Goal: Task Accomplishment & Management: Manage account settings

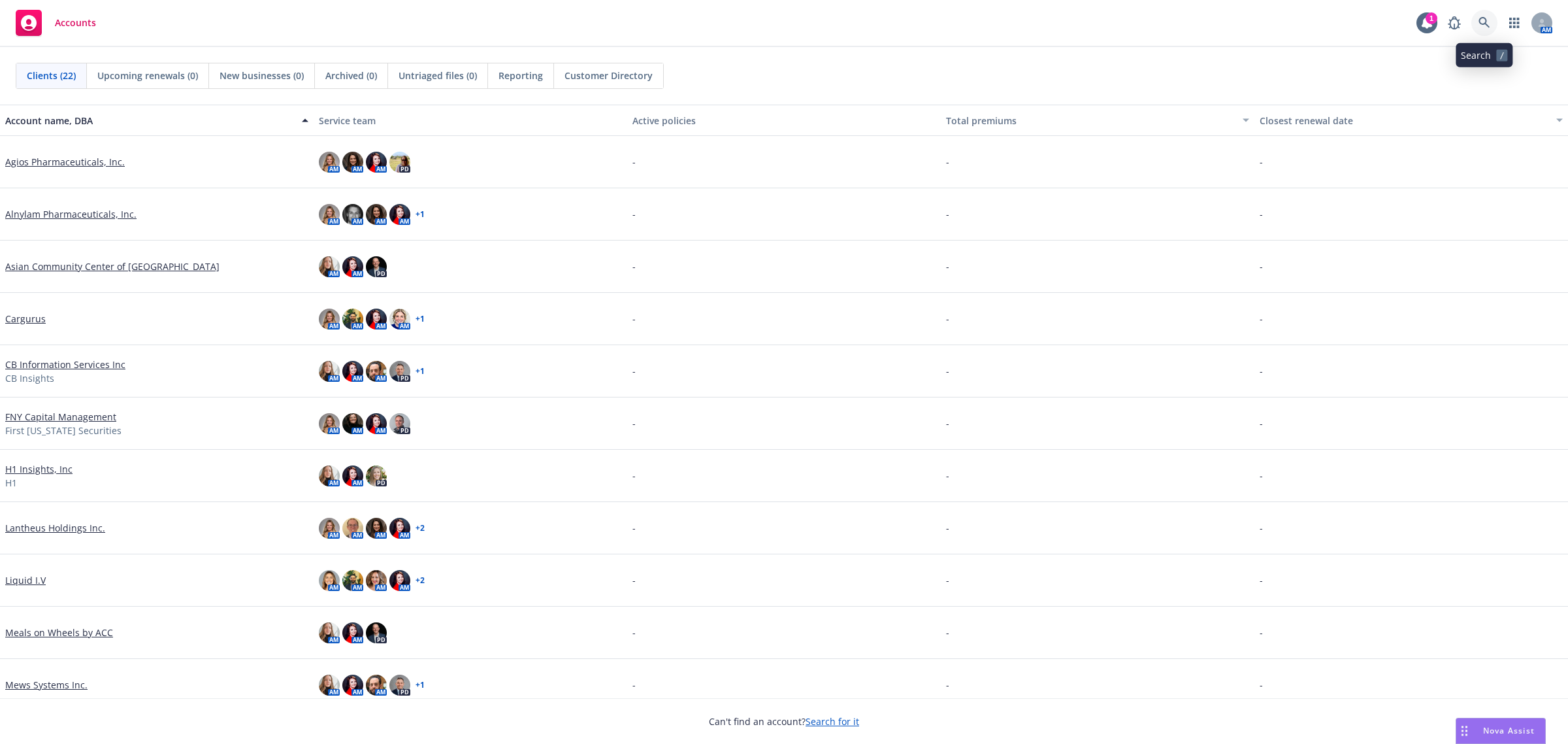
click at [1489, 20] on icon at bounding box center [1484, 22] width 12 height 12
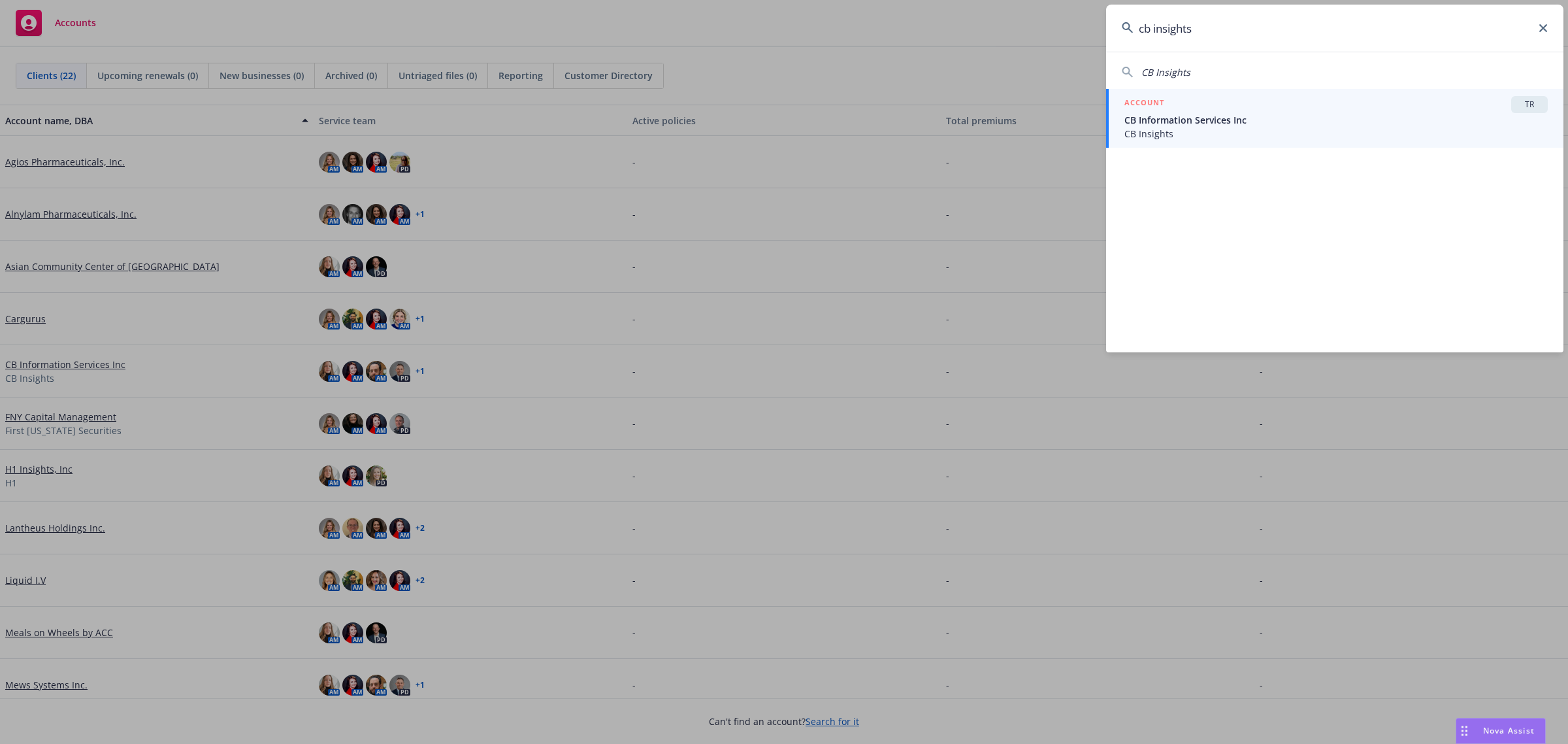
type input "cb insights"
click at [1332, 96] on div "ACCOUNT TR" at bounding box center [1336, 104] width 424 height 17
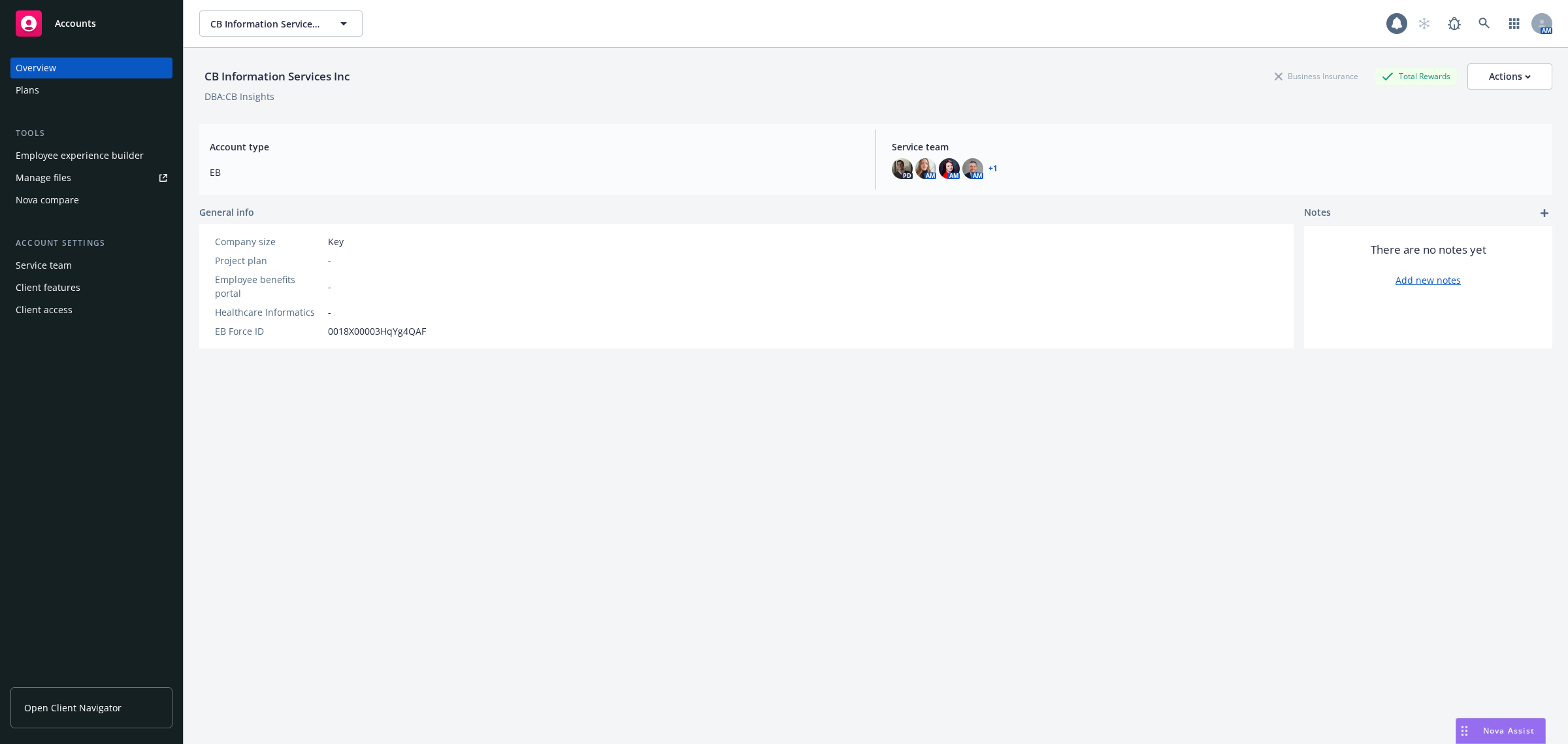
click at [83, 154] on div "Employee experience builder" at bounding box center [79, 155] width 128 height 21
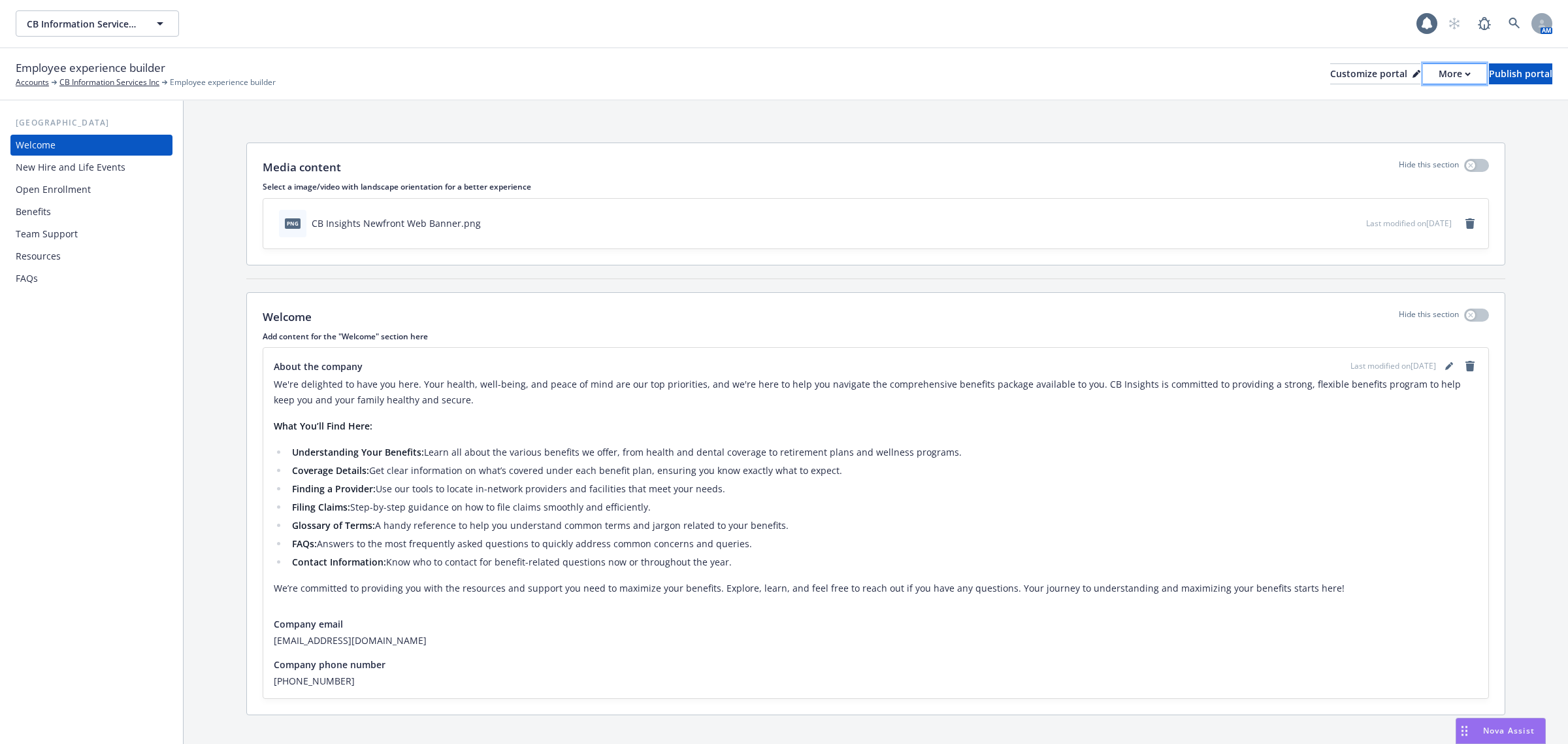
click at [1423, 74] on button "More" at bounding box center [1455, 74] width 63 height 21
click at [1382, 105] on link "Copy preview link" at bounding box center [1385, 102] width 119 height 26
click at [67, 216] on div "Benefits" at bounding box center [91, 212] width 151 height 21
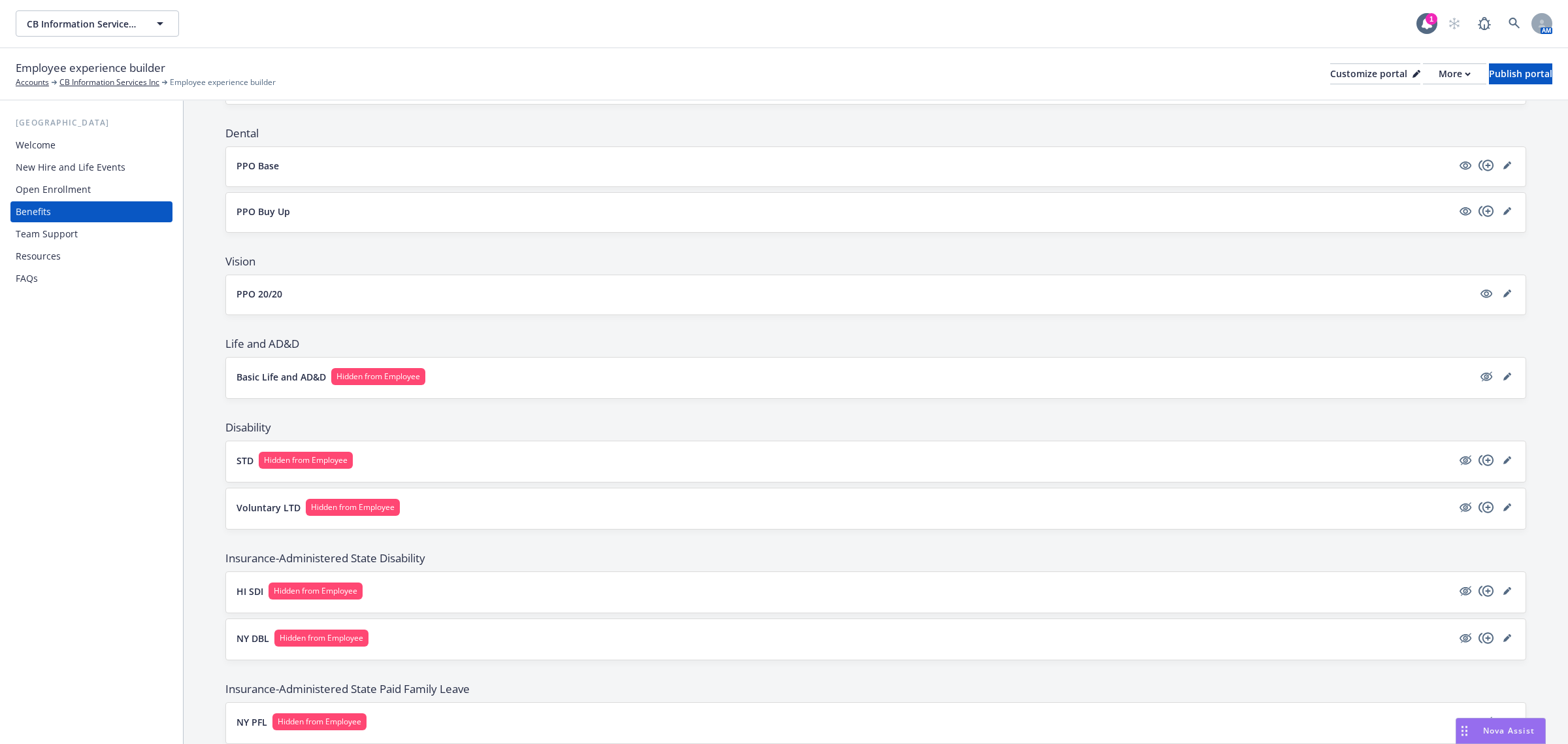
scroll to position [327, 0]
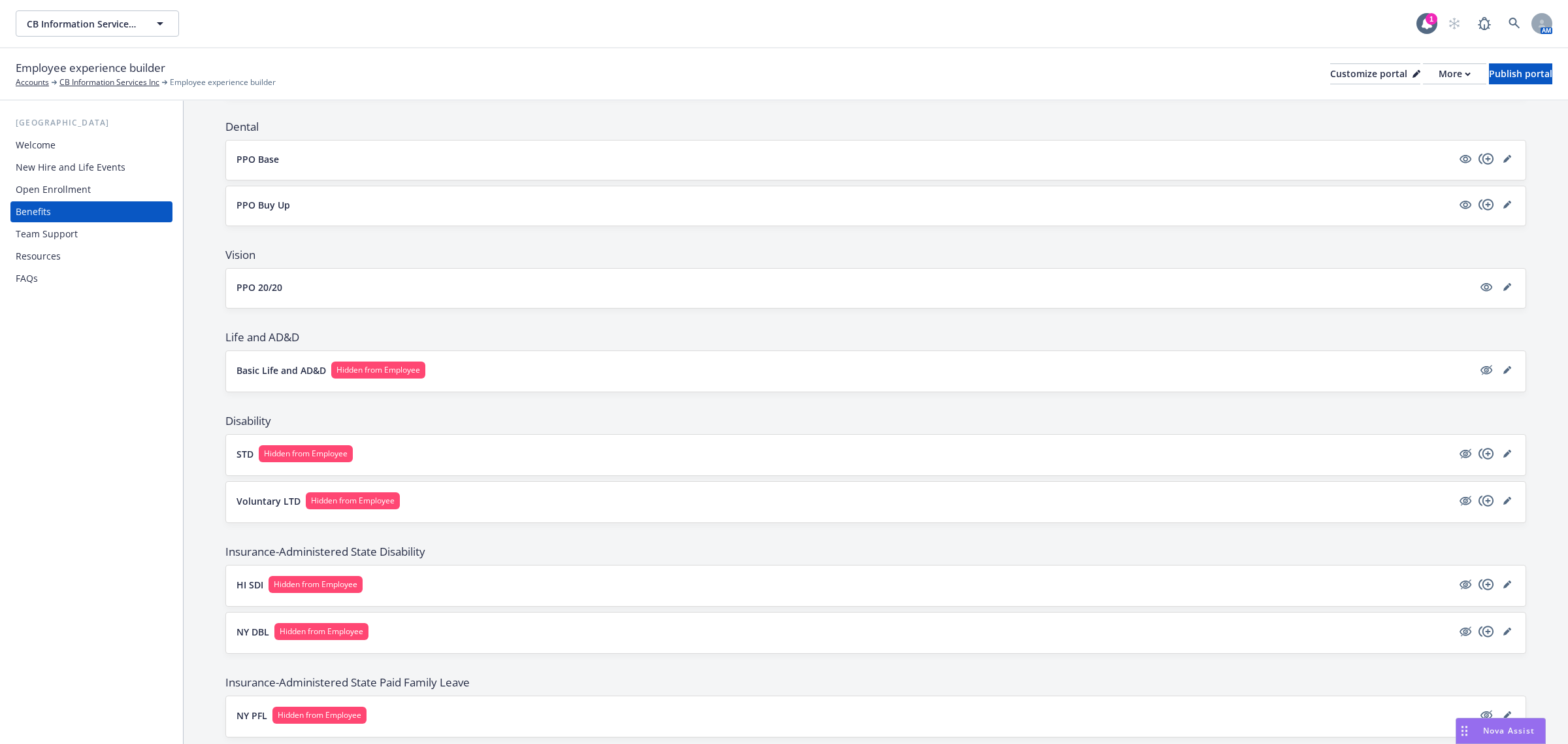
click at [1098, 373] on button "Basic Life and AD&D Hidden from Employee" at bounding box center [855, 370] width 1237 height 17
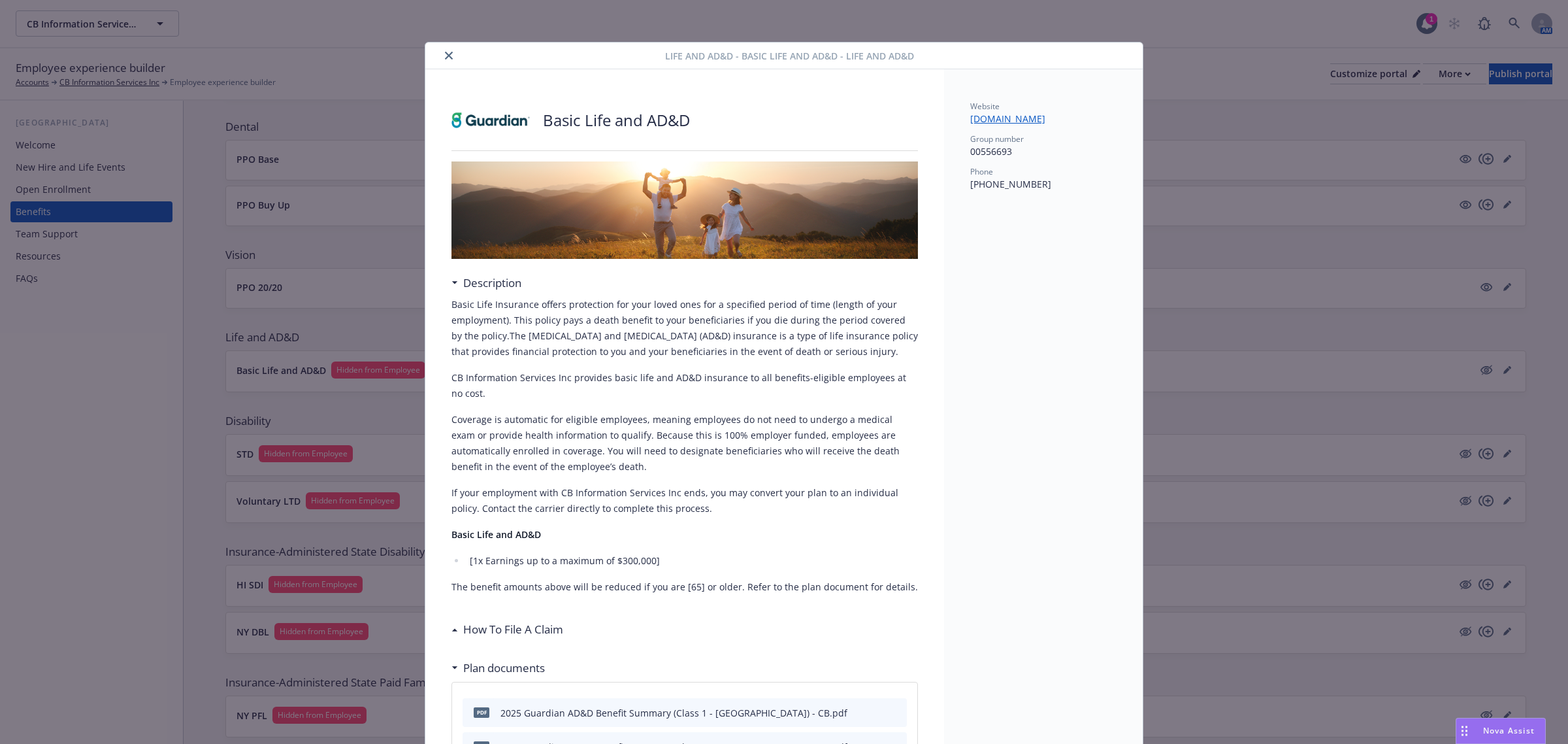
click at [441, 53] on button "close" at bounding box center [449, 56] width 16 height 16
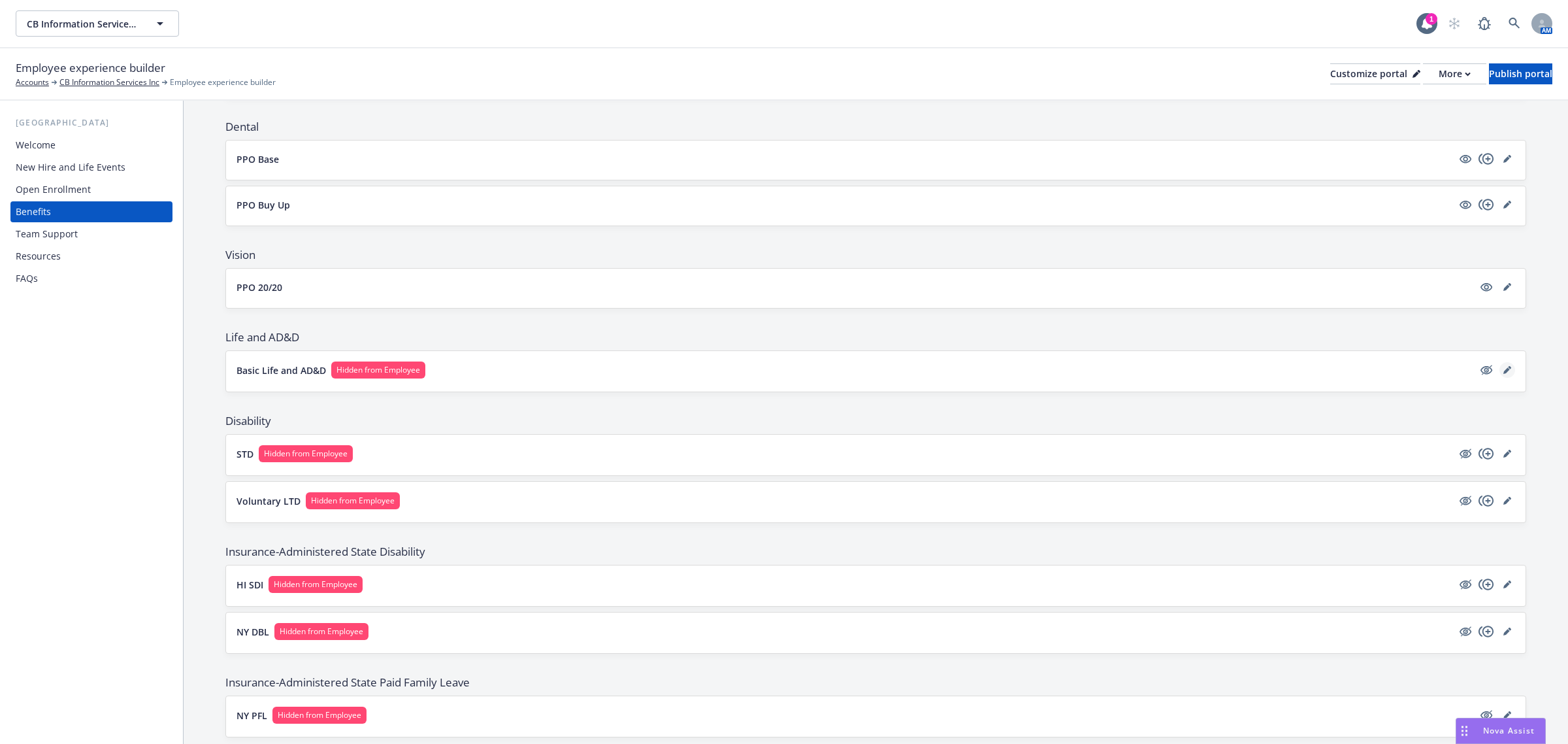
click at [1504, 370] on icon "editPencil" at bounding box center [1508, 370] width 8 height 8
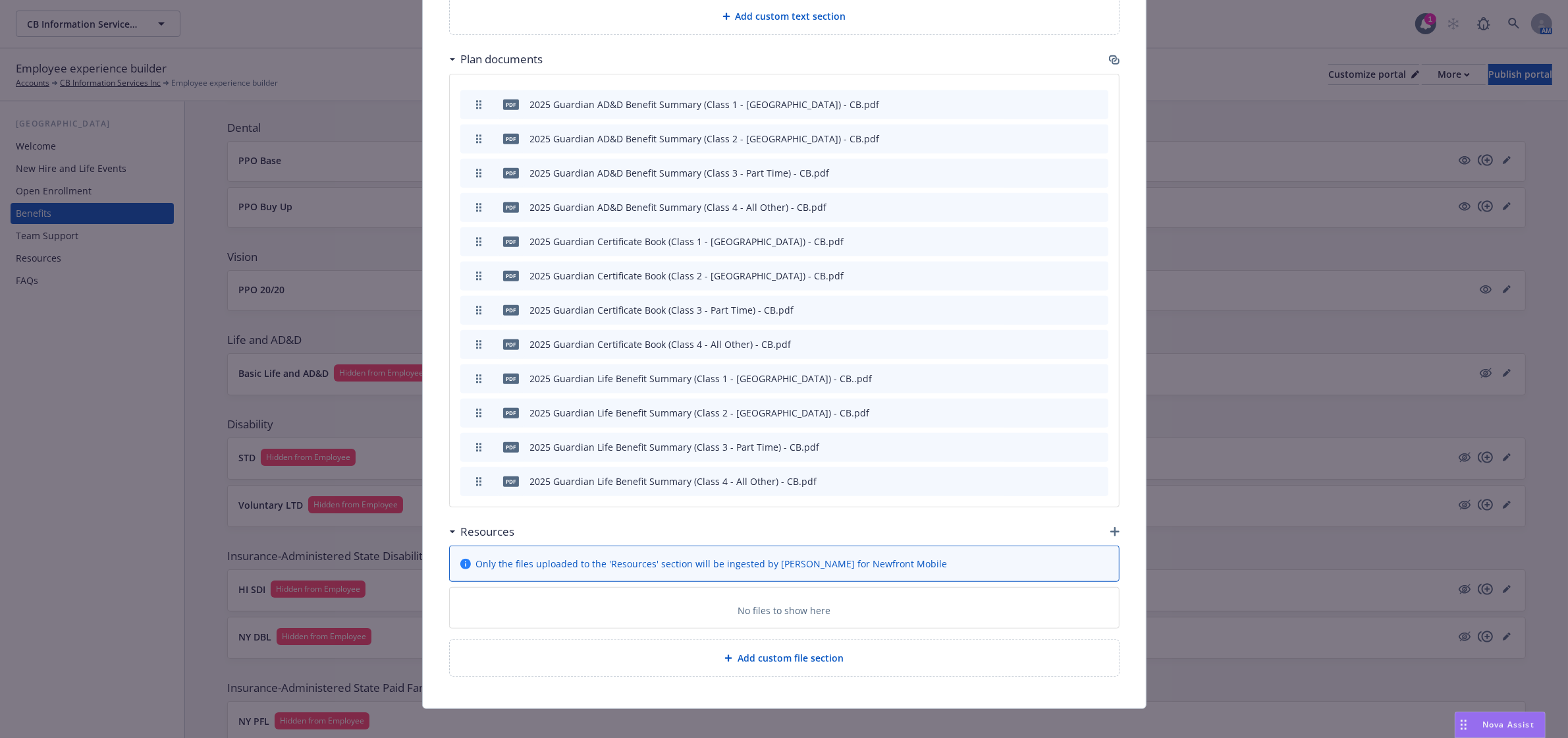
scroll to position [913, 0]
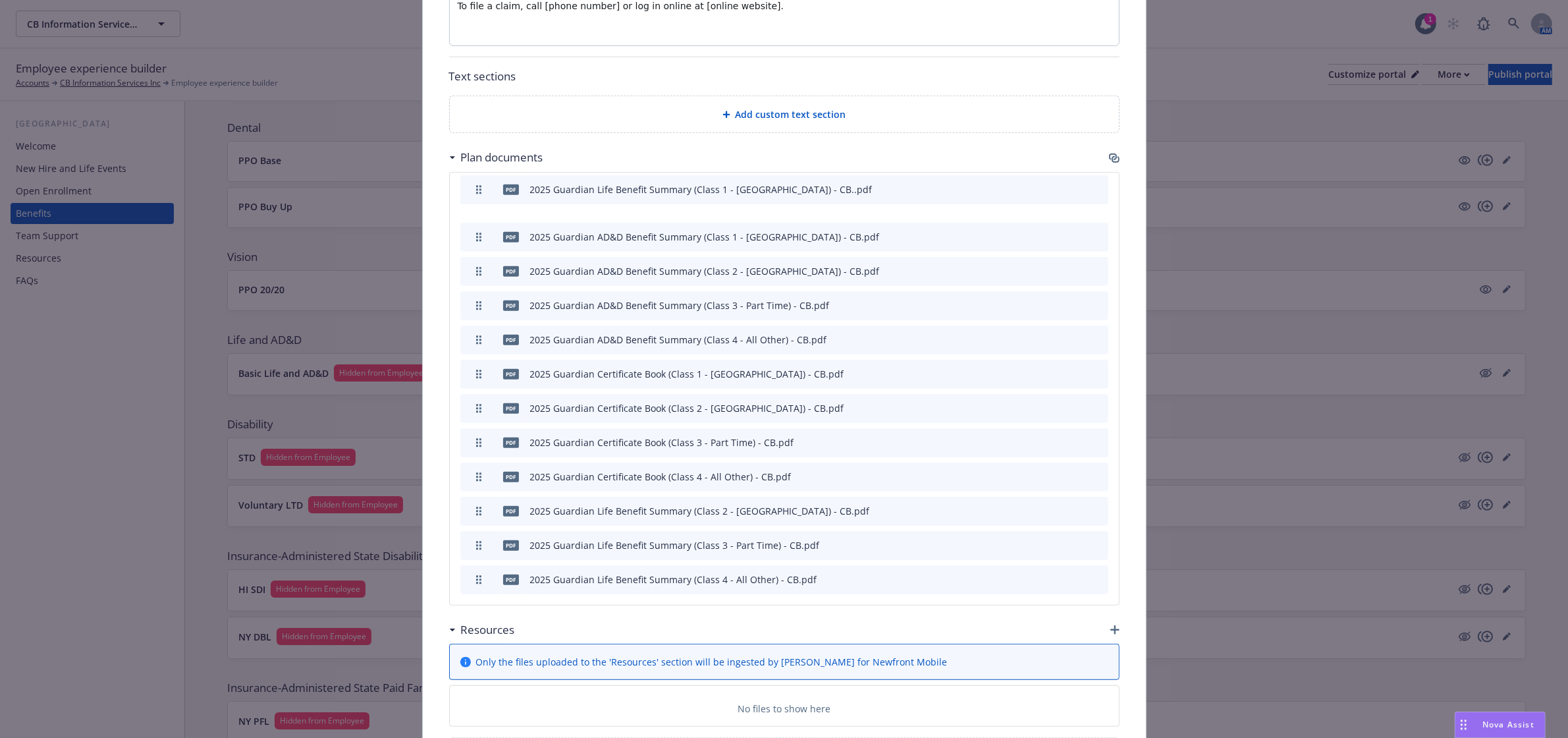
drag, startPoint x: 474, startPoint y: 365, endPoint x: 462, endPoint y: 177, distance: 188.4
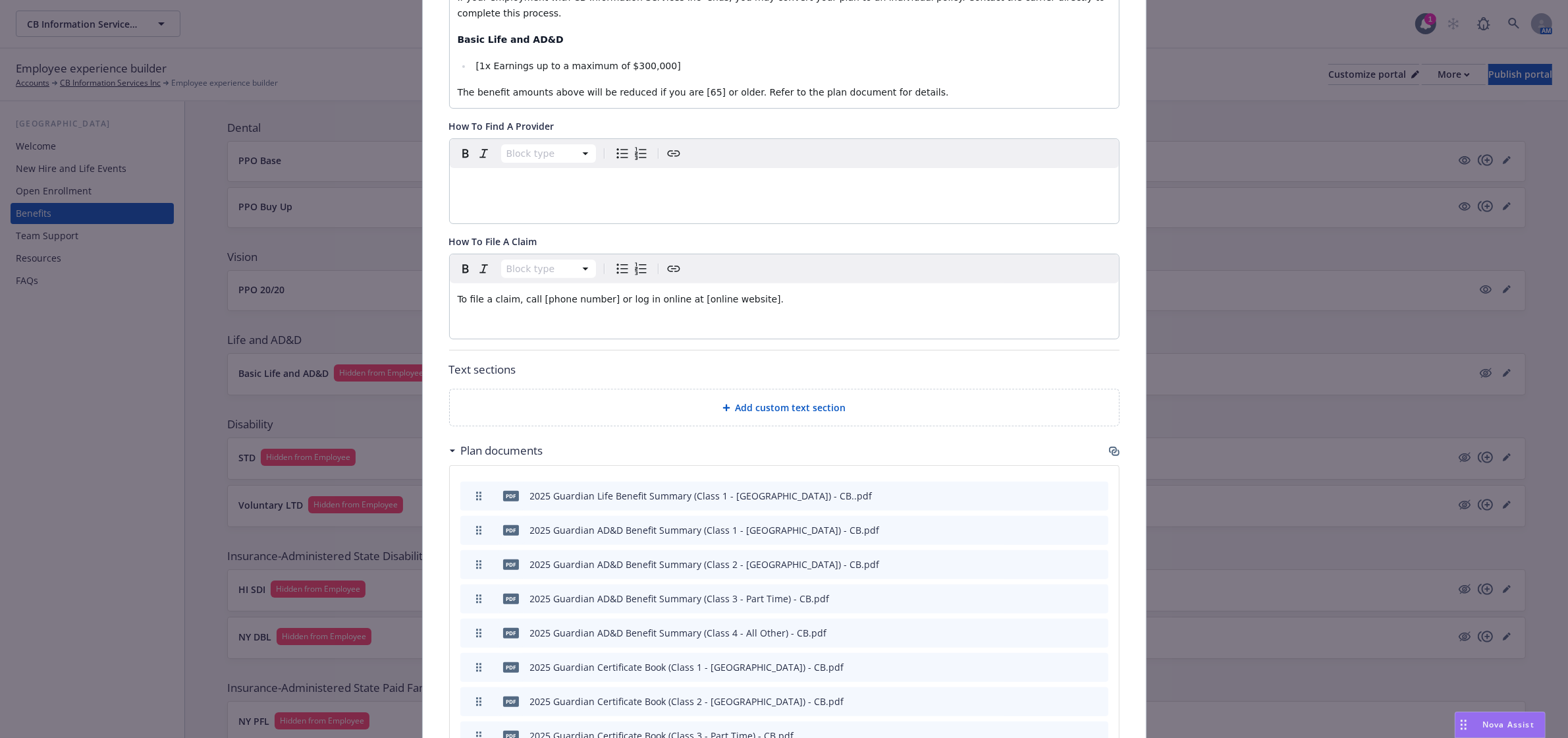
scroll to position [814, 0]
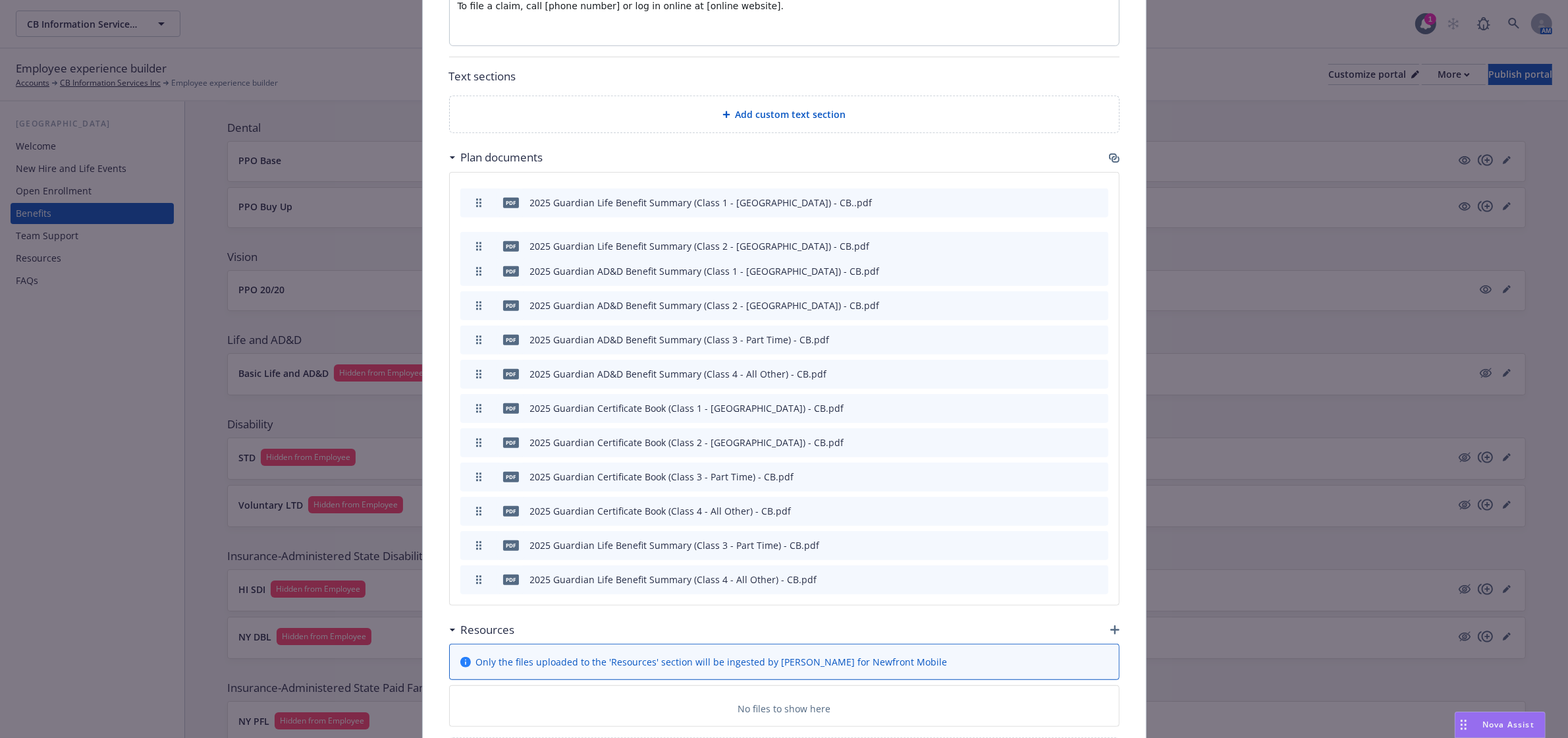
drag, startPoint x: 472, startPoint y: 501, endPoint x: 476, endPoint y: 235, distance: 266.0
drag, startPoint x: 474, startPoint y: 529, endPoint x: 491, endPoint y: 259, distance: 270.5
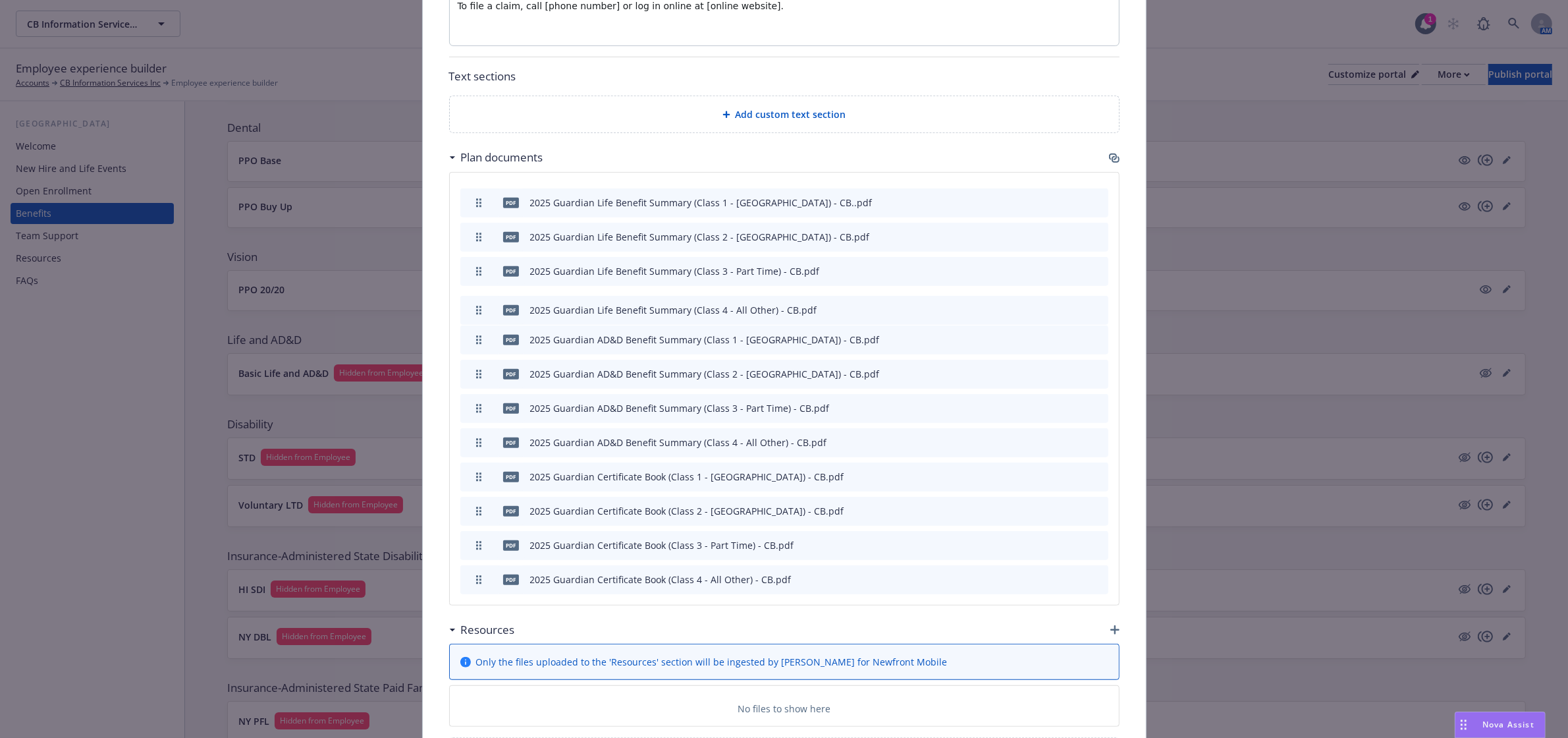
drag, startPoint x: 468, startPoint y: 567, endPoint x: 469, endPoint y: 297, distance: 270.0
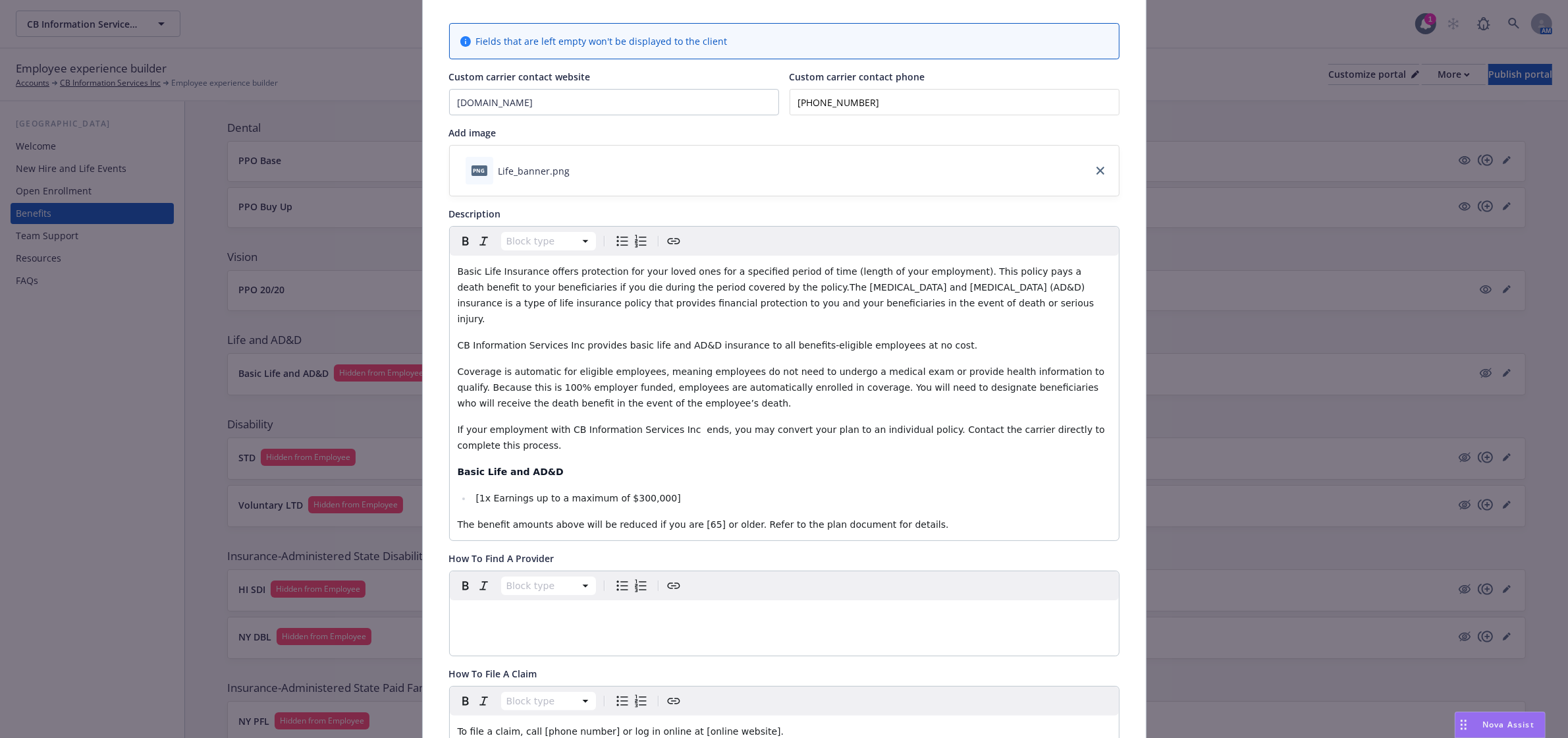
scroll to position [0, 0]
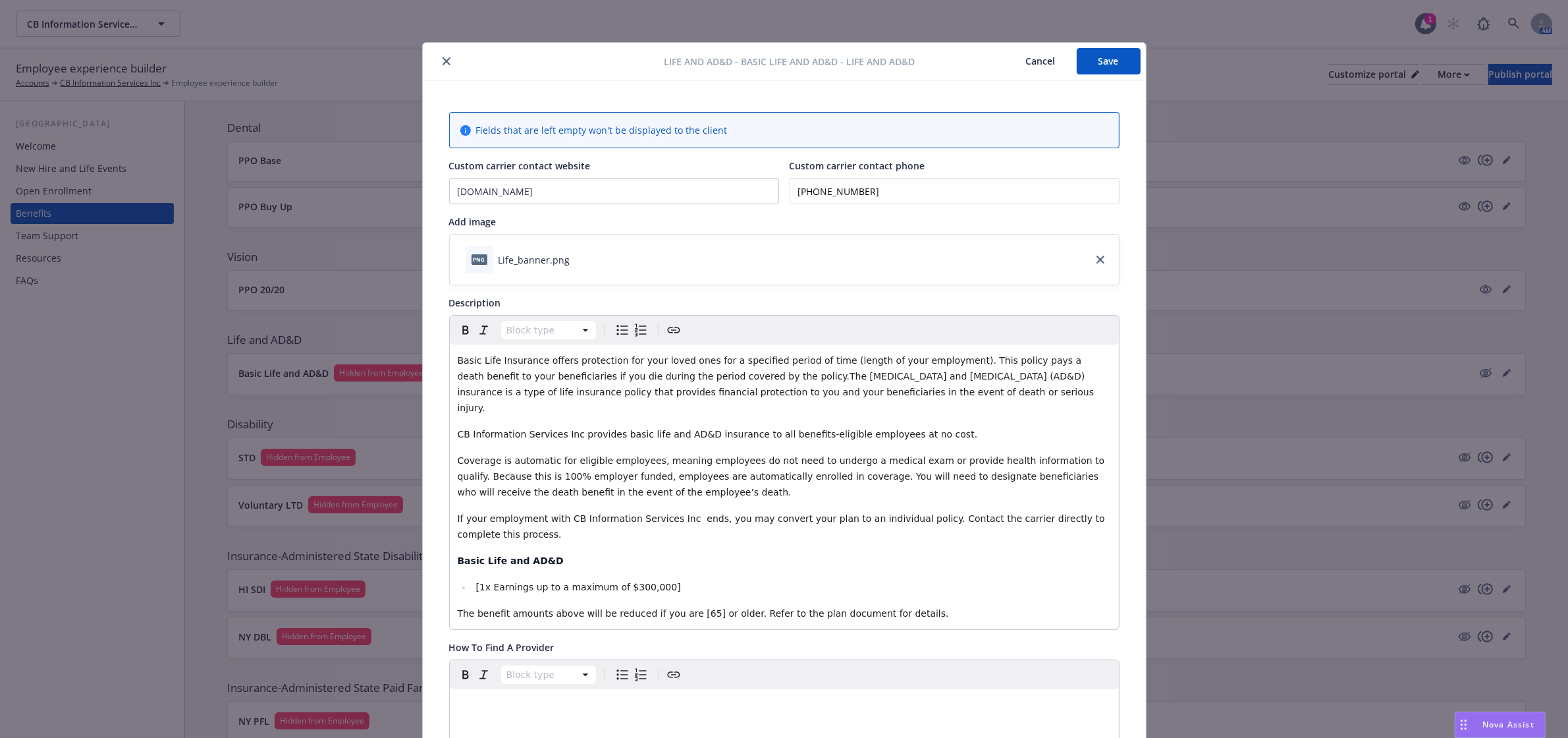
click at [1095, 62] on button "Save" at bounding box center [1108, 61] width 64 height 26
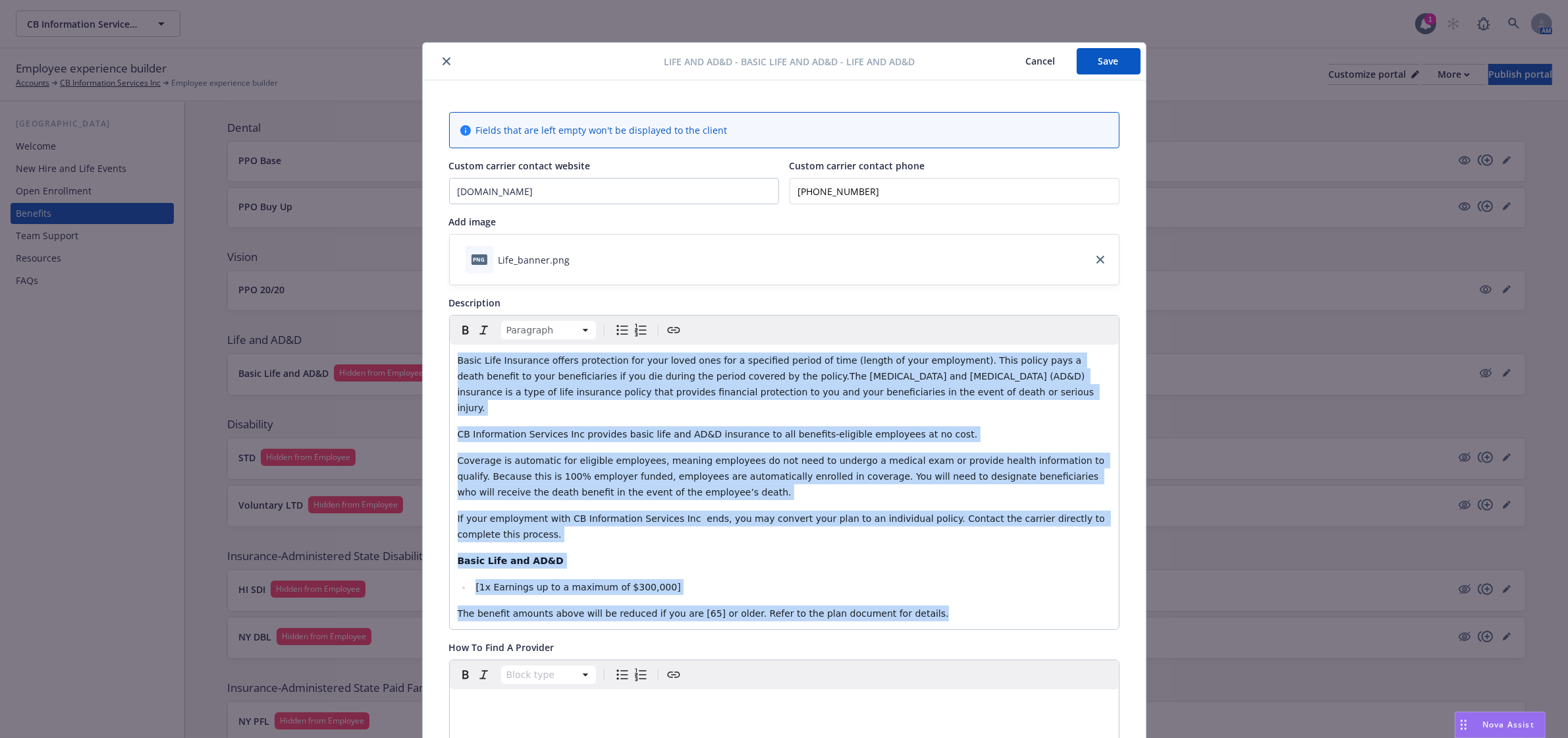
drag, startPoint x: 901, startPoint y: 597, endPoint x: 318, endPoint y: 289, distance: 659.4
click at [318, 289] on div "Life and AD&D - Basic Life and AD&D - Life and AD&D Cancel Save Fields that are…" at bounding box center [784, 369] width 1568 height 738
copy div "Basic Life Insurance offers protection for your loved ones for a specified peri…"
click at [1508, 720] on span "Nova Assist" at bounding box center [1507, 724] width 52 height 11
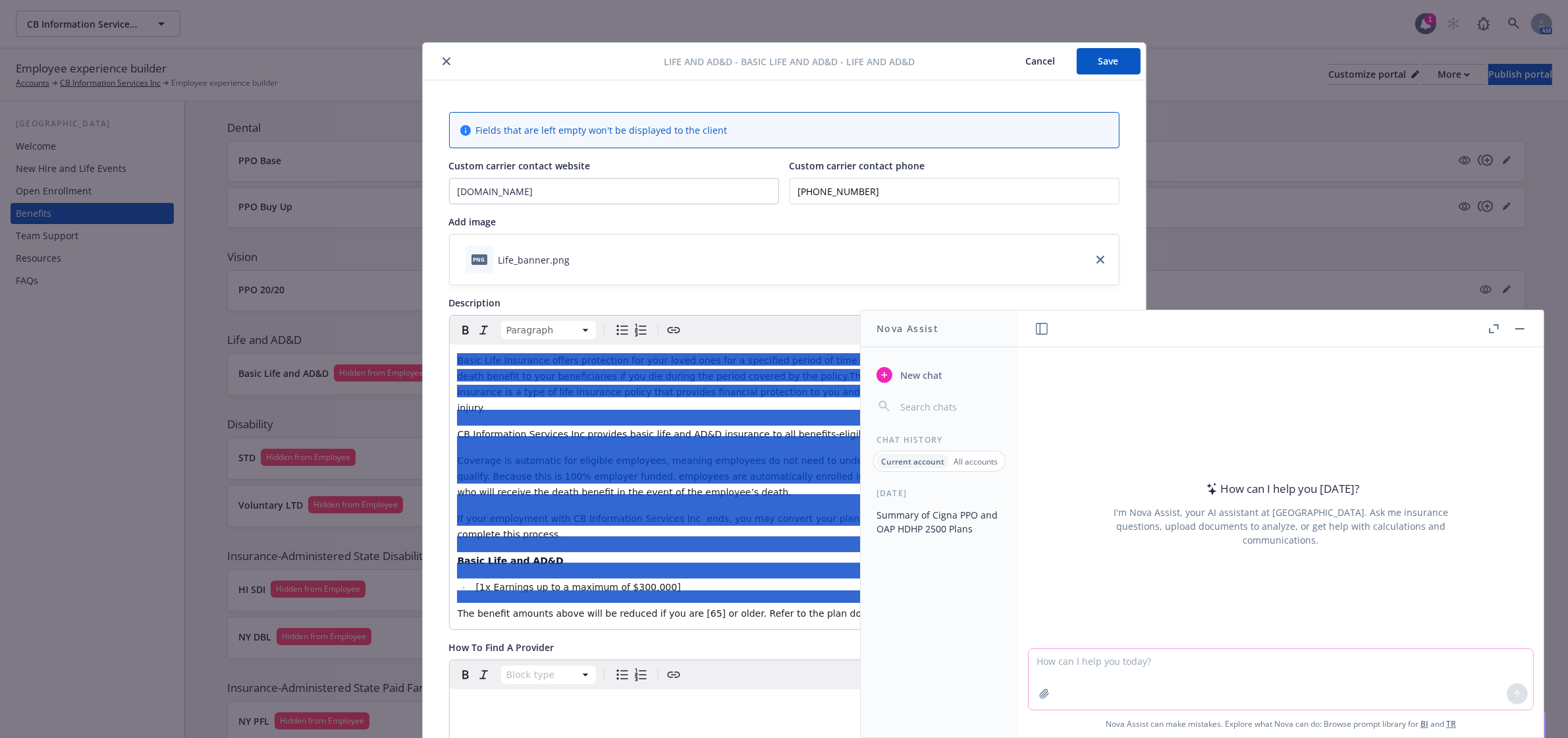
click at [1272, 672] on textarea at bounding box center [1280, 679] width 504 height 61
paste textarea "Basic Life Insurance offers protection for your loved ones for a specified peri…"
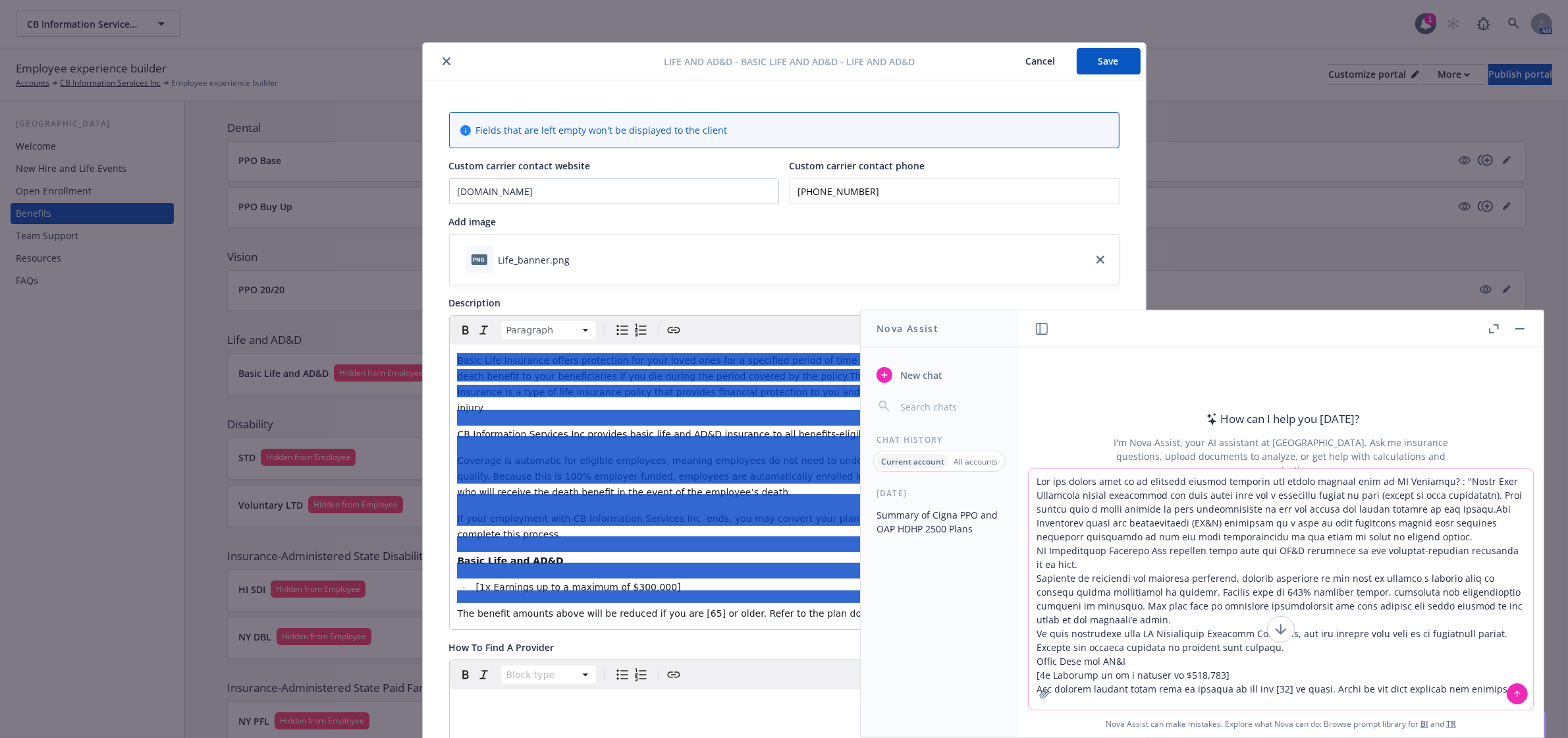
type textarea "Can you update this to be employee reading friendly and change company name to …"
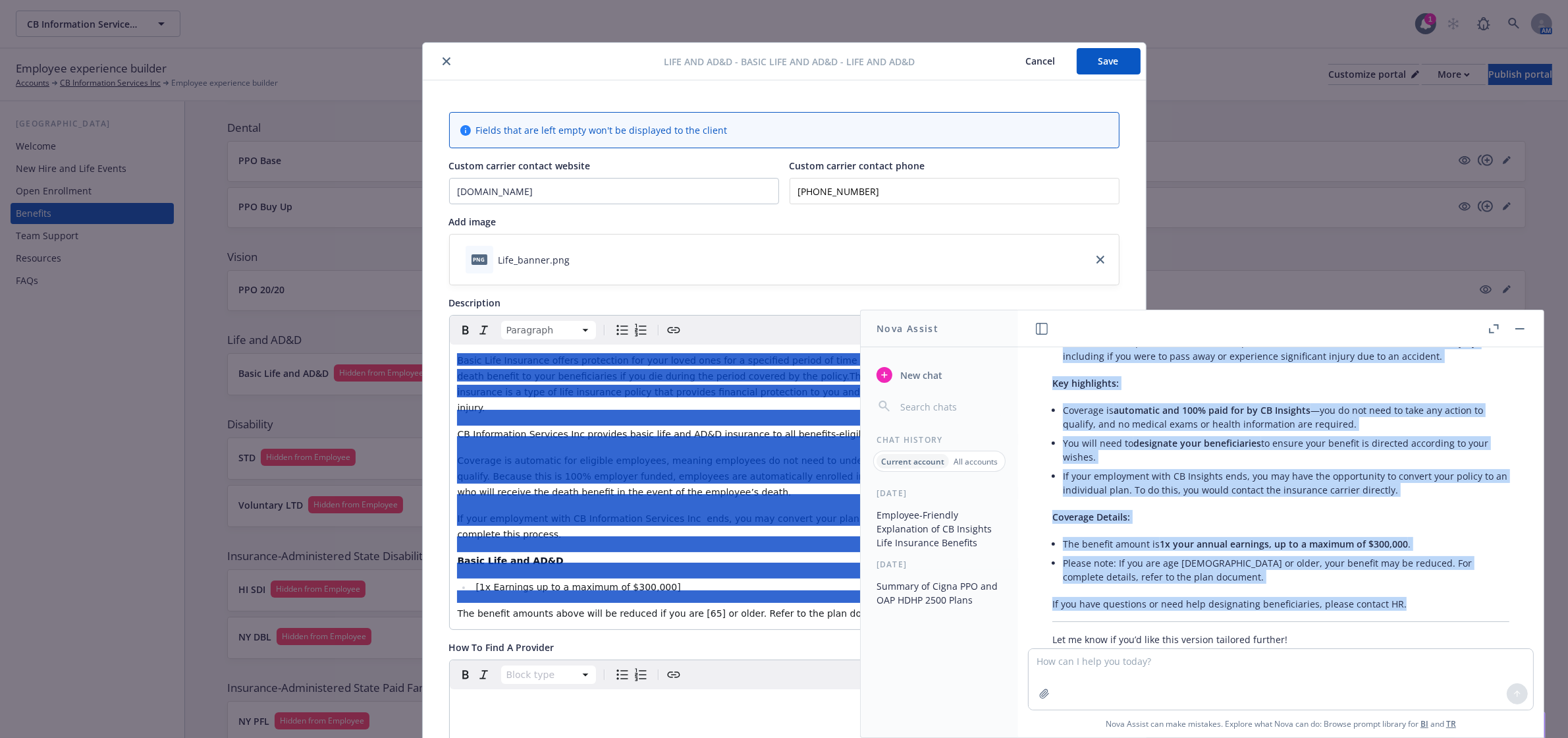
scroll to position [430, 0]
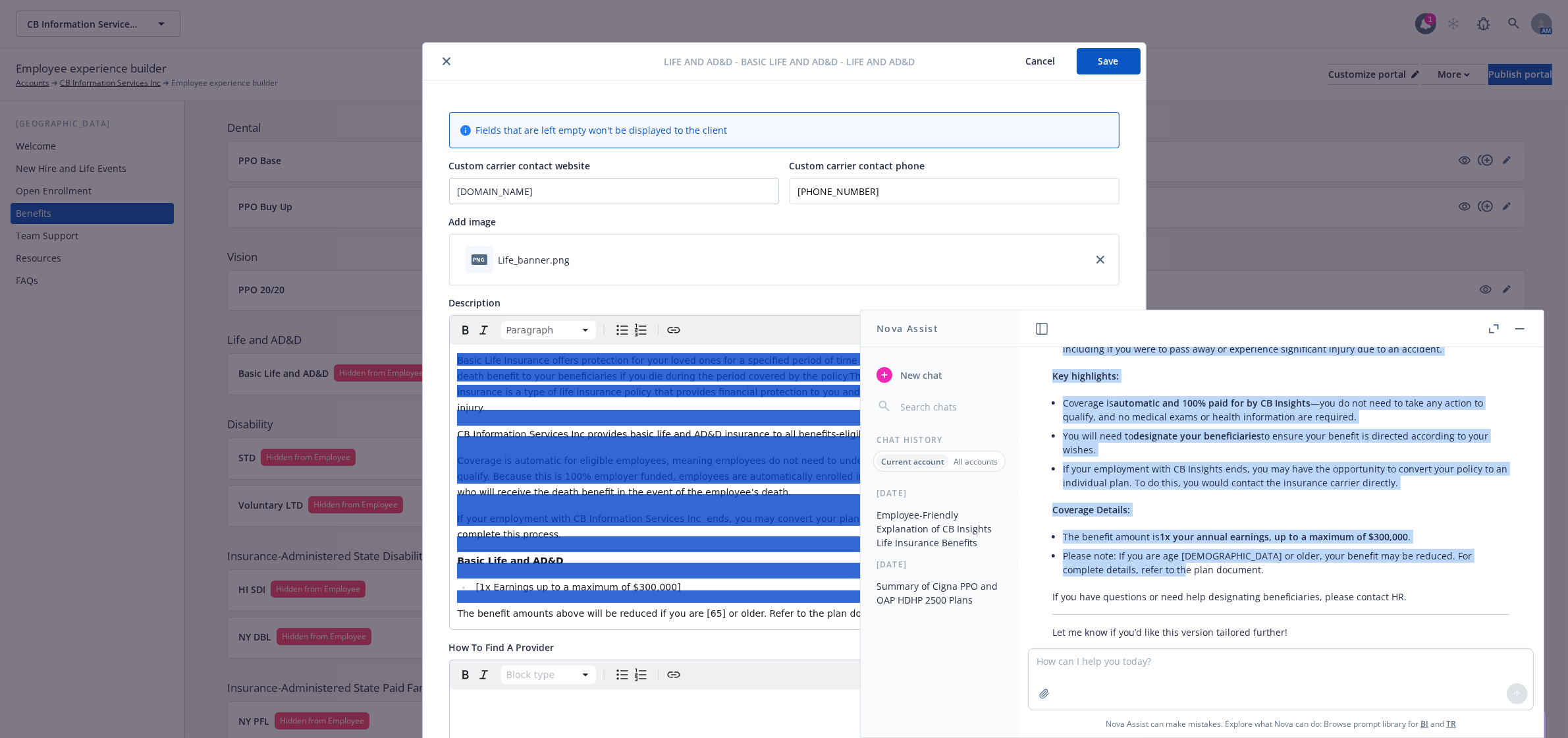
drag, startPoint x: 1055, startPoint y: 461, endPoint x: 1475, endPoint y: 539, distance: 427.2
click at [1475, 539] on div "Absolutely! Here’s a more employee-friendly, reader-accessible version with the…" at bounding box center [1280, 409] width 484 height 469
copy div "CB Insights provides Basic Life and Accidental Death & Dismemberment (AD&D) ins…"
click at [1519, 327] on button "button" at bounding box center [1520, 329] width 16 height 16
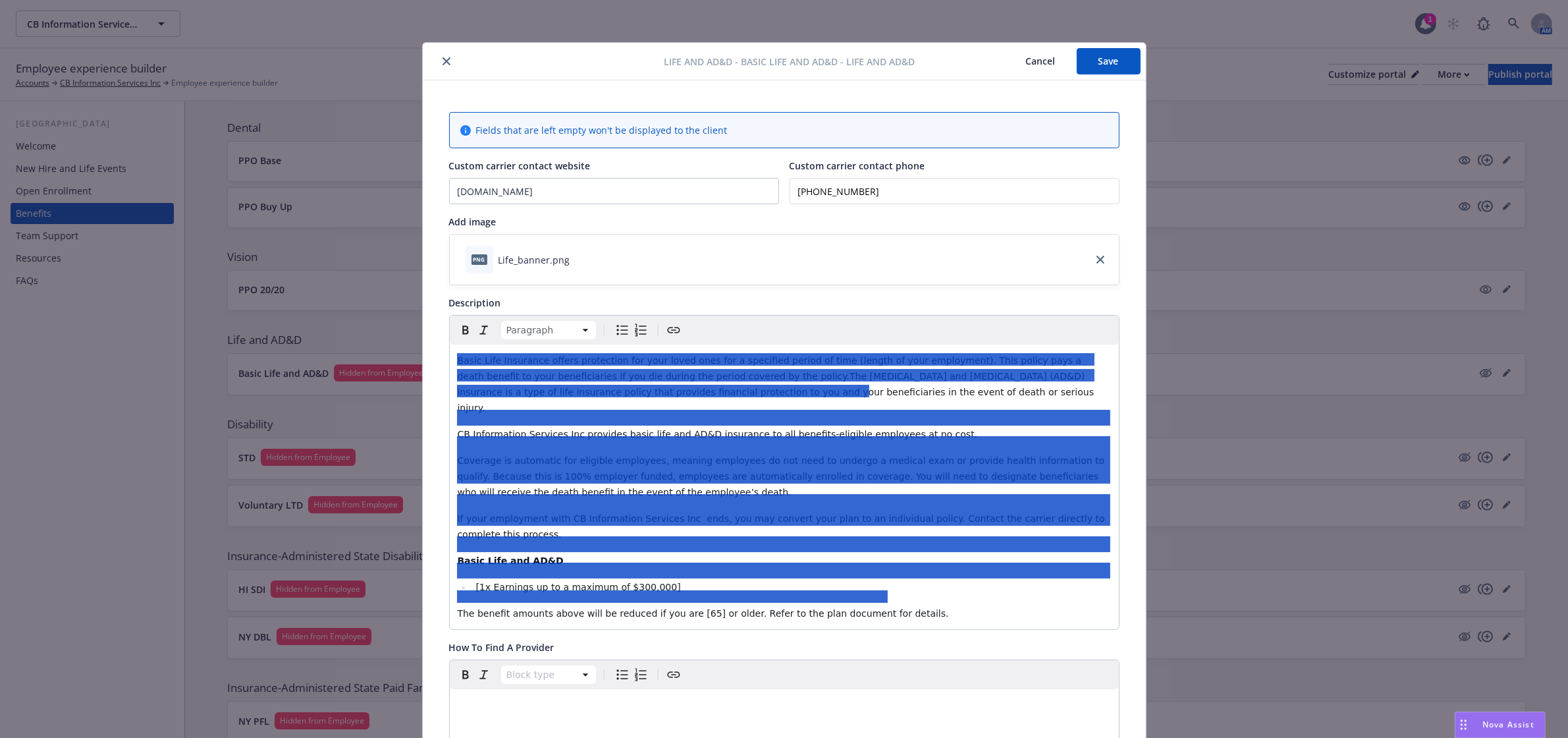
click at [735, 502] on div at bounding box center [783, 510] width 652 height 32
click at [1104, 66] on button "Save" at bounding box center [1108, 61] width 64 height 26
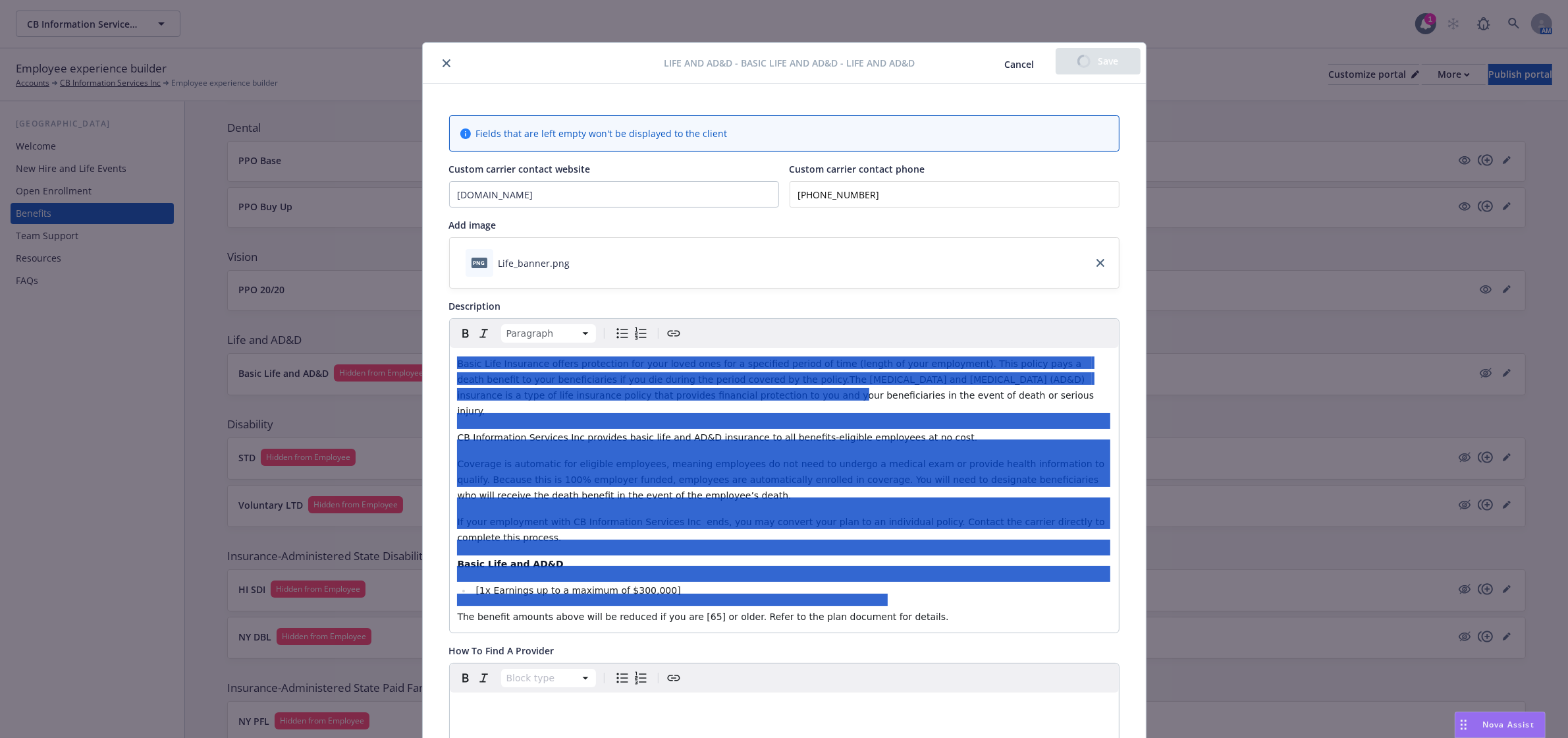
click at [441, 67] on button "close" at bounding box center [447, 63] width 16 height 16
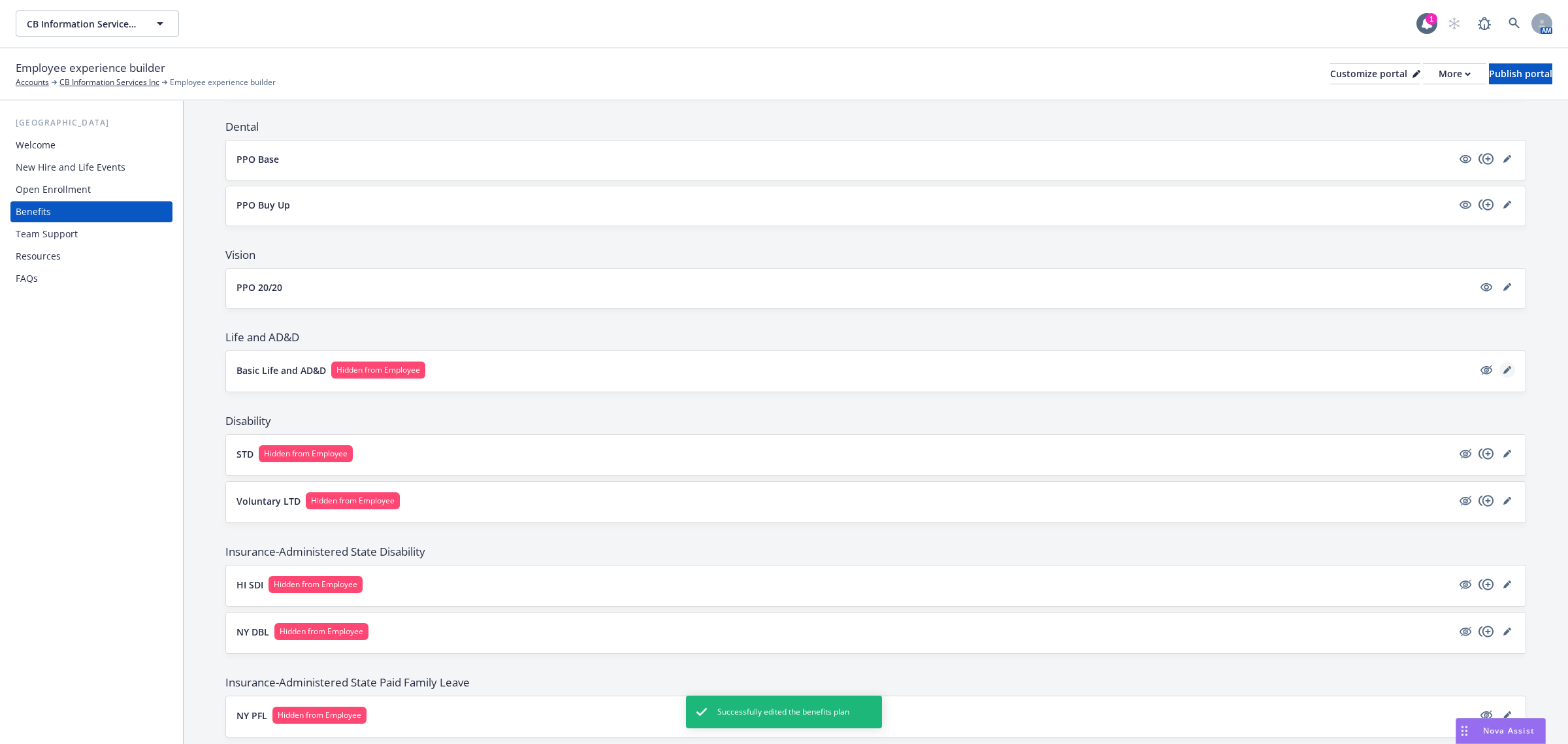
click at [1504, 374] on icon "editPencil" at bounding box center [1508, 370] width 8 height 8
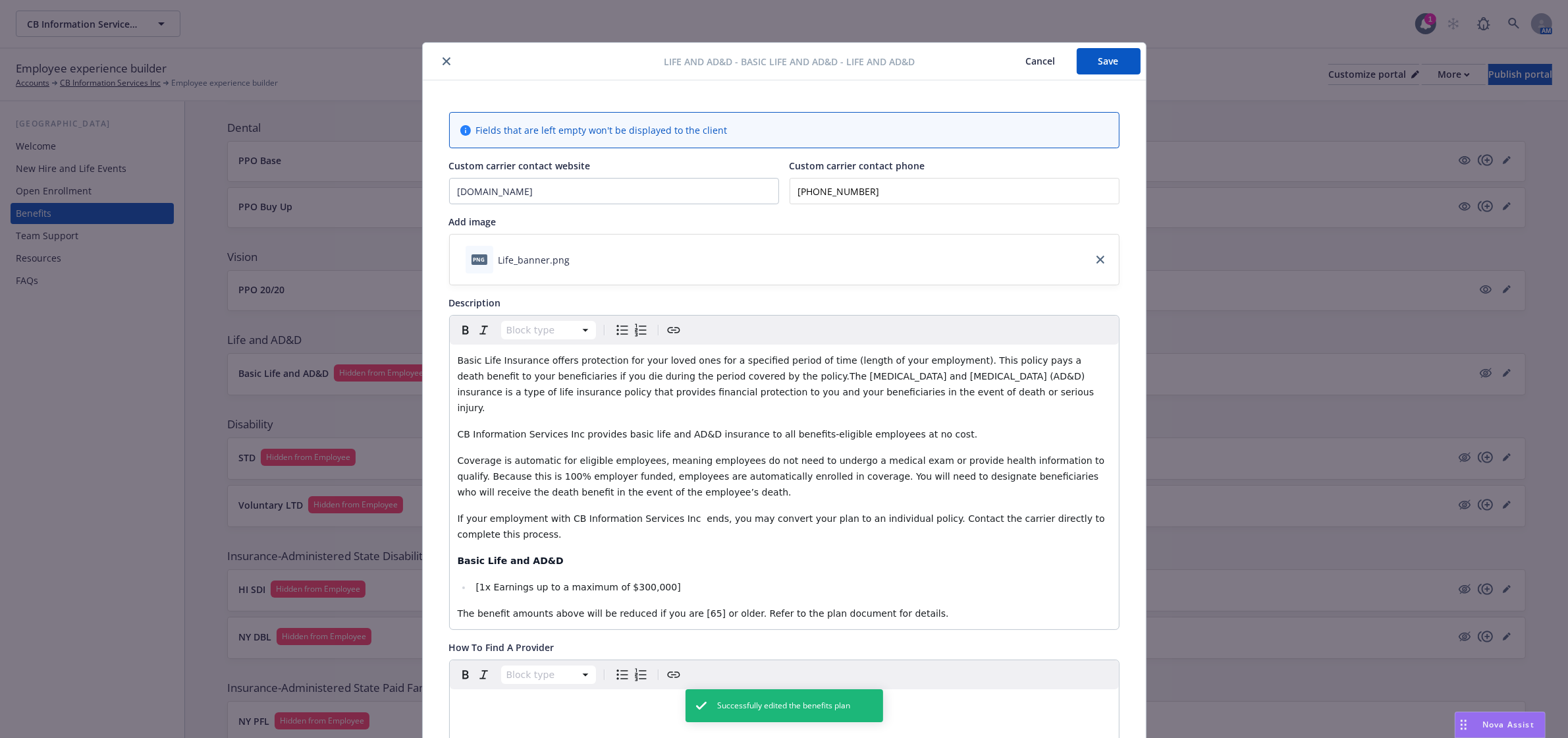
scroll to position [39, 0]
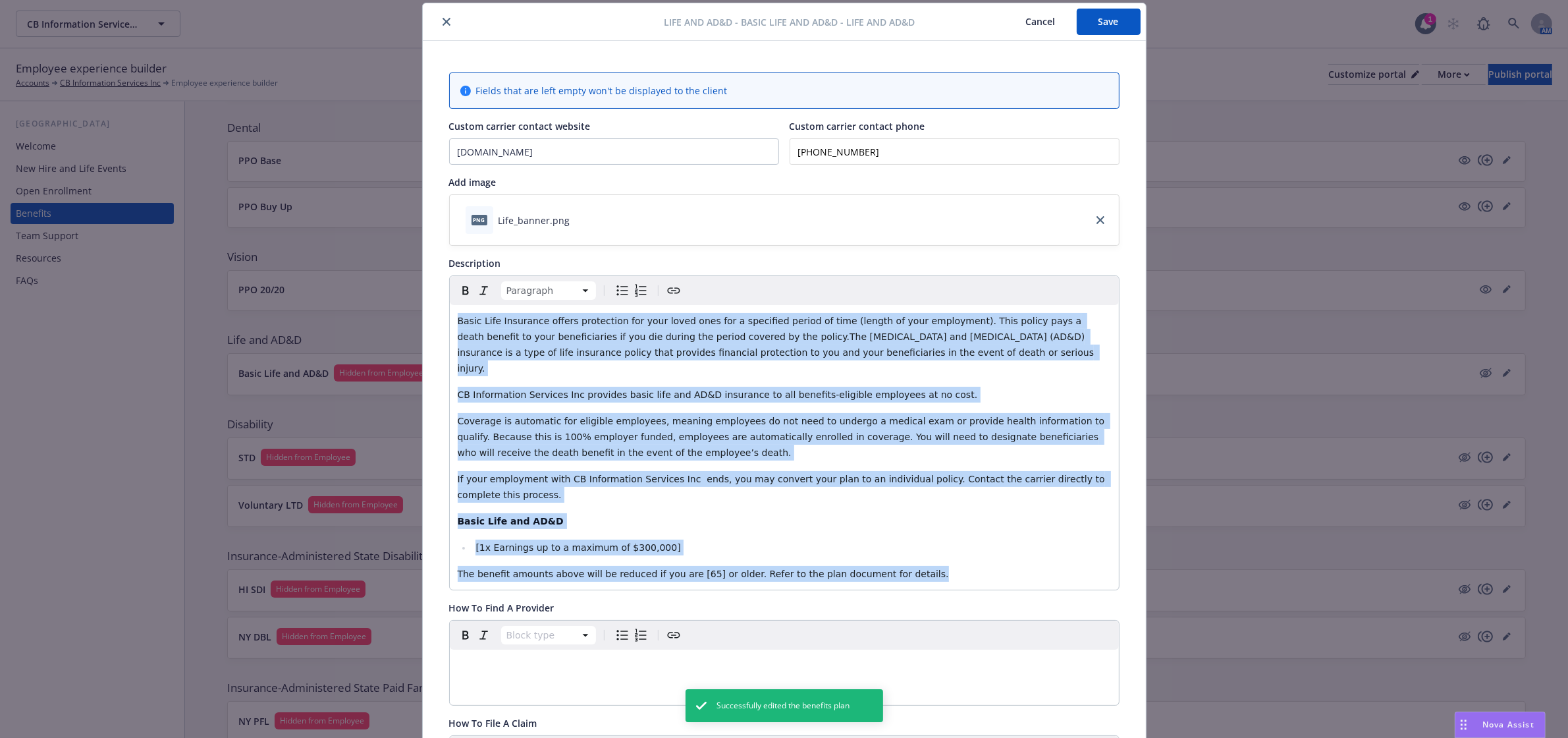
drag, startPoint x: 930, startPoint y: 554, endPoint x: 452, endPoint y: 309, distance: 537.1
click at [452, 309] on div "Basic Life Insurance offers protection for your loved ones for a specified peri…" at bounding box center [784, 447] width 669 height 285
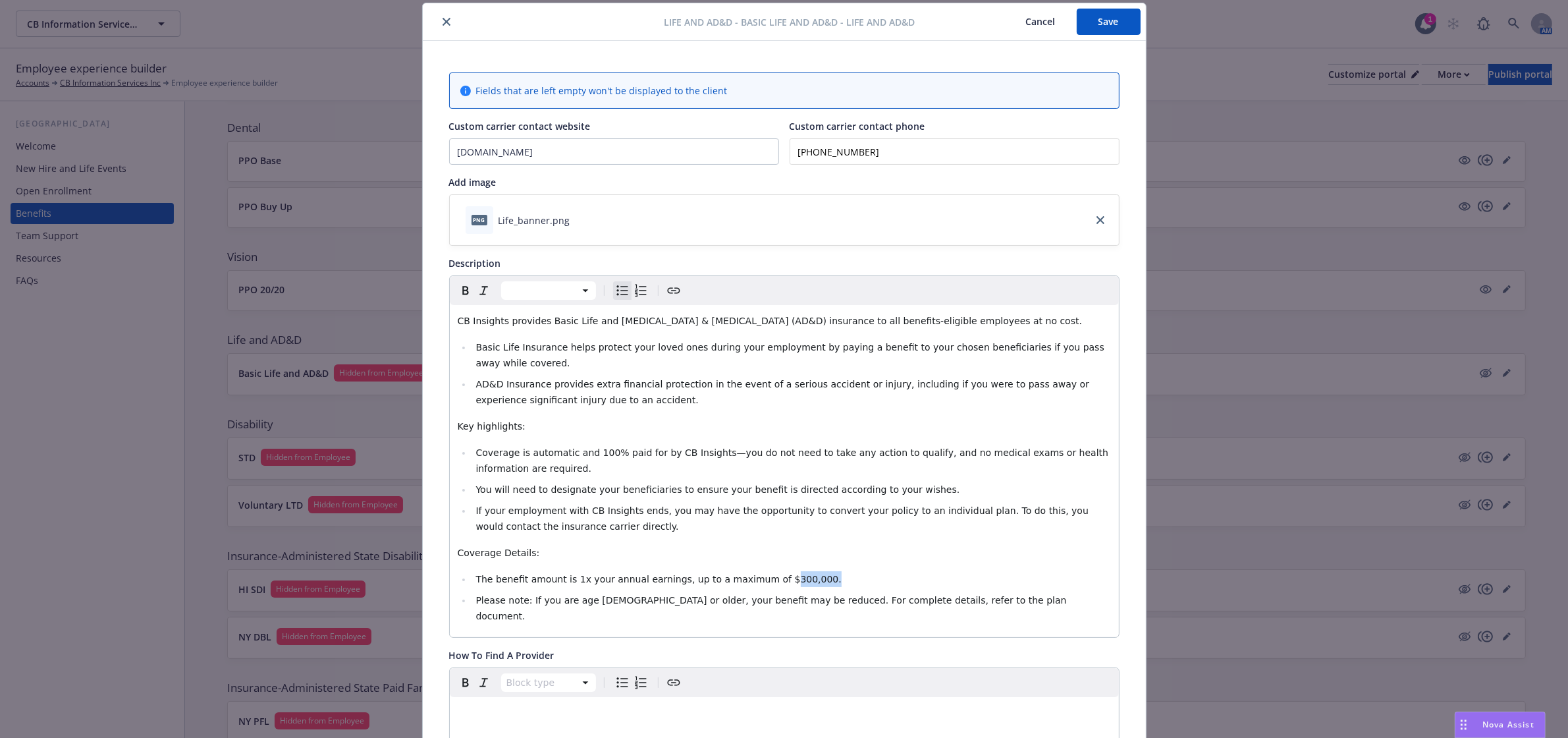
drag, startPoint x: 752, startPoint y: 565, endPoint x: 837, endPoint y: 564, distance: 85.0
click at [837, 571] on li "The benefit amount is 1x your annual earnings, up to a maximum of $300,000." at bounding box center [791, 579] width 639 height 16
drag, startPoint x: 527, startPoint y: 538, endPoint x: 380, endPoint y: 529, distance: 147.3
click at [380, 529] on div "Life and AD&D - Basic Life and AD&D - Life and AD&D Cancel Save Fields that are…" at bounding box center [784, 369] width 1568 height 738
click at [462, 288] on icon "Bold" at bounding box center [466, 290] width 16 height 16
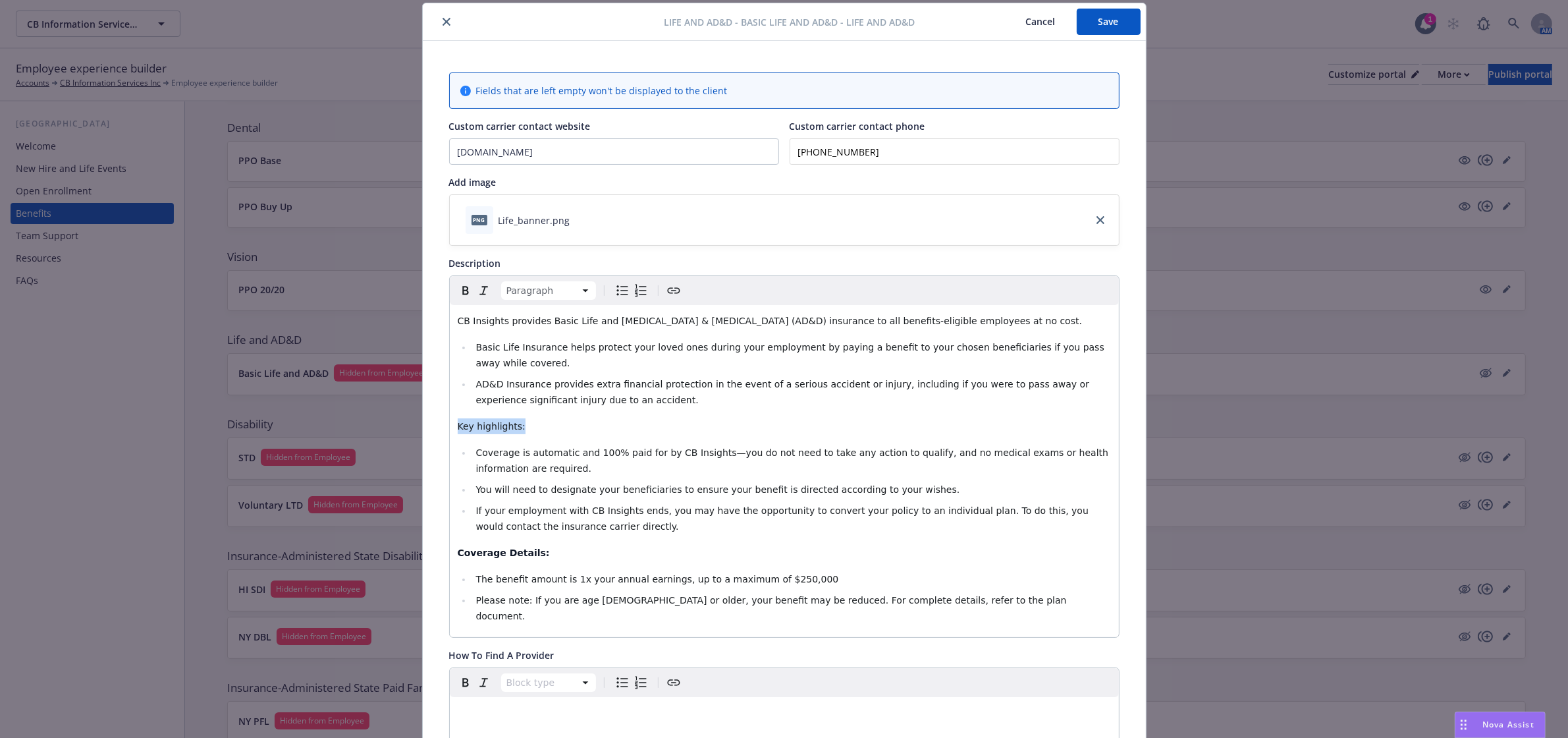
drag, startPoint x: 515, startPoint y: 413, endPoint x: 432, endPoint y: 362, distance: 97.4
click at [462, 291] on icon "Bold" at bounding box center [464, 290] width 6 height 9
drag, startPoint x: 563, startPoint y: 558, endPoint x: 797, endPoint y: 564, distance: 234.1
click at [797, 571] on li "The benefit amount is 1x your annual earnings, up to a maximum of $250,000" at bounding box center [791, 579] width 639 height 16
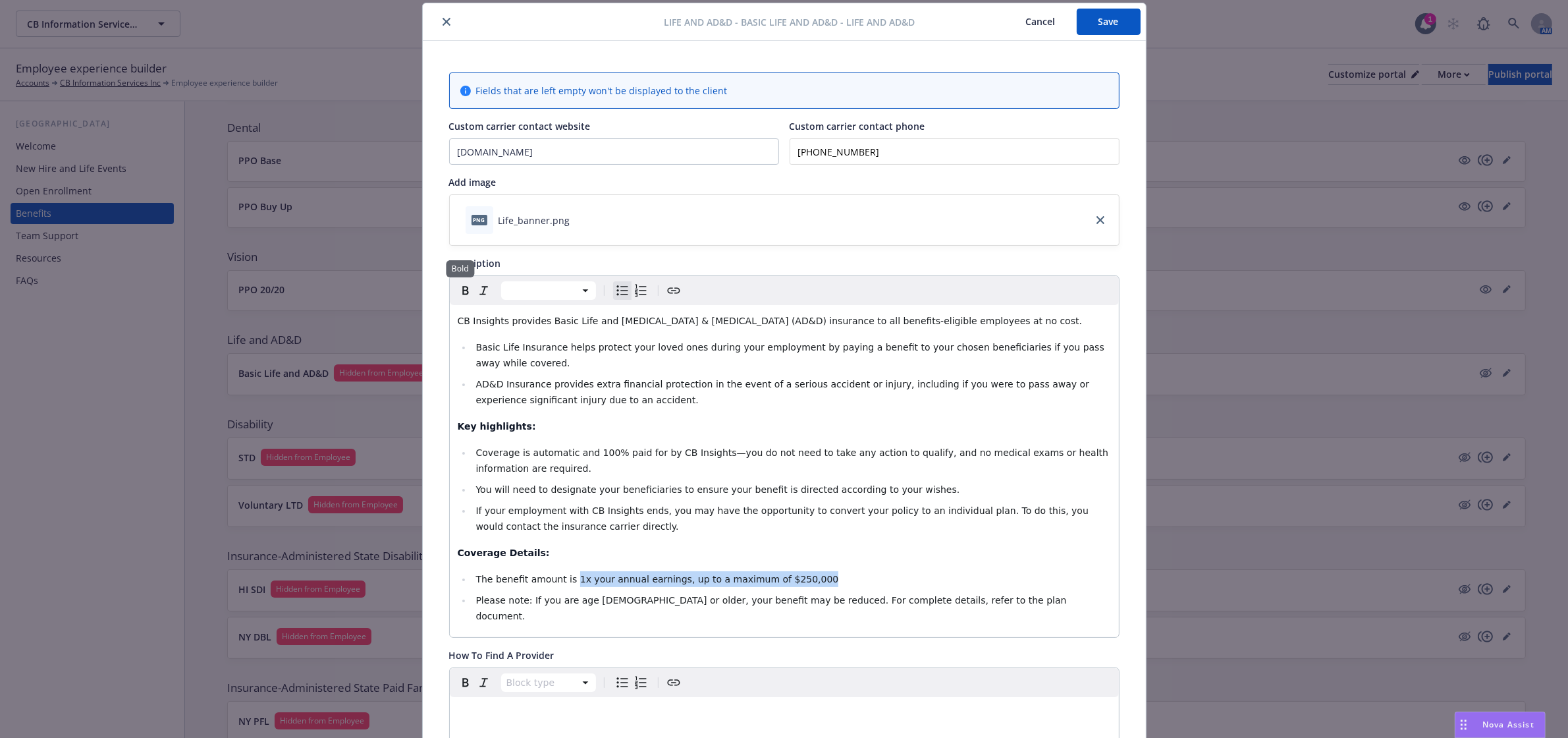
click at [462, 288] on icon "Bold" at bounding box center [464, 290] width 6 height 9
click at [476, 291] on icon "Italic" at bounding box center [484, 290] width 16 height 16
click at [906, 525] on div "CB Insights provides Basic Life and Accidental Death & Dismemberment (AD&D) ins…" at bounding box center [784, 470] width 669 height 332
click at [988, 592] on li "Please note: If you are age 65 or older, your benefit may be reduced. For compl…" at bounding box center [791, 608] width 639 height 32
drag, startPoint x: 1005, startPoint y: 318, endPoint x: 413, endPoint y: 317, distance: 592.0
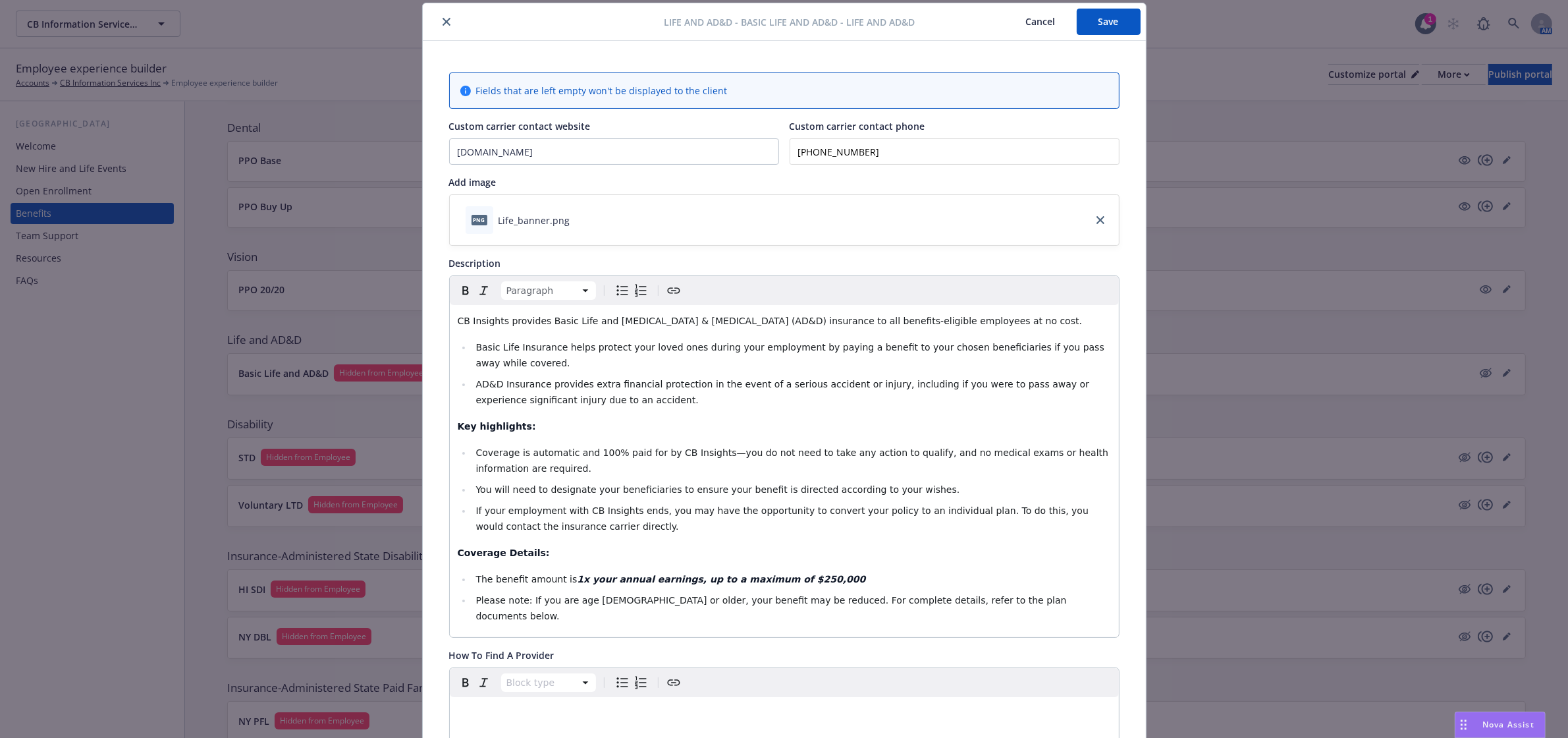
click at [413, 317] on div "Life and AD&D - Basic Life and AD&D - Life and AD&D Cancel Save Fields that are…" at bounding box center [784, 369] width 1568 height 738
click at [458, 287] on icon "Bold" at bounding box center [466, 290] width 16 height 16
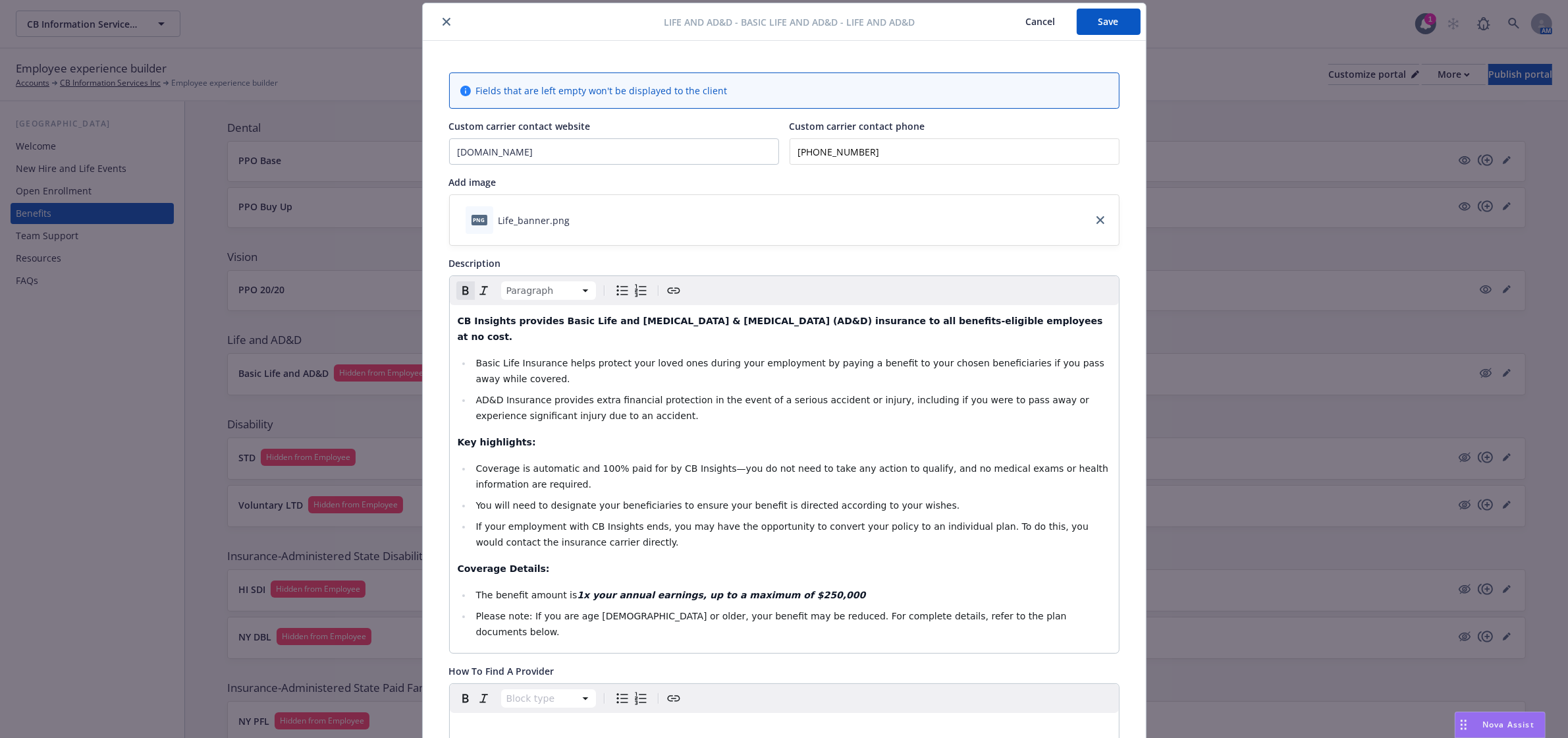
click at [750, 401] on div "CB Insights provides Basic Life and Accidental Death & Dismemberment (AD&D) ins…" at bounding box center [784, 478] width 669 height 348
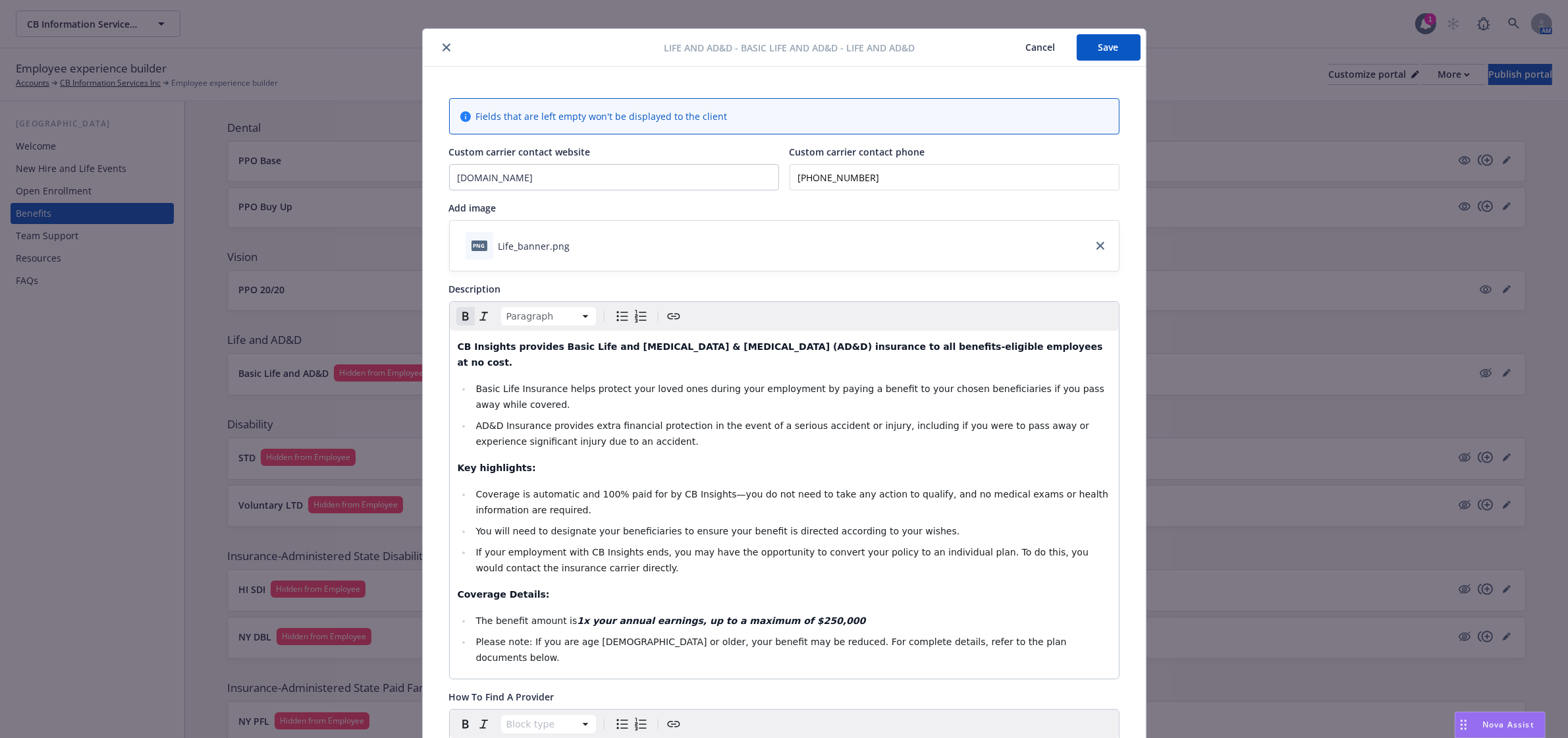
scroll to position [0, 0]
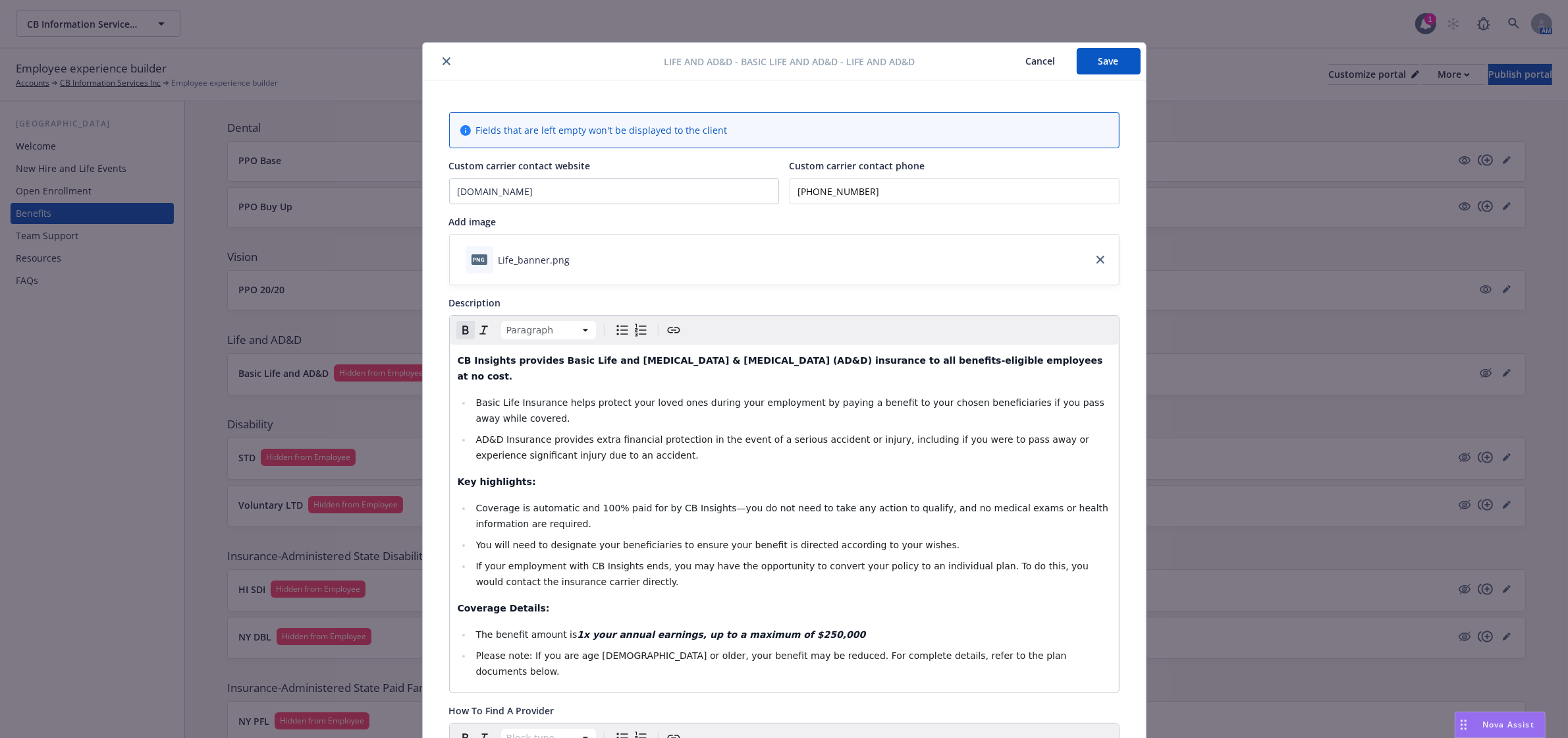
click at [1089, 58] on button "Save" at bounding box center [1108, 61] width 64 height 26
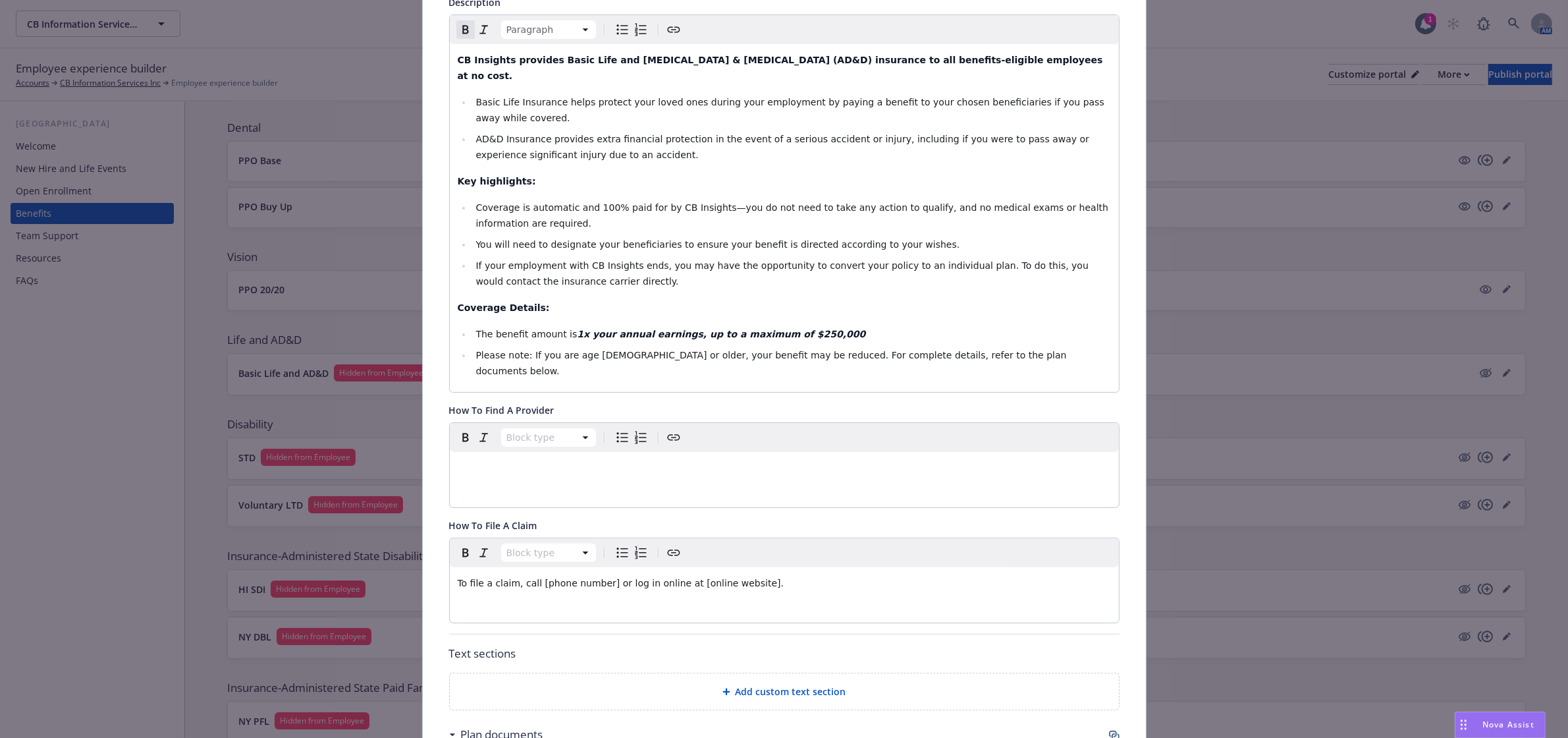
scroll to position [329, 0]
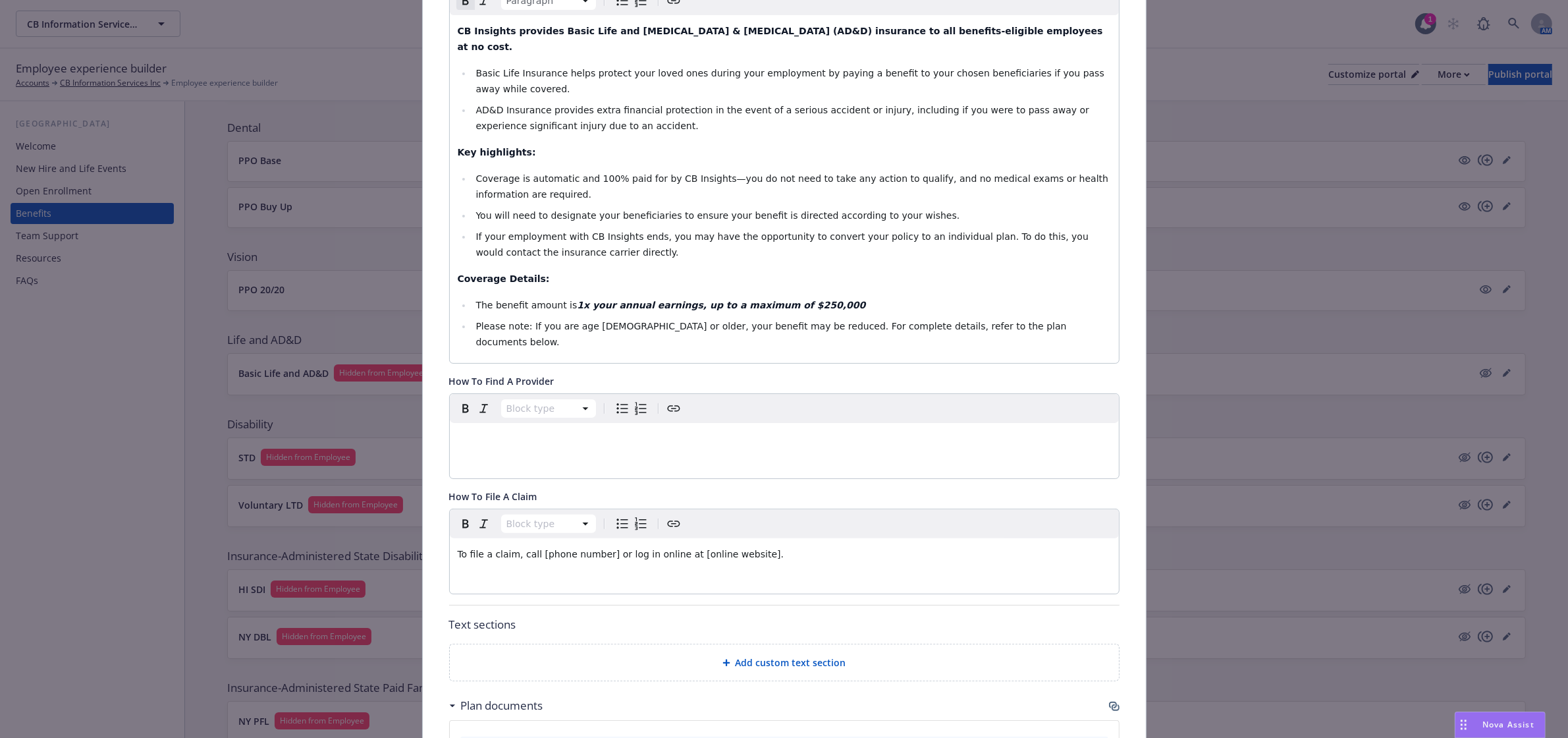
click at [741, 538] on div "To file a claim, call [phone number] or log in online at [online website]." at bounding box center [784, 554] width 669 height 32
drag, startPoint x: 563, startPoint y: 506, endPoint x: 440, endPoint y: 512, distance: 123.1
click at [440, 512] on div "Fields that are left empty won't be displayed to the client Custom carrier cont…" at bounding box center [784, 553] width 723 height 1603
click at [619, 516] on icon "Bulleted list" at bounding box center [623, 524] width 16 height 16
click at [518, 593] on li "editable markdown" at bounding box center [791, 601] width 639 height 16
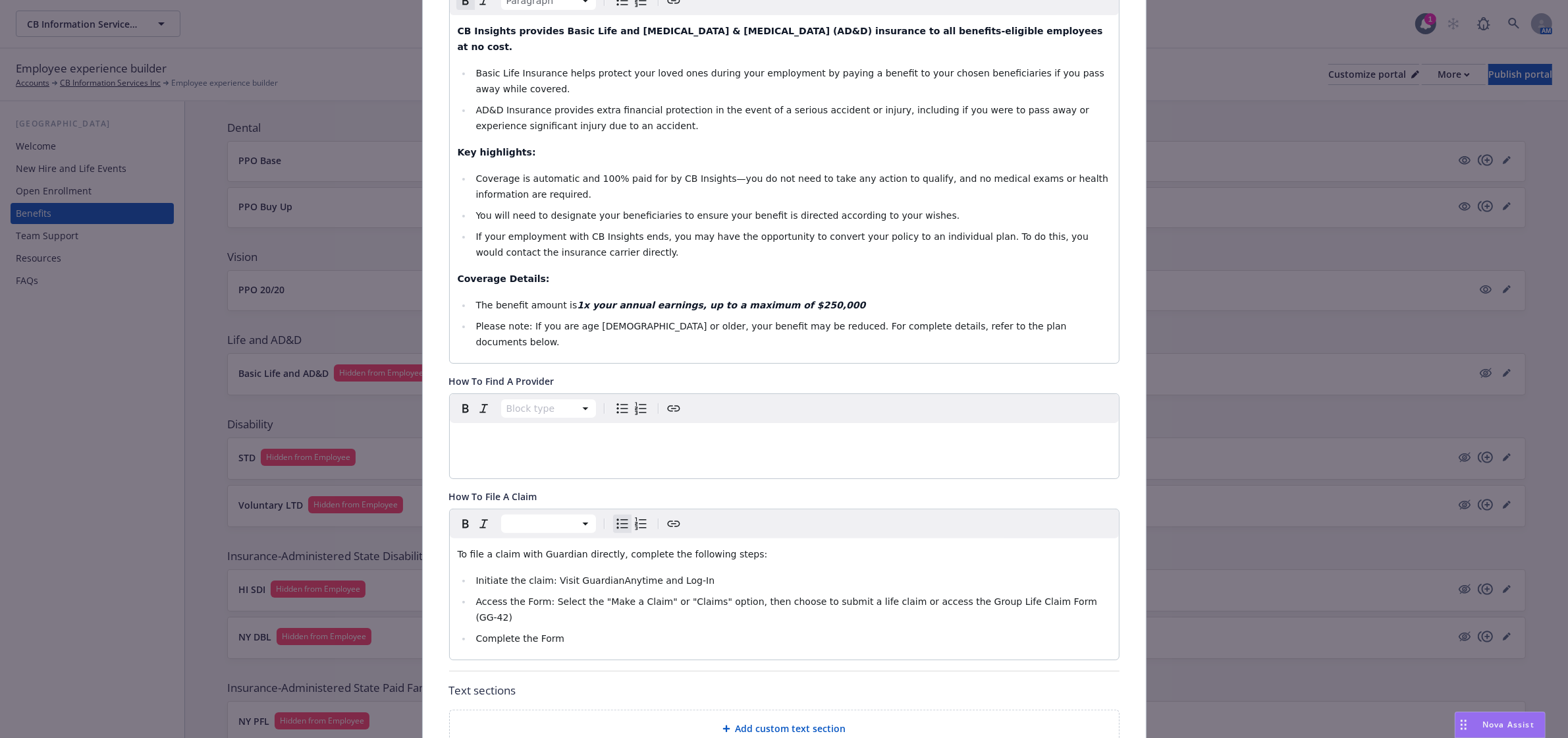
click at [520, 575] on span "Initiate the claim: Visit GuardianAnytime and Log-In" at bounding box center [595, 580] width 239 height 10
click at [583, 630] on li "Complete the Form" at bounding box center [791, 638] width 639 height 16
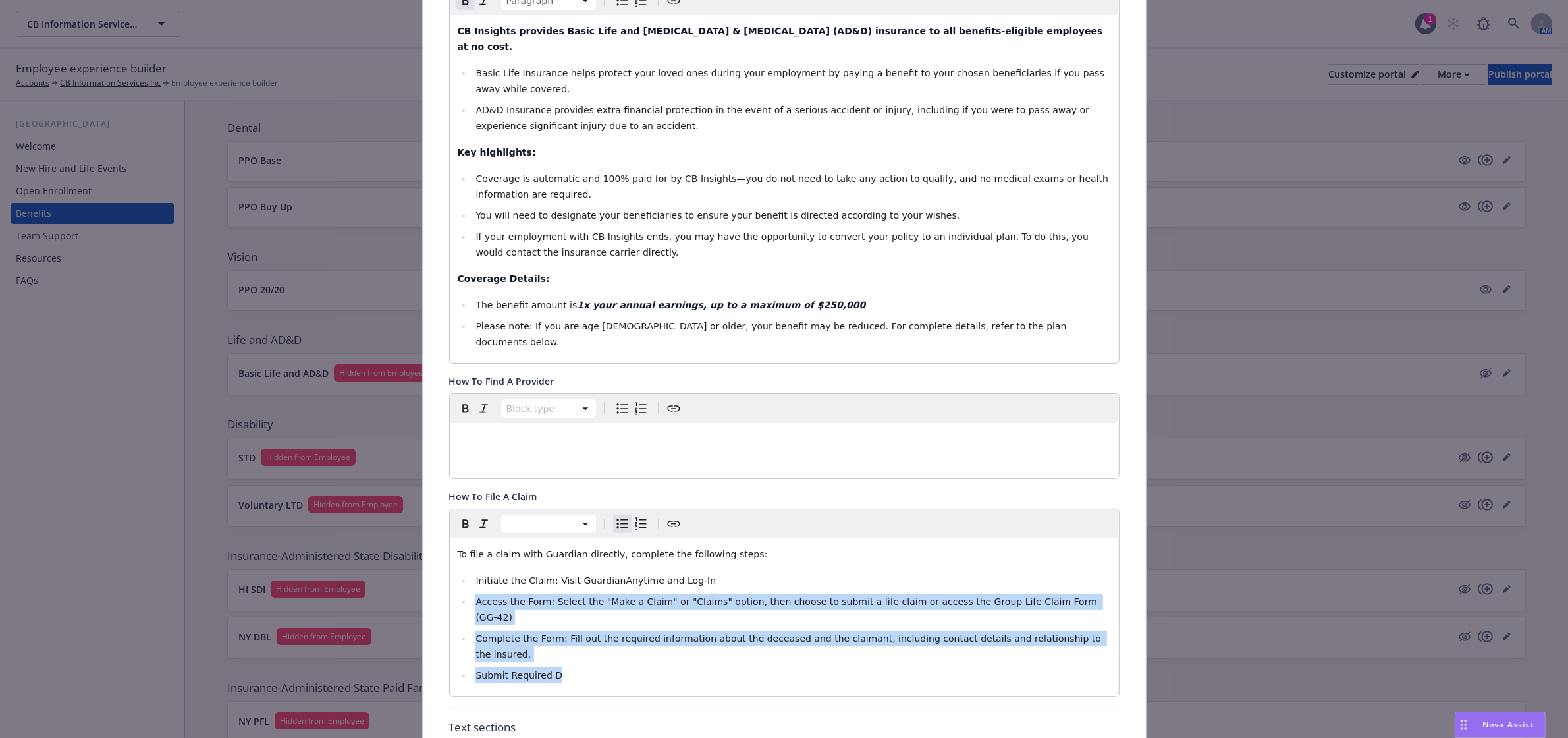
drag, startPoint x: 561, startPoint y: 593, endPoint x: 471, endPoint y: 556, distance: 97.3
click at [471, 572] on ul "Initiate the Claim: Visit GuardianAnytime and Log-In Access the Form: Select th…" at bounding box center [784, 628] width 653 height 110
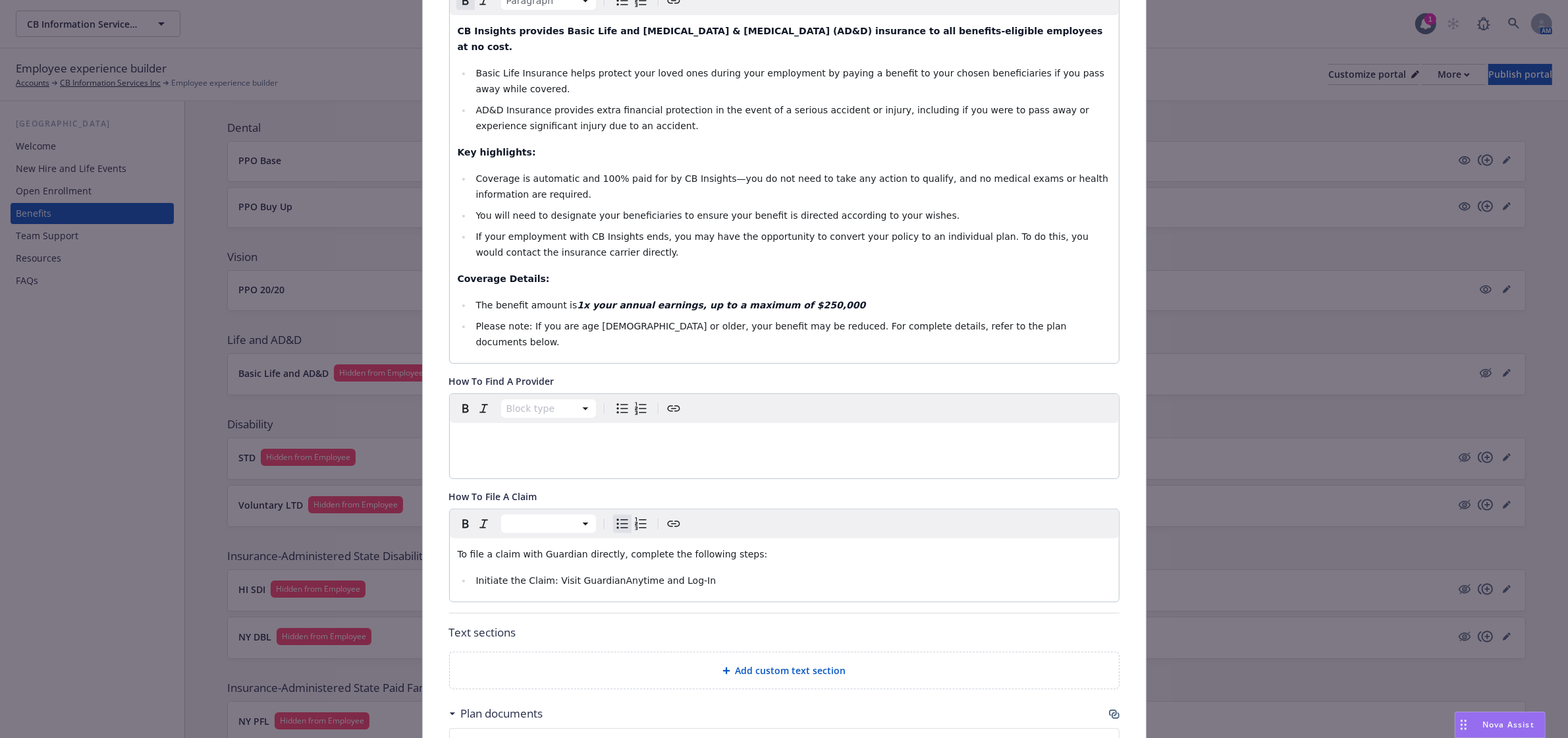
click at [725, 546] on p "To file a claim with Guardian directly, complete the following steps:" at bounding box center [784, 554] width 653 height 16
drag, startPoint x: 745, startPoint y: 503, endPoint x: 596, endPoint y: 501, distance: 149.0
click at [596, 546] on p "To file a claim with Guardian directly, complete the following steps:" at bounding box center [784, 554] width 653 height 16
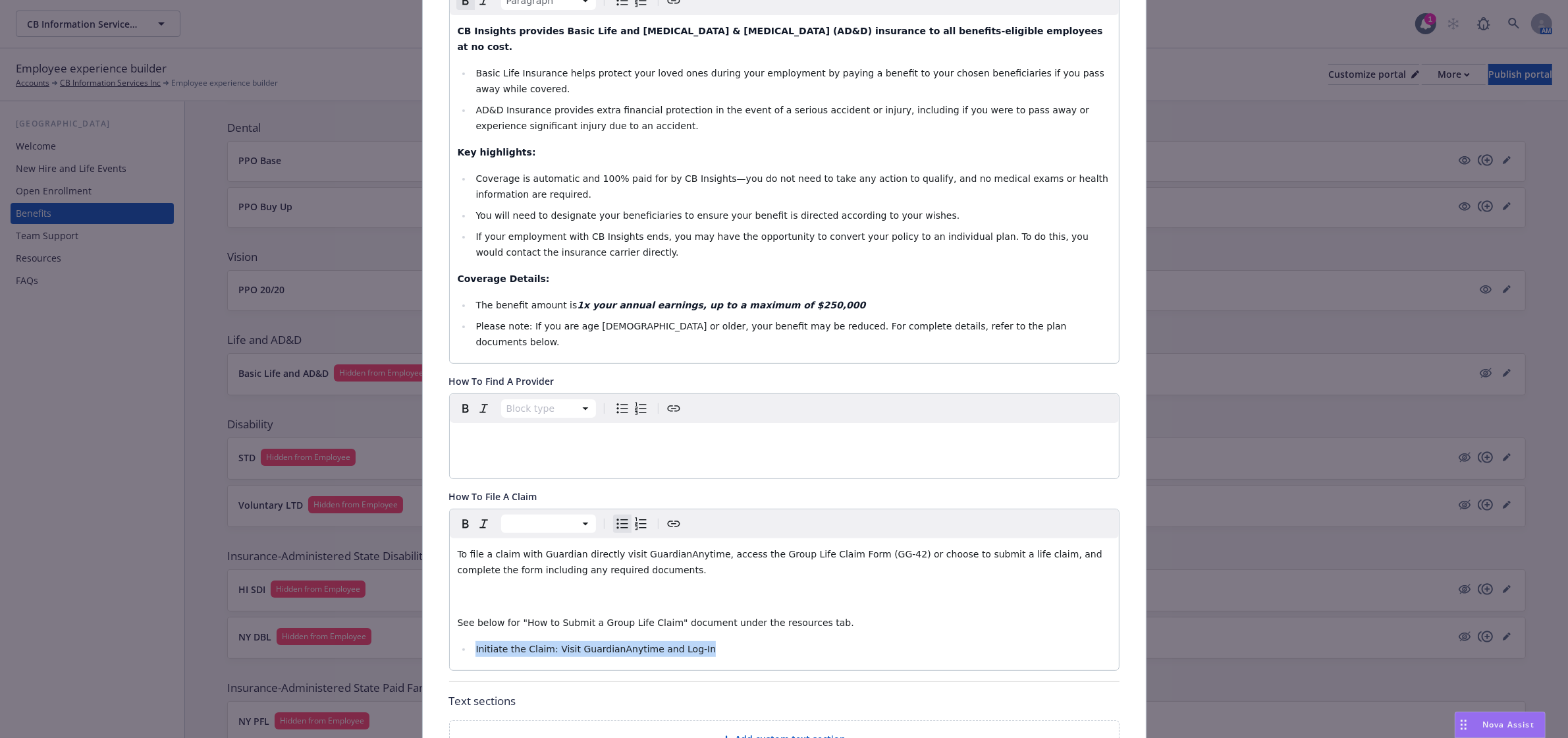
drag, startPoint x: 712, startPoint y: 600, endPoint x: 356, endPoint y: 607, distance: 356.1
click at [356, 607] on div "Life and AD&D - Basic Life and AD&D - Life and AD&D Cancel Save Fields that are…" at bounding box center [784, 369] width 1568 height 738
click at [770, 538] on div "To file a claim with Guardian directly visit GuardianAnytime, access the Group …" at bounding box center [784, 588] width 669 height 100
drag, startPoint x: 690, startPoint y: 513, endPoint x: 1002, endPoint y: 494, distance: 312.6
click at [657, 549] on span "To file a claim with Guardian directly visit GuardianAnytime, access the Group …" at bounding box center [782, 561] width 648 height 26
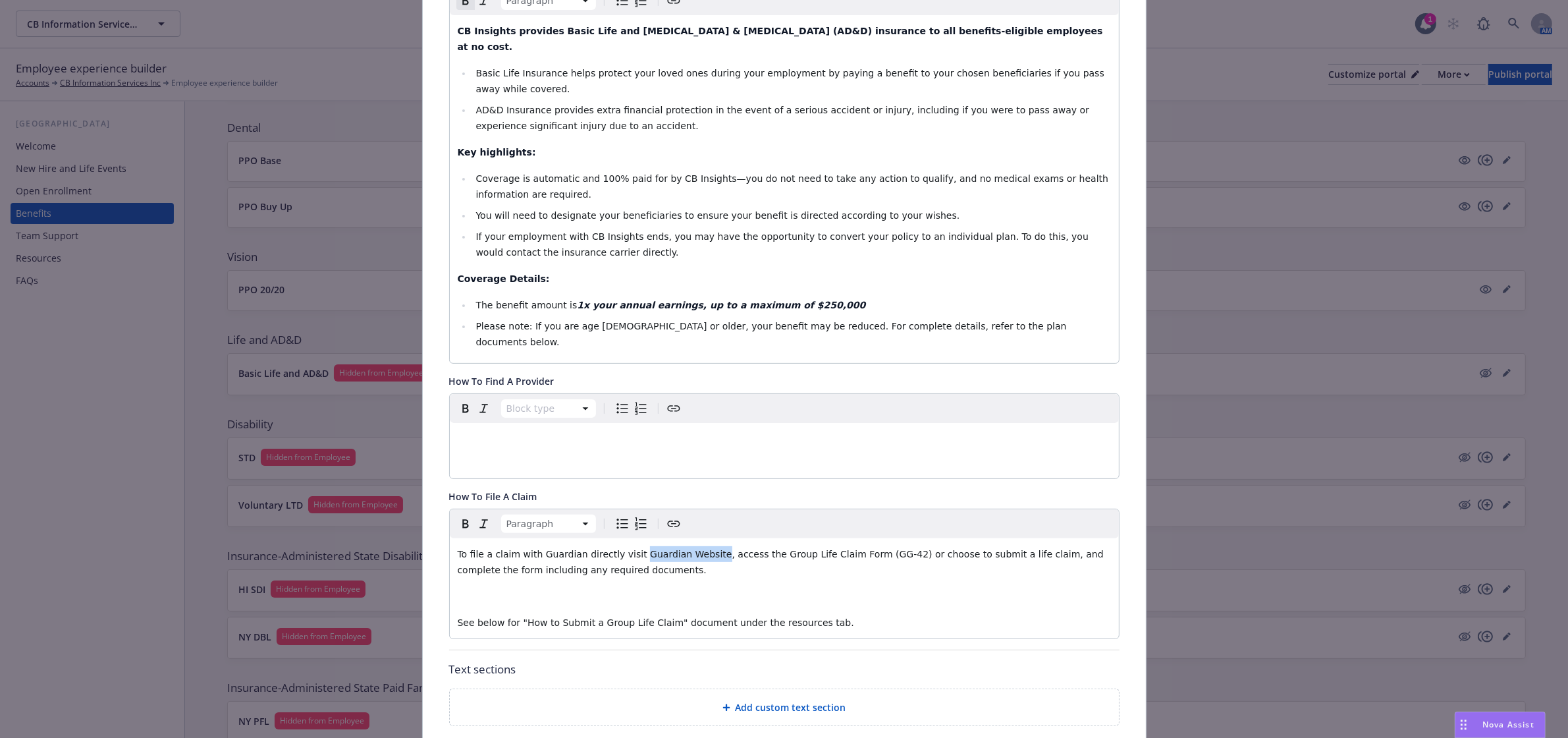
drag, startPoint x: 691, startPoint y: 507, endPoint x: 619, endPoint y: 514, distance: 72.3
click at [619, 549] on span "To file a claim with Guardian directly visit Guardian Website, access the Group…" at bounding box center [782, 561] width 649 height 26
click at [718, 538] on div "To file a claim with Guardian directly visit Guardian Website, access the Group…" at bounding box center [784, 588] width 669 height 100
drag, startPoint x: 690, startPoint y: 509, endPoint x: 619, endPoint y: 509, distance: 71.0
click at [619, 549] on span "To file a claim with Guardian directly visit Guardian Website, access the Group…" at bounding box center [782, 561] width 649 height 26
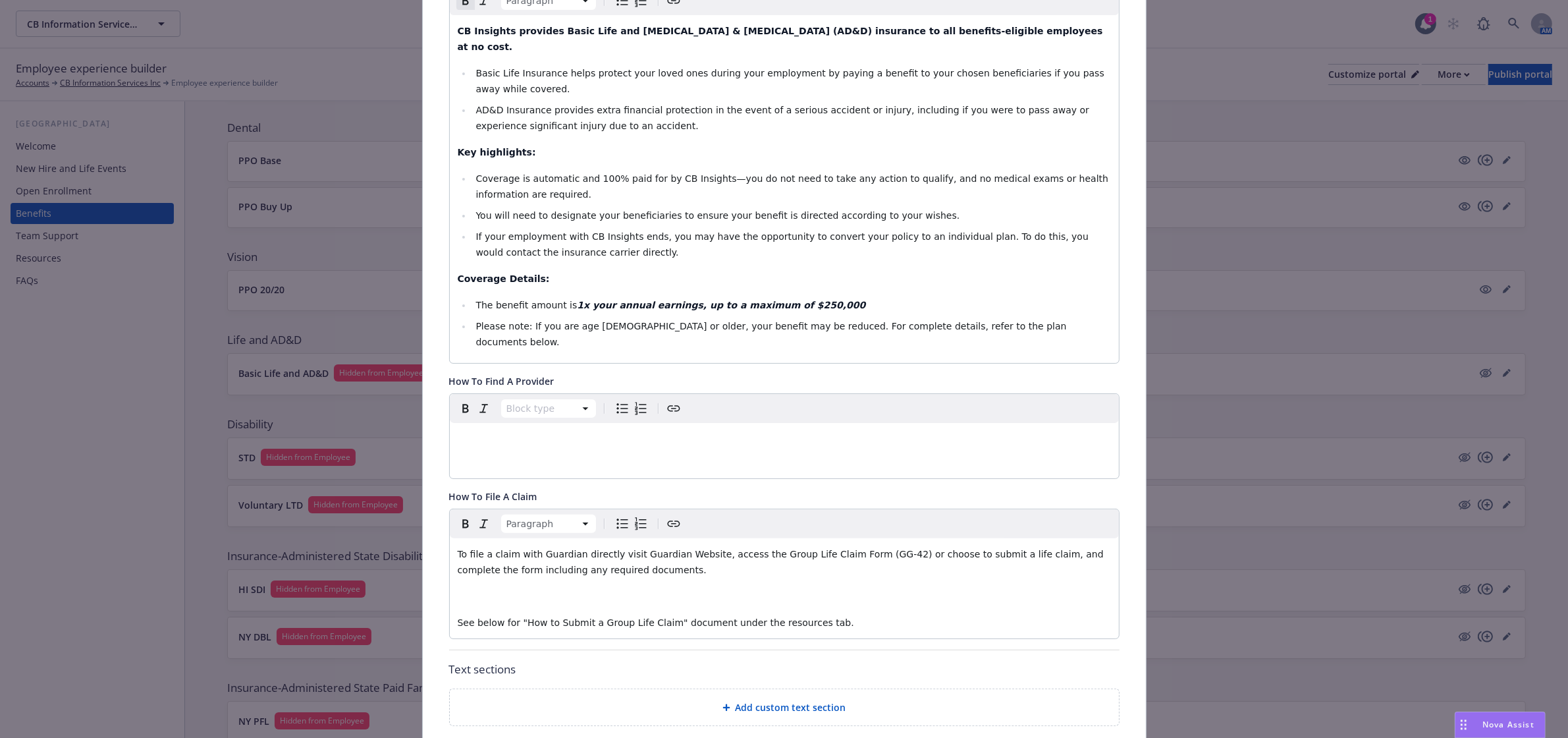
drag, startPoint x: 691, startPoint y: 544, endPoint x: 646, endPoint y: 521, distance: 50.5
click at [691, 588] on p "editable markdown" at bounding box center [784, 596] width 653 height 16
click at [656, 549] on span "To file a claim with Guardian directly visit Guardian Website, access the Group…" at bounding box center [782, 561] width 649 height 26
click at [818, 615] on p "See below for "How to Submit a Group Life Claim" document under the resources t…" at bounding box center [784, 623] width 653 height 16
click at [977, 615] on p "See below for "How to Submit a Group Life Claim" document under the resources t…" at bounding box center [784, 623] width 653 height 16
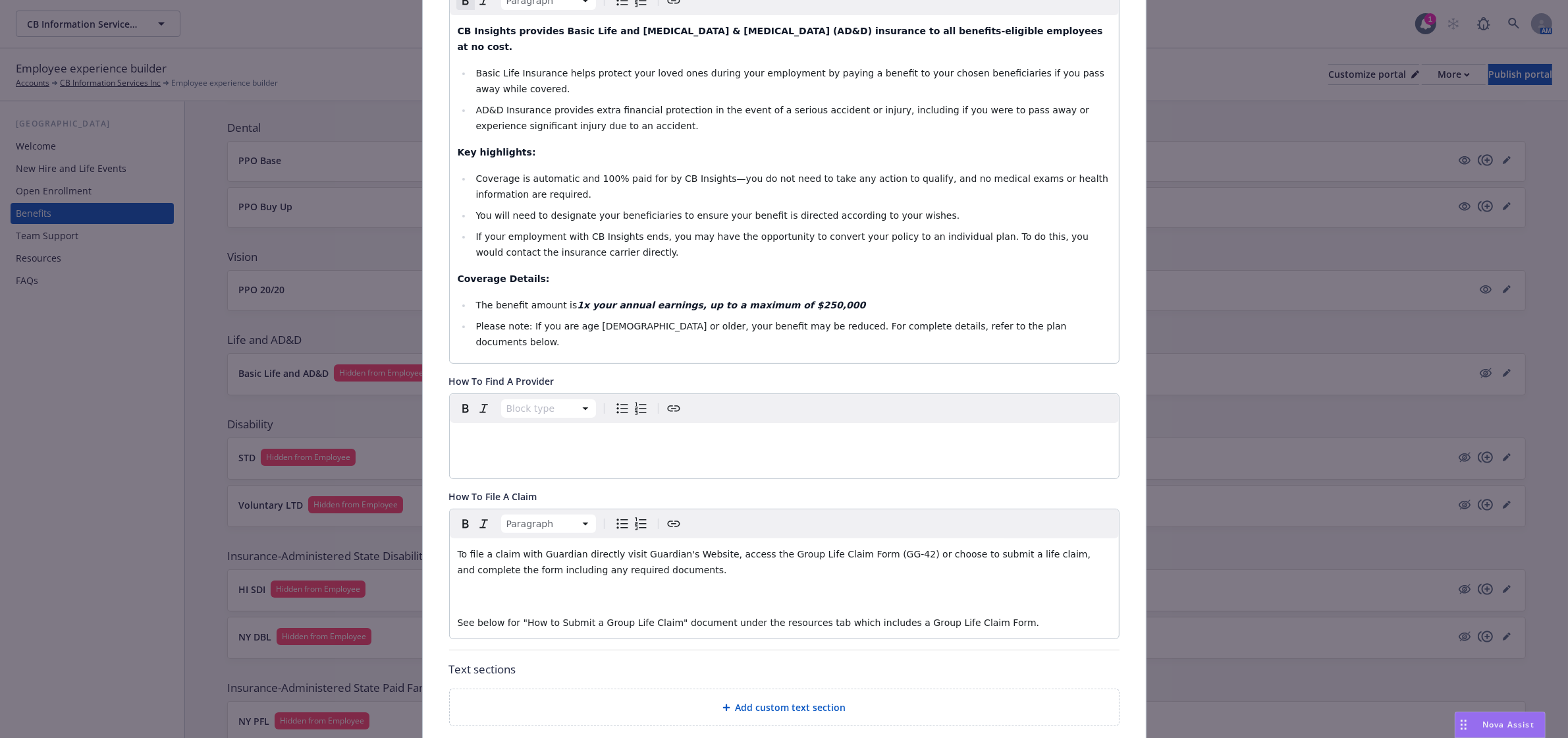
click at [507, 549] on span "To file a claim with Guardian directly visit Guardian's Website, access the Gro…" at bounding box center [776, 561] width 636 height 26
click at [600, 549] on span "To file a claim with Guardian directly visit Guardian's Website, access the Gro…" at bounding box center [776, 561] width 636 height 26
drag, startPoint x: 725, startPoint y: 505, endPoint x: 646, endPoint y: 507, distance: 79.0
click at [646, 549] on span "To file a claim with Guardian directly online visit Guardian's Website, access …" at bounding box center [776, 561] width 637 height 26
click at [674, 562] on div "To file a claim with Guardian directly online visit Guardian's Website, access …" at bounding box center [784, 588] width 669 height 100
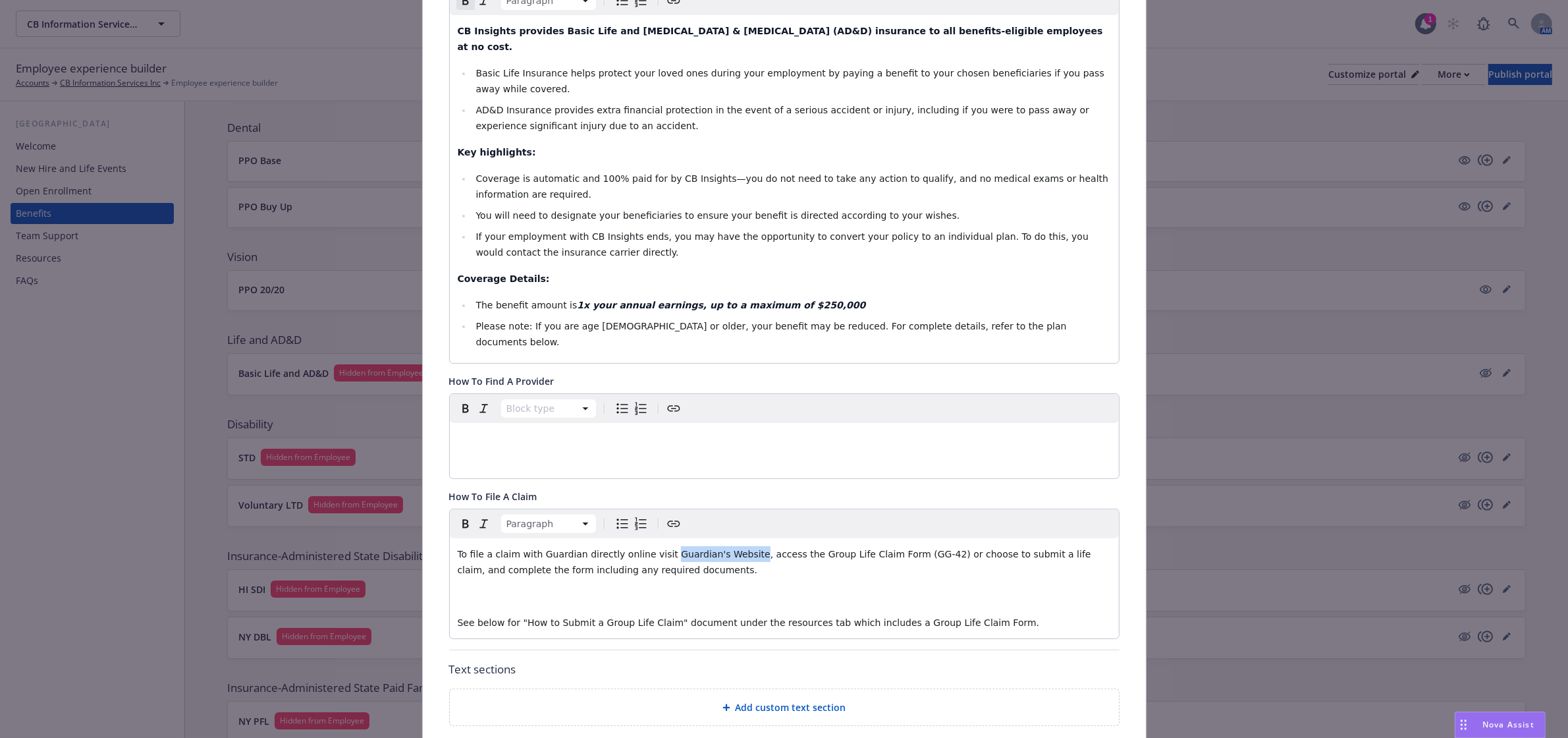
drag, startPoint x: 722, startPoint y: 505, endPoint x: 647, endPoint y: 505, distance: 75.0
click at [647, 549] on span "To file a claim with Guardian directly online visit Guardian's Website, access …" at bounding box center [776, 561] width 637 height 26
click at [677, 509] on div "Paragraph" at bounding box center [784, 524] width 669 height 29
click at [666, 516] on icon "Create link" at bounding box center [674, 524] width 16 height 16
click at [712, 600] on span "Cancel" at bounding box center [702, 597] width 30 height 13
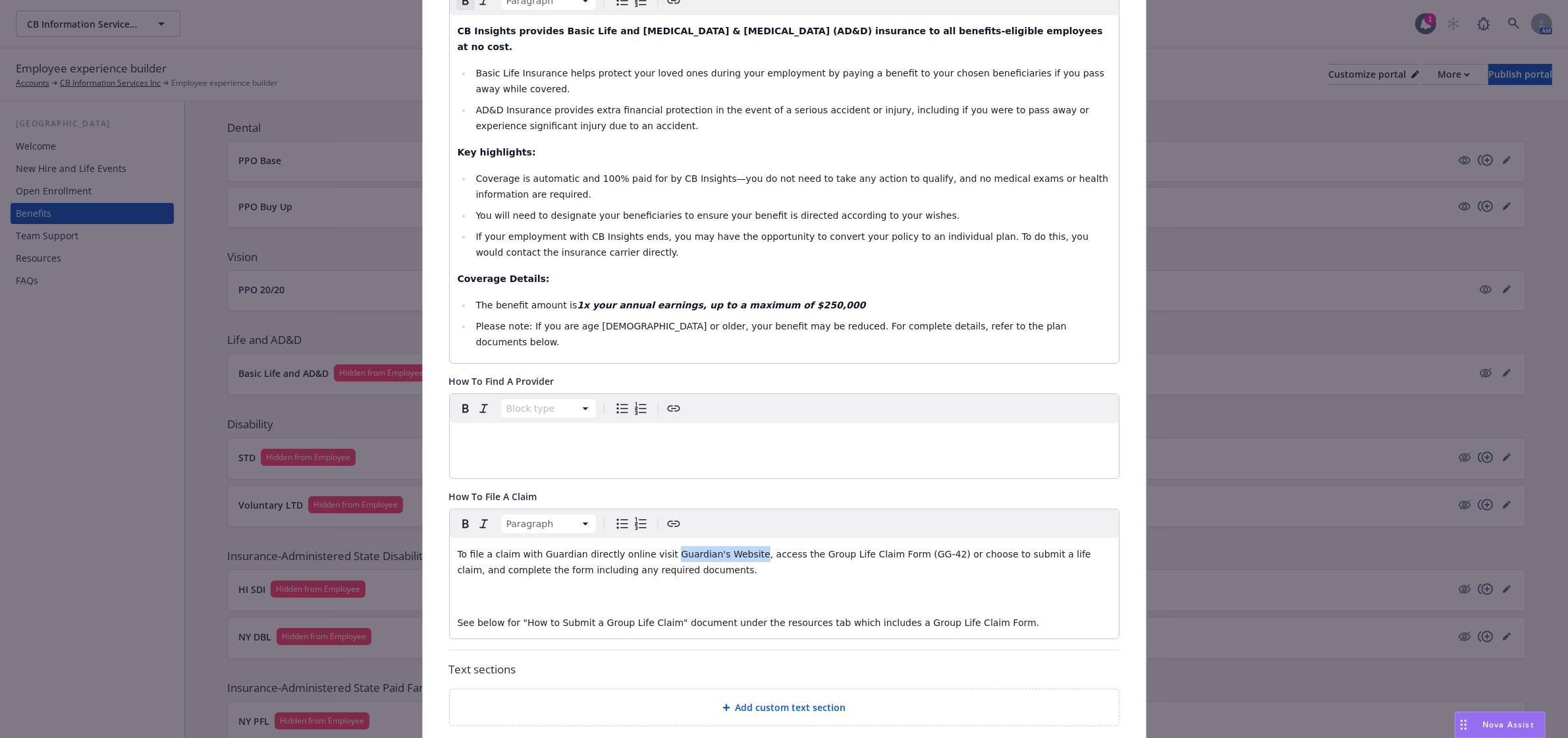
click at [666, 516] on icon "Create link" at bounding box center [674, 524] width 16 height 16
type input "https://customeraccess.guardianlife.com/im-user/claims/death"
click at [752, 596] on span "Save" at bounding box center [749, 597] width 21 height 13
click at [814, 538] on div "To file a claim with Guardian directly online visit Guardian's Website , access…" at bounding box center [784, 588] width 669 height 100
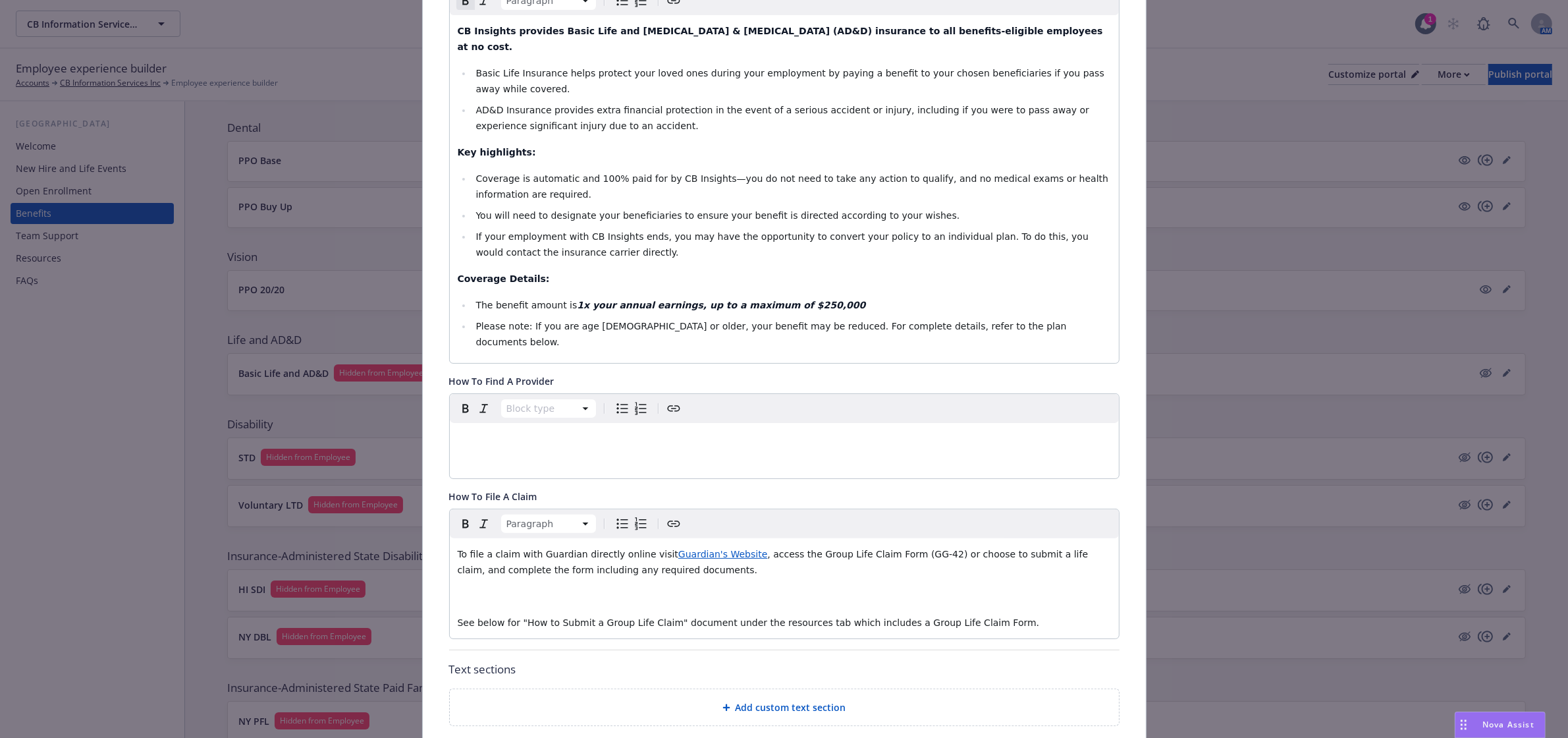
click at [731, 549] on span ", access the Group Life Claim Form (GG-42) or choose to submit a life claim, an…" at bounding box center [774, 561] width 634 height 26
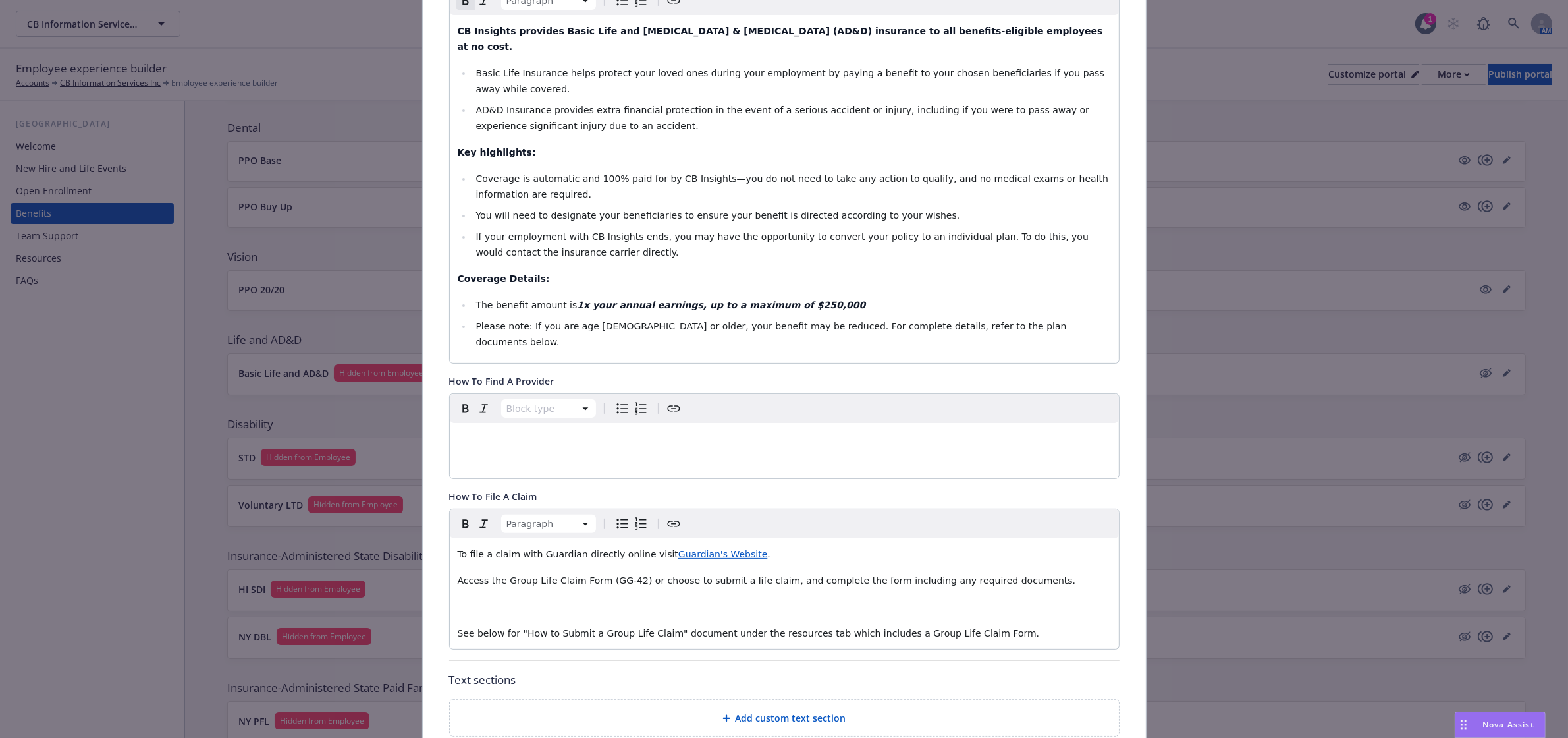
click at [606, 509] on div "Paragraph" at bounding box center [784, 524] width 669 height 29
click at [616, 516] on icon "Bulleted list" at bounding box center [623, 524] width 16 height 16
click at [798, 575] on span "Access the Group Life Claim Form (GG-42) or choose to submit a life claim, and …" at bounding box center [785, 580] width 619 height 10
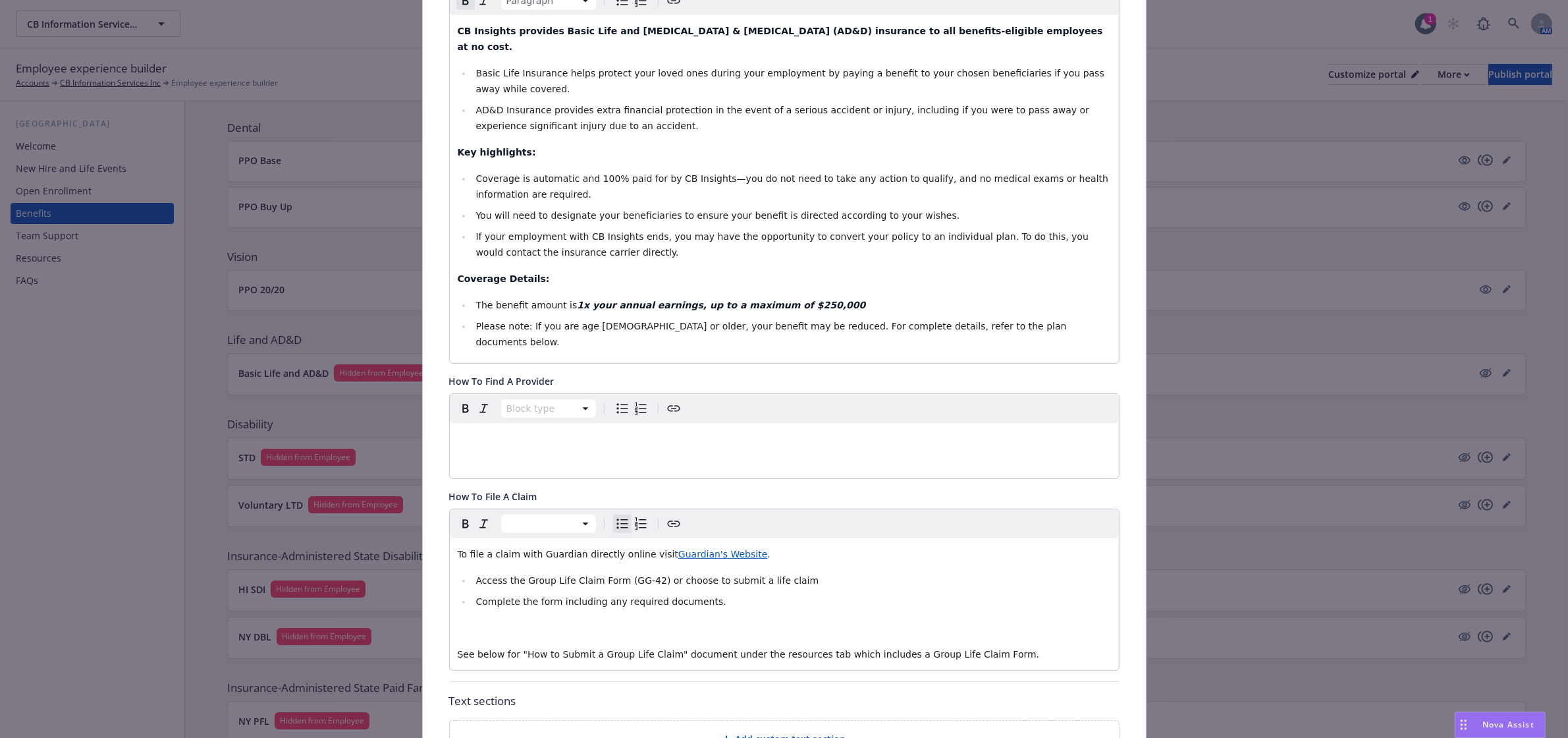
click at [719, 565] on div "To file a claim with Guardian directly online visit Guardian's Website . Access…" at bounding box center [784, 604] width 669 height 132
click at [693, 596] on span "Complete the form including any required documents." at bounding box center [600, 601] width 250 height 10
click at [739, 546] on p "To file a claim with Guardian directly online visit Guardian's Website ." at bounding box center [784, 554] width 653 height 16
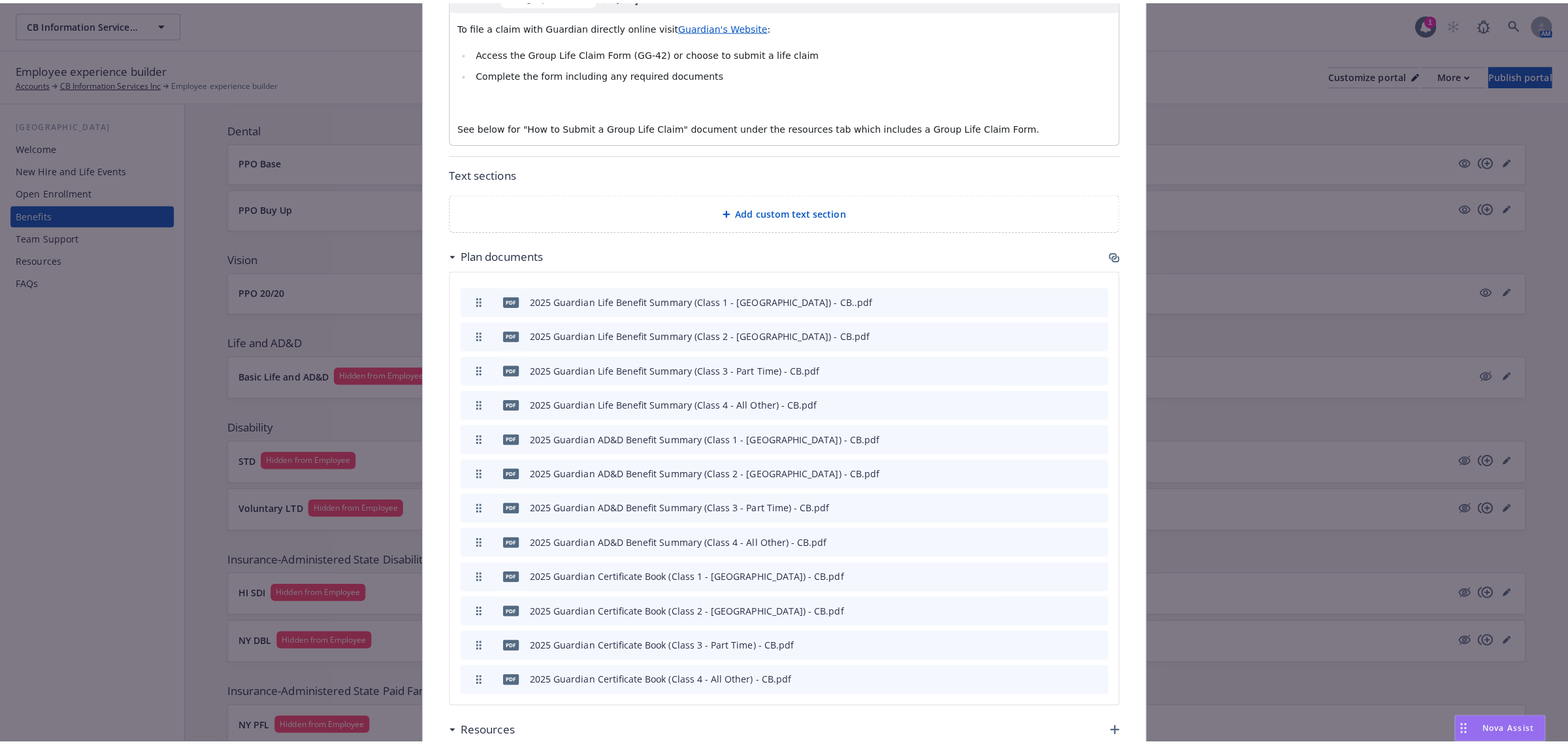
scroll to position [1013, 0]
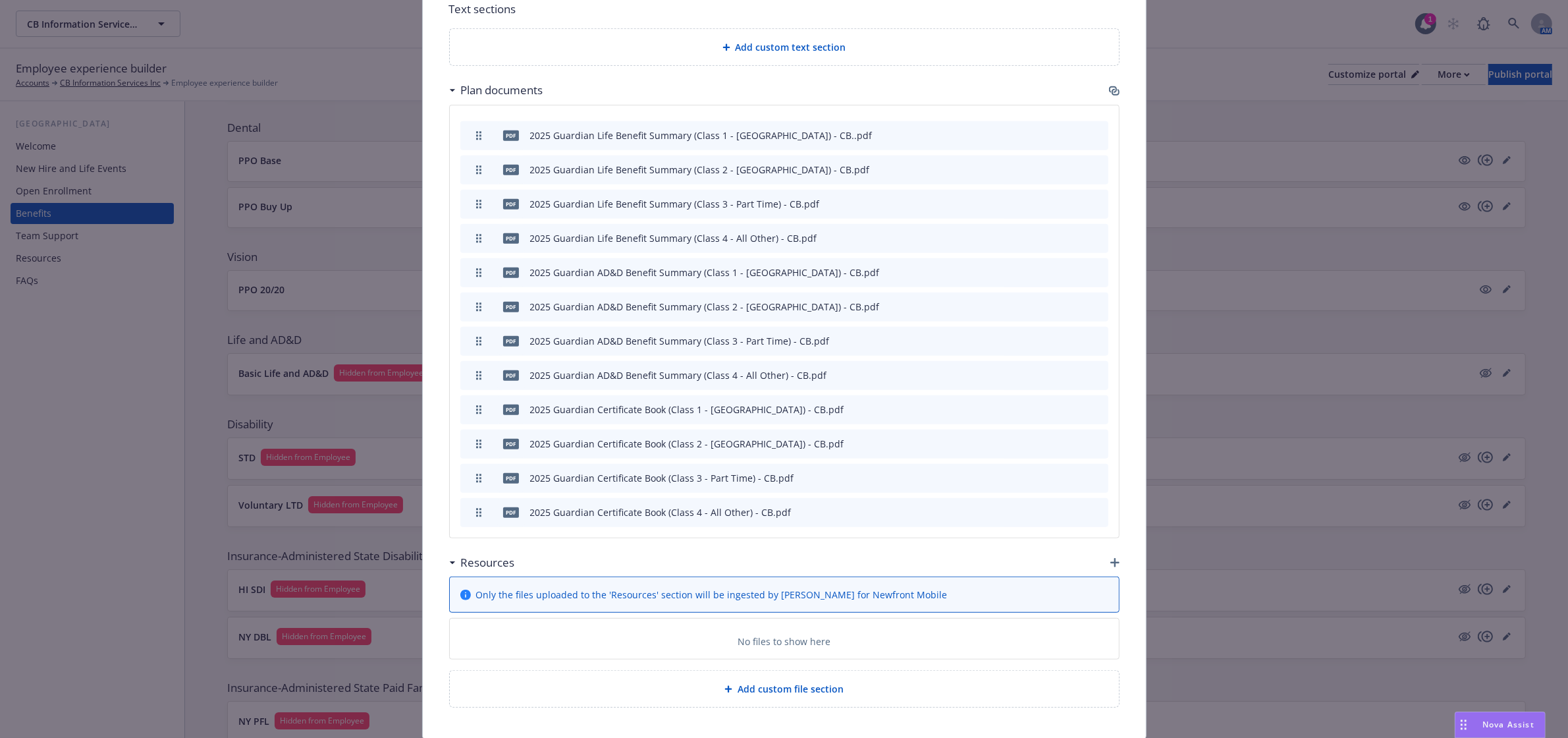
click at [1110, 558] on icon "button" at bounding box center [1115, 563] width 10 height 10
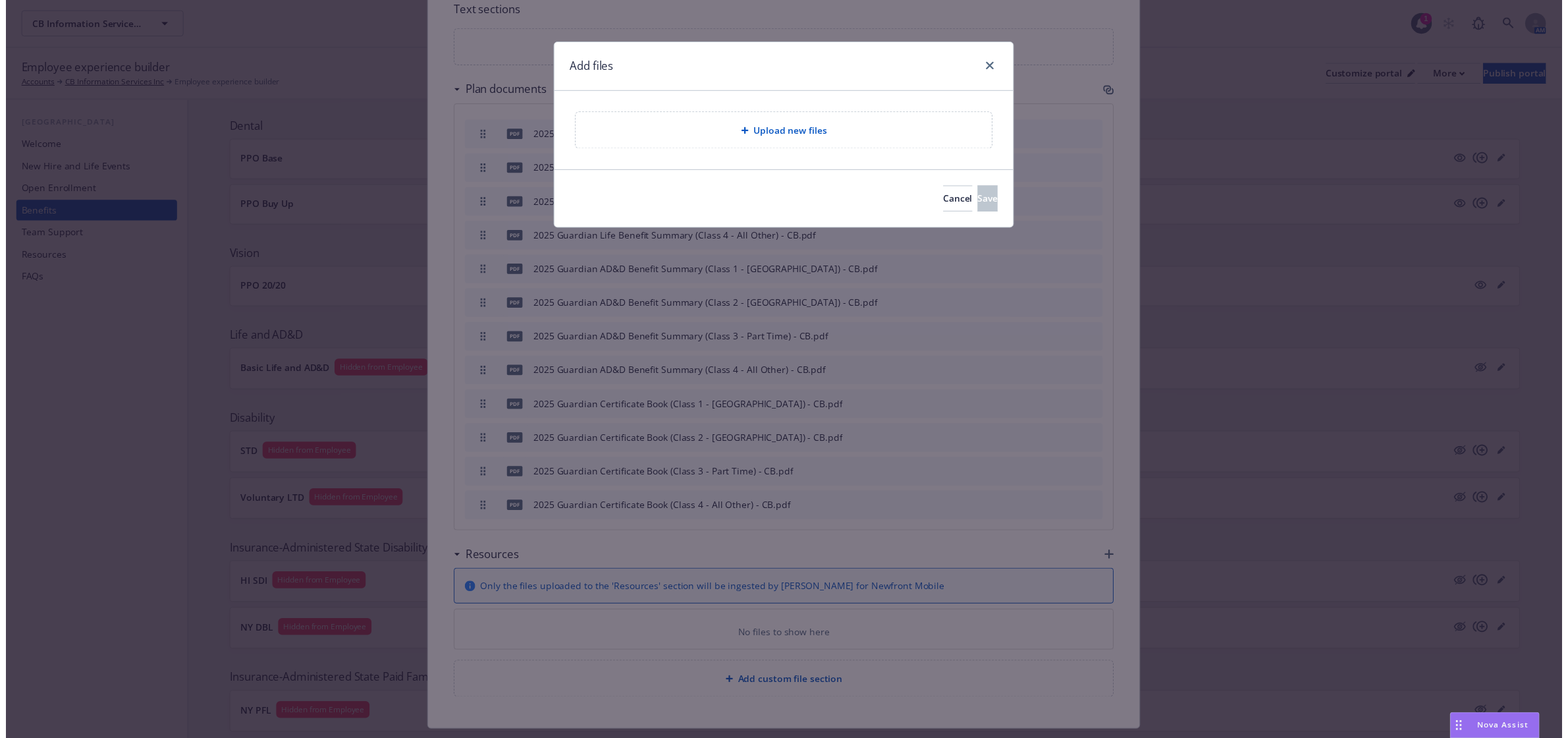
scroll to position [1008, 0]
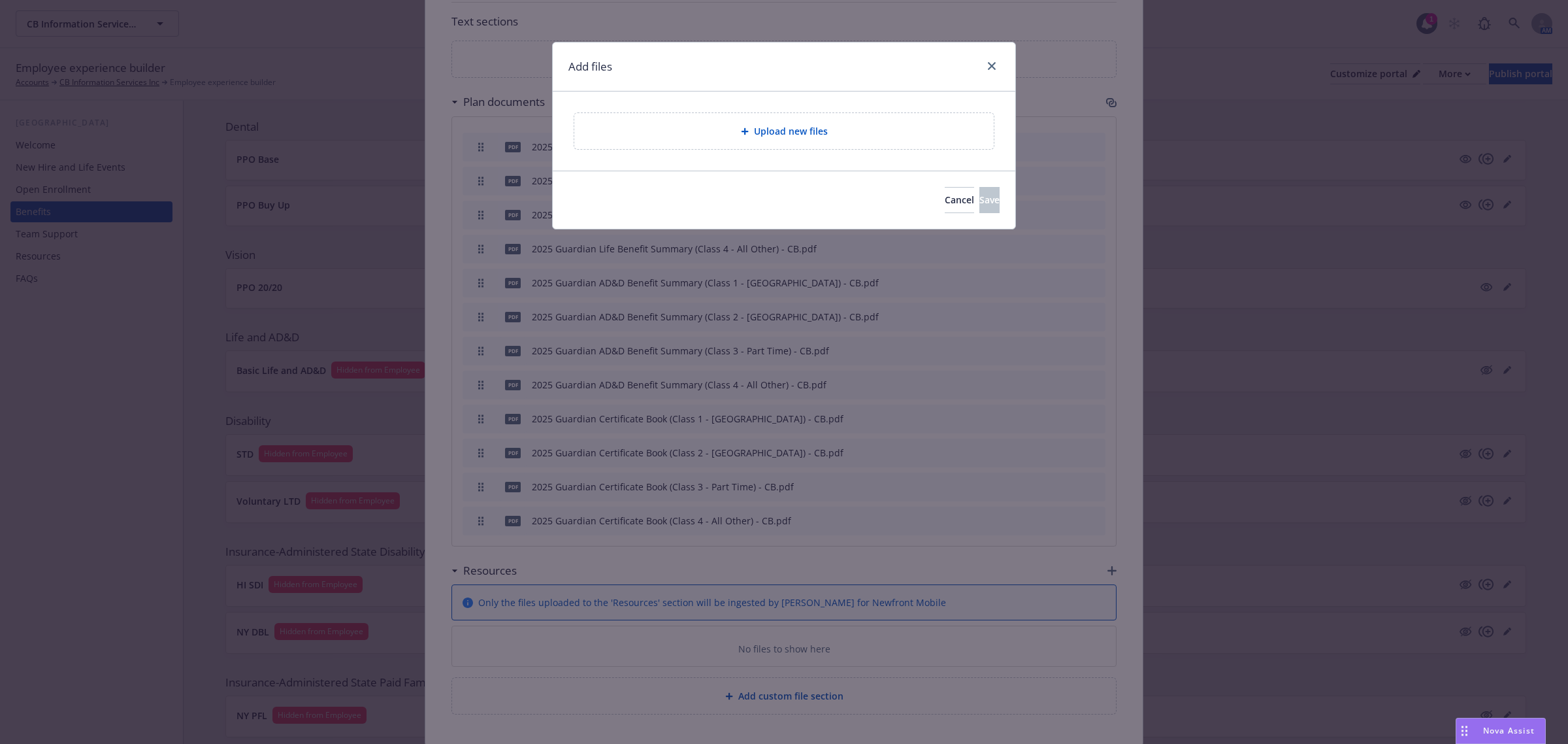
click at [733, 131] on div "Upload new files" at bounding box center [784, 131] width 399 height 15
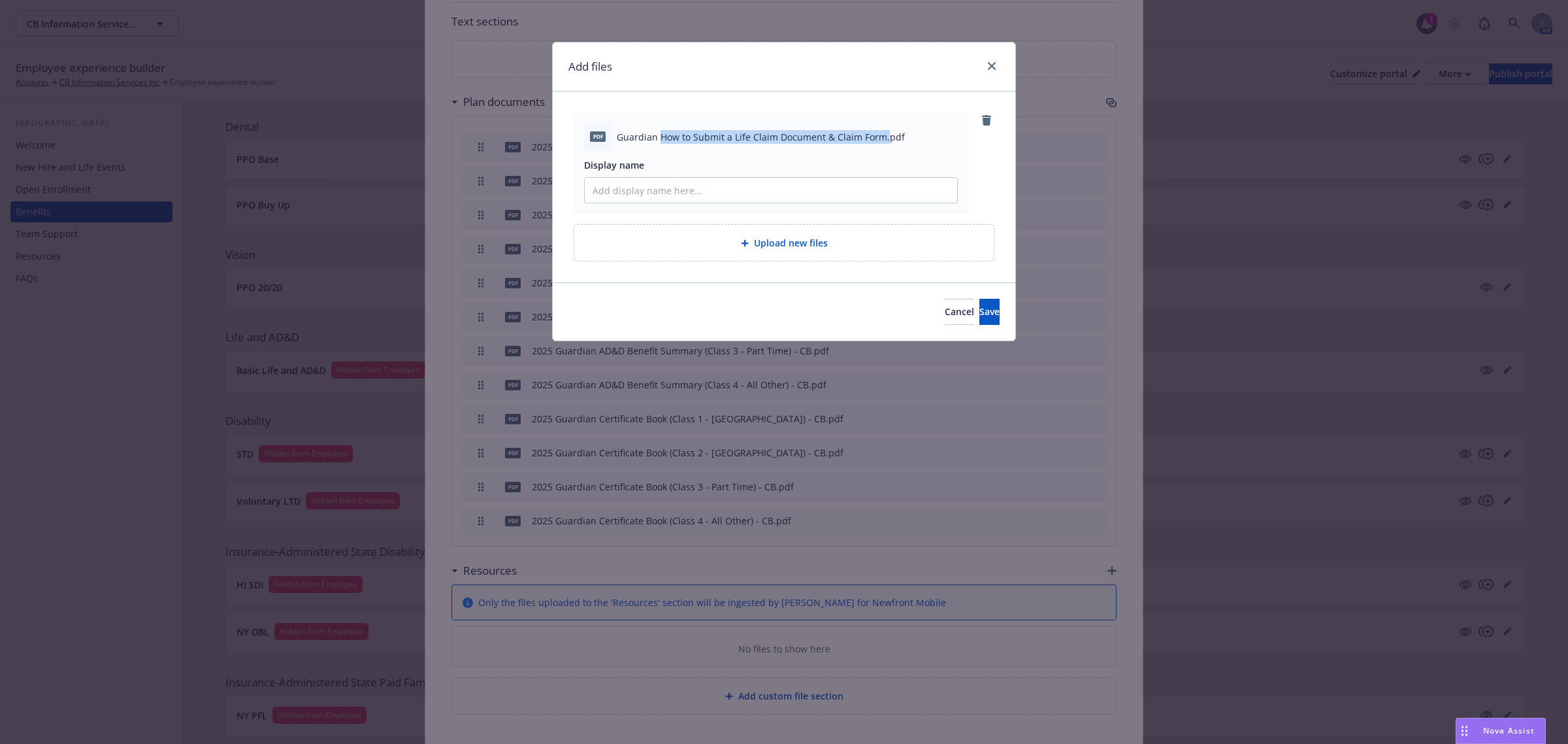
drag, startPoint x: 658, startPoint y: 135, endPoint x: 882, endPoint y: 141, distance: 224.1
click at [882, 141] on span "Guardian How to Submit a Life Claim Document & Claim Form.pdf" at bounding box center [761, 136] width 288 height 13
click at [826, 162] on div "Display name" at bounding box center [771, 164] width 374 height 13
drag, startPoint x: 661, startPoint y: 136, endPoint x: 877, endPoint y: 142, distance: 216.1
click at [877, 142] on span "Guardian How to Submit a Life Claim Document & Claim Form.pdf" at bounding box center [761, 136] width 288 height 13
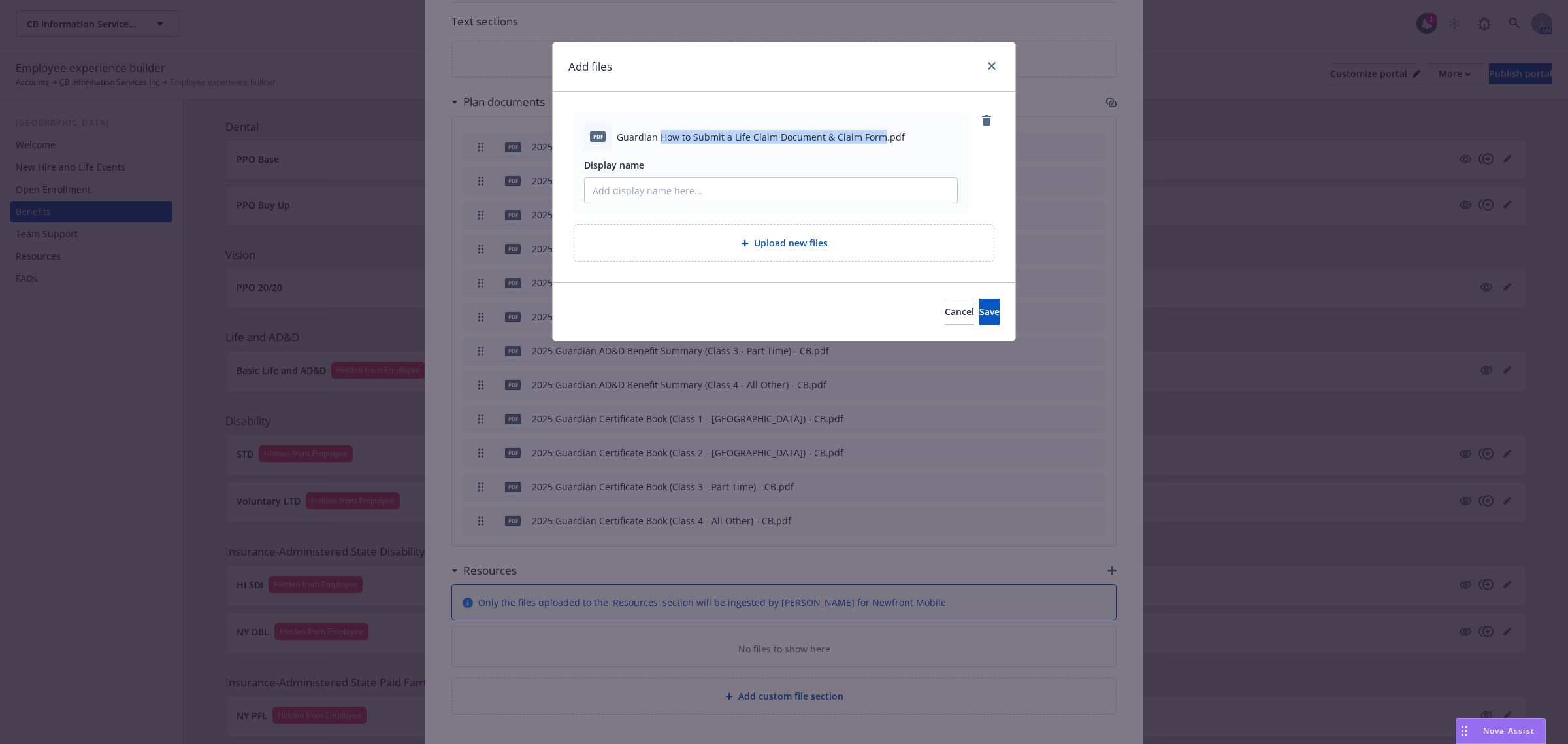
copy span "How to Submit a Life Claim Document & Claim Form"
click at [693, 186] on input "Display name" at bounding box center [771, 190] width 373 height 25
paste input "How to Submit a Life Claim Document & Claim Form"
type input "How to Submit a Life Claim Document & Claim Form"
click at [980, 316] on button "Save" at bounding box center [990, 311] width 21 height 26
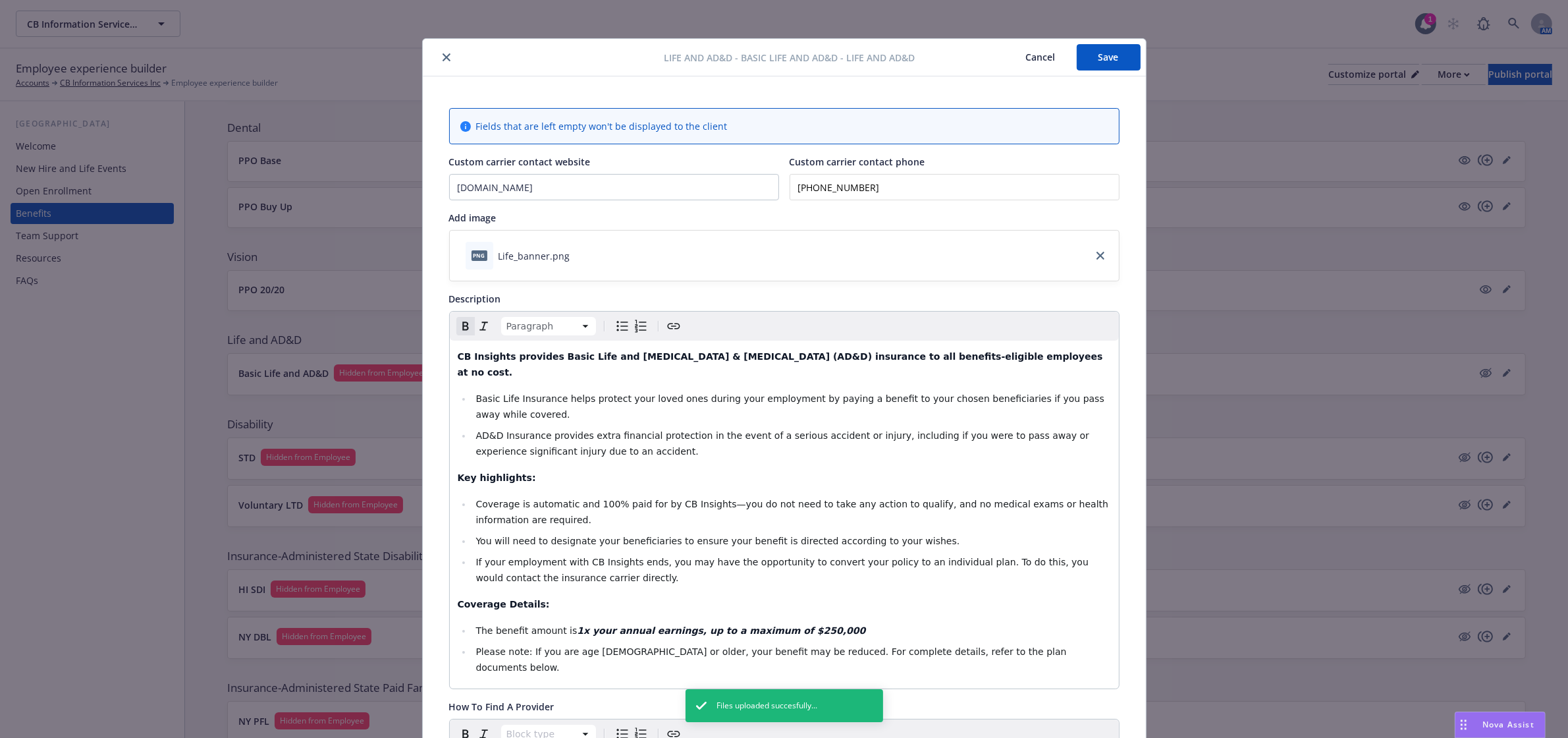
scroll to position [0, 0]
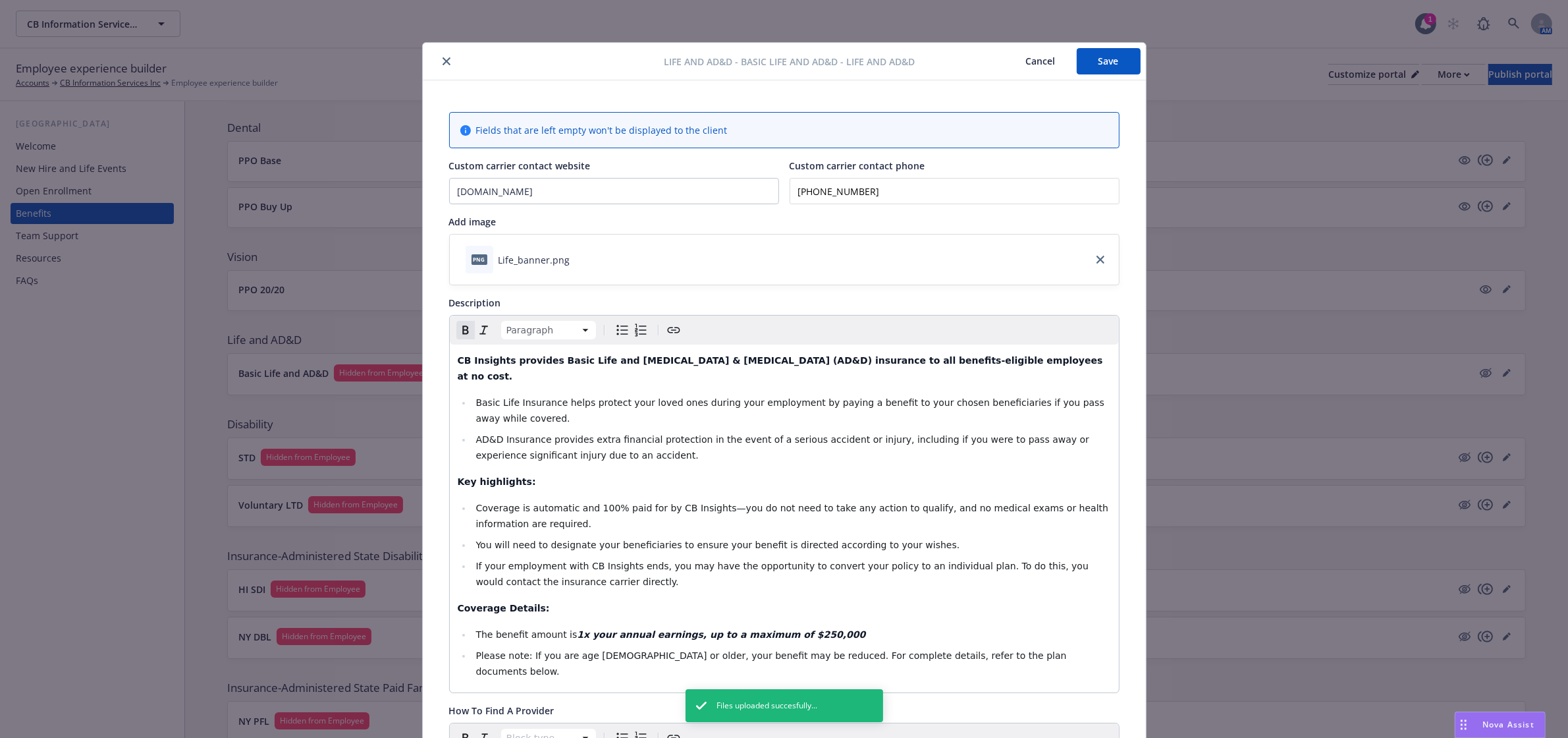
click at [1121, 59] on button "Save" at bounding box center [1108, 61] width 64 height 26
click at [1087, 53] on button "Save" at bounding box center [1108, 61] width 64 height 26
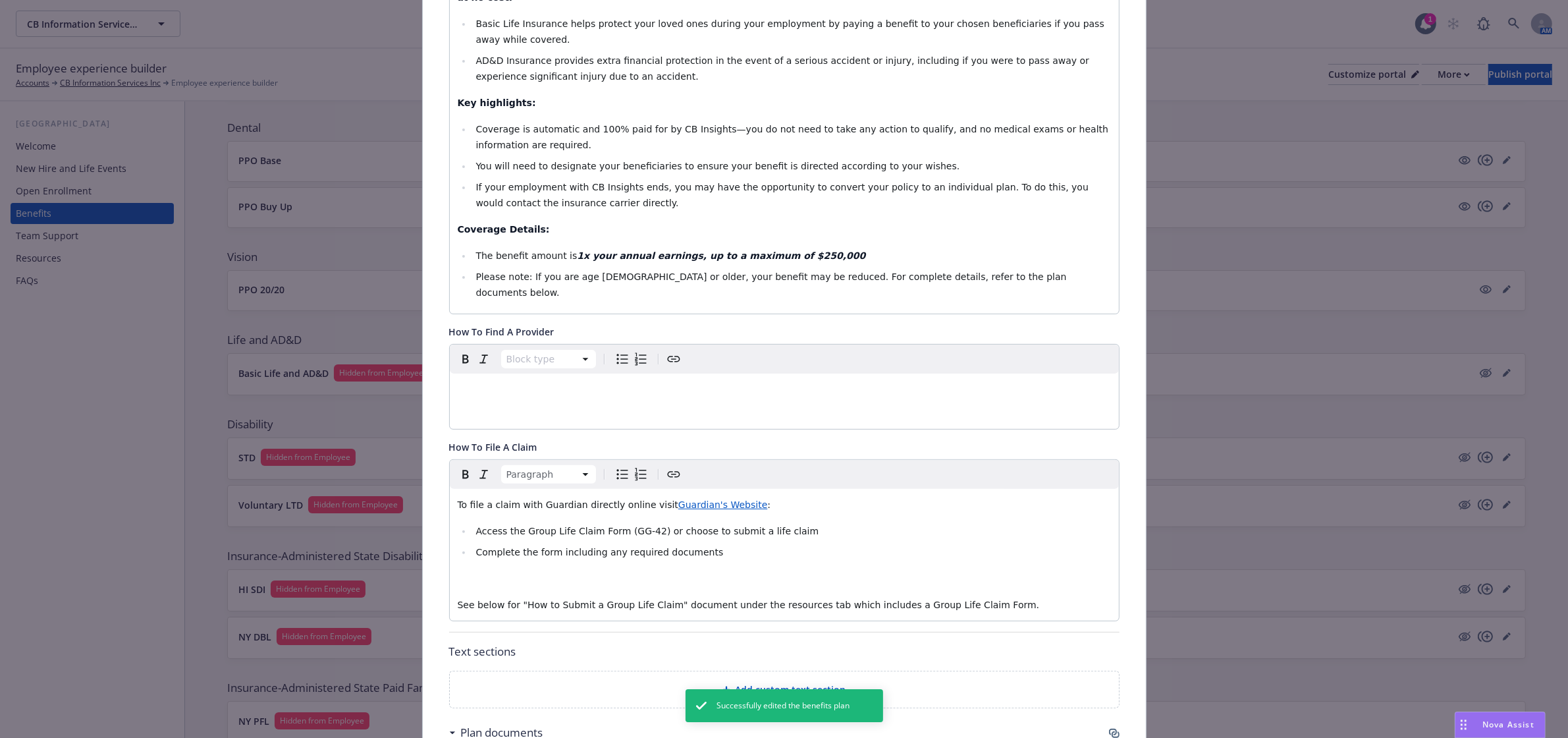
scroll to position [377, 0]
drag, startPoint x: 969, startPoint y: 560, endPoint x: 416, endPoint y: 441, distance: 565.7
click at [423, 441] on div "Fields that are left empty won't be displayed to the client Custom carrier cont…" at bounding box center [784, 550] width 723 height 1695
copy div "To file a claim with Guardian directly online visit Guardian's Website : Access…"
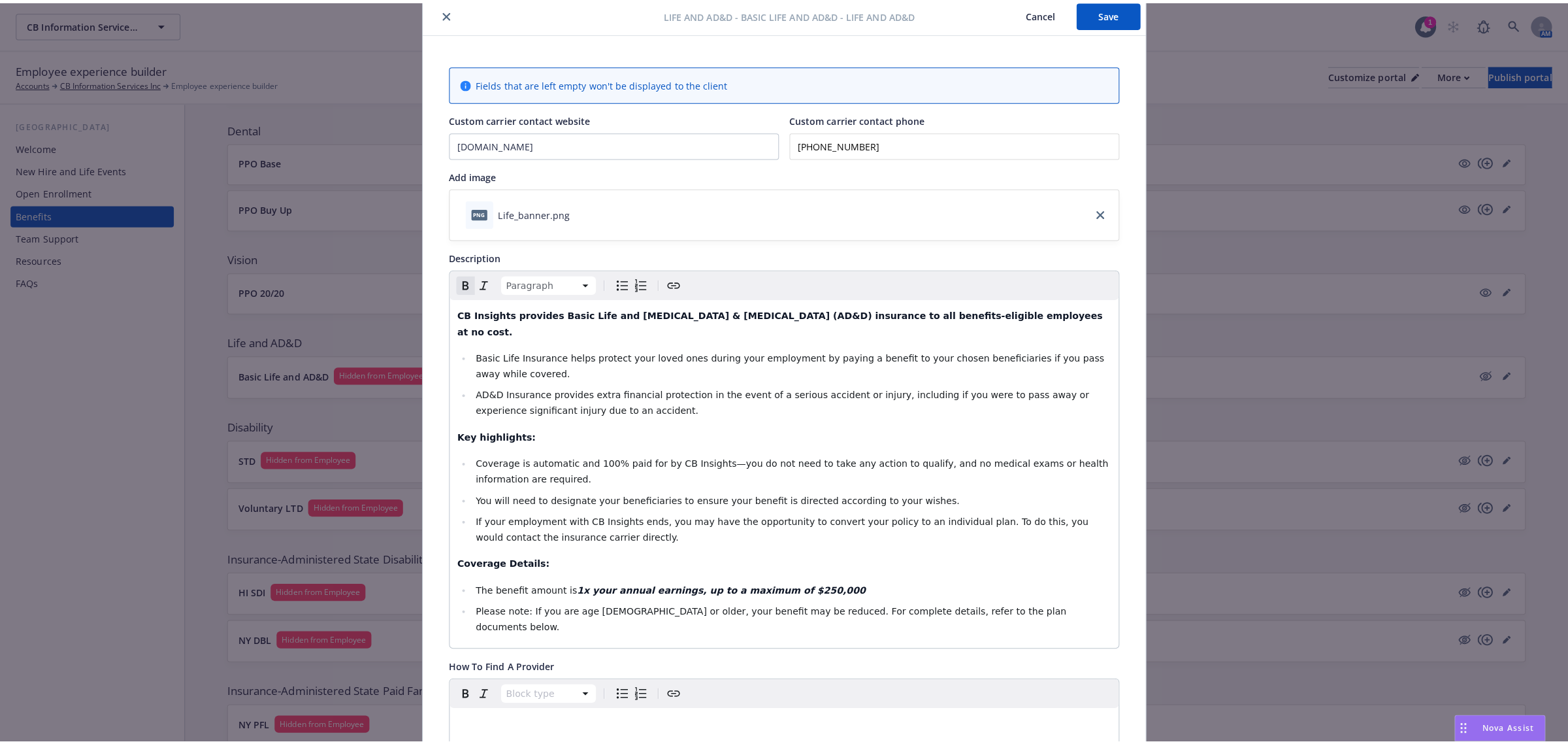
scroll to position [0, 0]
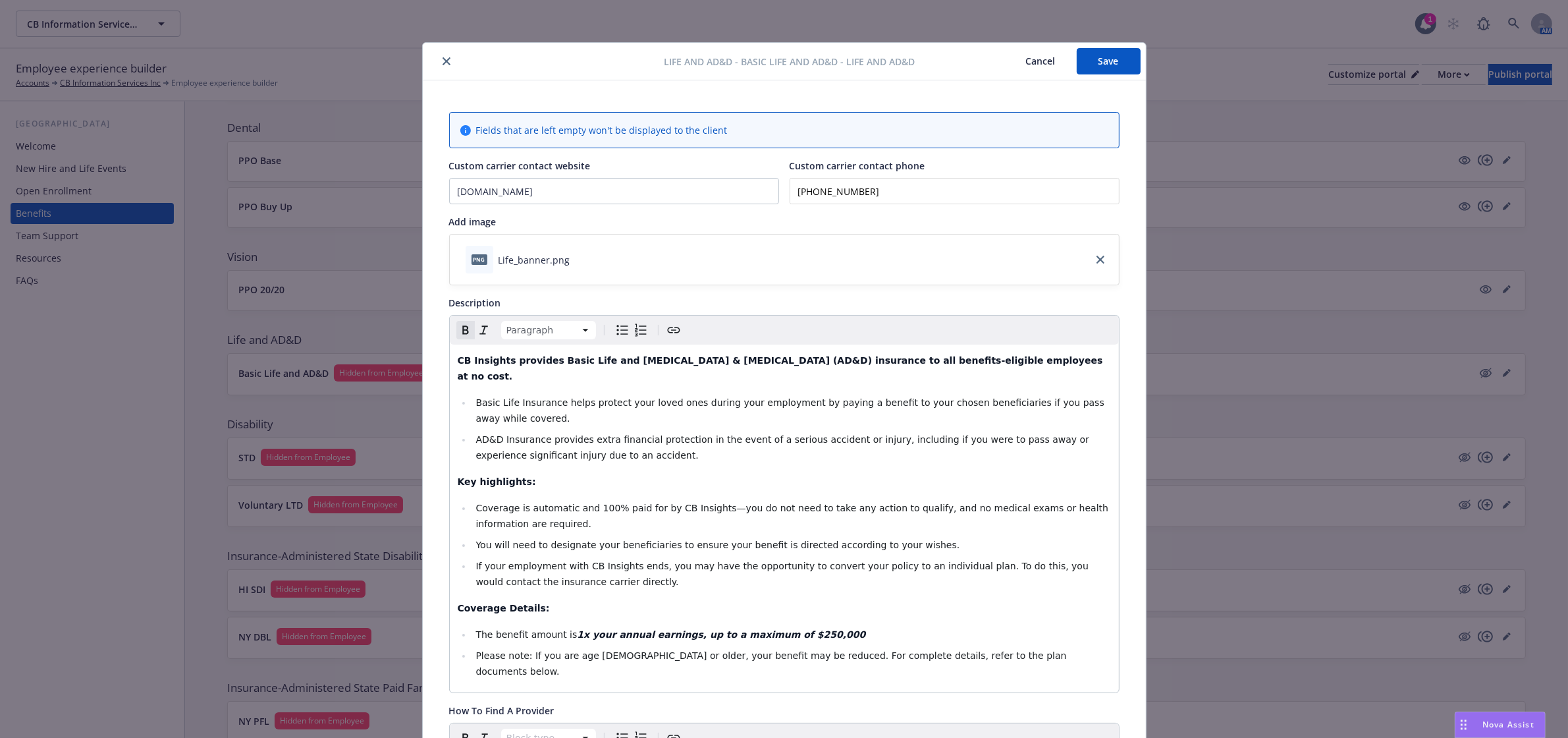
click at [443, 58] on icon "close" at bounding box center [447, 62] width 8 height 8
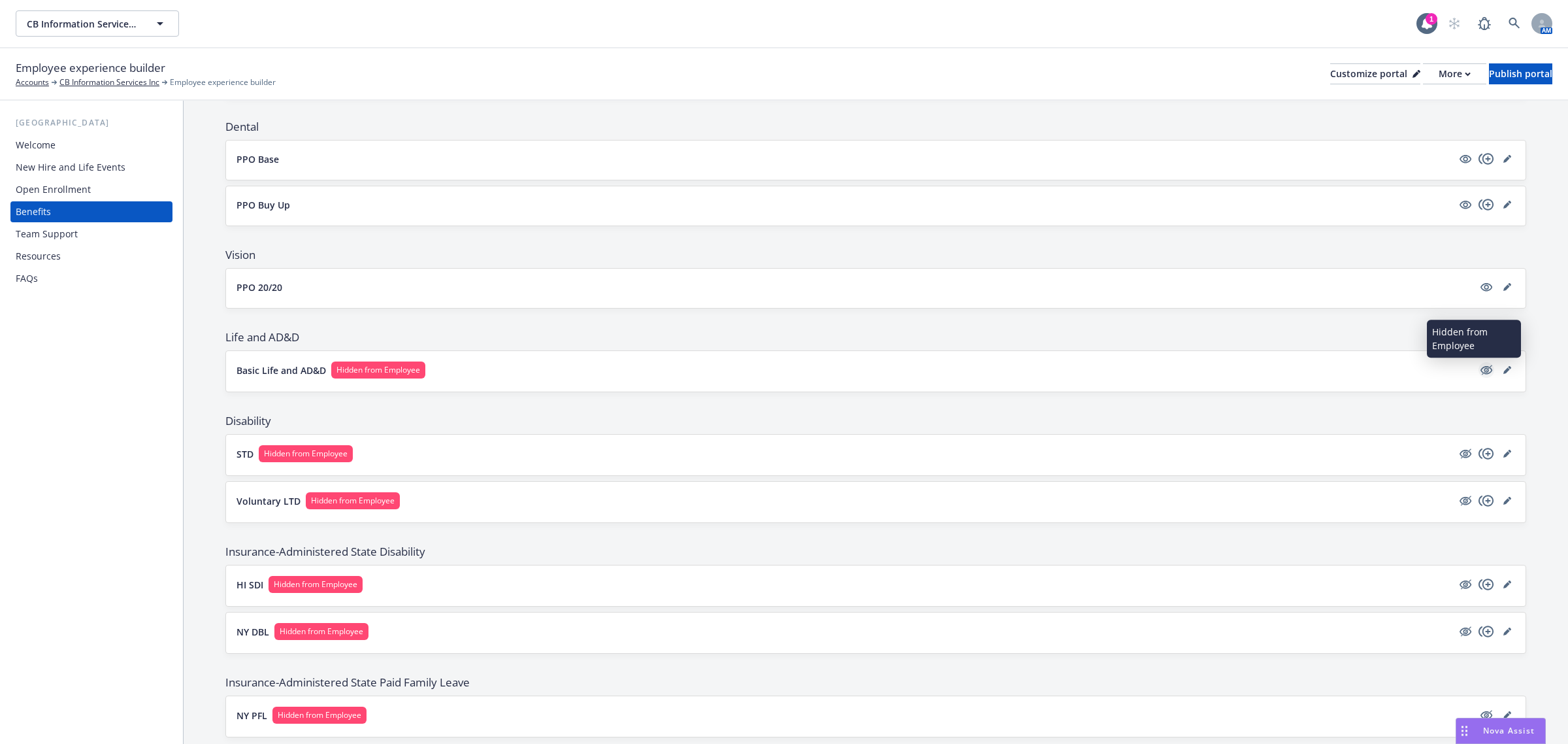
click at [1478, 367] on icon "hidden" at bounding box center [1486, 370] width 16 height 16
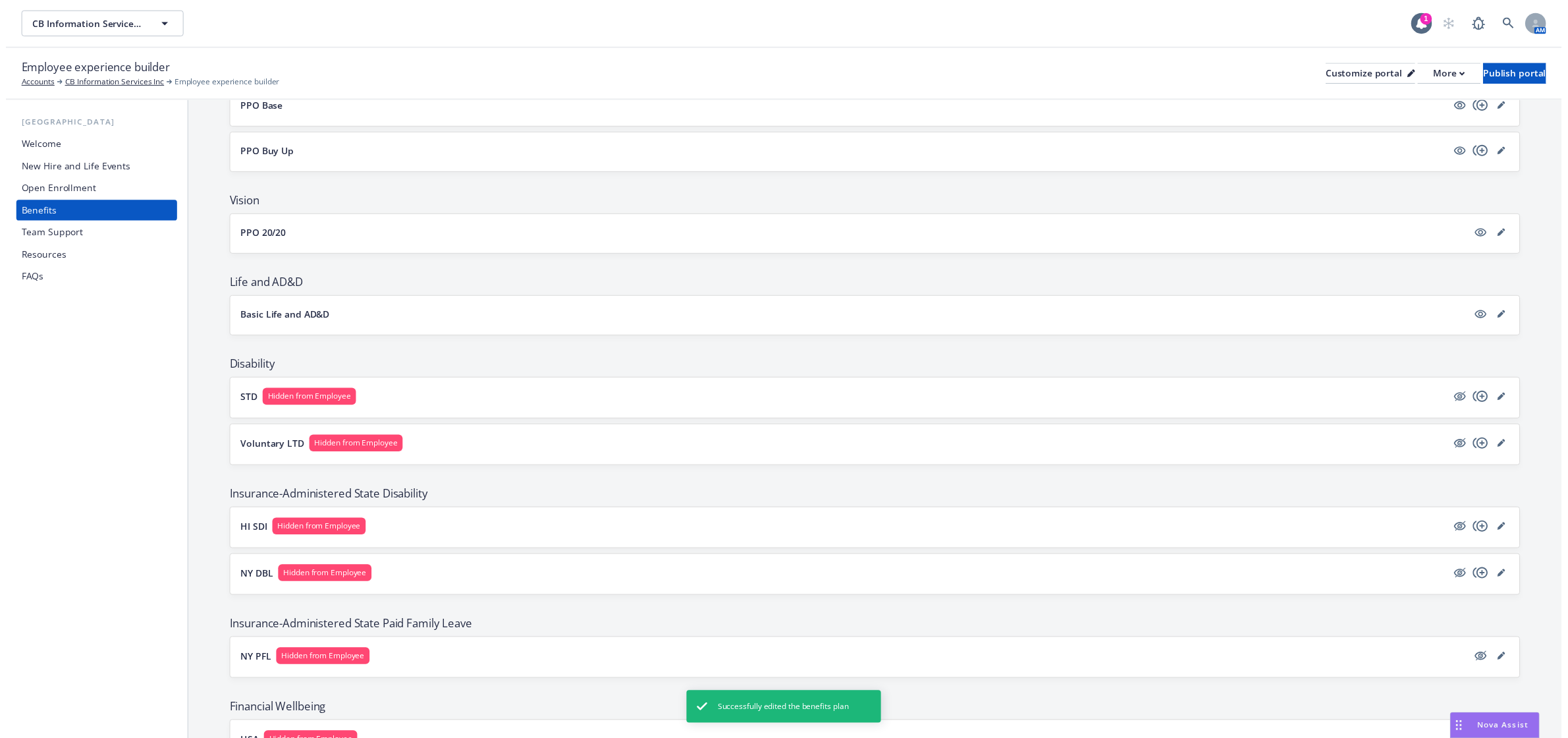
scroll to position [412, 0]
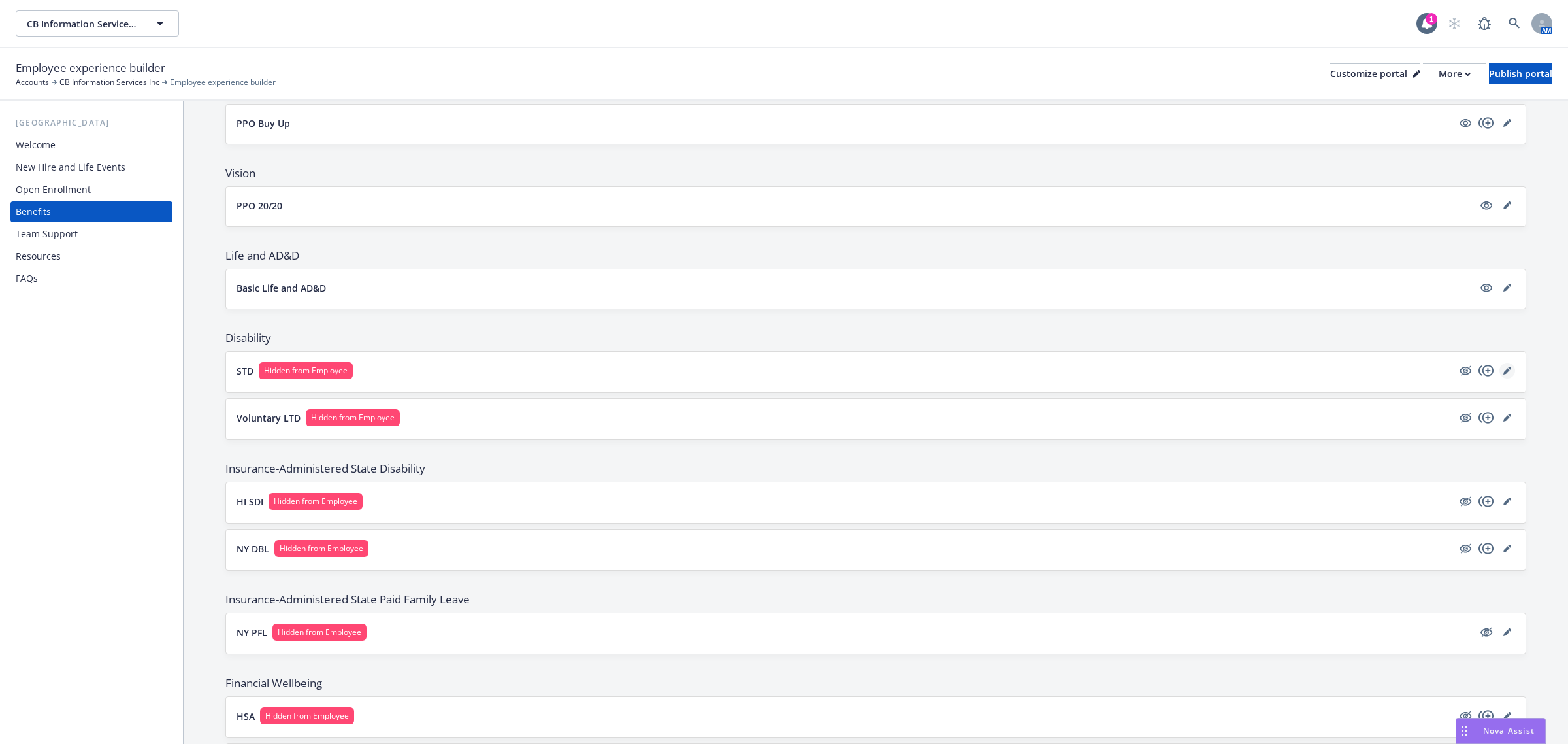
click at [1500, 370] on link "editPencil" at bounding box center [1508, 370] width 16 height 16
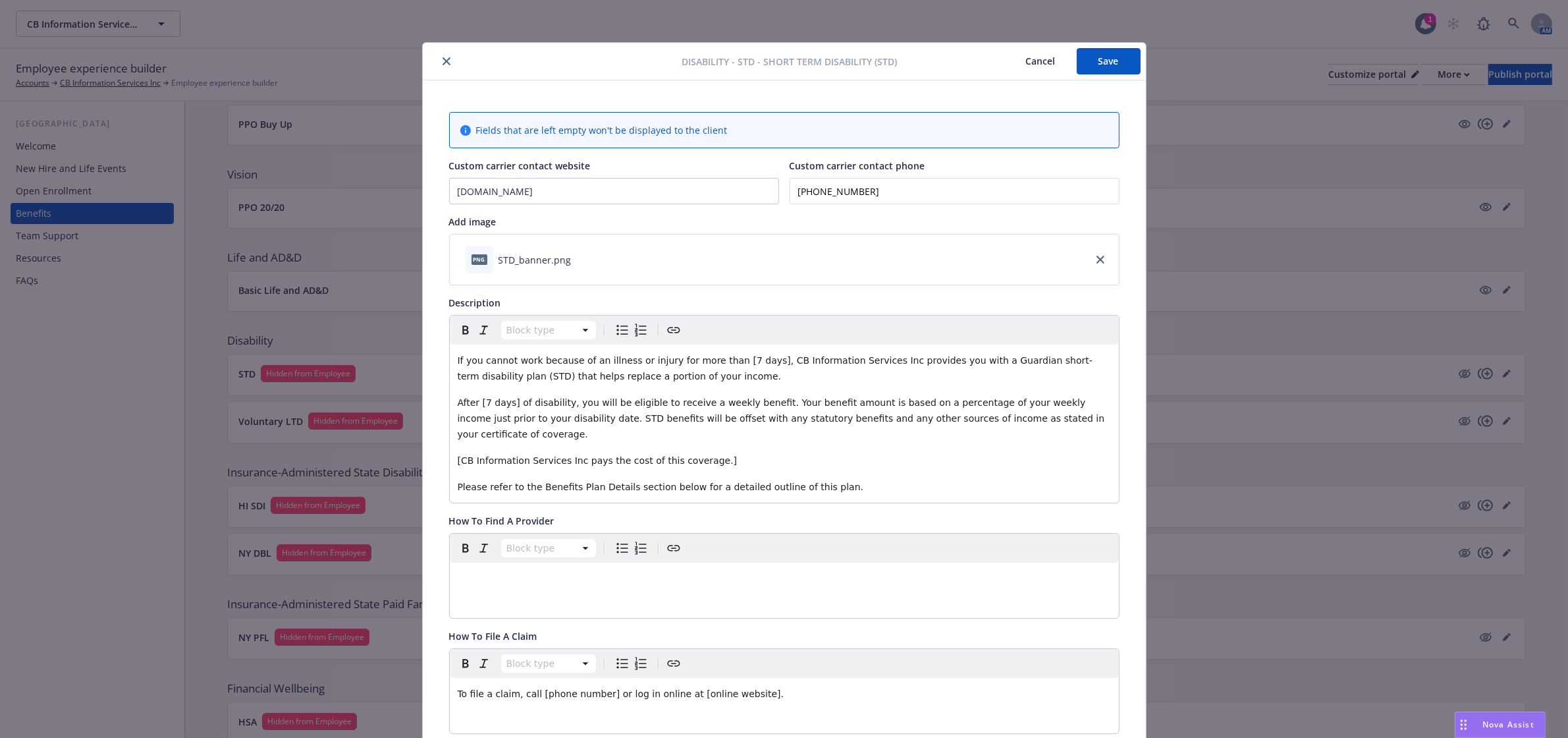
scroll to position [39, 0]
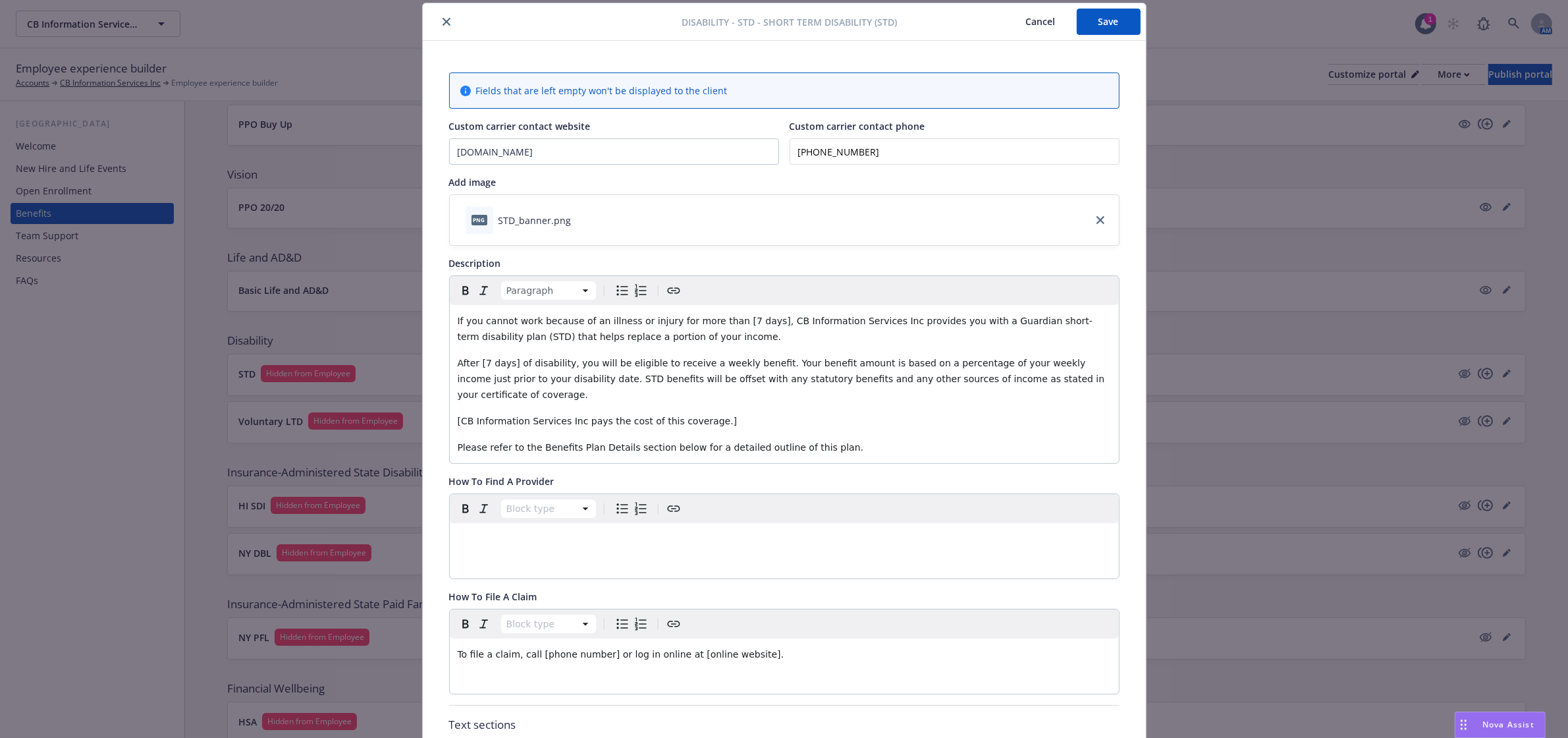
drag, startPoint x: 837, startPoint y: 433, endPoint x: 443, endPoint y: 320, distance: 409.9
click at [449, 320] on div "Paragraph If you cannot work because of an illness or injury for more than [7 d…" at bounding box center [784, 369] width 671 height 189
copy div "If you cannot work because of an illness or injury for more than [7 days], CB I…"
click at [1509, 724] on span "Nova Assist" at bounding box center [1507, 724] width 52 height 11
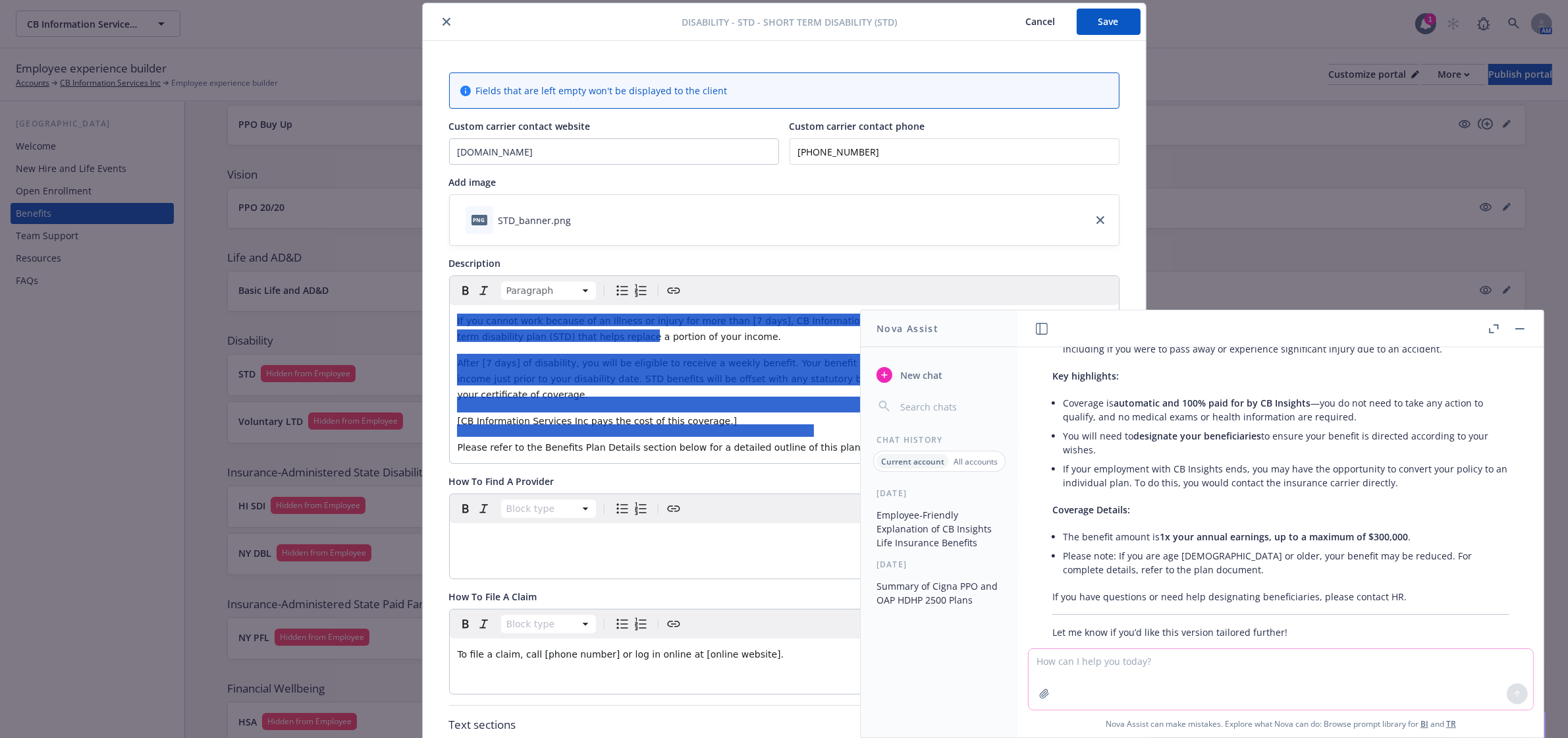
click at [1266, 662] on textarea at bounding box center [1280, 679] width 504 height 61
paste textarea "If you cannot work because of an illness or injury for more than [7 days], CB I…"
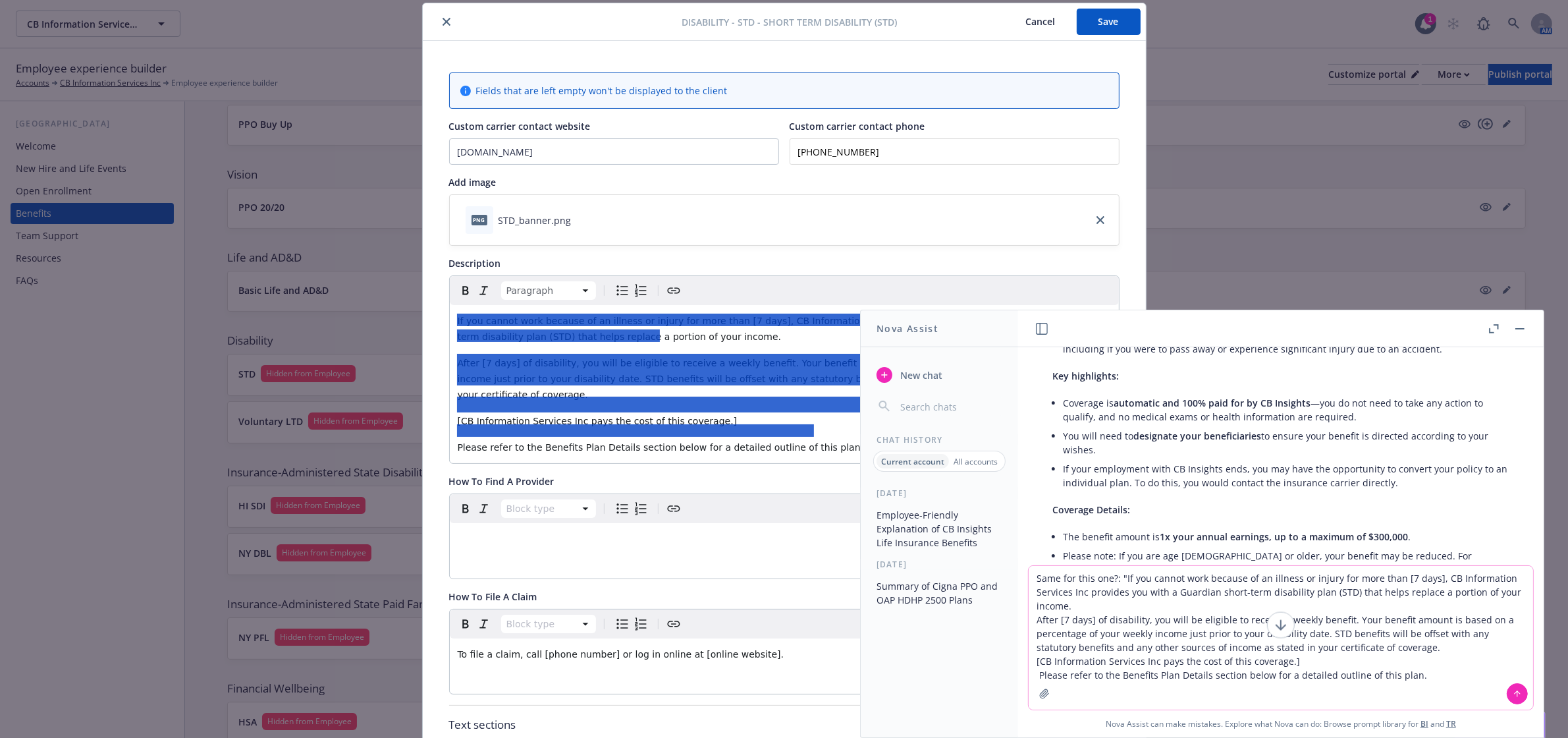
type textarea "Same for this one?: "If you cannot work because of an illness or injury for mor…"
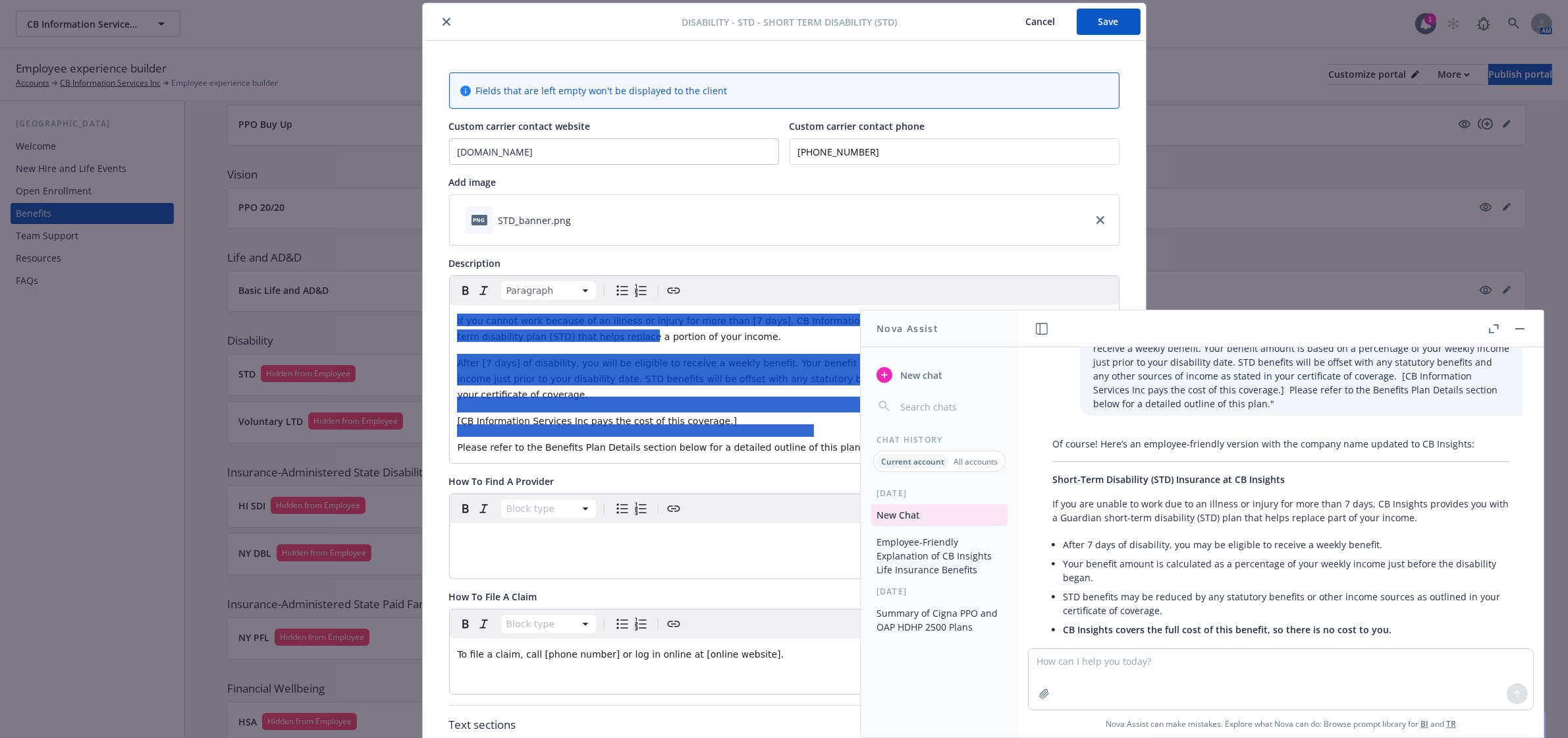
scroll to position [870, 0]
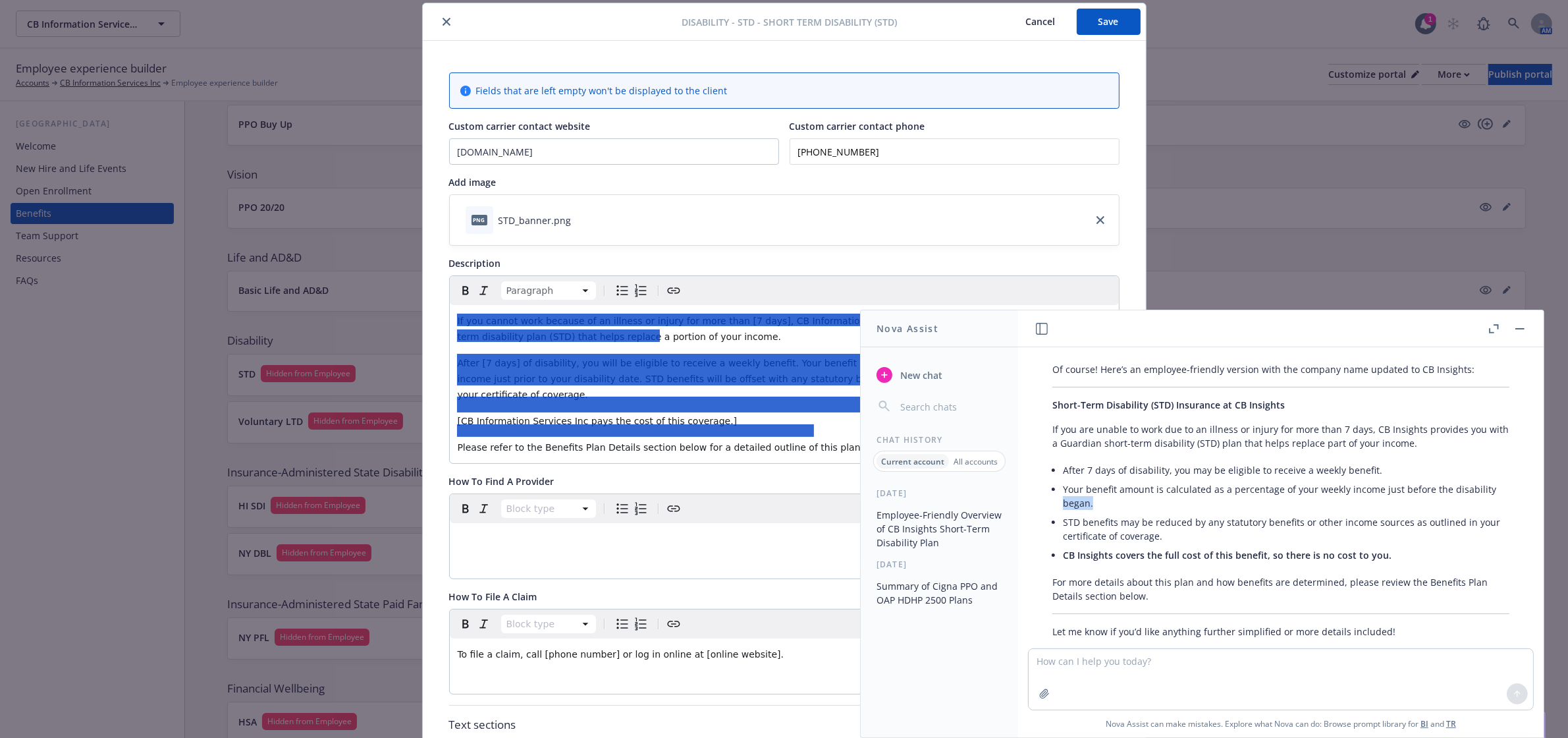
drag, startPoint x: 1053, startPoint y: 478, endPoint x: 1097, endPoint y: 477, distance: 44.0
click at [1097, 477] on div "Of course! Here’s an employee-friendly version with the company name updated to…" at bounding box center [1280, 501] width 484 height 286
click at [1258, 483] on li "Your benefit amount is calculated as a percentage of your weekly income just be…" at bounding box center [1286, 496] width 447 height 33
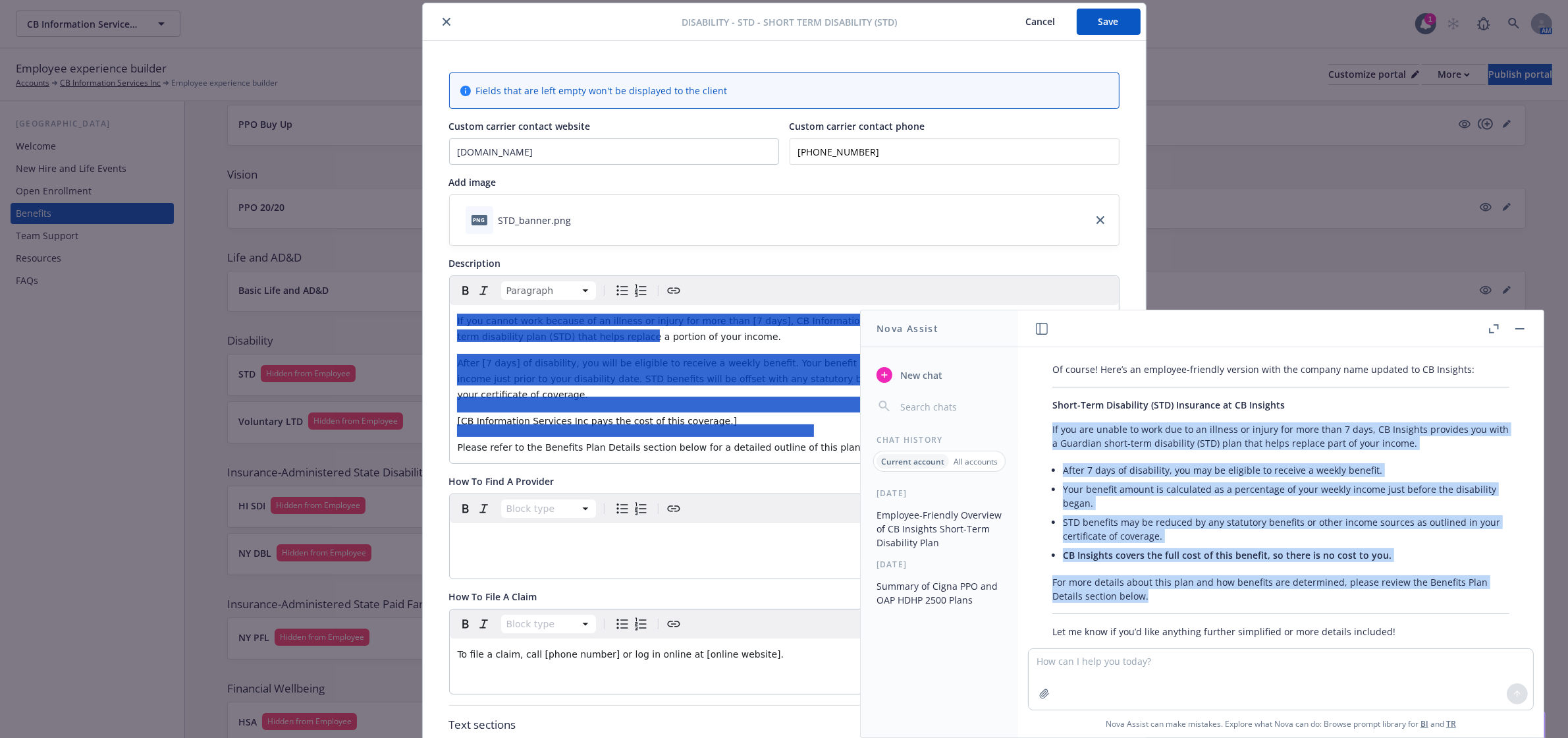
drag, startPoint x: 1052, startPoint y: 401, endPoint x: 1432, endPoint y: 561, distance: 412.3
click at [1432, 561] on div "Of course! Here’s an employee-friendly version with the company name updated to…" at bounding box center [1280, 501] width 484 height 286
copy div "If you are unable to work due to an illness or injury for more than 7 days, CB …"
click at [1518, 324] on button "button" at bounding box center [1520, 329] width 16 height 16
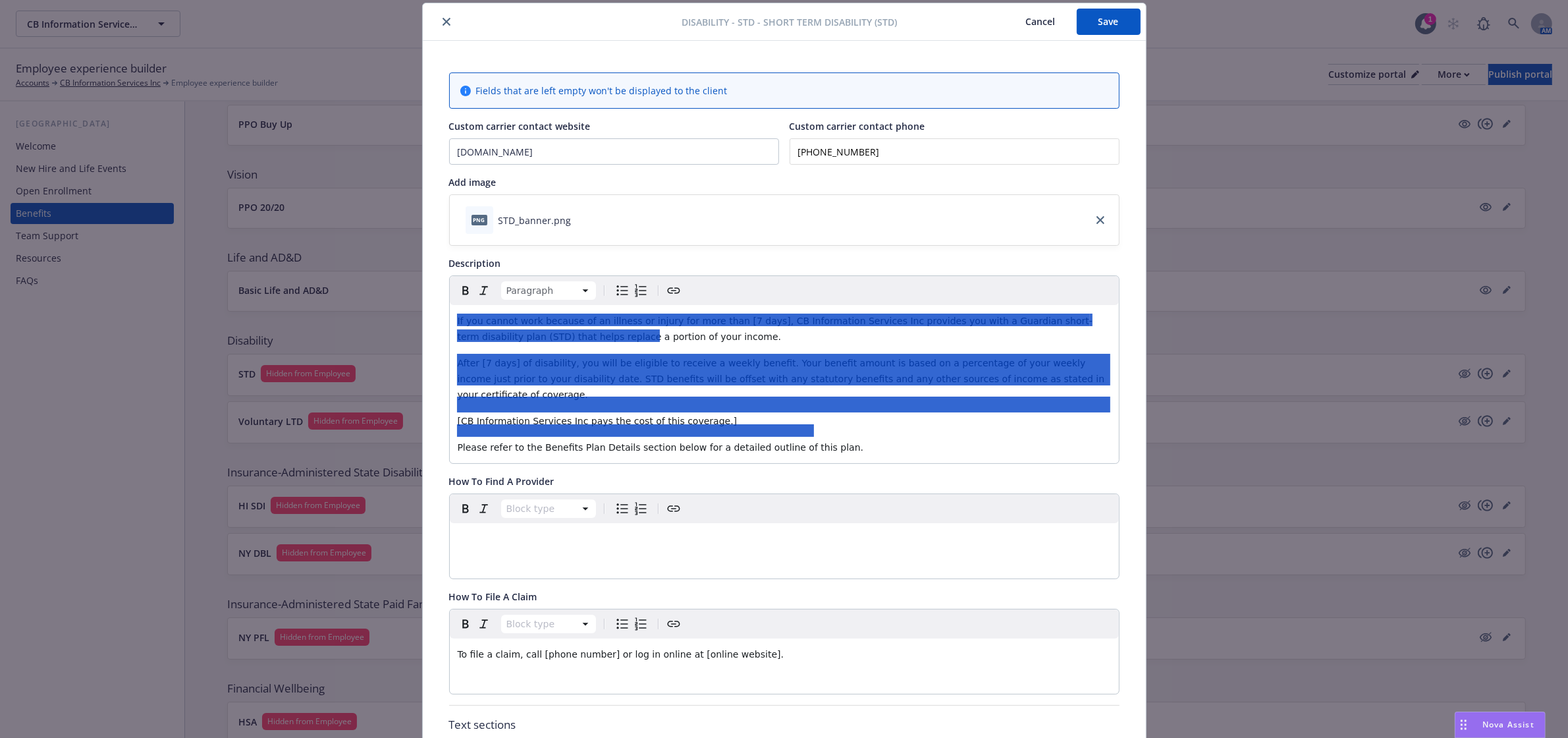
click at [807, 432] on div at bounding box center [635, 431] width 357 height 13
click at [1080, 28] on button "Save" at bounding box center [1108, 22] width 64 height 26
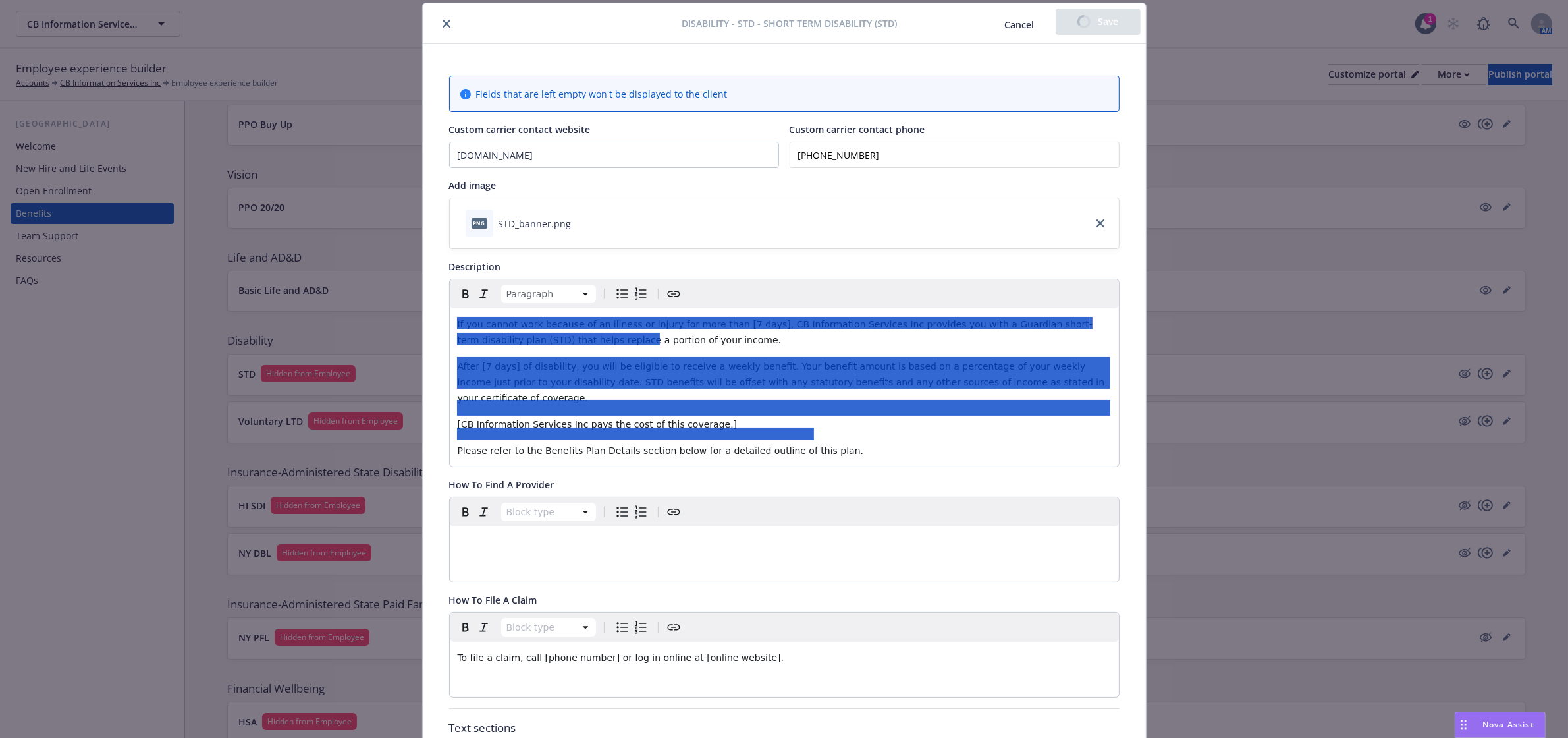
click at [443, 20] on icon "close" at bounding box center [447, 24] width 8 height 8
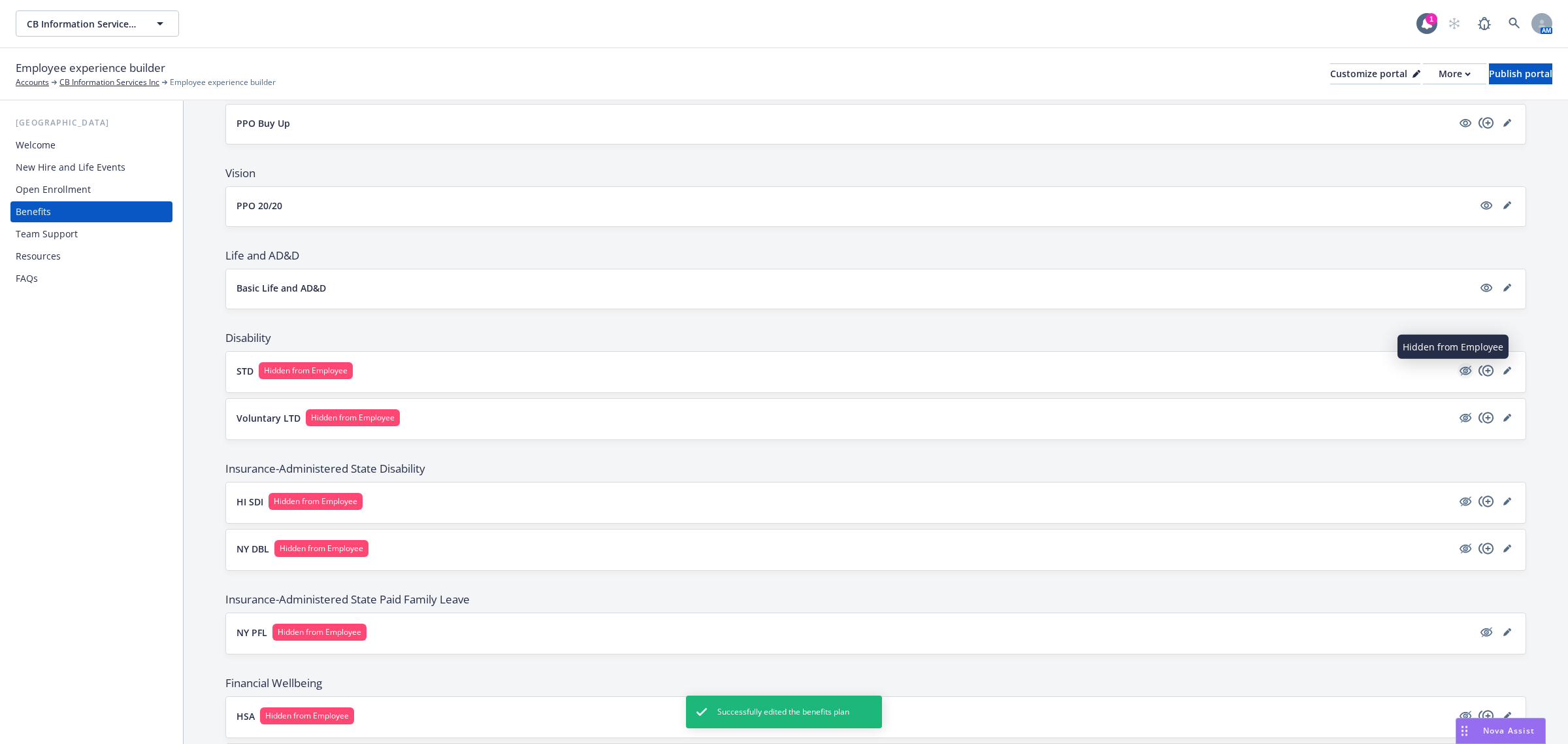
click at [1461, 374] on icon "hidden" at bounding box center [1466, 370] width 10 height 10
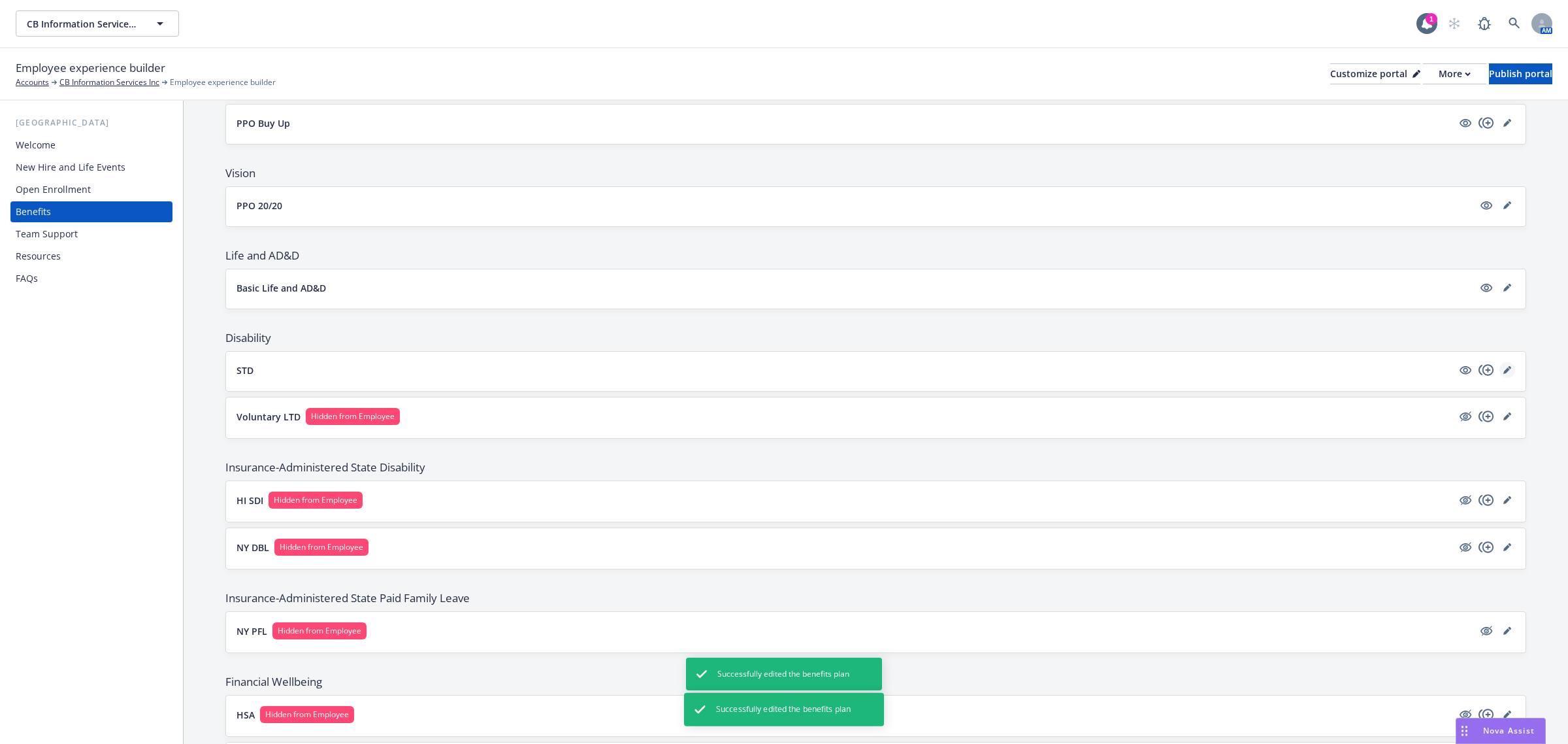
click at [1500, 373] on link "editPencil" at bounding box center [1508, 370] width 16 height 16
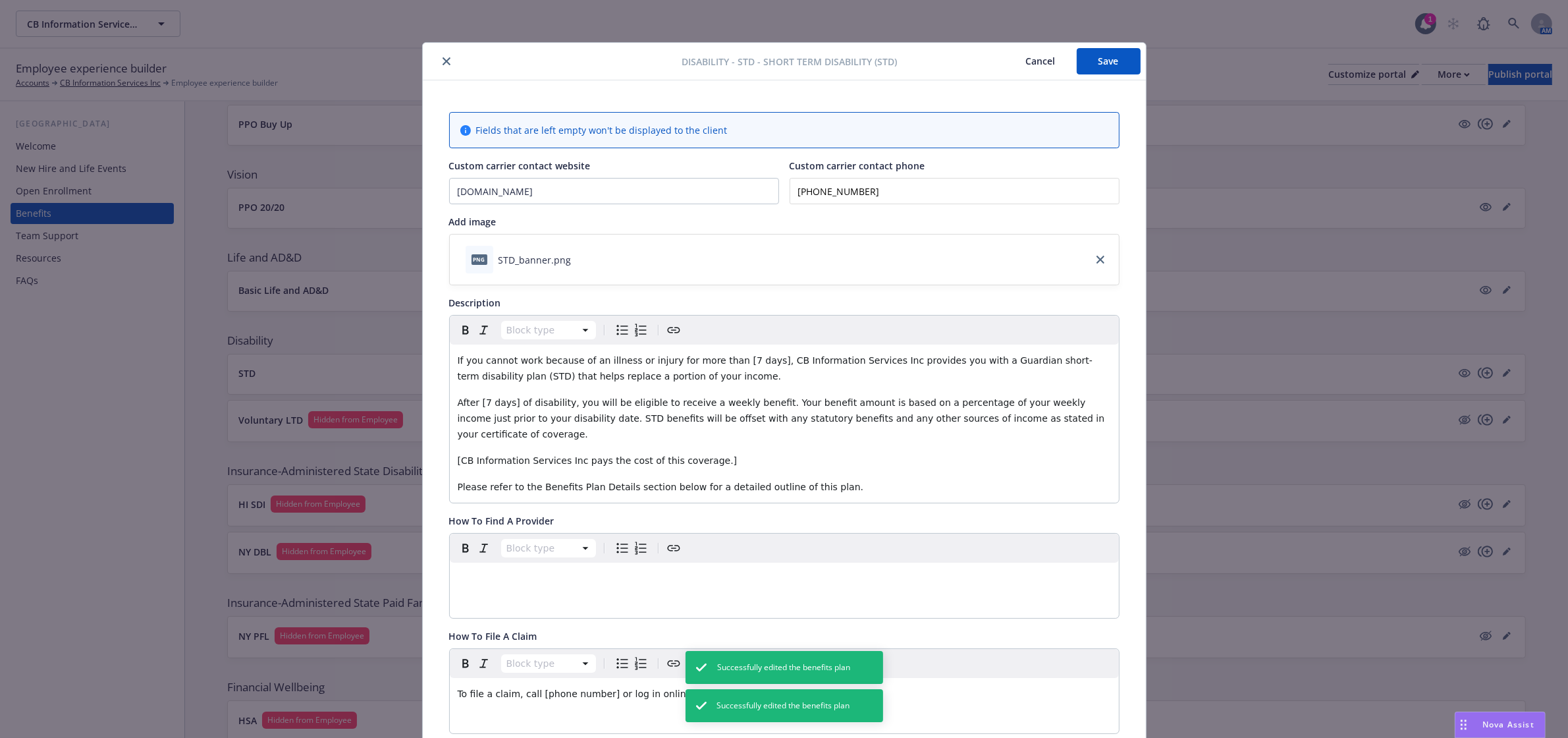
scroll to position [39, 0]
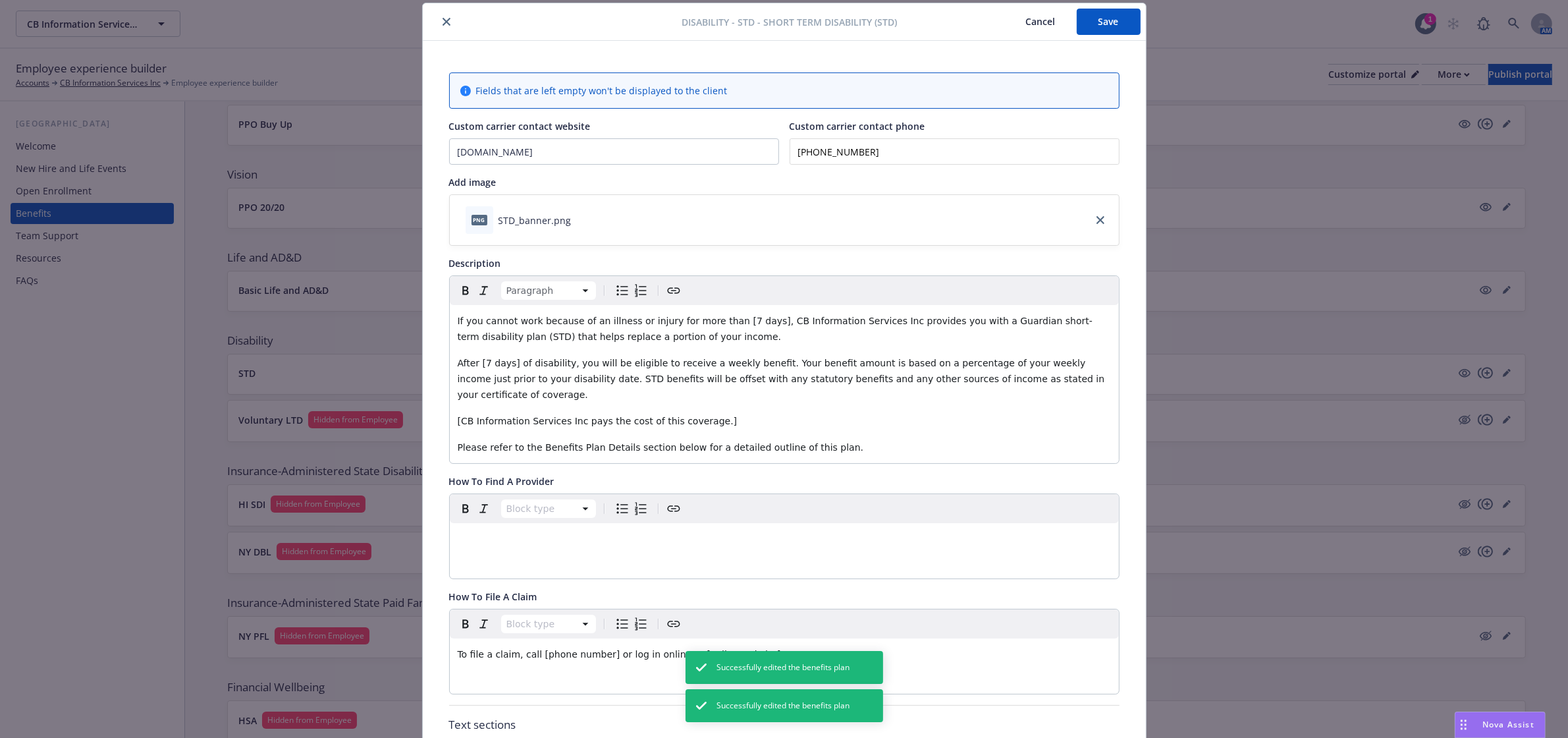
drag, startPoint x: 845, startPoint y: 429, endPoint x: 285, endPoint y: 278, distance: 580.0
click at [285, 278] on div "Disability - STD - Short Term Disability (STD) Cancel Save Fields that are left…" at bounding box center [784, 369] width 1568 height 738
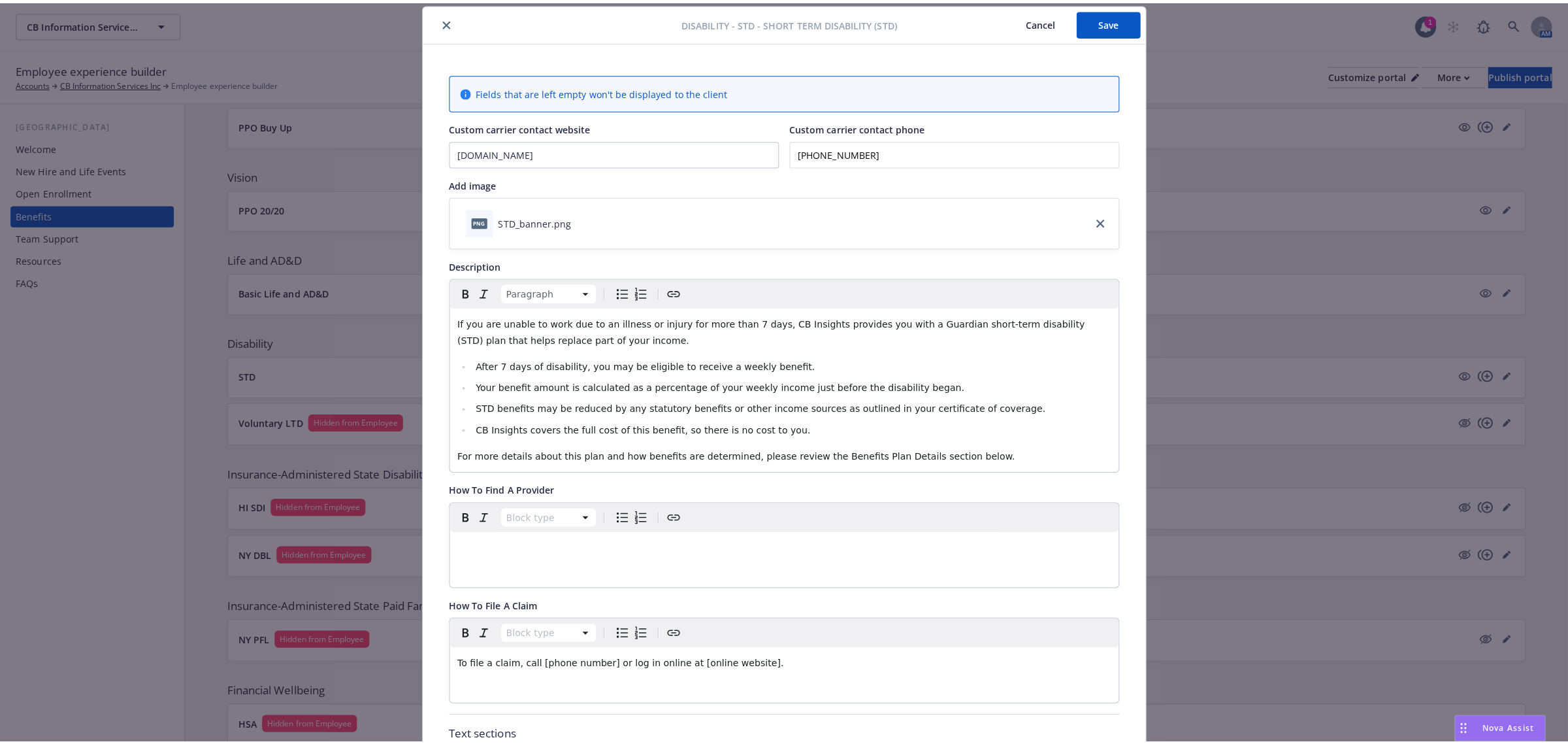
scroll to position [0, 0]
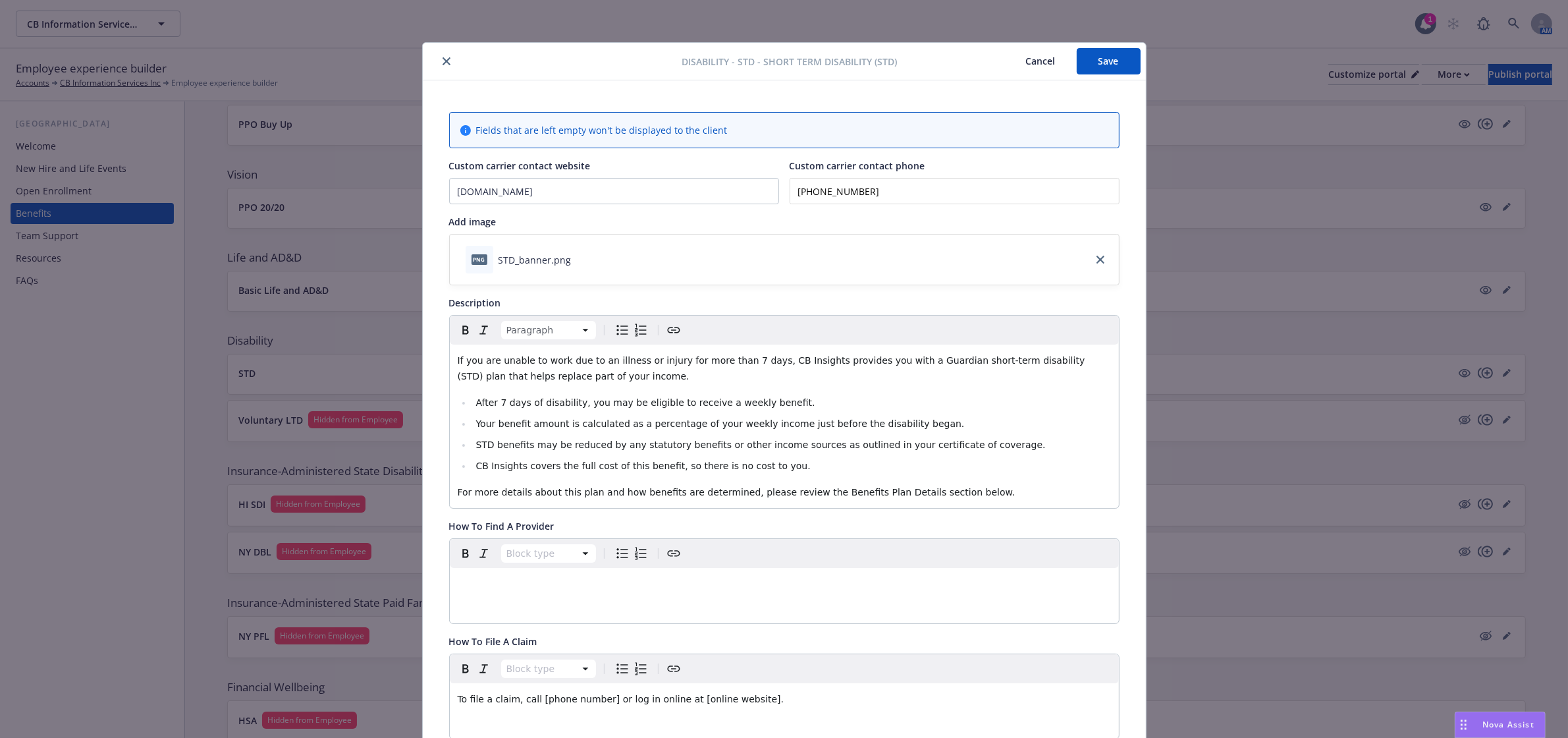
drag, startPoint x: 1118, startPoint y: 63, endPoint x: 675, endPoint y: 21, distance: 445.0
click at [1118, 63] on button "Save" at bounding box center [1108, 61] width 64 height 26
click at [443, 62] on icon "close" at bounding box center [447, 62] width 8 height 8
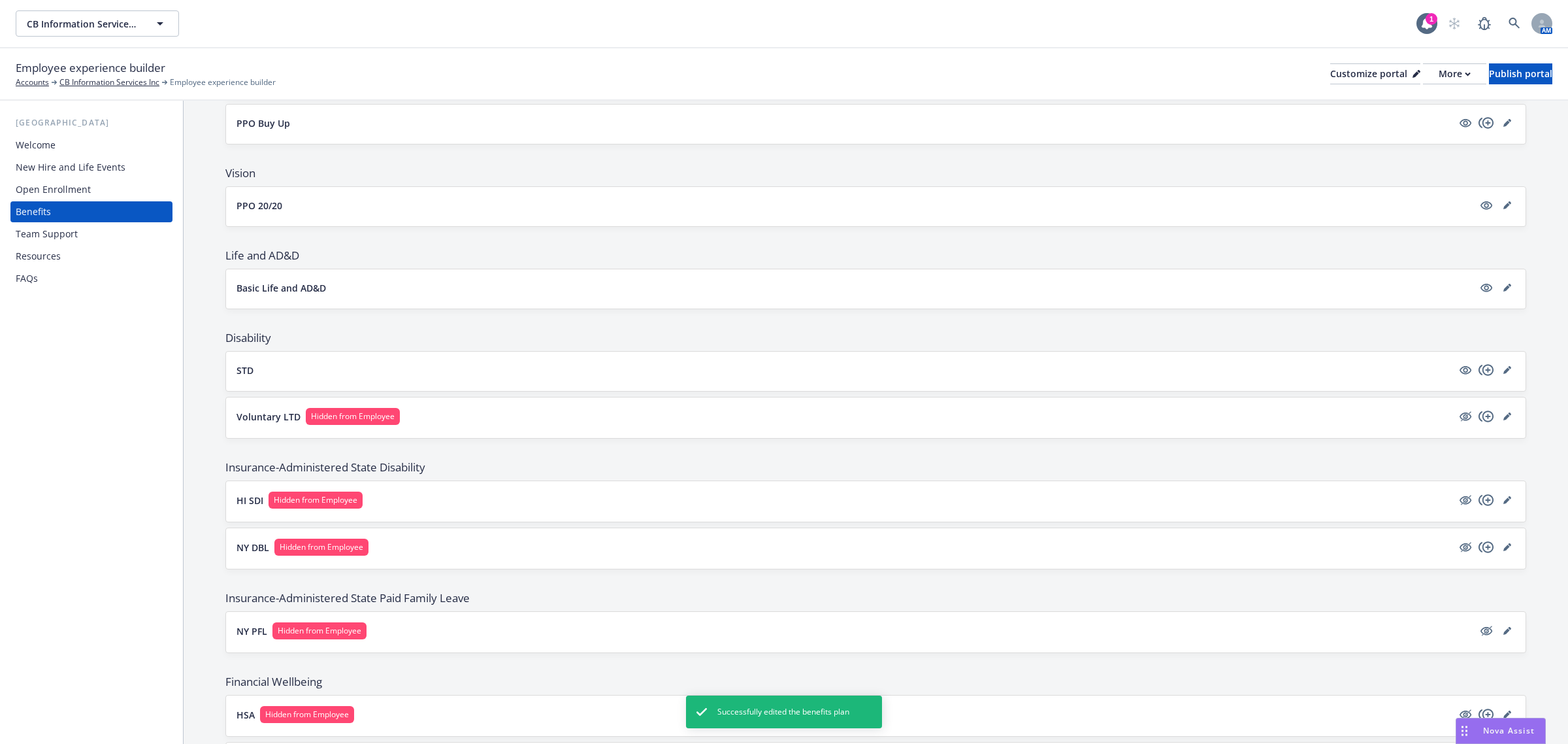
click at [632, 374] on button "STD" at bounding box center [844, 370] width 1216 height 13
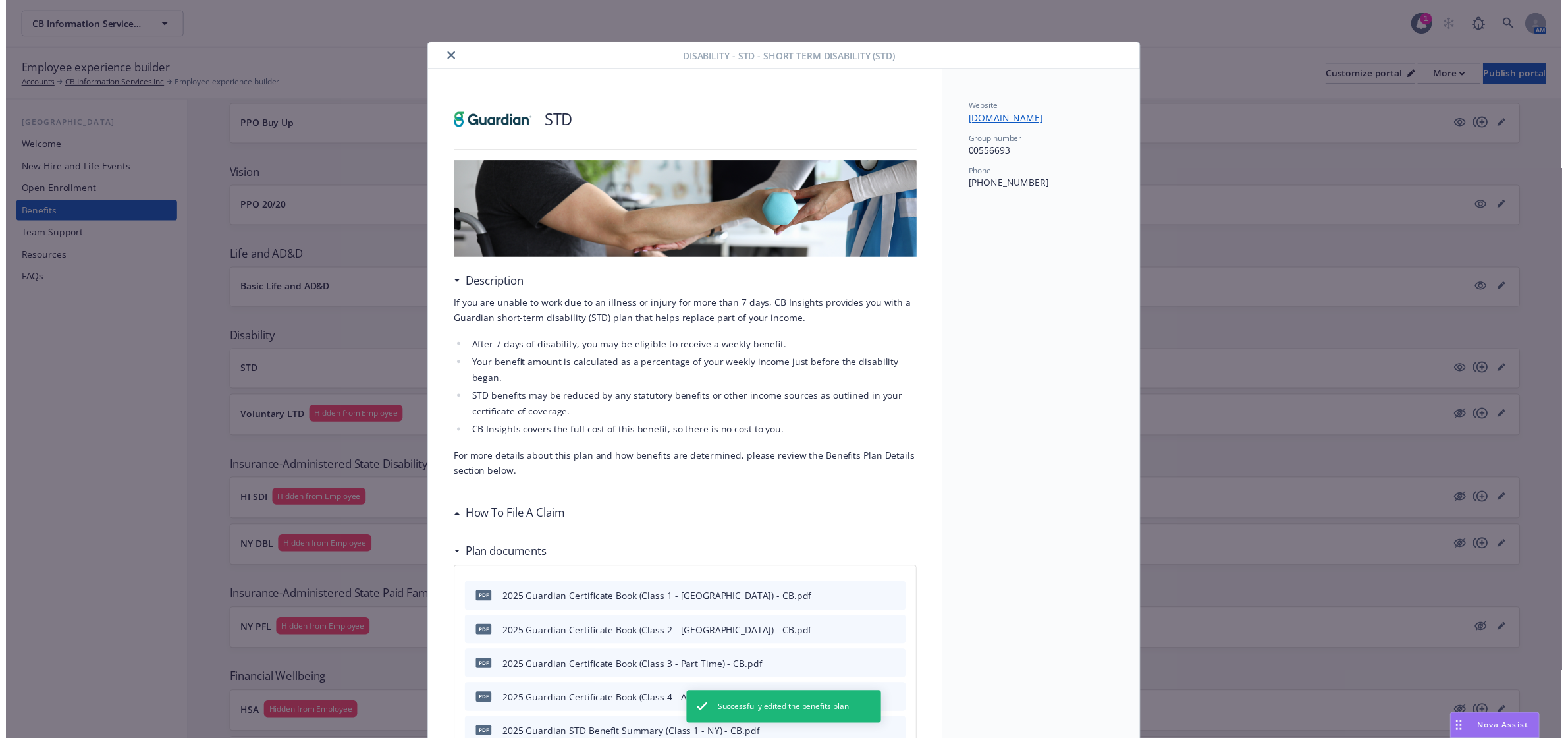
scroll to position [39, 0]
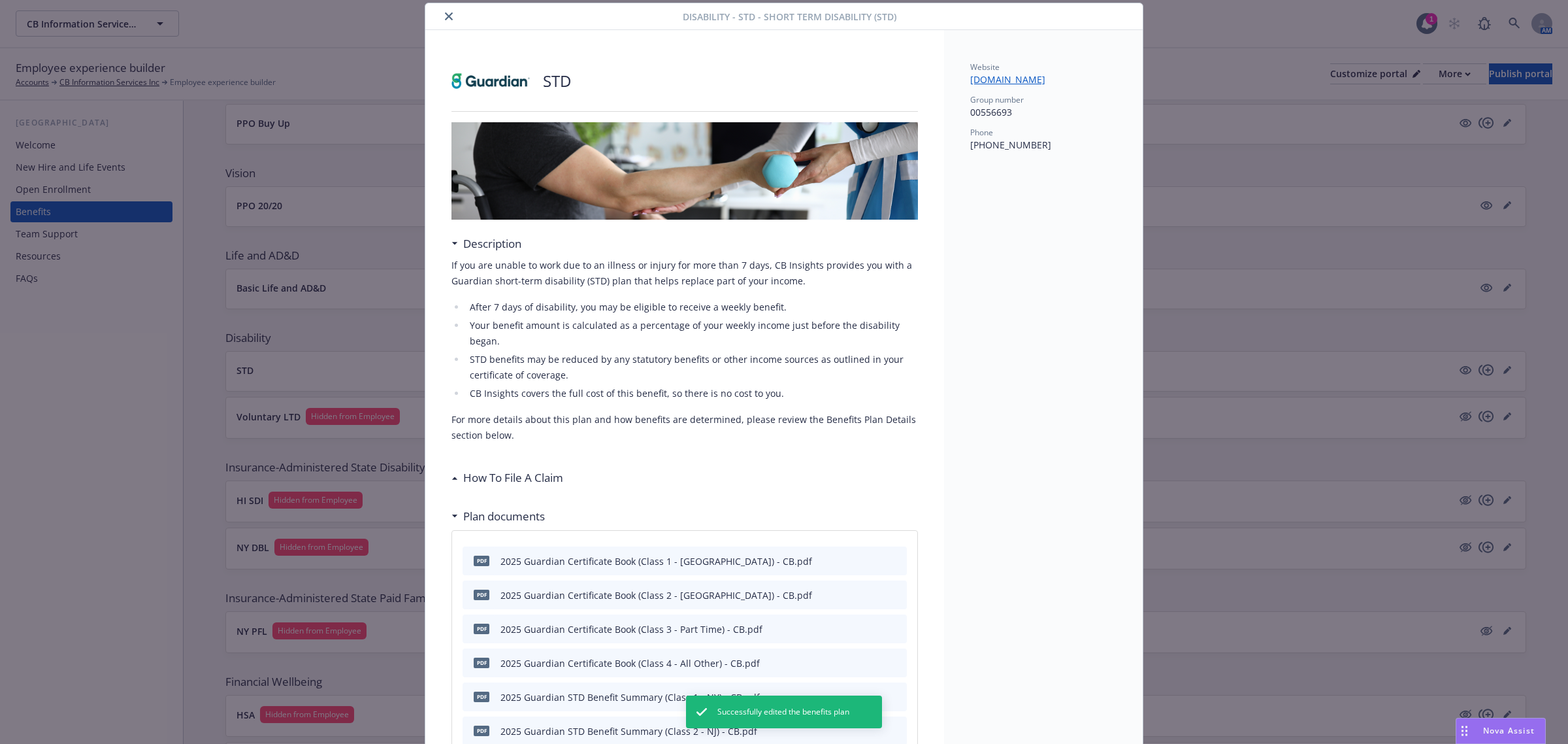
click at [445, 17] on icon "close" at bounding box center [449, 17] width 8 height 8
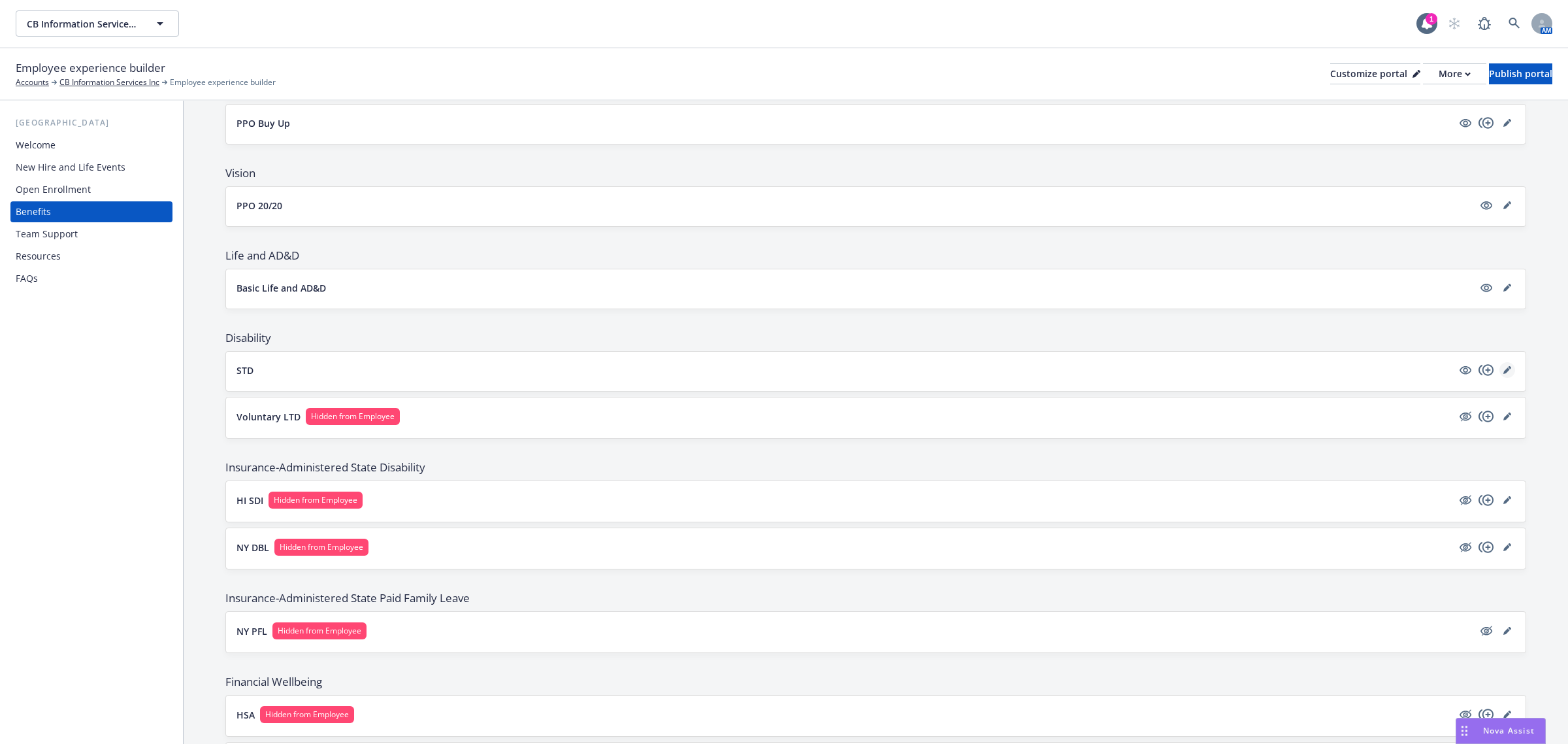
click at [1504, 374] on icon "editPencil" at bounding box center [1508, 370] width 8 height 8
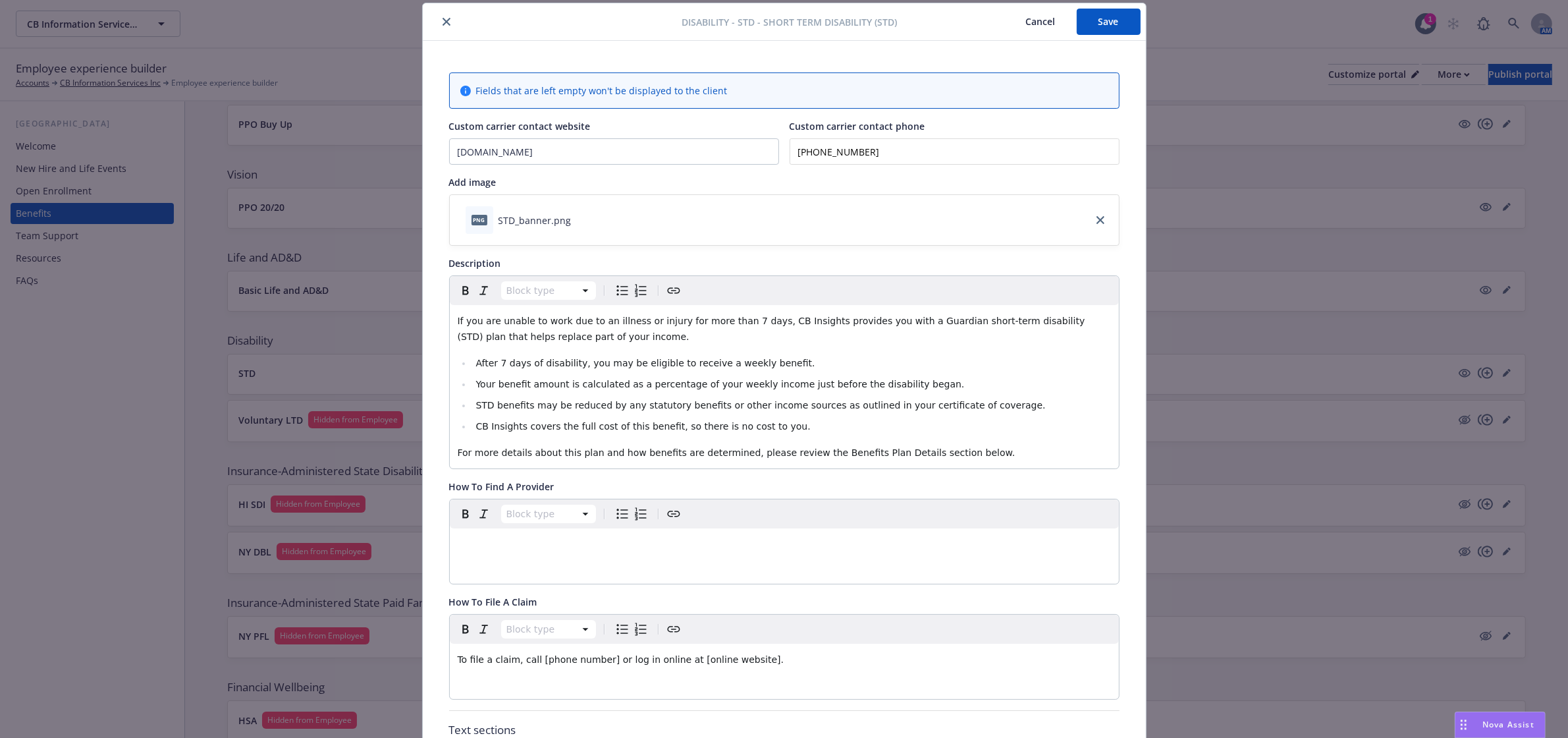
scroll to position [122, 0]
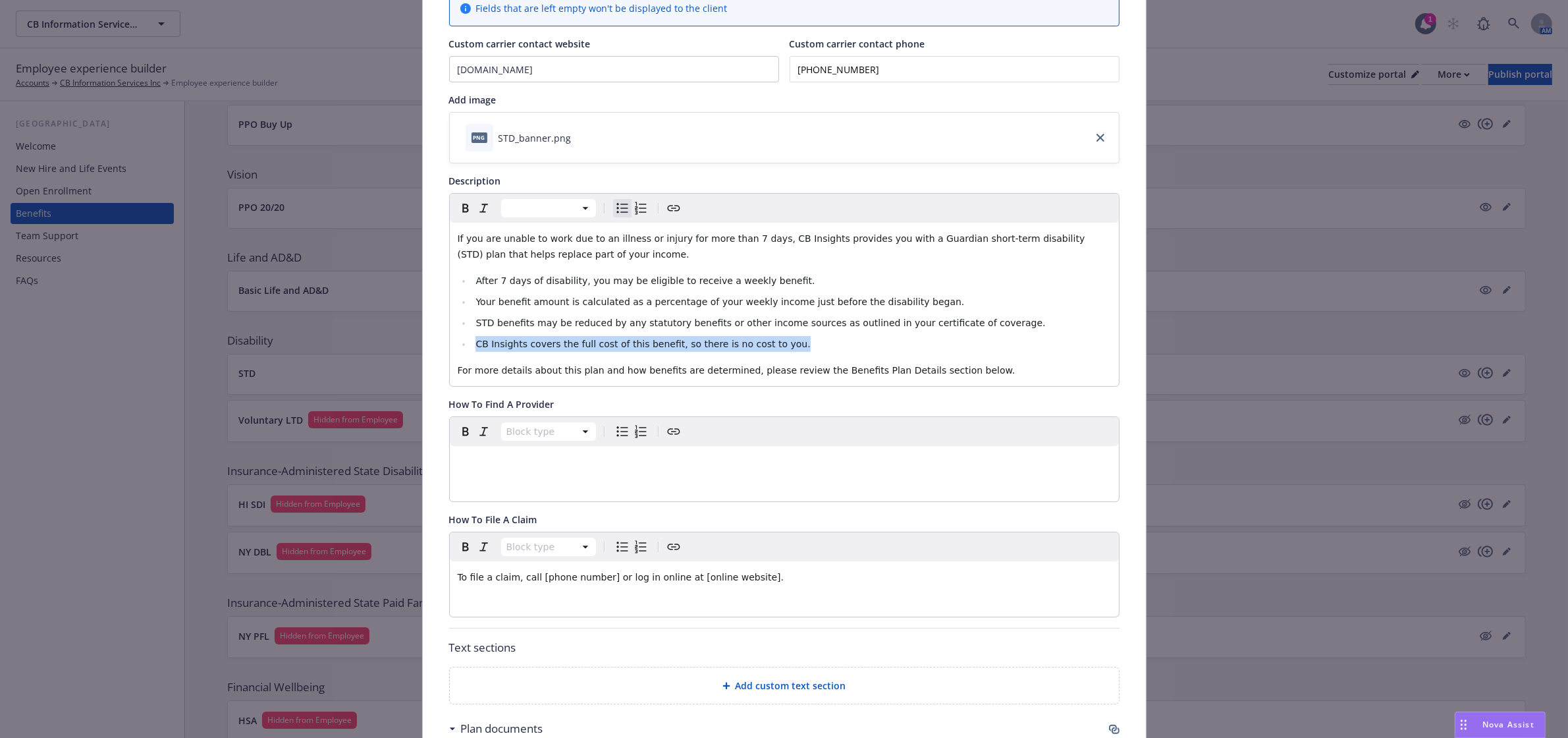
drag, startPoint x: 468, startPoint y: 346, endPoint x: 790, endPoint y: 341, distance: 322.0
click at [790, 341] on li "CB Insights covers the full cost of this benefit, so there is no cost to you." at bounding box center [791, 344] width 639 height 16
click at [925, 353] on div "If you are unable to work due to an illness or injury for more than 7 days, CB …" at bounding box center [784, 304] width 669 height 163
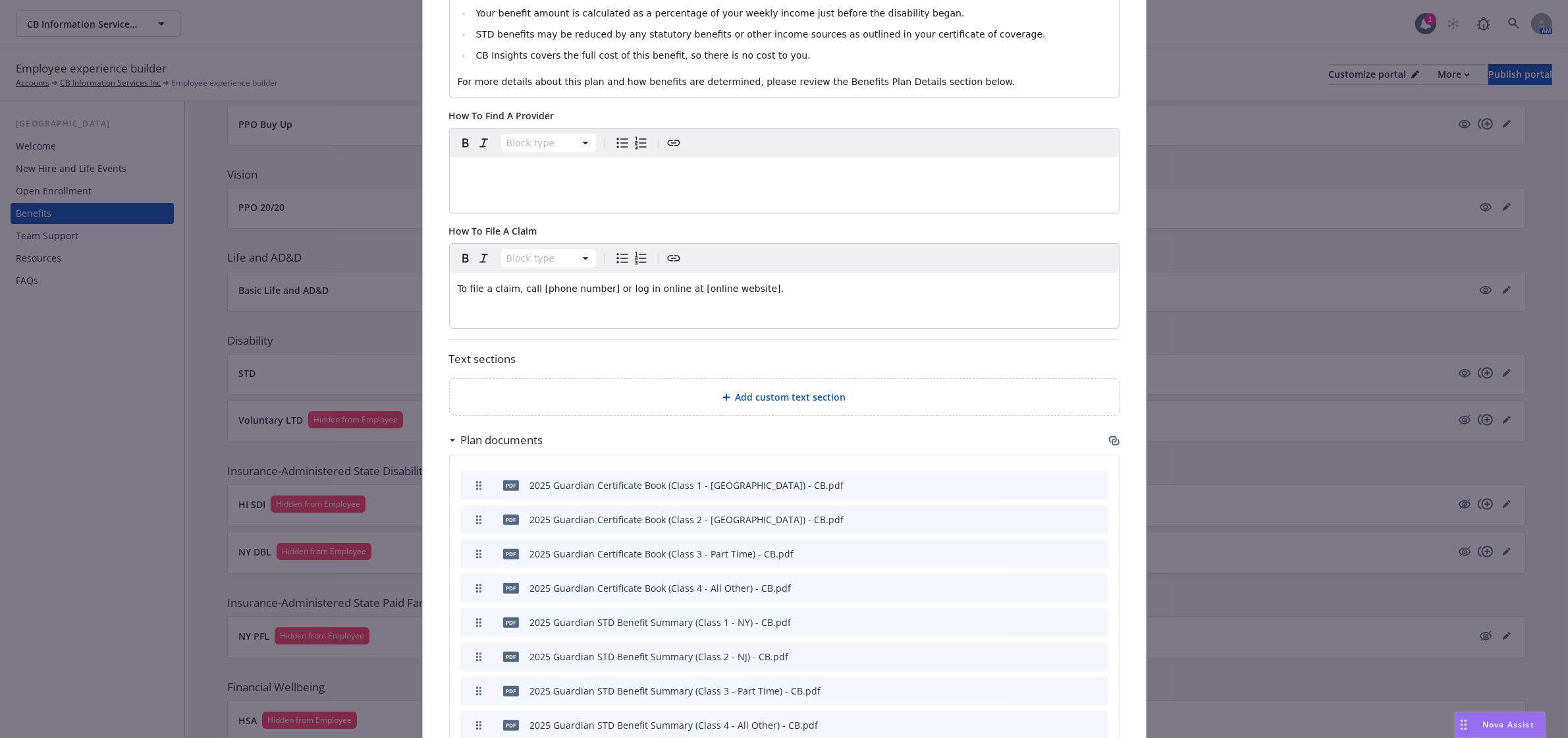
scroll to position [204, 0]
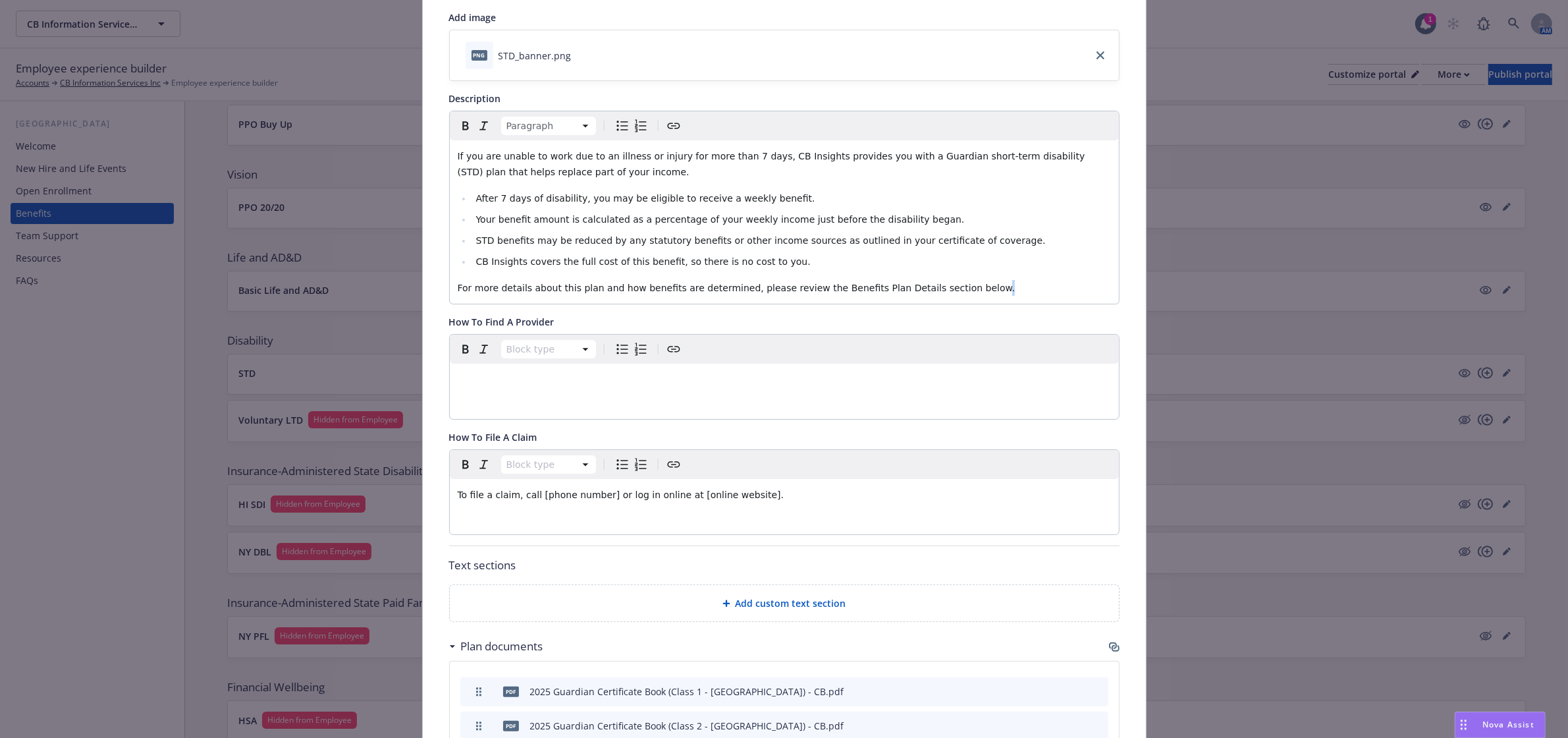
drag, startPoint x: 949, startPoint y: 283, endPoint x: 936, endPoint y: 286, distance: 13.3
click at [936, 286] on p "For more details about this plan and how benefits are determined, please review…" at bounding box center [784, 288] width 653 height 16
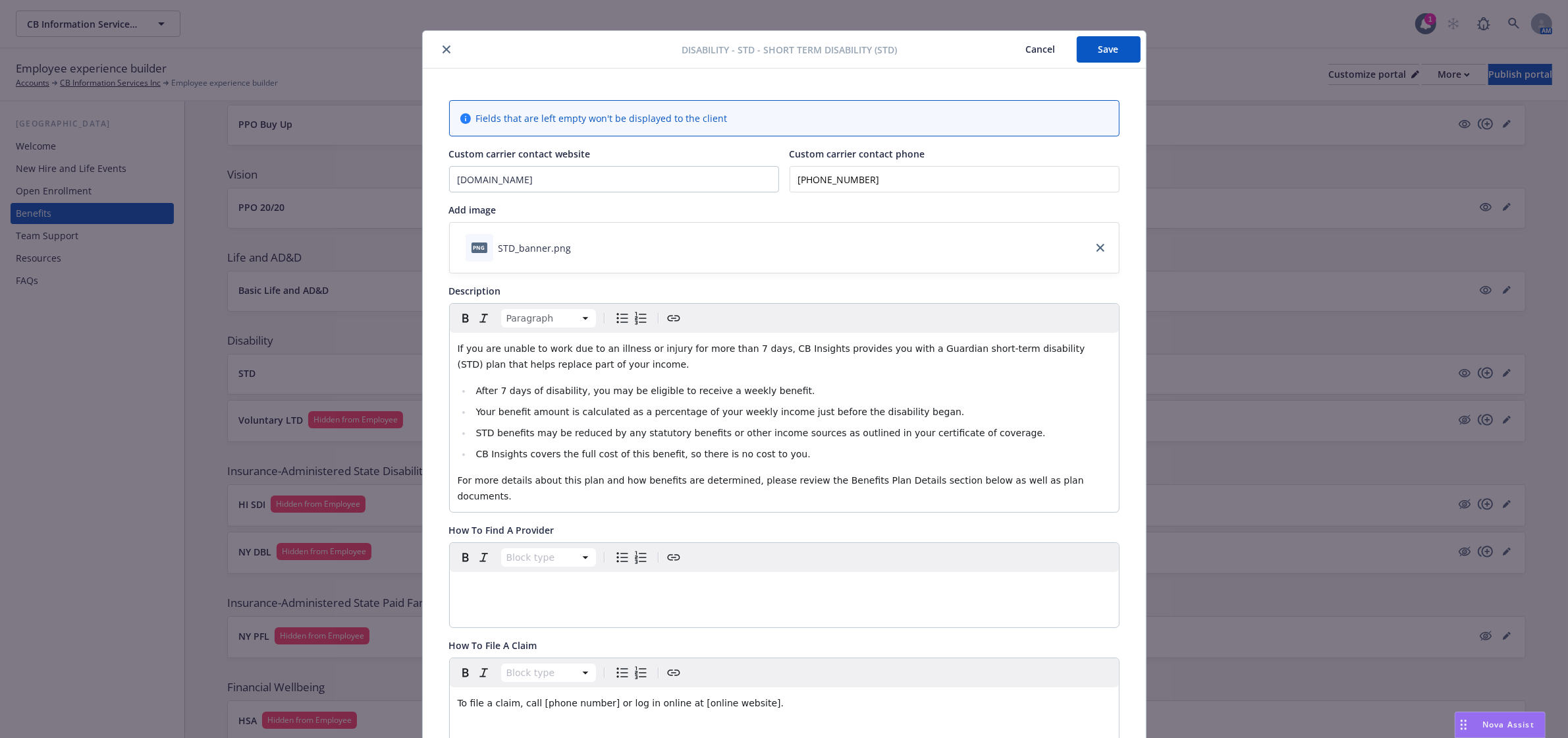
scroll to position [0, 0]
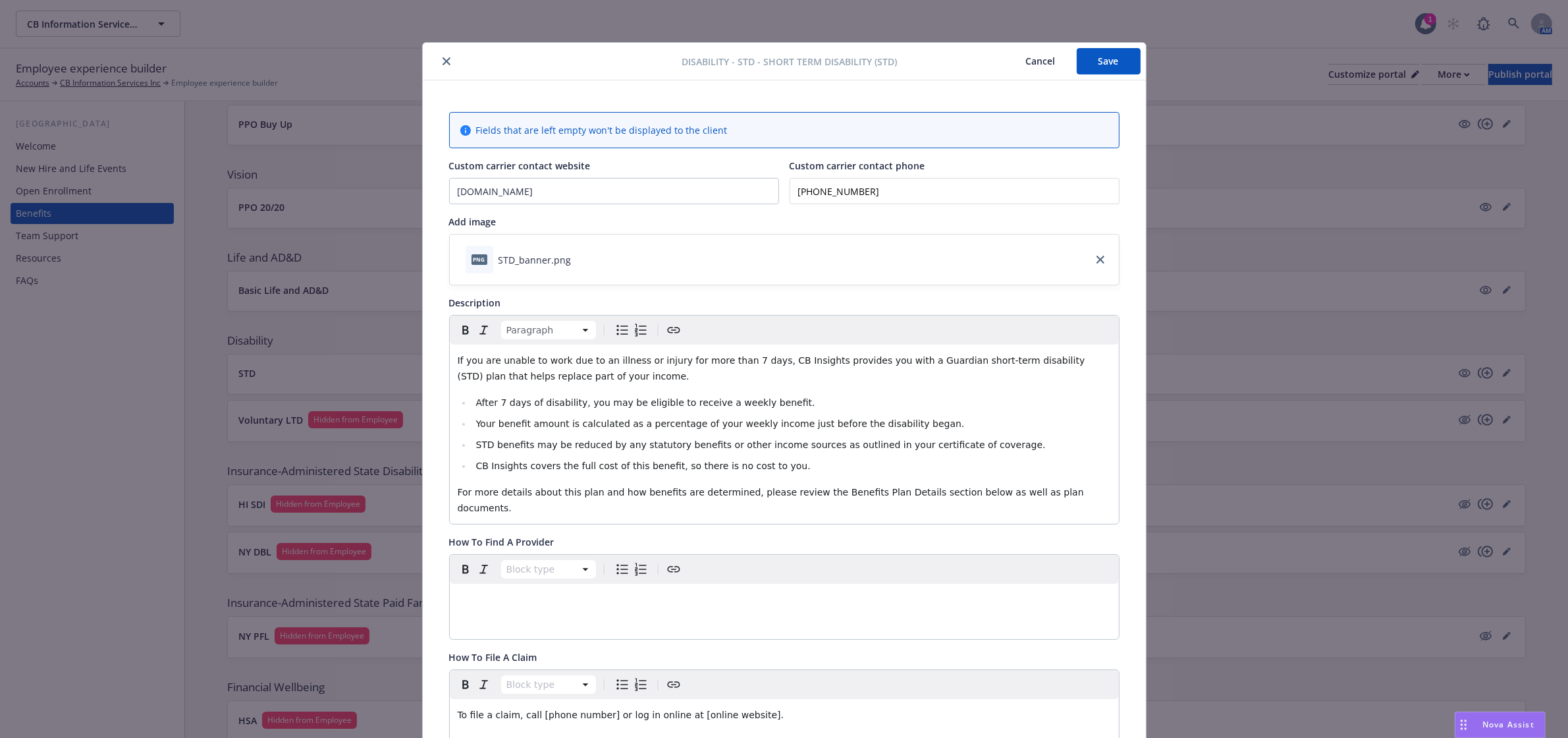
click at [1110, 63] on button "Save" at bounding box center [1108, 61] width 64 height 26
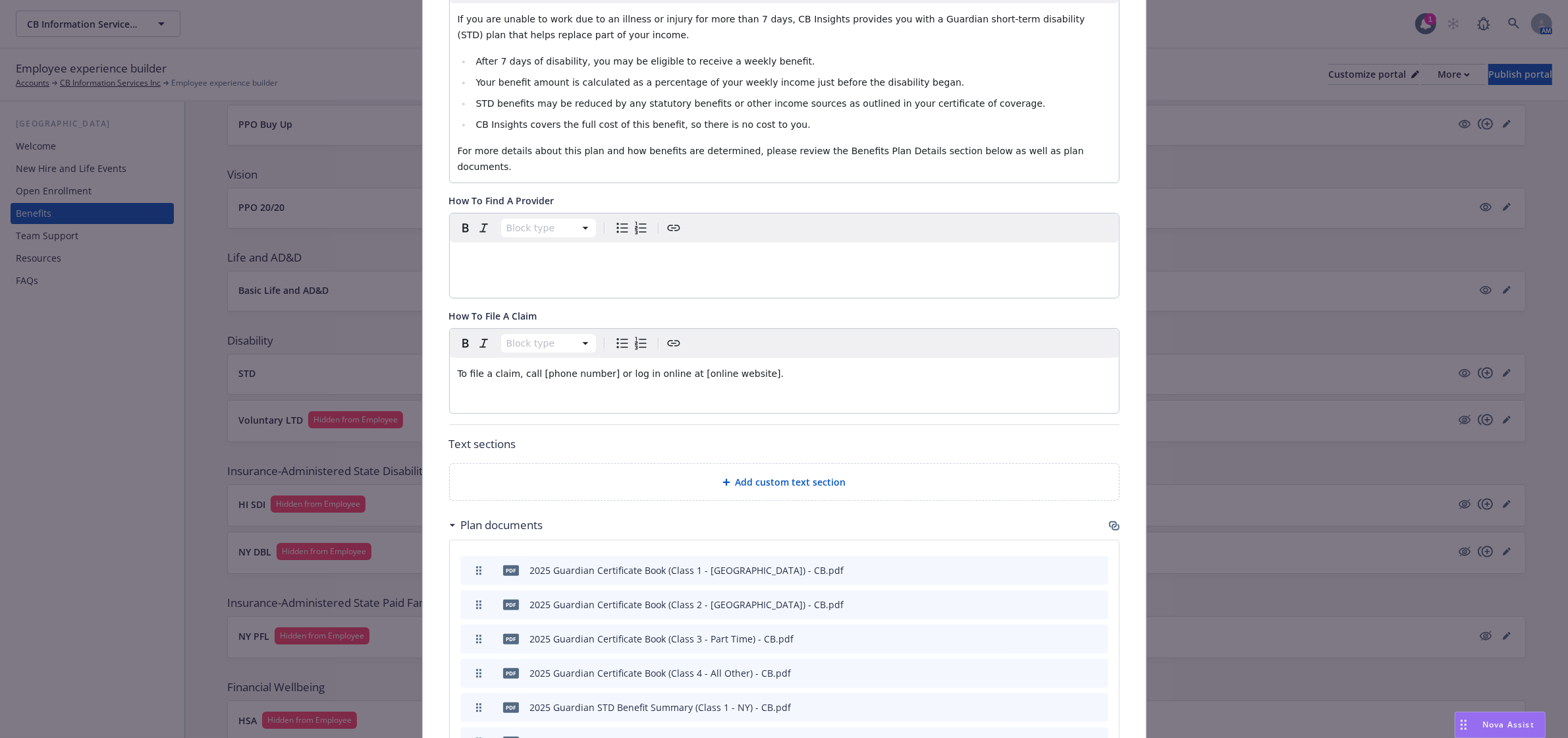
scroll to position [409, 0]
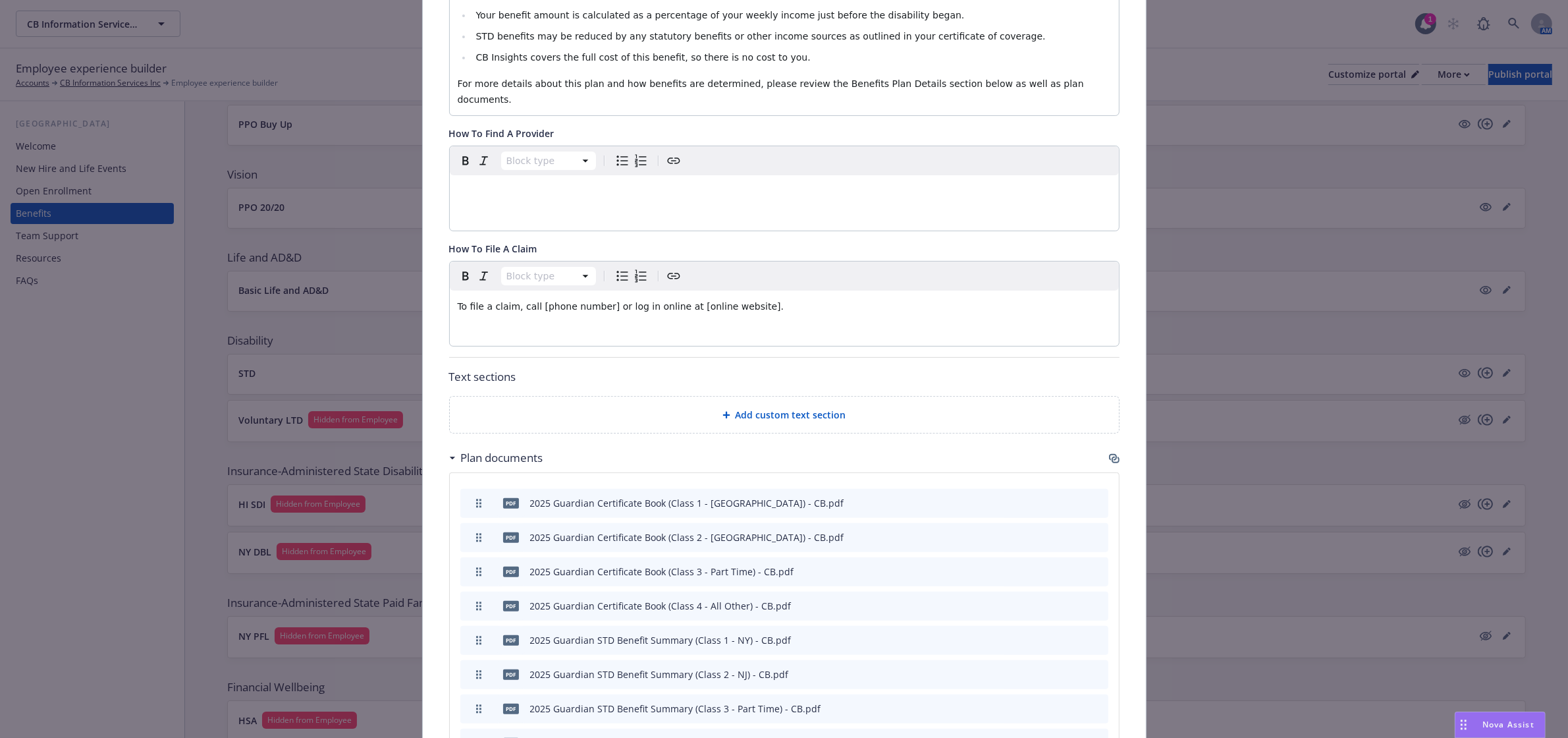
click at [774, 301] on div "To file a claim, call [phone number] or log in online at [online website]." at bounding box center [784, 306] width 669 height 32
drag, startPoint x: 778, startPoint y: 291, endPoint x: 420, endPoint y: 259, distance: 359.4
click at [407, 285] on div "Disability - STD - Short Term Disability (STD) Cancel Save Fields that are left…" at bounding box center [784, 369] width 1568 height 738
drag, startPoint x: 880, startPoint y: 294, endPoint x: 646, endPoint y: 300, distance: 234.1
click at [646, 300] on p "To file a claim with Guardian directly online, visit Guardian's Short Term Disa…" at bounding box center [784, 306] width 653 height 16
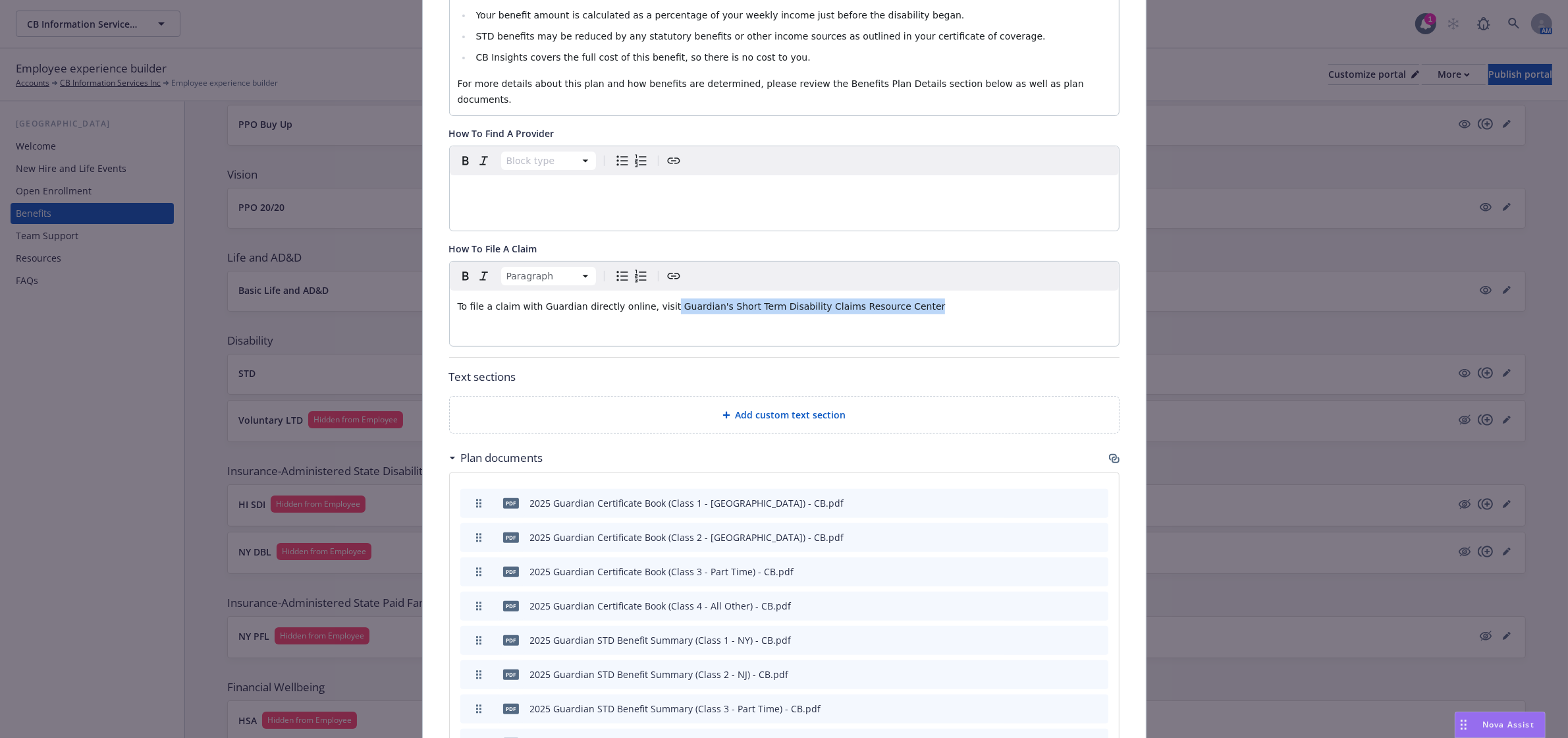
click at [899, 306] on div "To file a claim with Guardian directly online, visit Guardian's Short Term Disa…" at bounding box center [784, 306] width 669 height 32
drag, startPoint x: 889, startPoint y: 284, endPoint x: 652, endPoint y: 292, distance: 237.1
click at [652, 298] on p "To file a claim with Guardian directly online, visit Guardian's Short Term Disa…" at bounding box center [784, 306] width 653 height 16
click at [669, 268] on icon "Create link" at bounding box center [674, 276] width 16 height 16
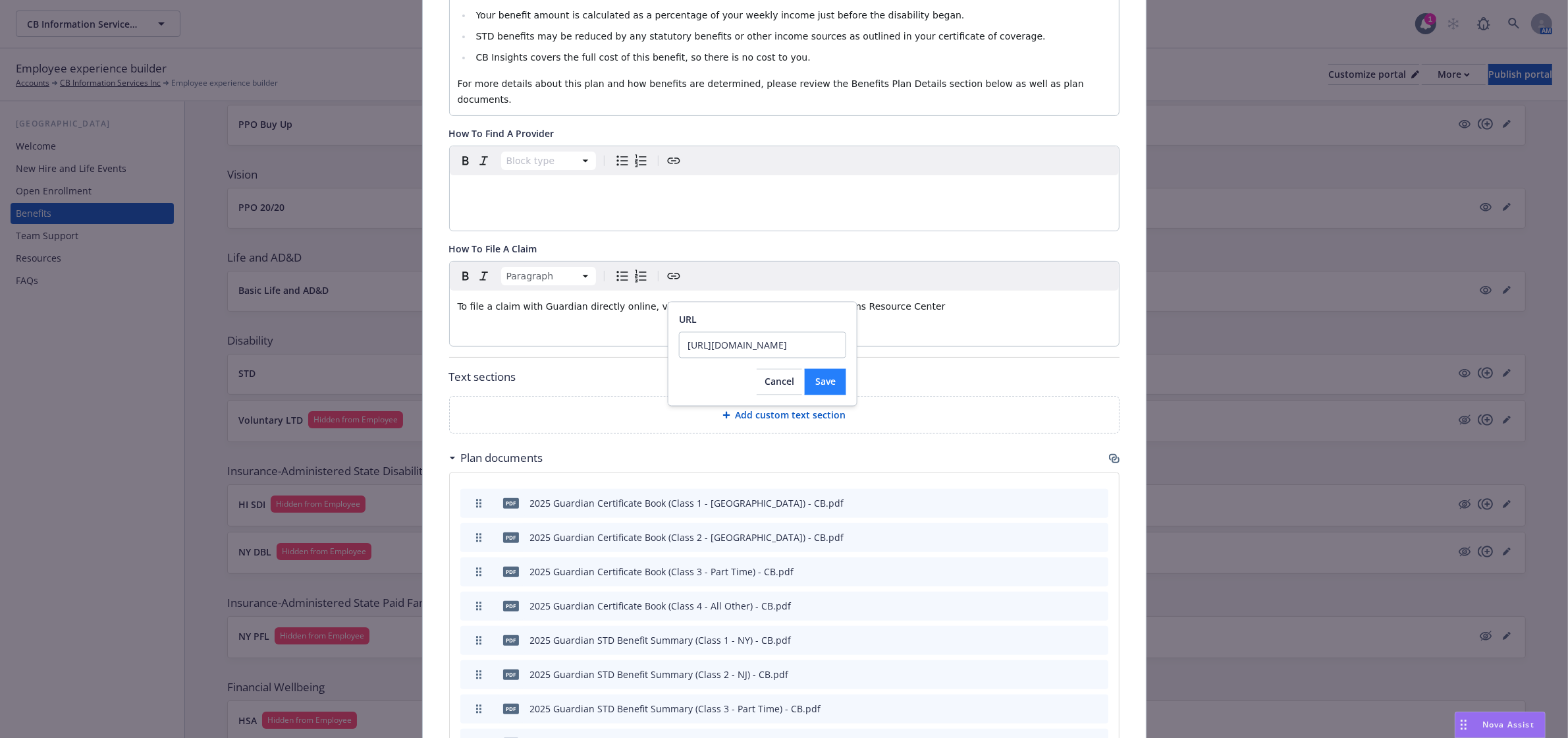
type input "https://www.guardianlife.com/forms/group/short-term-disability"
click at [844, 382] on button "Save" at bounding box center [826, 381] width 42 height 26
click at [975, 313] on div "Paragraph To file a claim with Guardian directly online, visit Guardian's Short…" at bounding box center [784, 303] width 669 height 84
click at [910, 298] on p "To file a claim with Guardian directly online, visit Guardian's Short Term Disa…" at bounding box center [784, 306] width 653 height 16
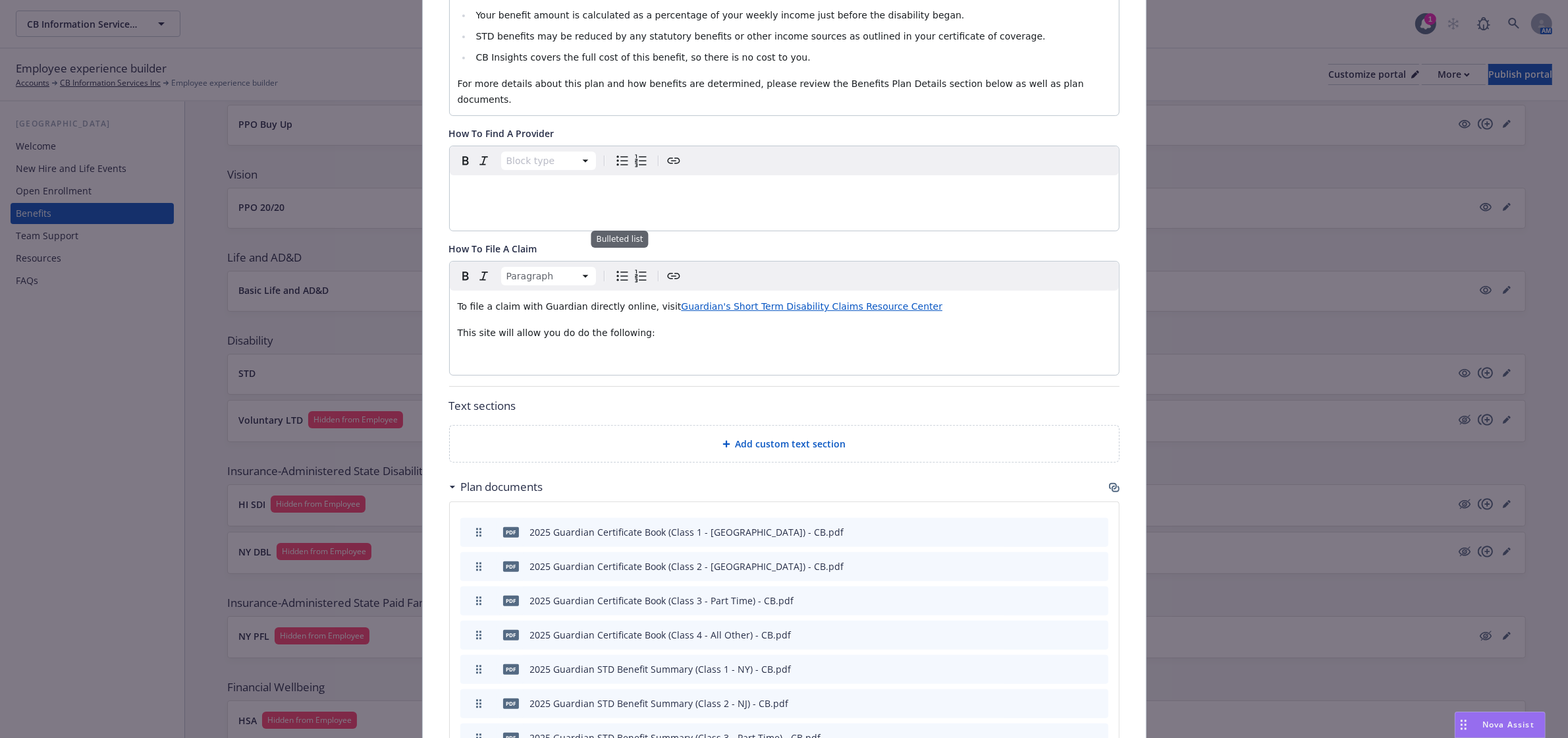
click at [615, 268] on icon "Bulleted list" at bounding box center [623, 276] width 16 height 16
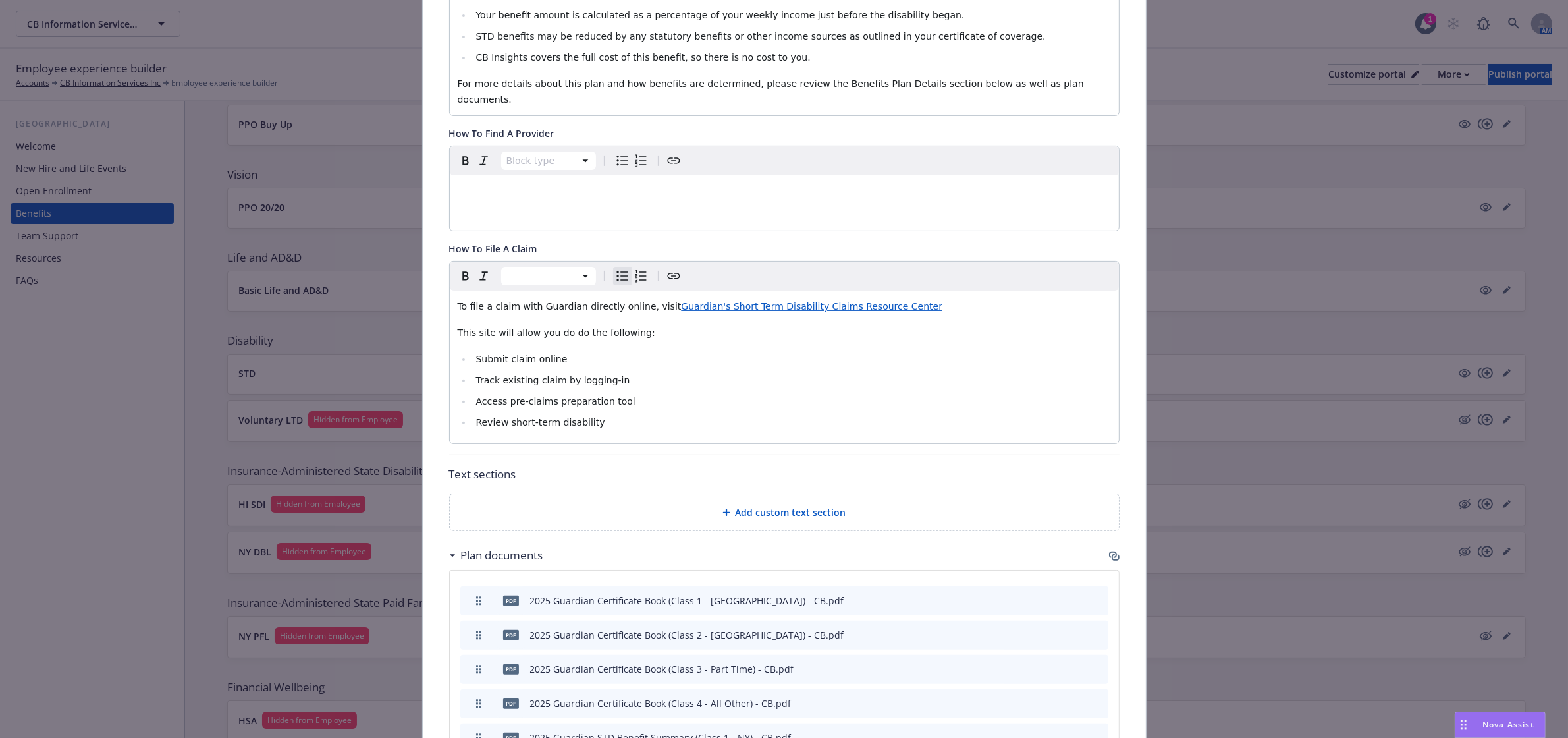
click at [612, 416] on li "Review short-term disability" at bounding box center [791, 422] width 639 height 16
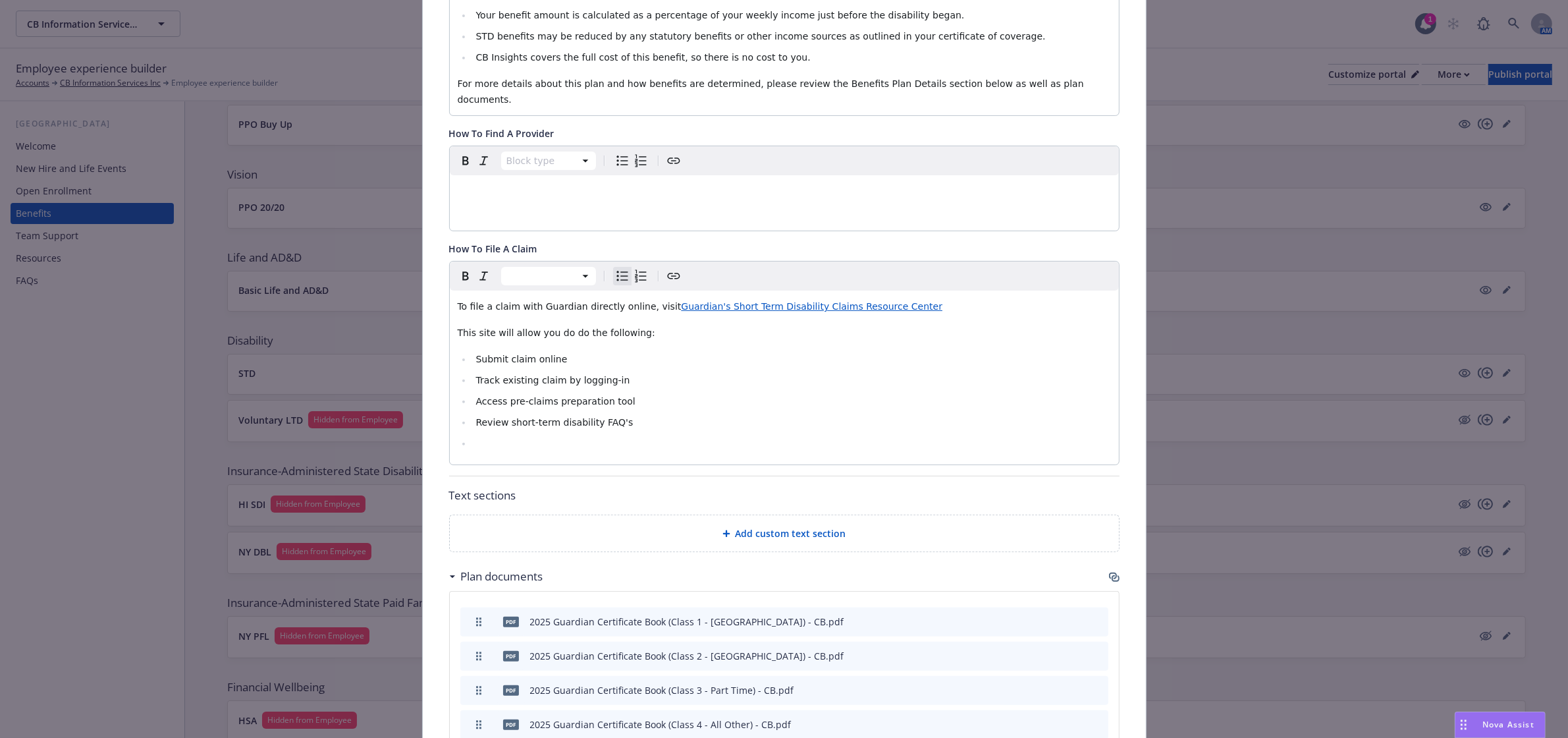
click at [623, 372] on li "Track existing claim by logging-in" at bounding box center [791, 380] width 639 height 16
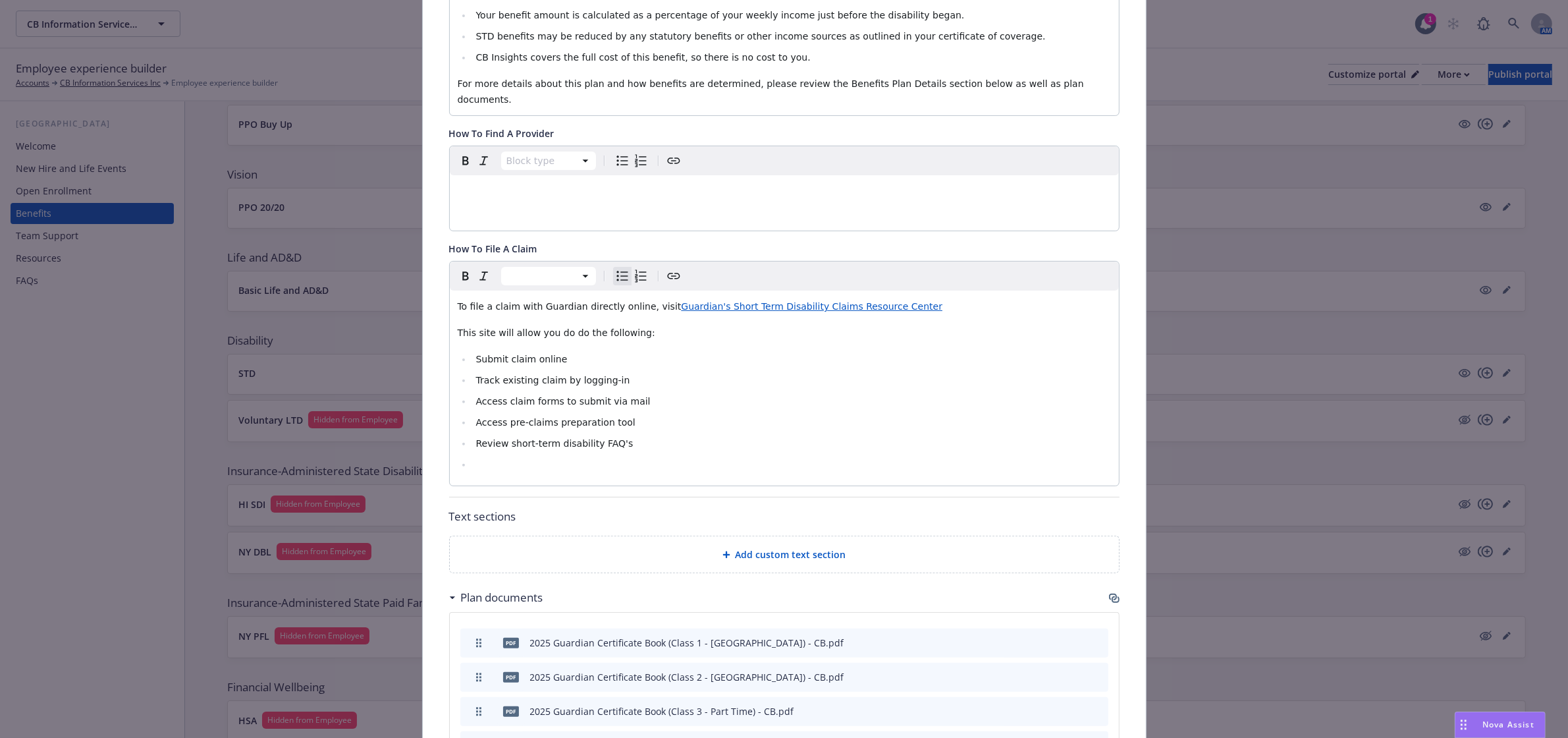
click at [535, 457] on li "editable markdown" at bounding box center [791, 465] width 639 height 16
drag, startPoint x: 521, startPoint y: 389, endPoint x: 502, endPoint y: 389, distance: 19.0
click at [502, 396] on span "Access claim forms to submit via mail" at bounding box center [563, 401] width 174 height 10
click at [651, 393] on li "Access forms to submit via mail" at bounding box center [791, 401] width 639 height 16
drag, startPoint x: 644, startPoint y: 385, endPoint x: 563, endPoint y: 389, distance: 81.1
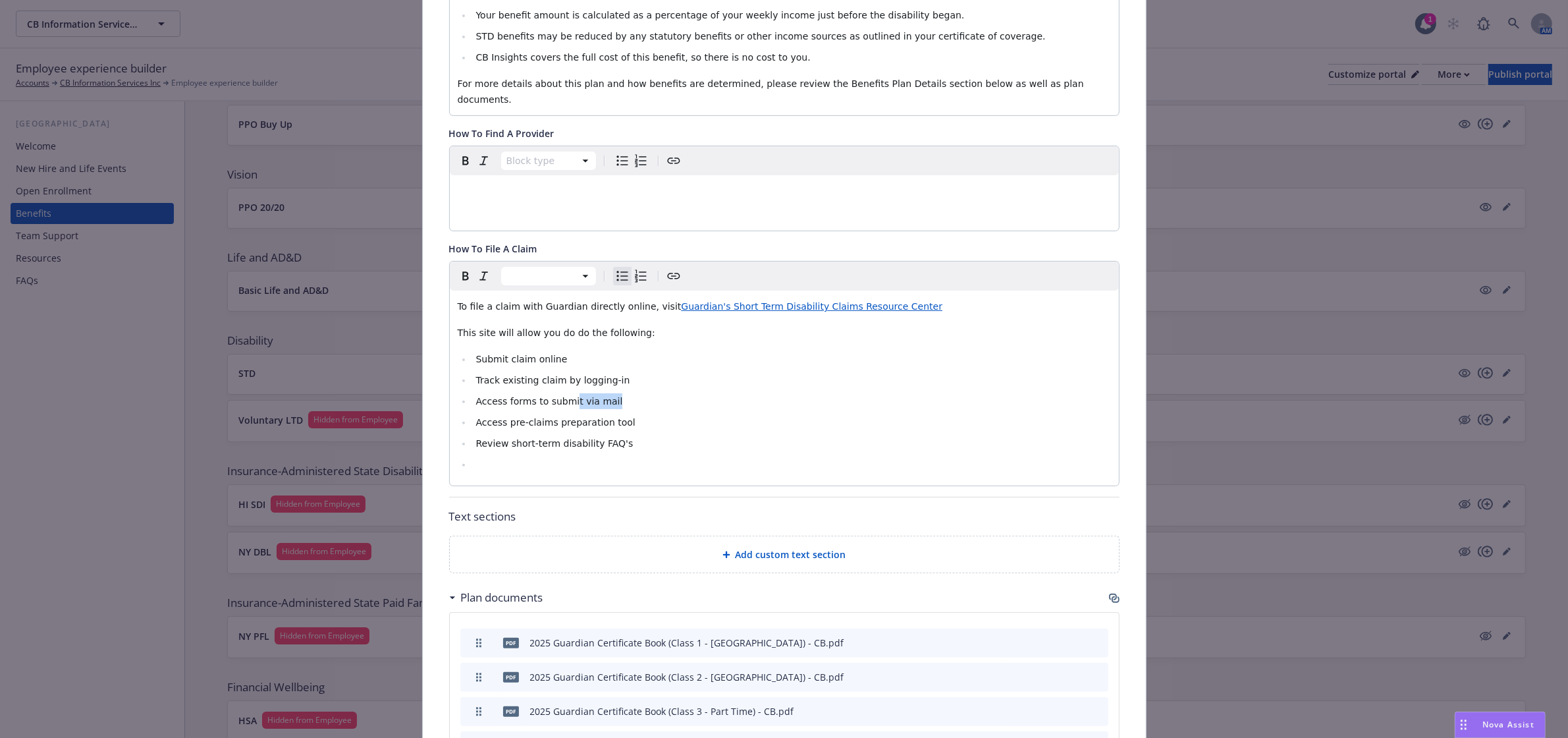
click at [561, 393] on li "Access forms to submit via mail" at bounding box center [791, 401] width 639 height 16
drag, startPoint x: 650, startPoint y: 399, endPoint x: 643, endPoint y: 397, distance: 7.3
click at [649, 414] on li "Access pre-claims preparation tool" at bounding box center [791, 422] width 639 height 16
drag, startPoint x: 587, startPoint y: 387, endPoint x: 500, endPoint y: 383, distance: 87.1
click at [500, 393] on li "Access forms to submit via mail" at bounding box center [791, 401] width 639 height 16
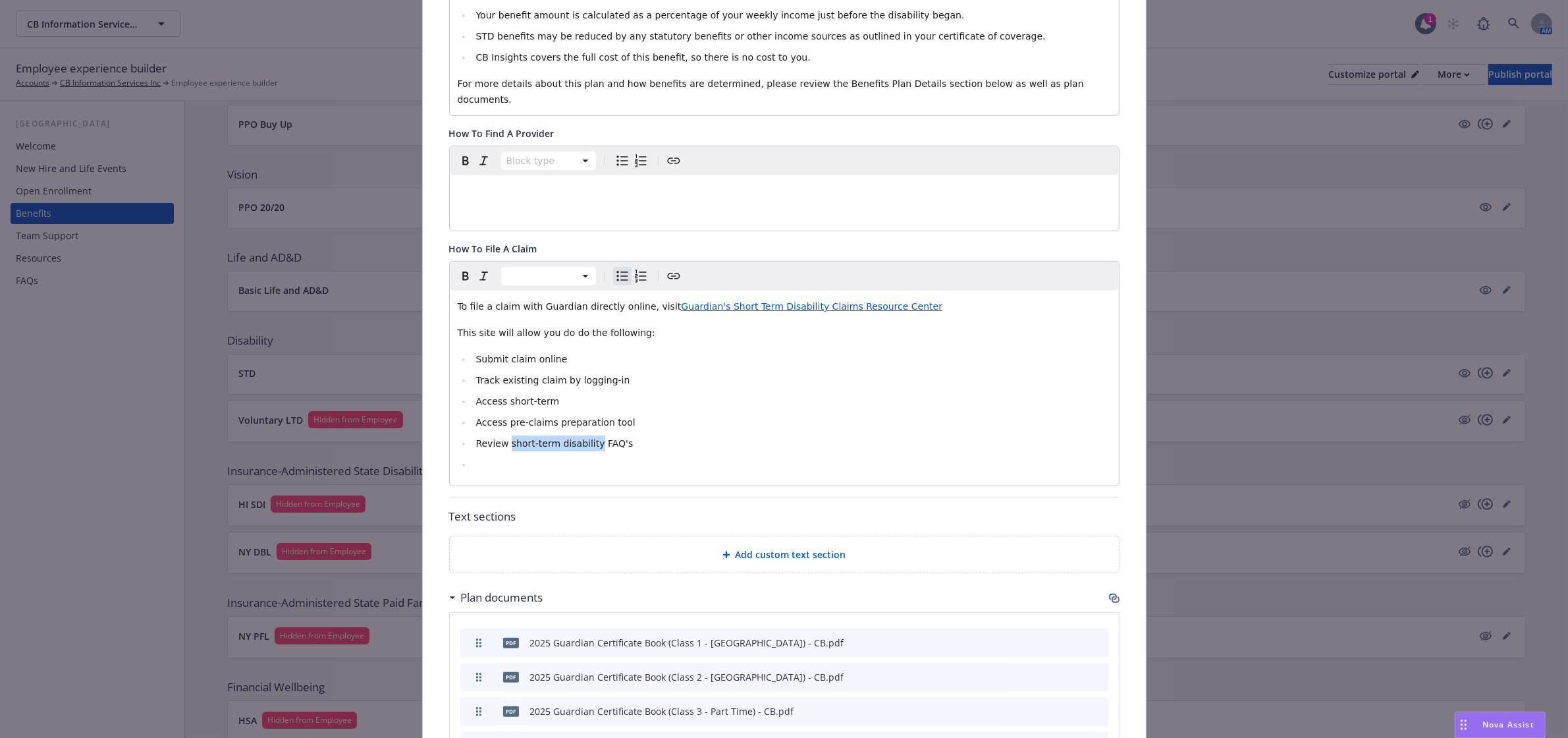
drag, startPoint x: 581, startPoint y: 429, endPoint x: 501, endPoint y: 430, distance: 80.0
click at [501, 438] on span "Review short-term disability FAQ's" at bounding box center [554, 443] width 157 height 10
drag, startPoint x: 551, startPoint y: 389, endPoint x: 501, endPoint y: 391, distance: 50.0
click at [499, 393] on li "Access short-term" at bounding box center [791, 401] width 639 height 16
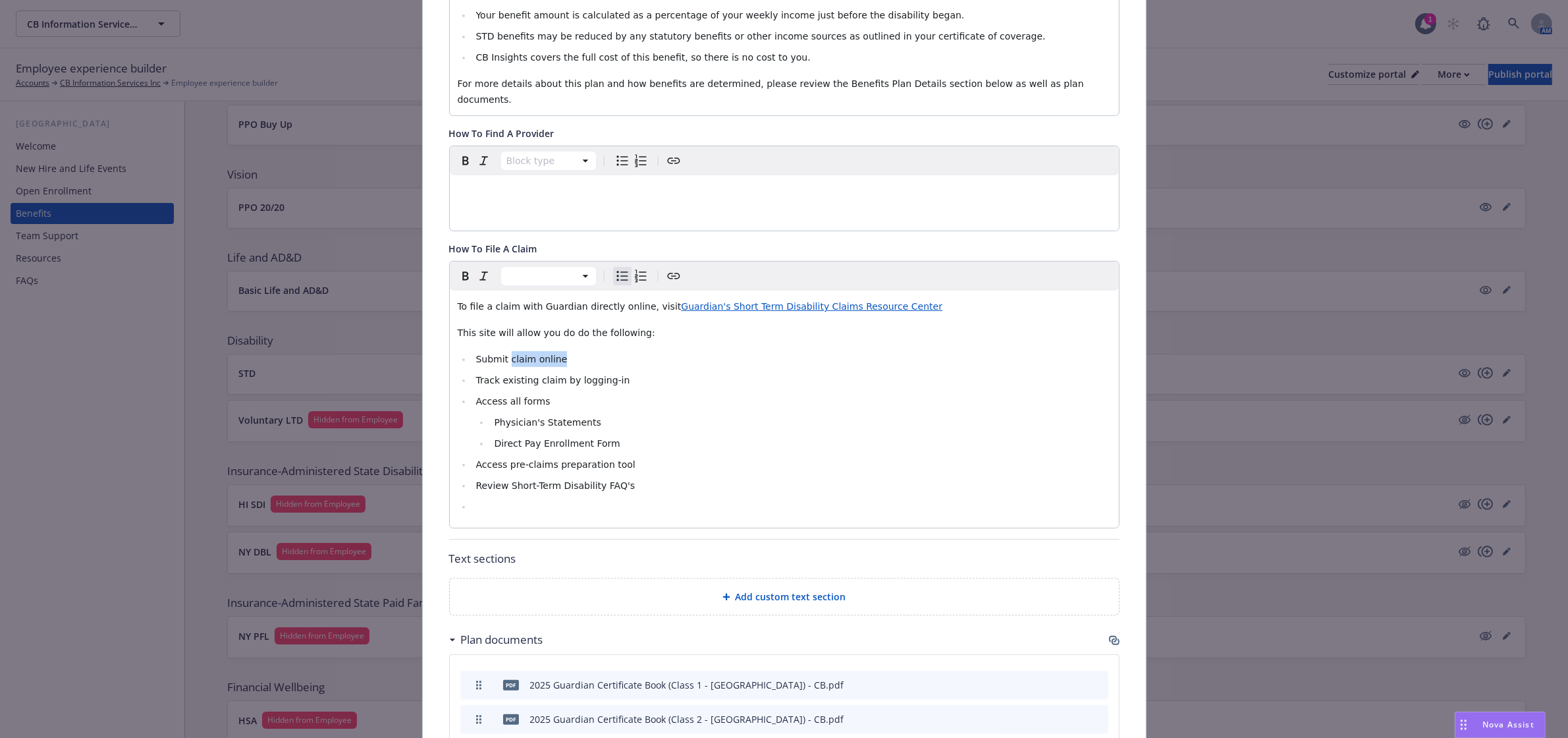
drag, startPoint x: 551, startPoint y: 343, endPoint x: 502, endPoint y: 341, distance: 49.0
click at [502, 351] on li "Submit claim online" at bounding box center [791, 359] width 639 height 16
drag, startPoint x: 639, startPoint y: 361, endPoint x: 495, endPoint y: 363, distance: 144.0
click at [495, 372] on li "Track existing claim by logging-in" at bounding box center [791, 380] width 639 height 16
drag, startPoint x: 540, startPoint y: 385, endPoint x: 472, endPoint y: 380, distance: 68.2
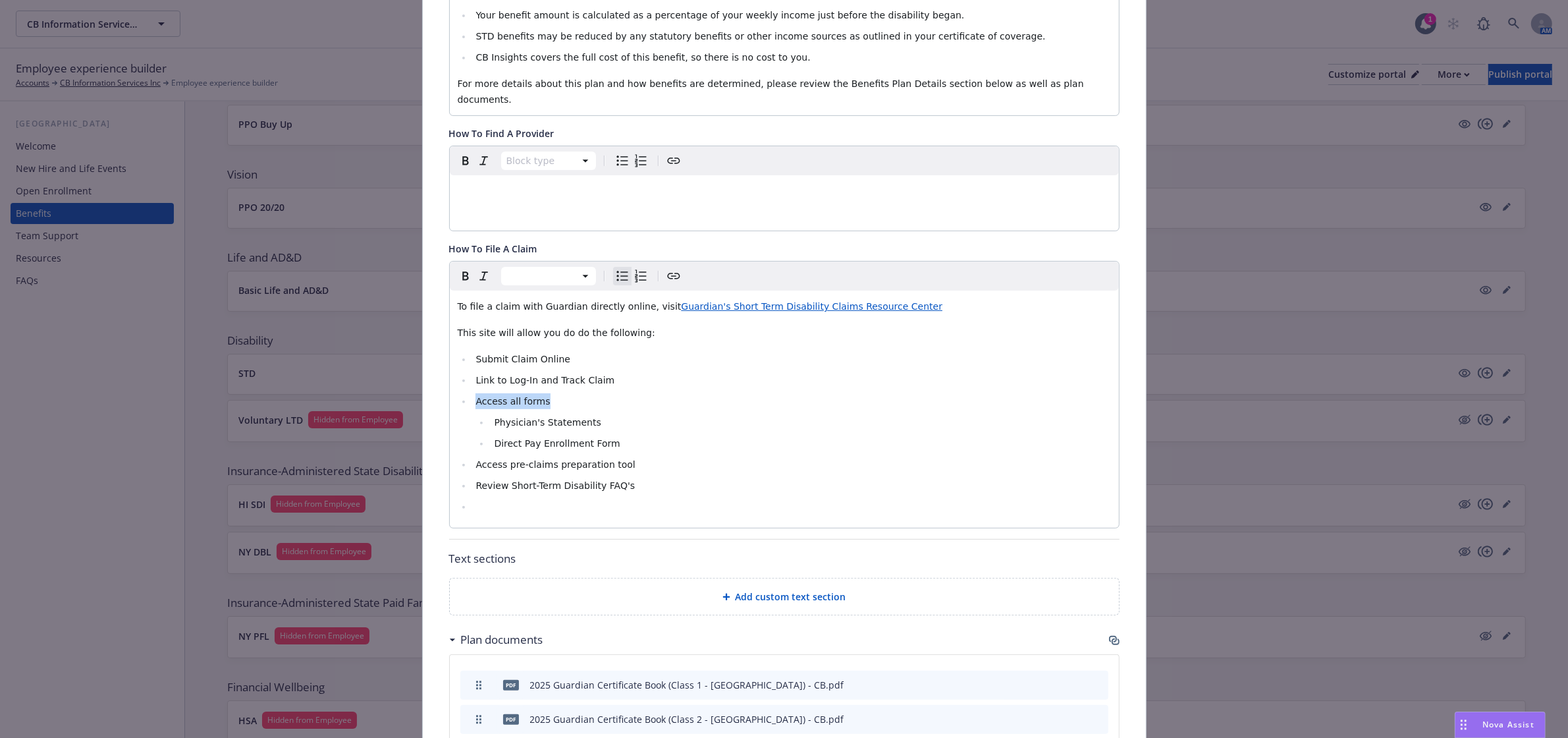
click at [472, 393] on li "Access all forms" at bounding box center [791, 401] width 639 height 16
drag, startPoint x: 618, startPoint y: 449, endPoint x: 499, endPoint y: 448, distance: 119.0
click at [499, 457] on li "Access pre-claims preparation tool" at bounding box center [791, 465] width 639 height 16
click at [543, 499] on li "editable markdown" at bounding box center [791, 507] width 639 height 16
drag, startPoint x: 498, startPoint y: 365, endPoint x: 472, endPoint y: 364, distance: 26.0
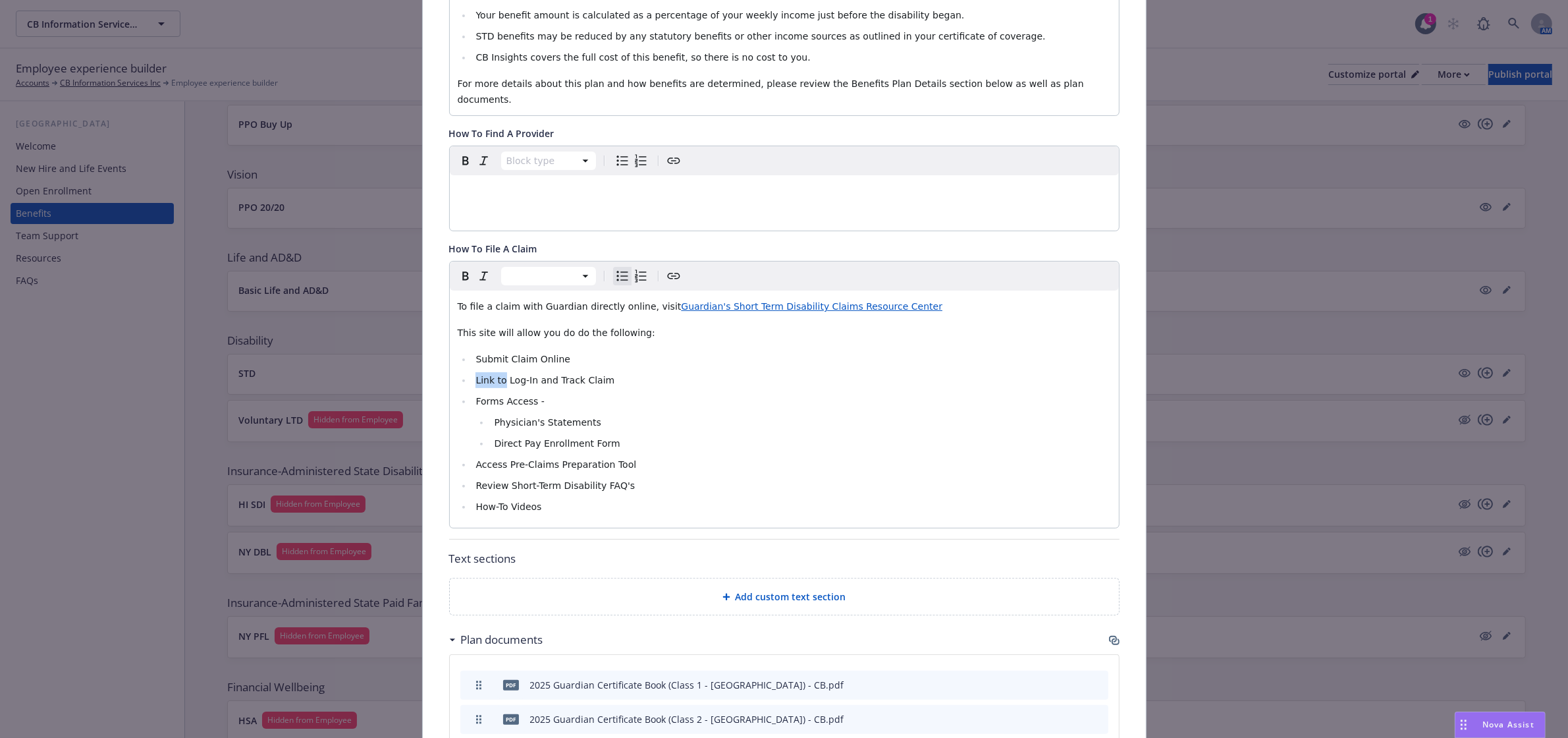
click at [476, 375] on span "Link to Log-In and Track Claim" at bounding box center [545, 380] width 139 height 10
click at [479, 396] on span "Forms Access -" at bounding box center [510, 401] width 69 height 10
drag, startPoint x: 524, startPoint y: 386, endPoint x: 472, endPoint y: 386, distance: 52.0
click at [476, 396] on span "Forms Access -" at bounding box center [510, 401] width 69 height 10
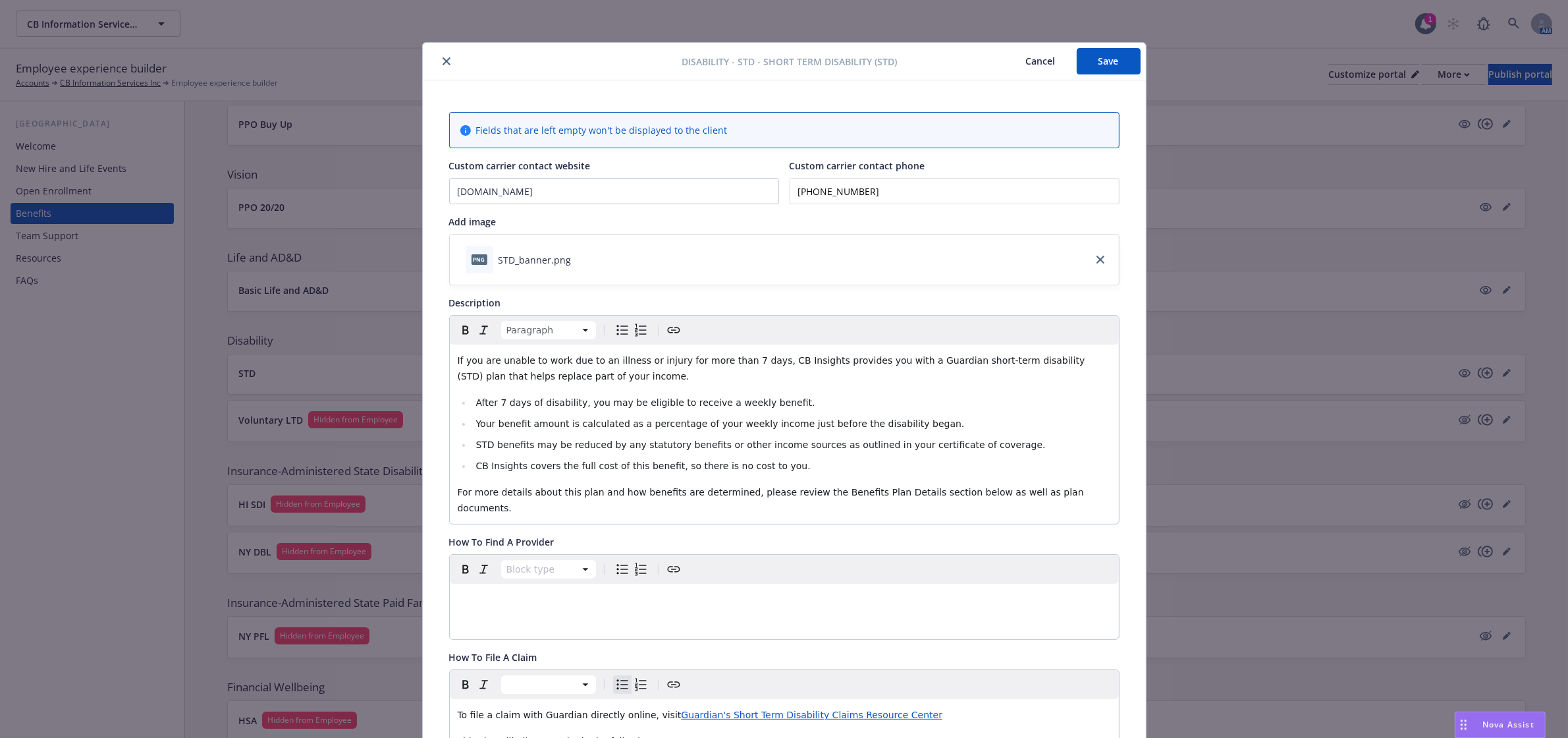
click at [1085, 70] on button "Save" at bounding box center [1108, 61] width 64 height 26
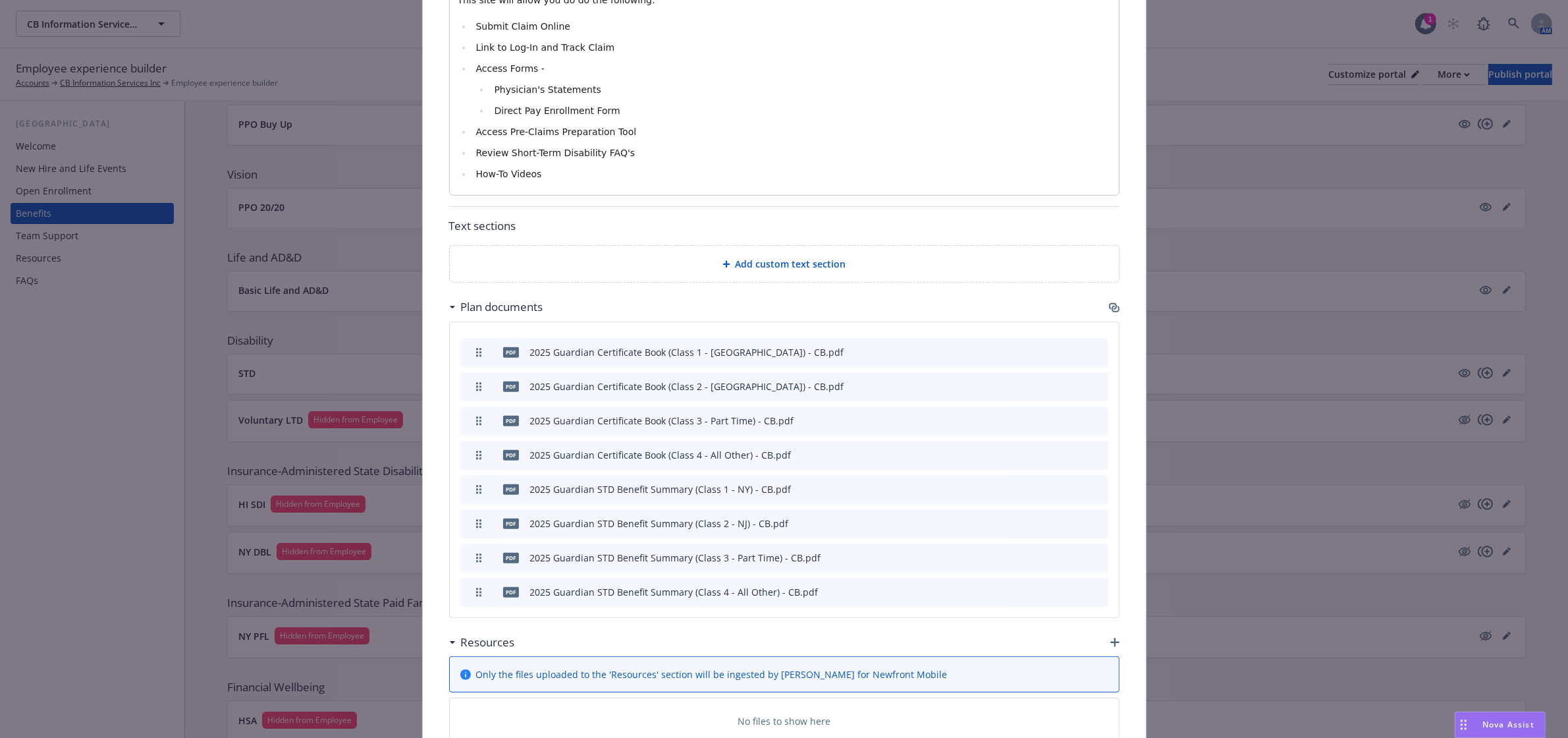
scroll to position [820, 0]
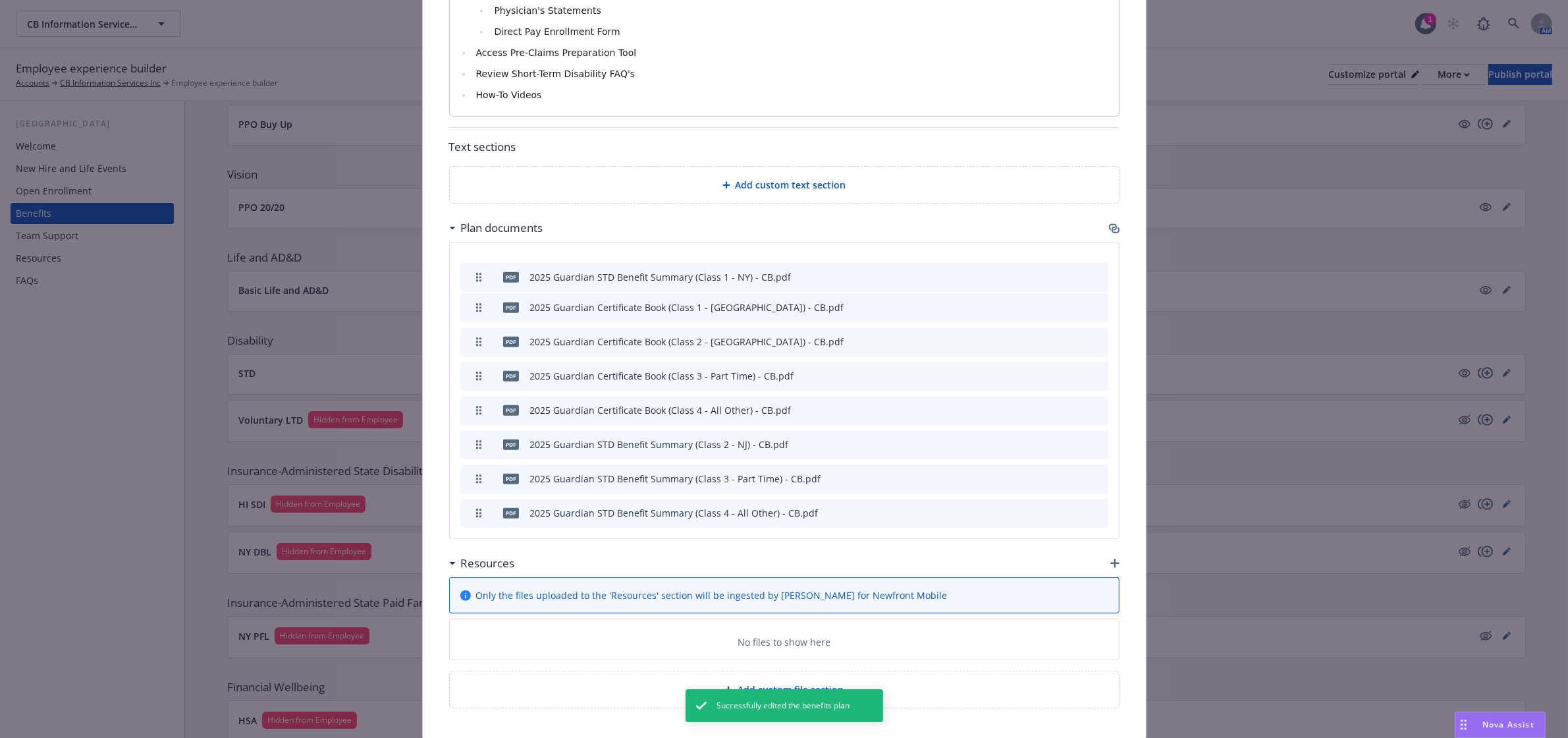
drag, startPoint x: 475, startPoint y: 389, endPoint x: 474, endPoint y: 267, distance: 122.0
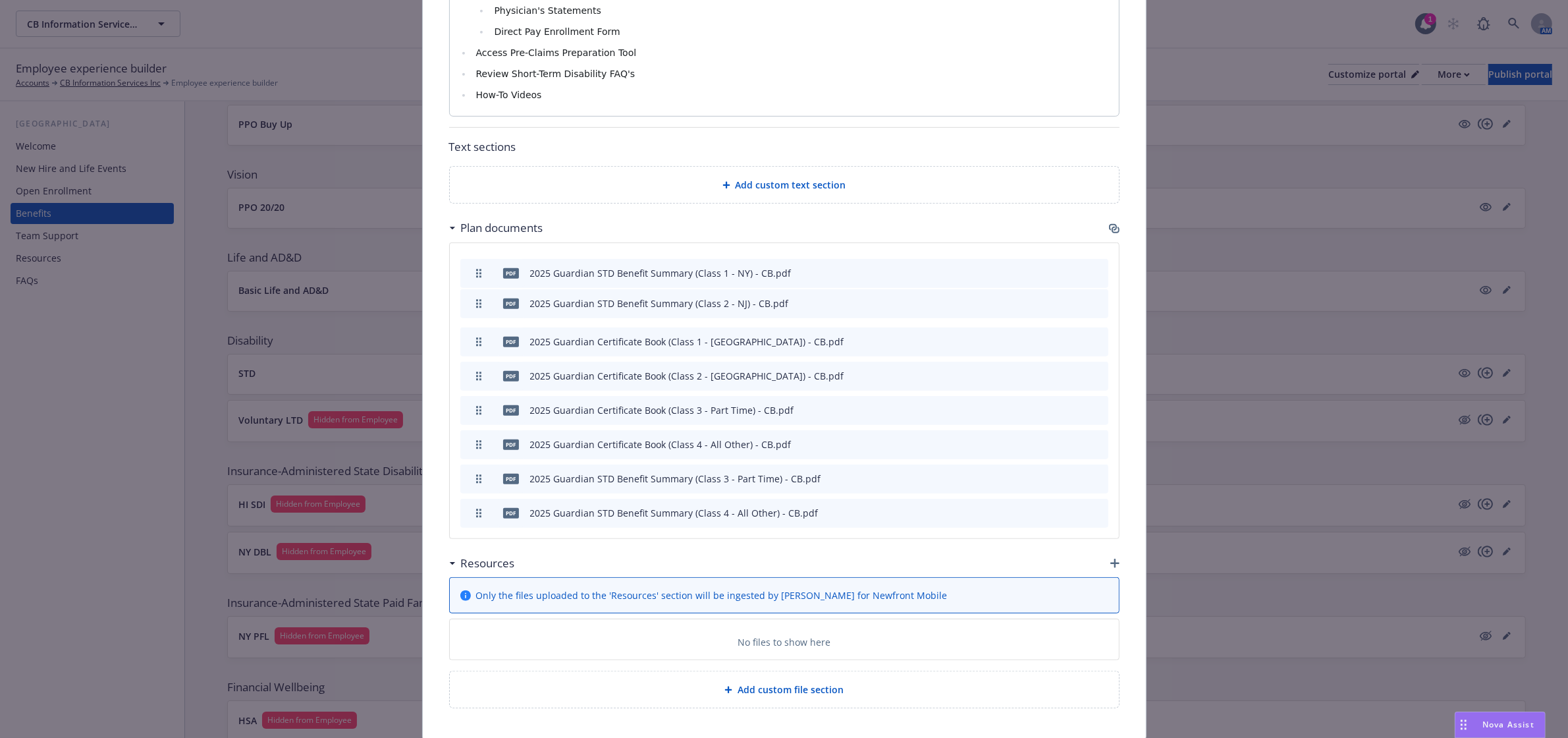
drag, startPoint x: 473, startPoint y: 432, endPoint x: 465, endPoint y: 291, distance: 141.2
drag, startPoint x: 463, startPoint y: 465, endPoint x: 445, endPoint y: 324, distance: 142.1
drag, startPoint x: 466, startPoint y: 504, endPoint x: 449, endPoint y: 373, distance: 132.1
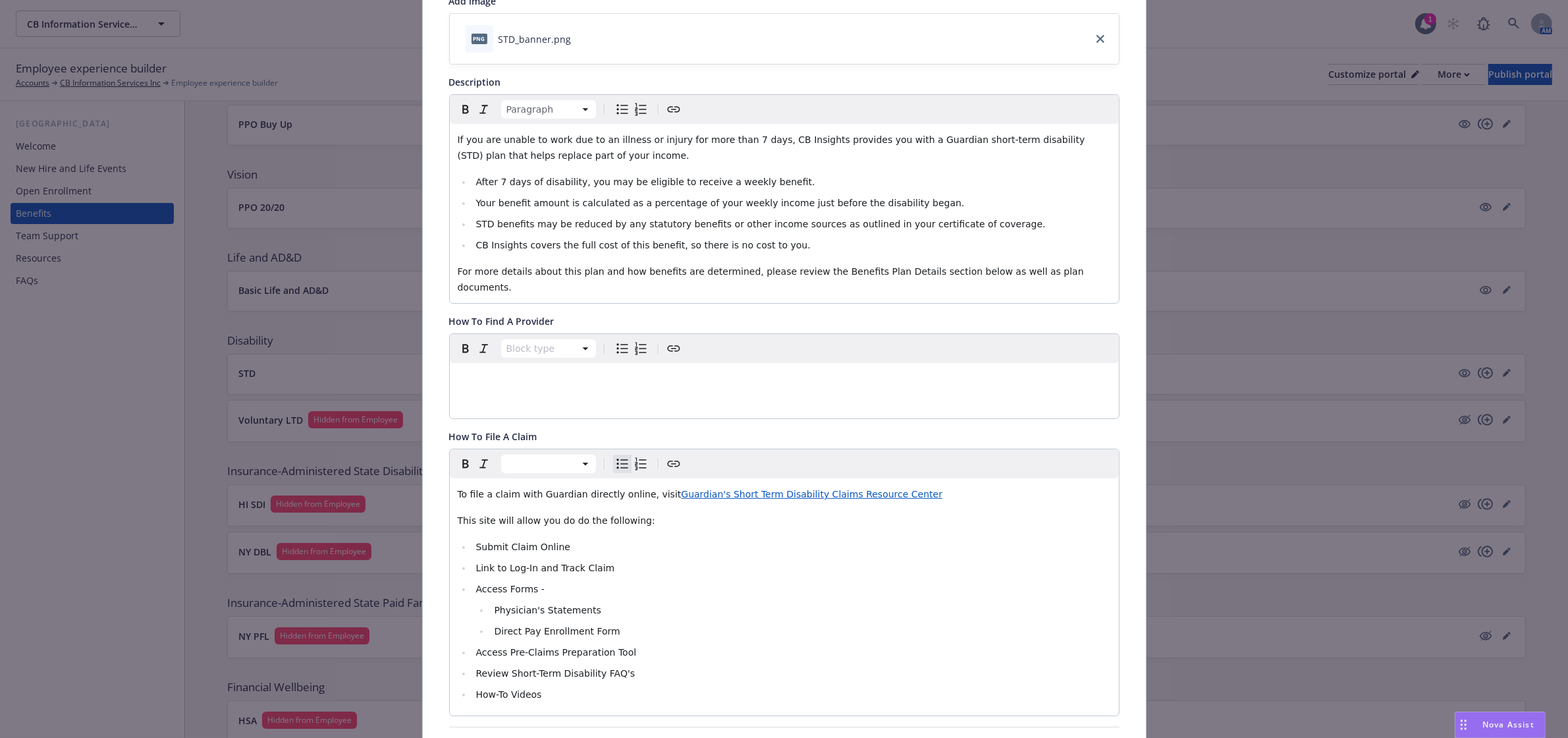
scroll to position [0, 0]
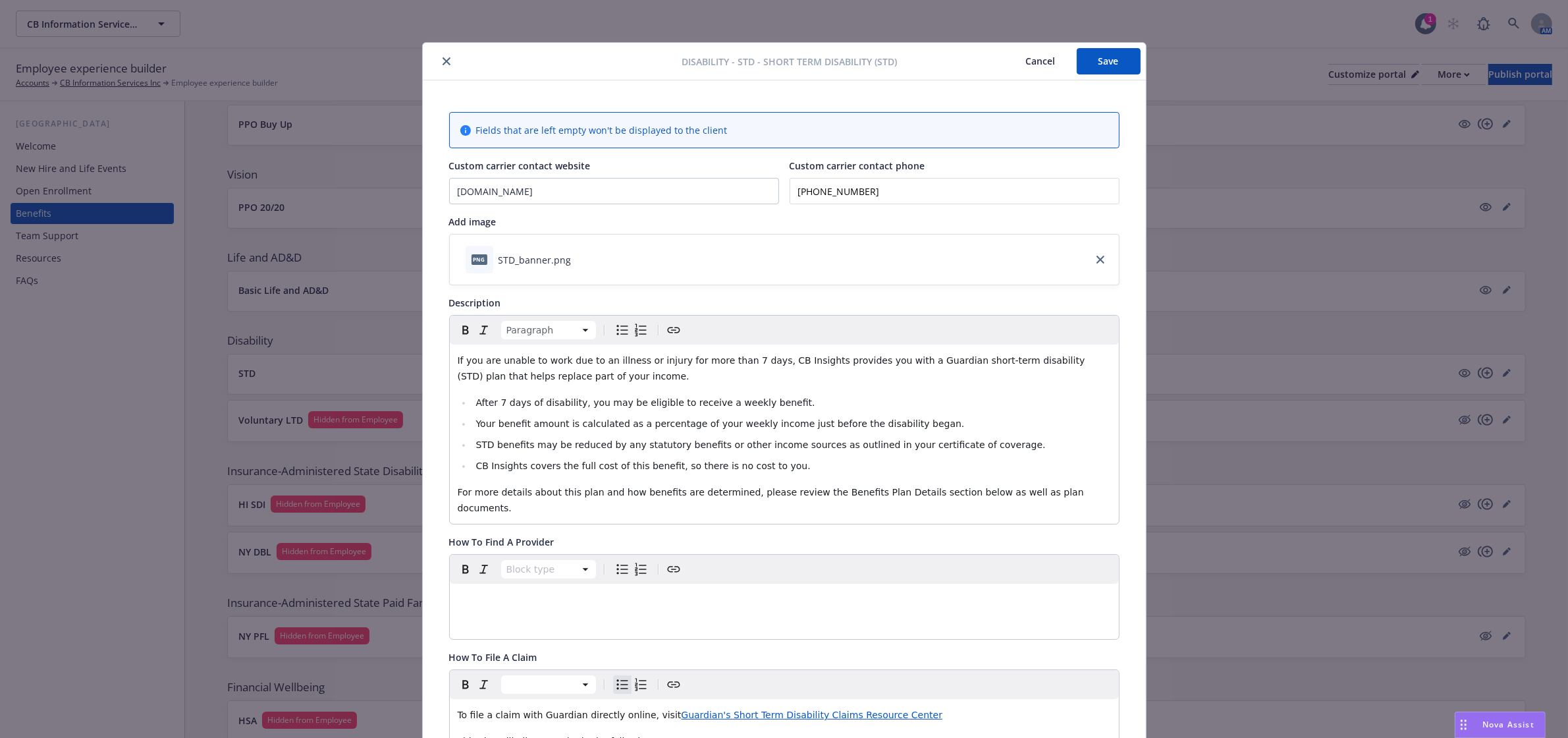
click at [1120, 61] on button "Save" at bounding box center [1108, 61] width 64 height 26
drag, startPoint x: 969, startPoint y: 360, endPoint x: 920, endPoint y: 357, distance: 49.1
click at [920, 357] on span "If you are unable to work due to an illness or injury for more than 7 days, CB …" at bounding box center [773, 368] width 630 height 26
click at [1078, 68] on button "Save" at bounding box center [1108, 61] width 64 height 26
click at [443, 59] on icon "close" at bounding box center [447, 62] width 8 height 8
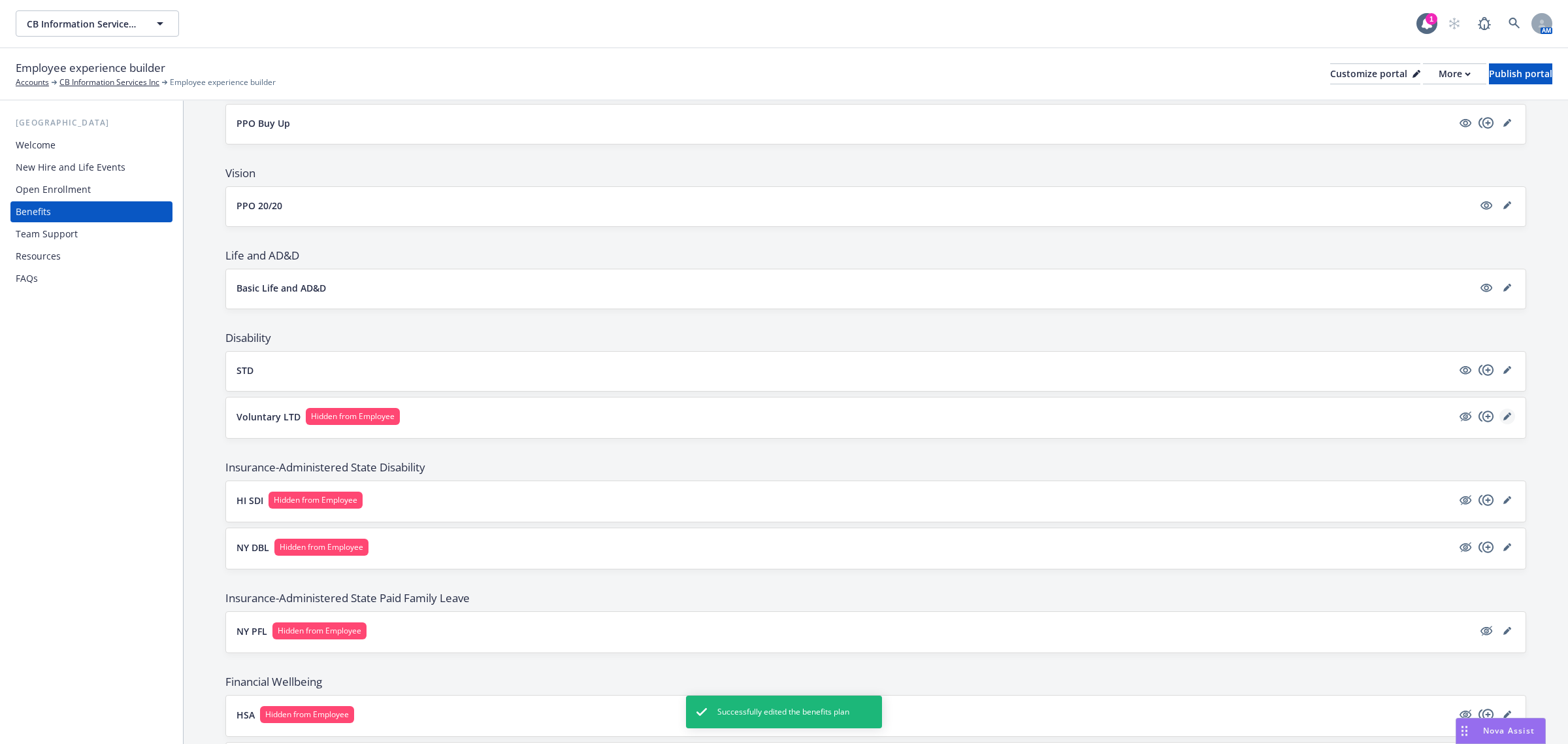
click at [1504, 418] on icon "editPencil" at bounding box center [1507, 416] width 6 height 6
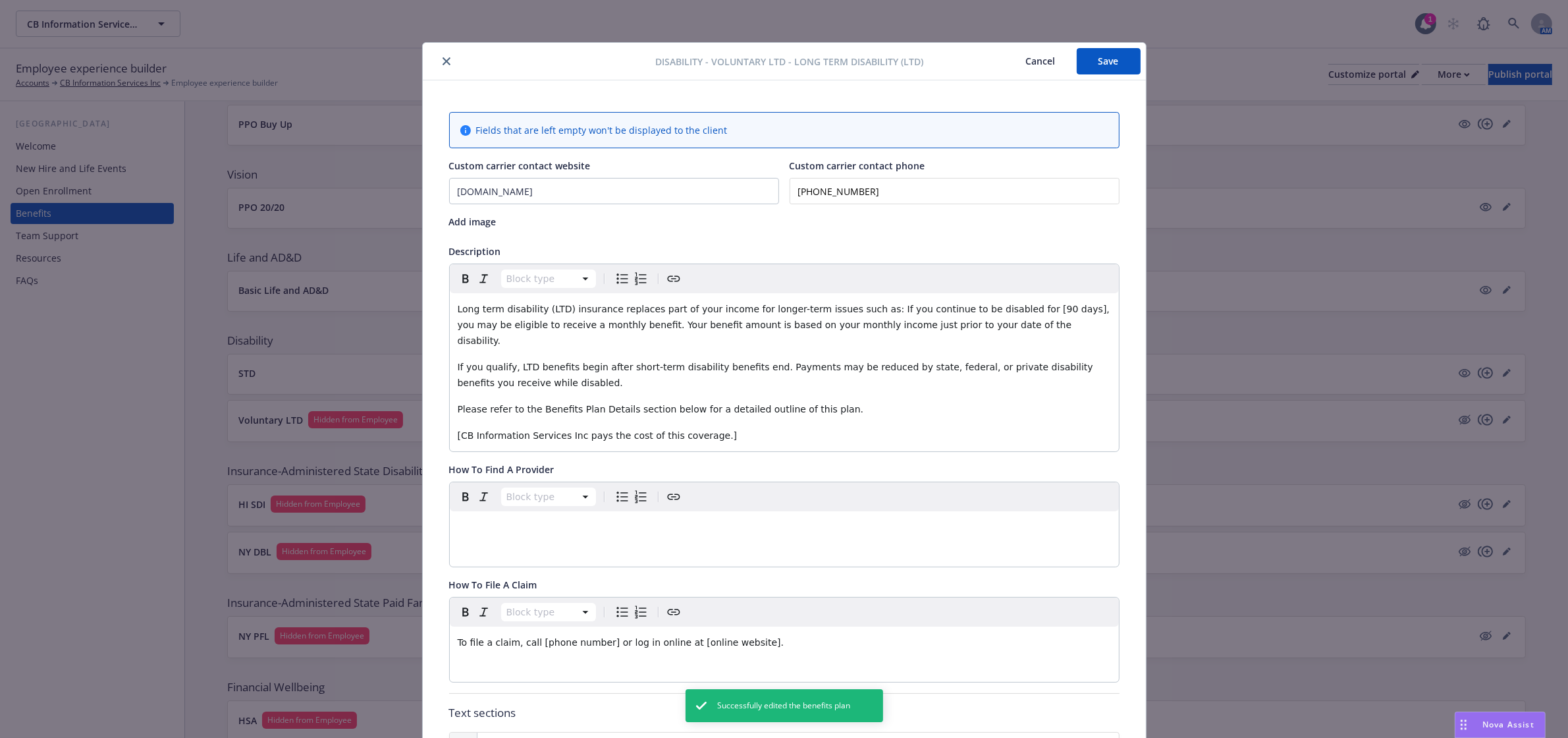
scroll to position [39, 0]
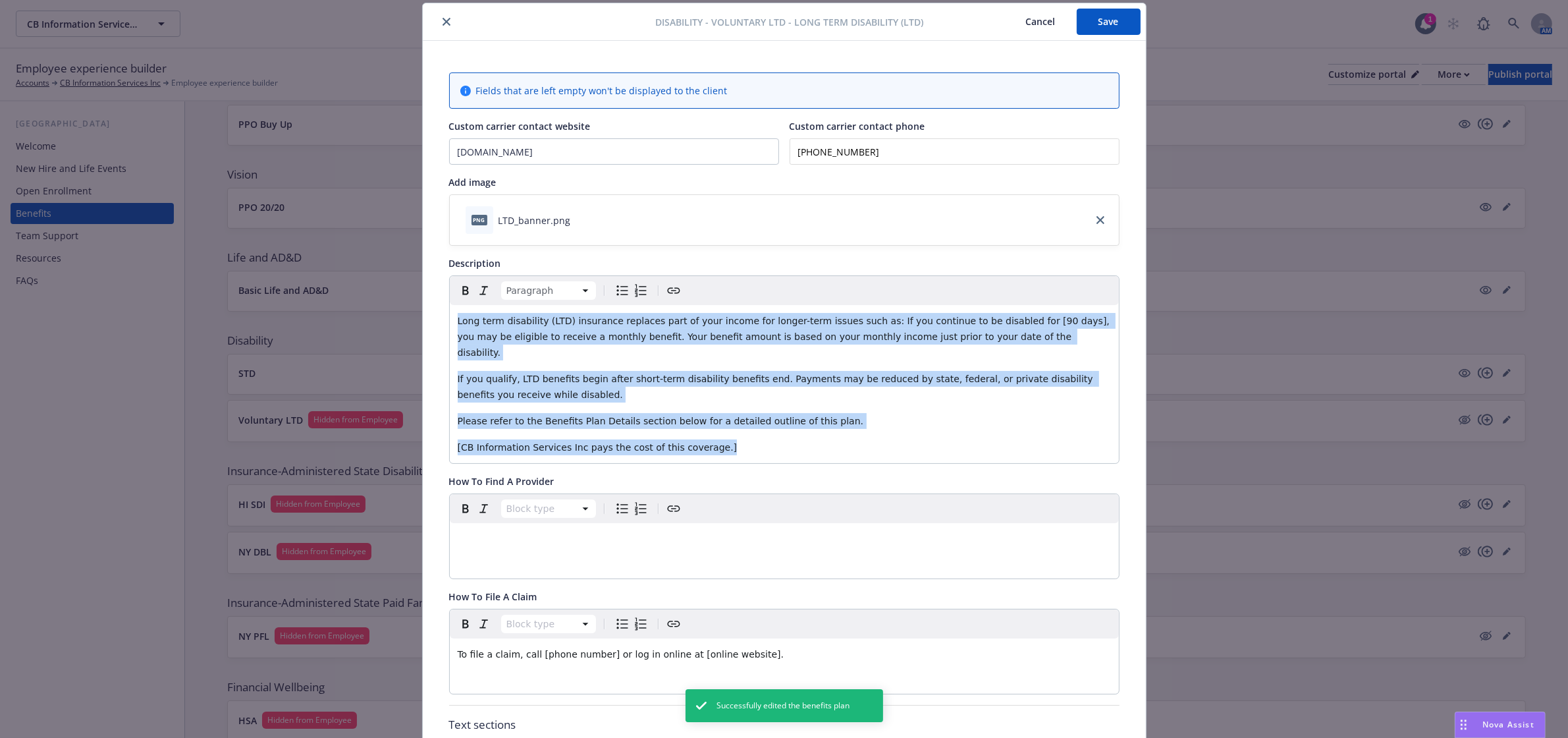
drag, startPoint x: 718, startPoint y: 436, endPoint x: 440, endPoint y: 303, distance: 308.2
copy div "Long term disability (LTD) insurance replaces part of your income for longer-te…"
click at [1482, 716] on div "Nova Assist" at bounding box center [1500, 724] width 90 height 25
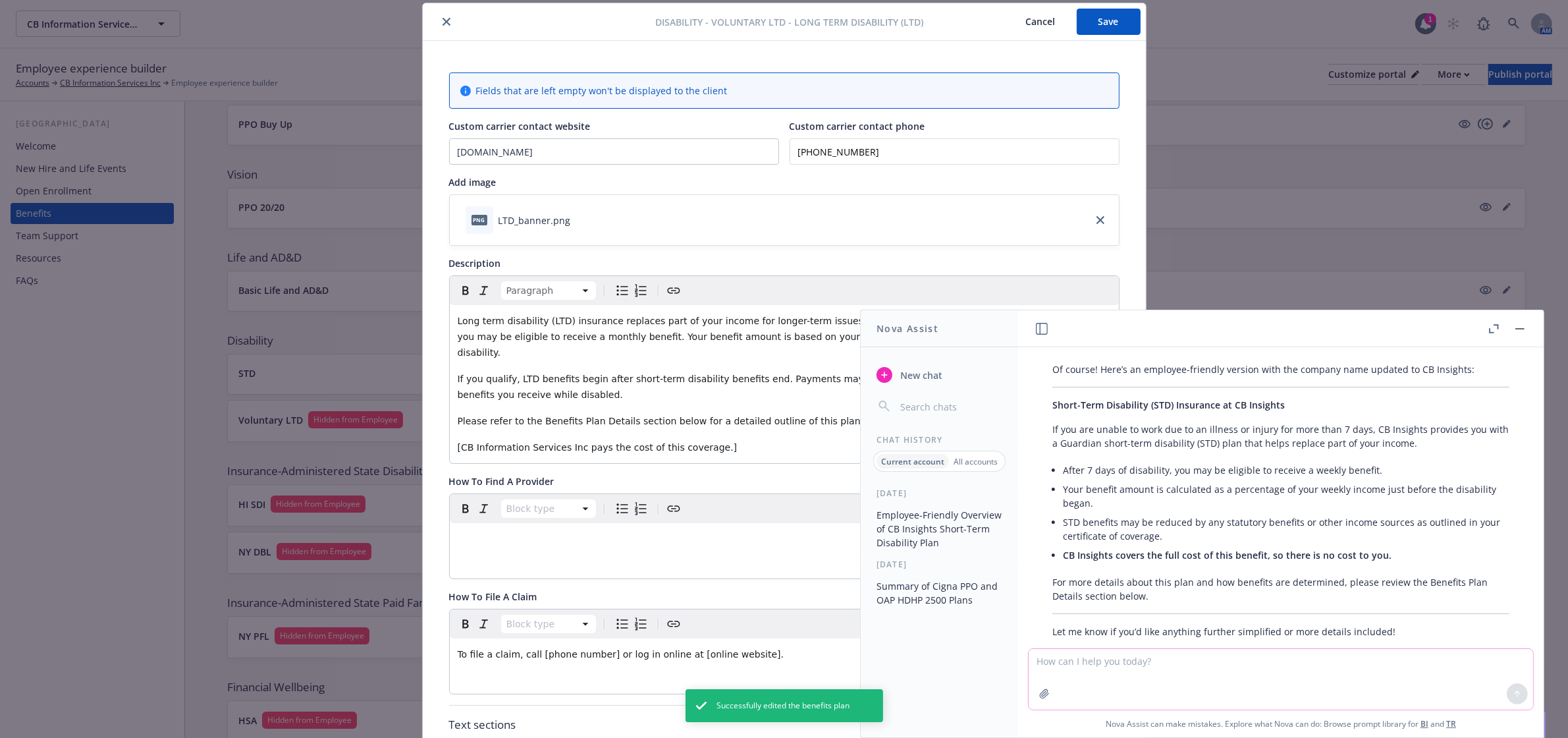
click at [1268, 656] on textarea at bounding box center [1280, 679] width 504 height 61
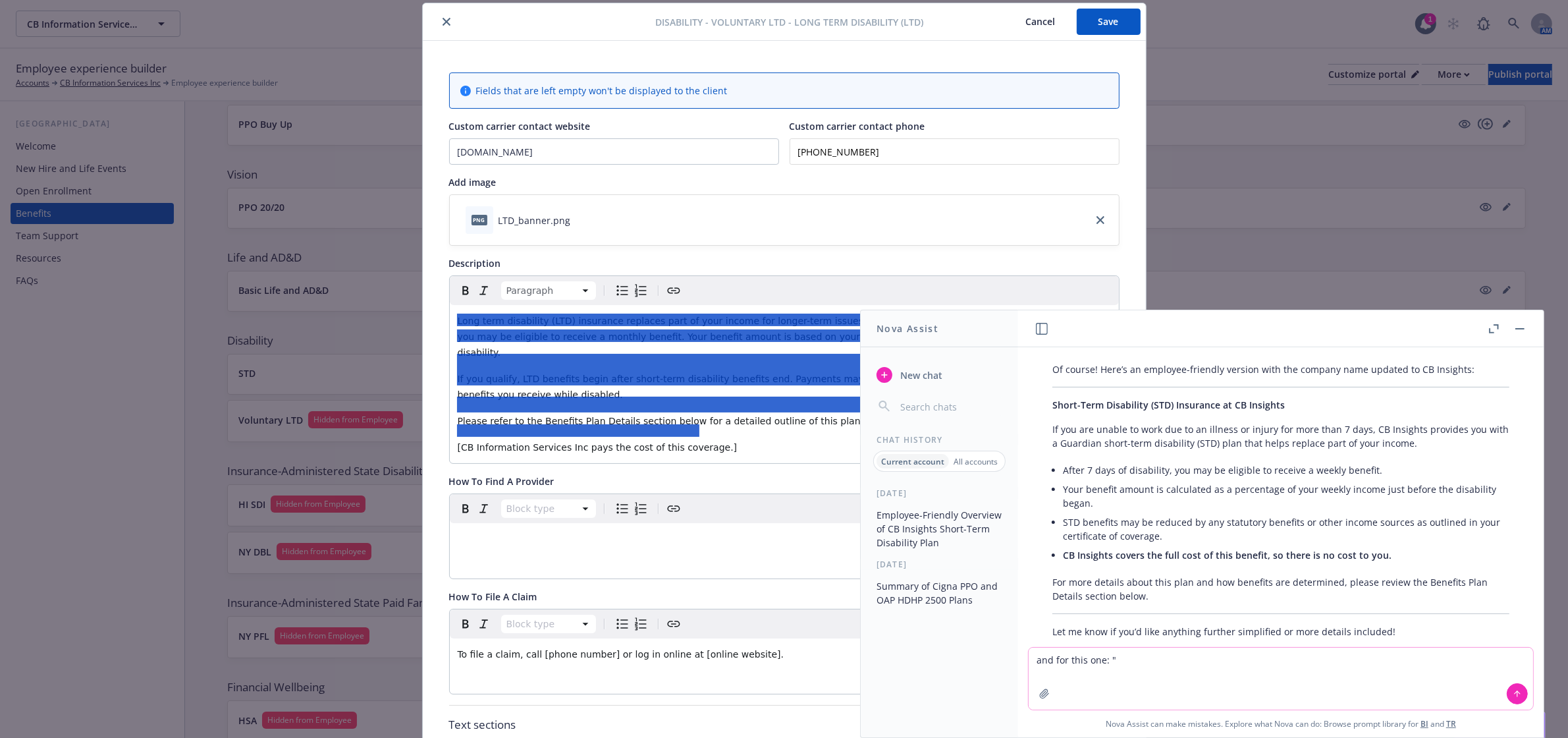
paste textarea "Long term disability (LTD) insurance replaces part of your income for longer-te…"
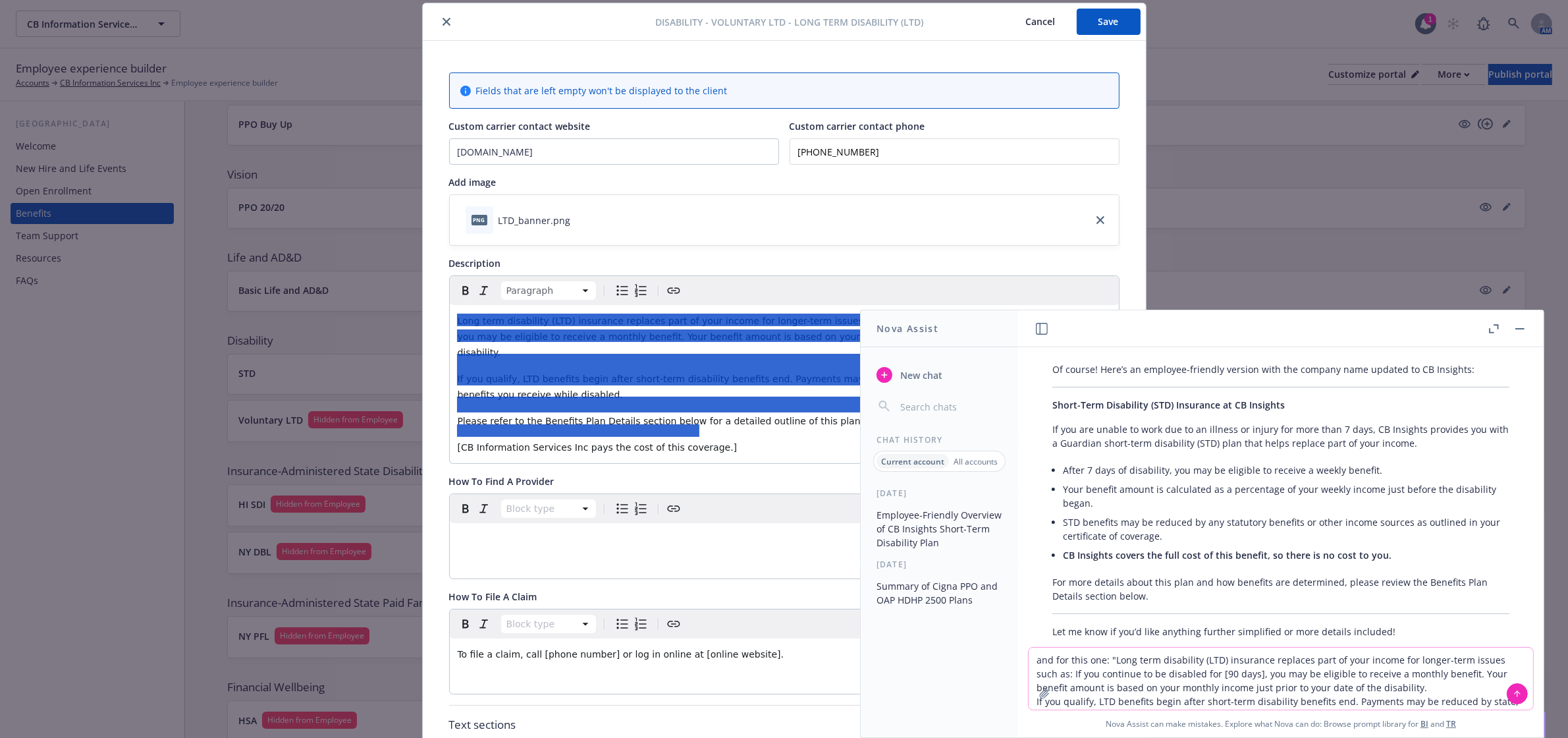
type textarea "and for this one: "Long term disability (LTD) insurance replaces part of your i…"
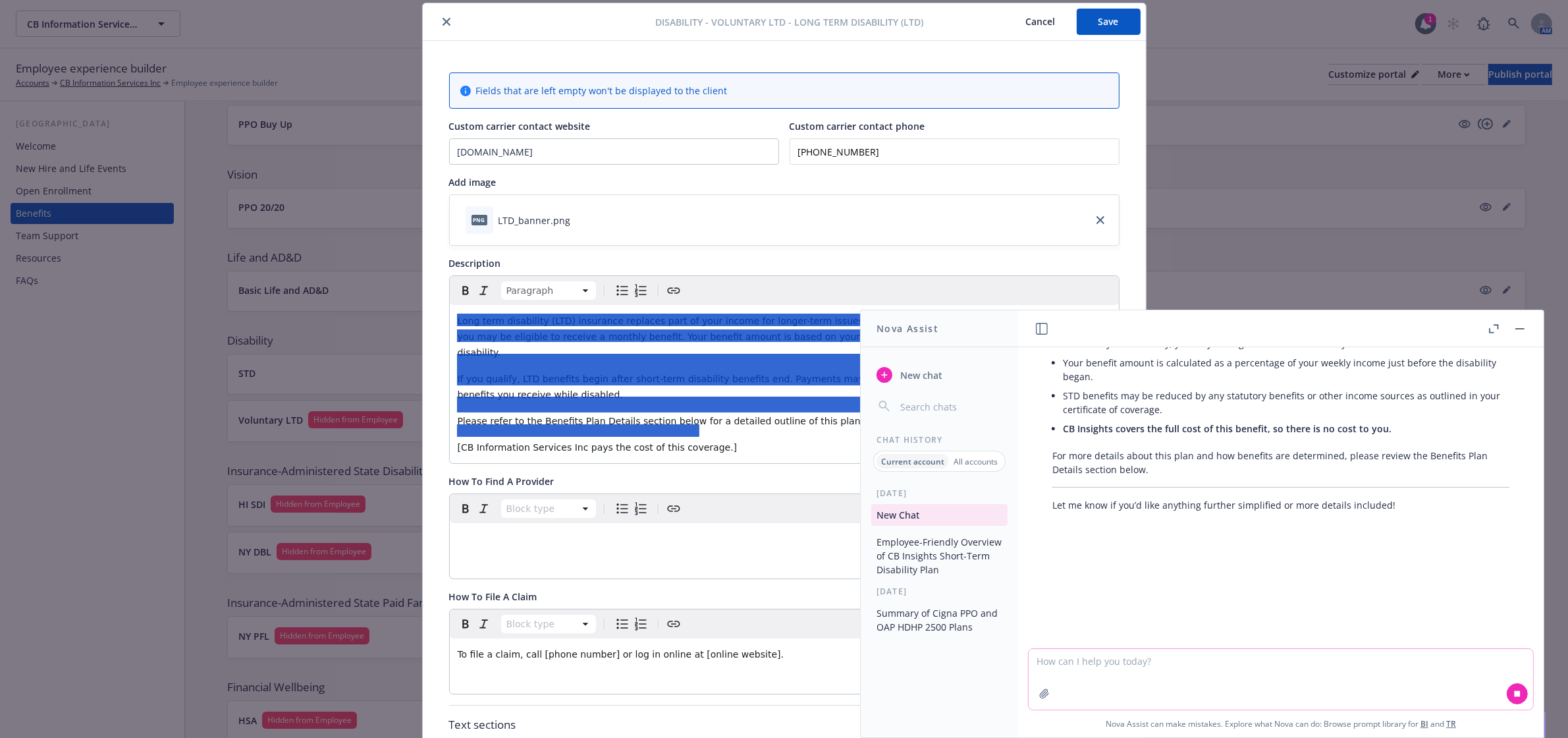
scroll to position [1015, 0]
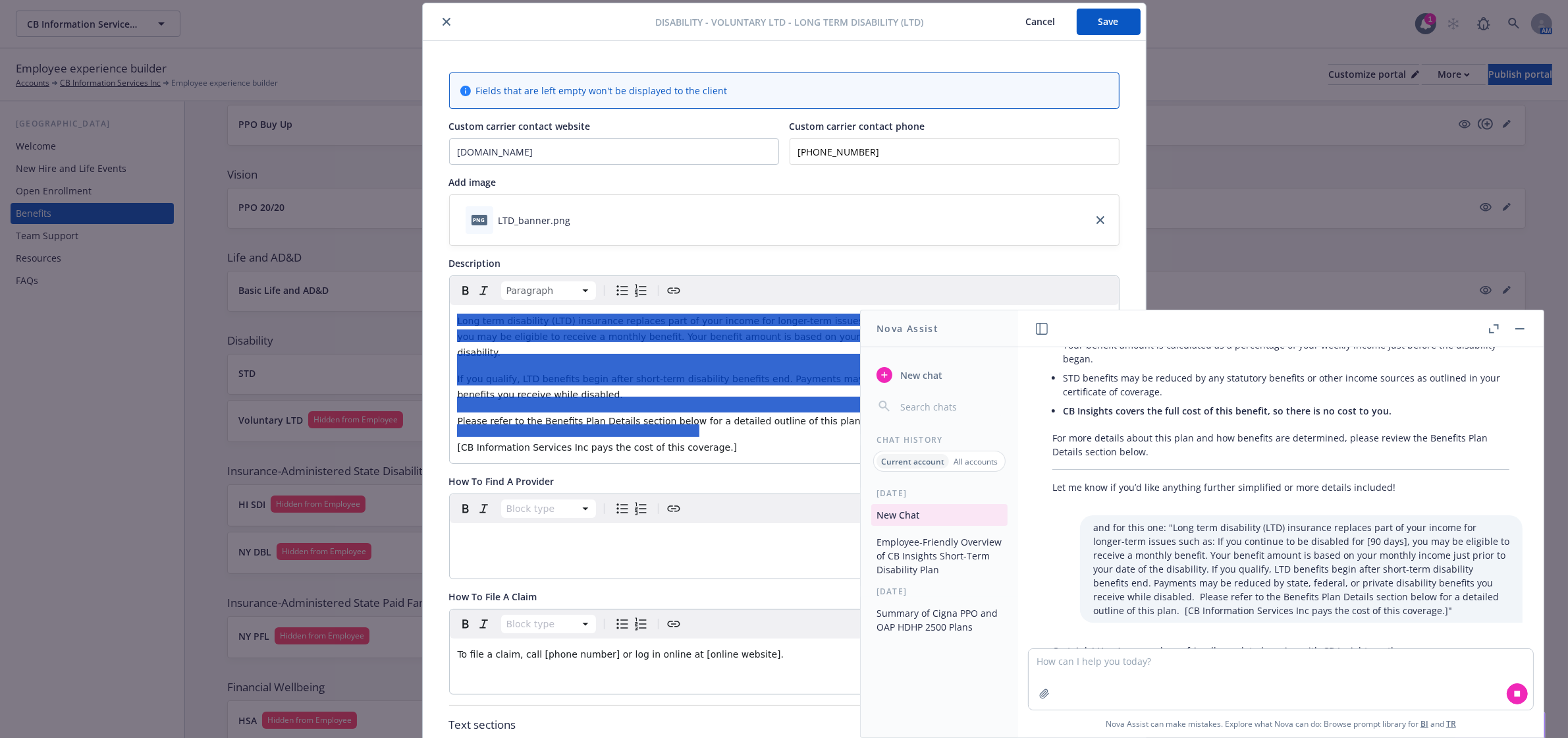
click at [1523, 329] on button "button" at bounding box center [1520, 329] width 16 height 16
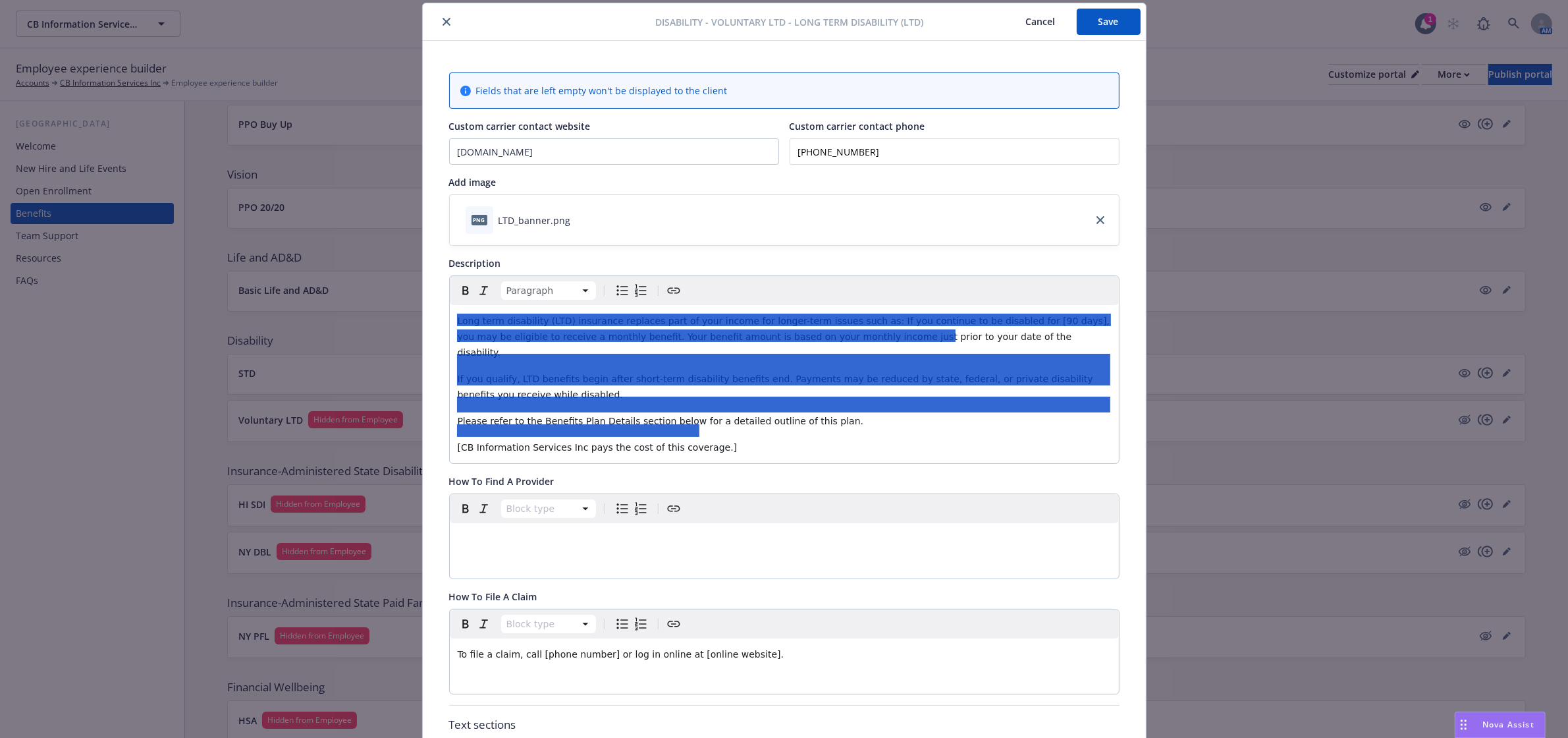
click at [1101, 26] on button "Save" at bounding box center [1108, 22] width 64 height 26
click at [443, 23] on icon "close" at bounding box center [447, 22] width 8 height 8
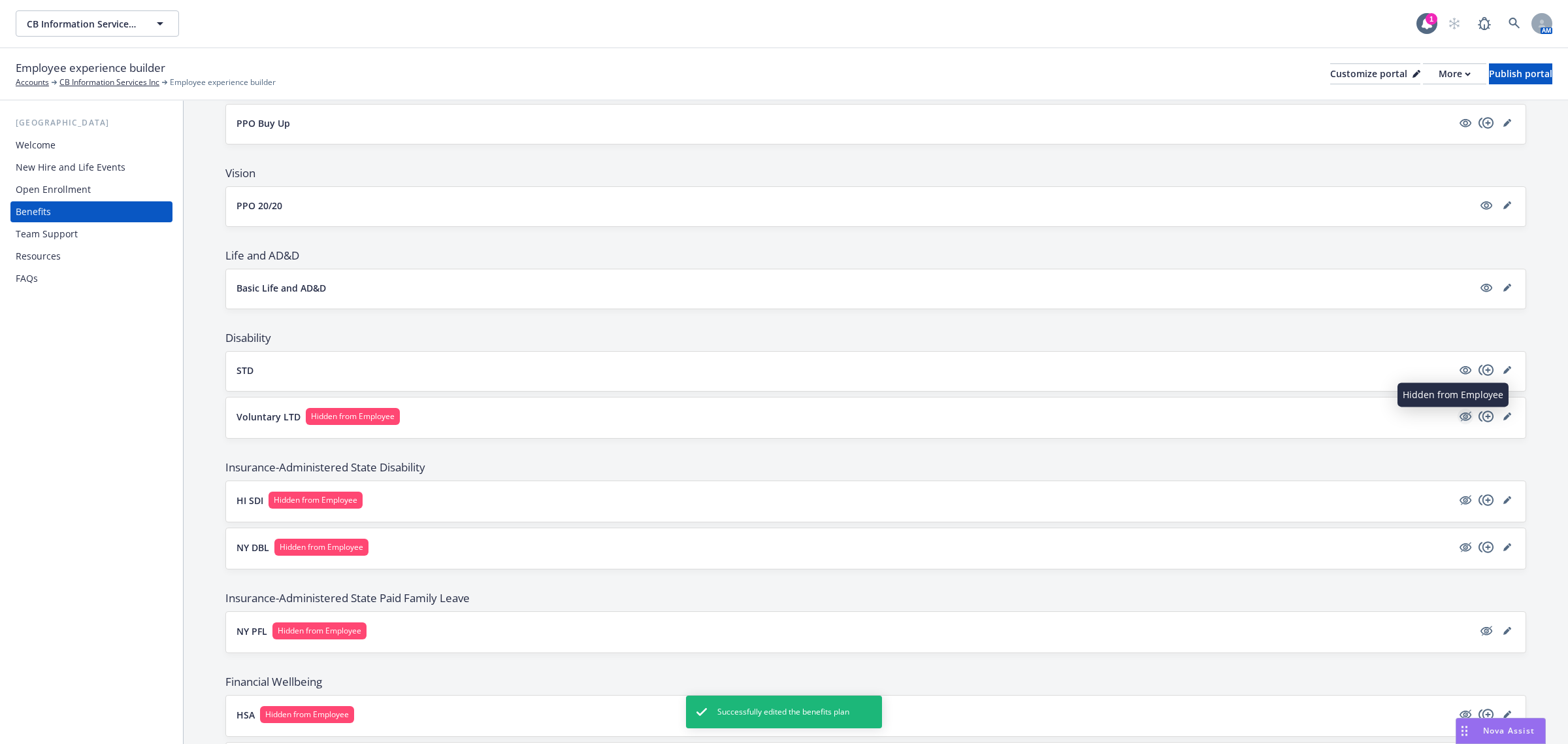
click at [1459, 419] on icon "hidden" at bounding box center [1465, 416] width 12 height 9
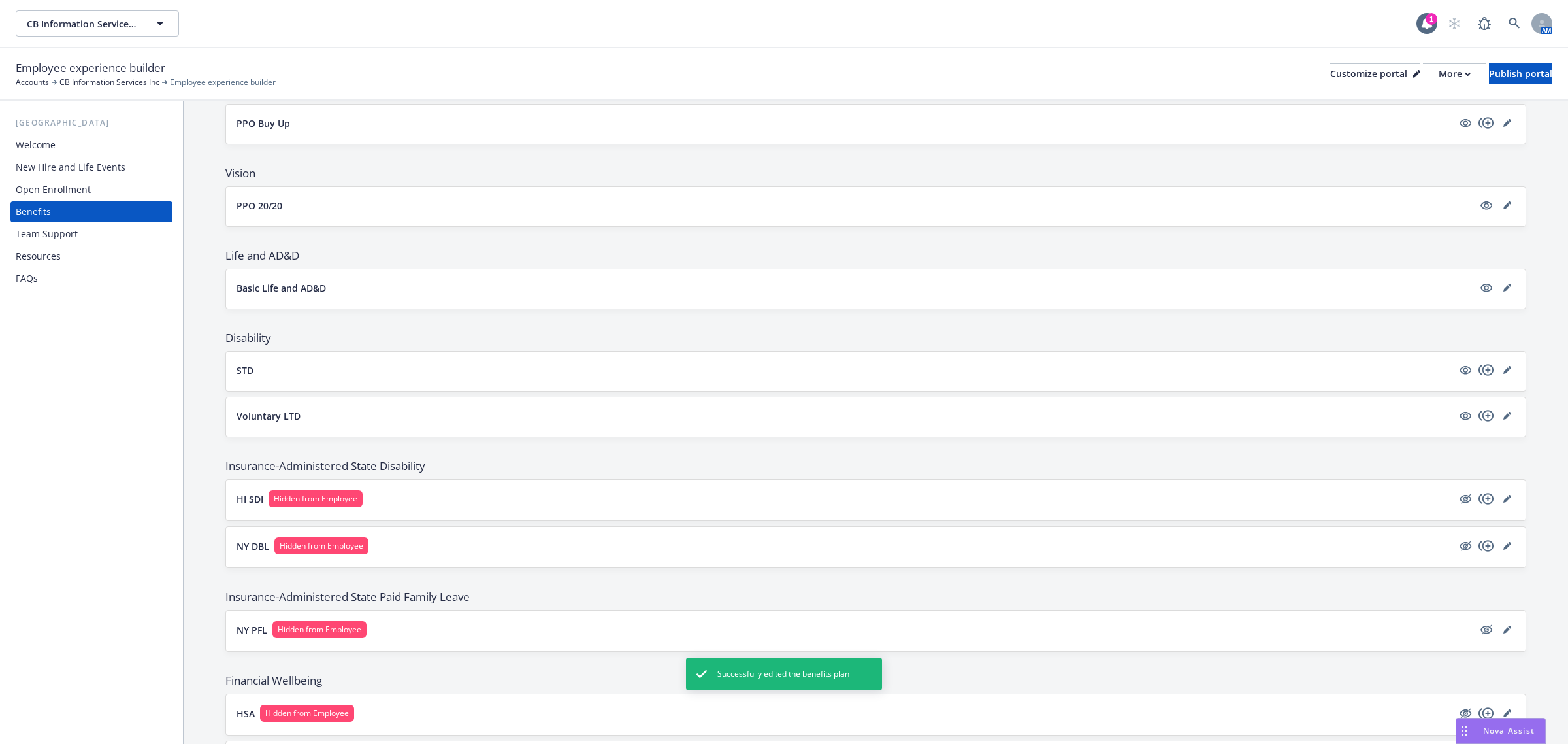
click at [1504, 418] on icon "editPencil" at bounding box center [1507, 416] width 6 height 6
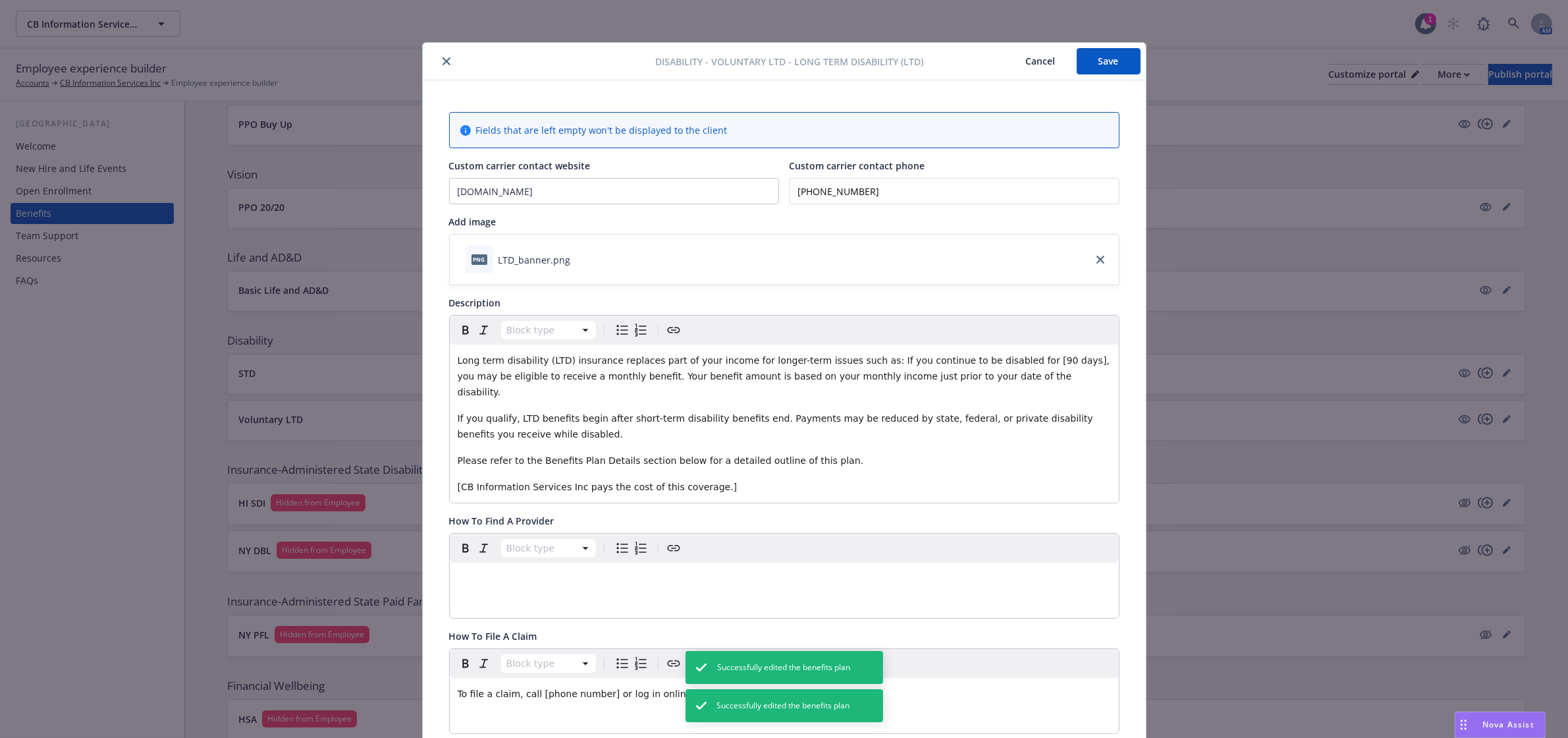
scroll to position [39, 0]
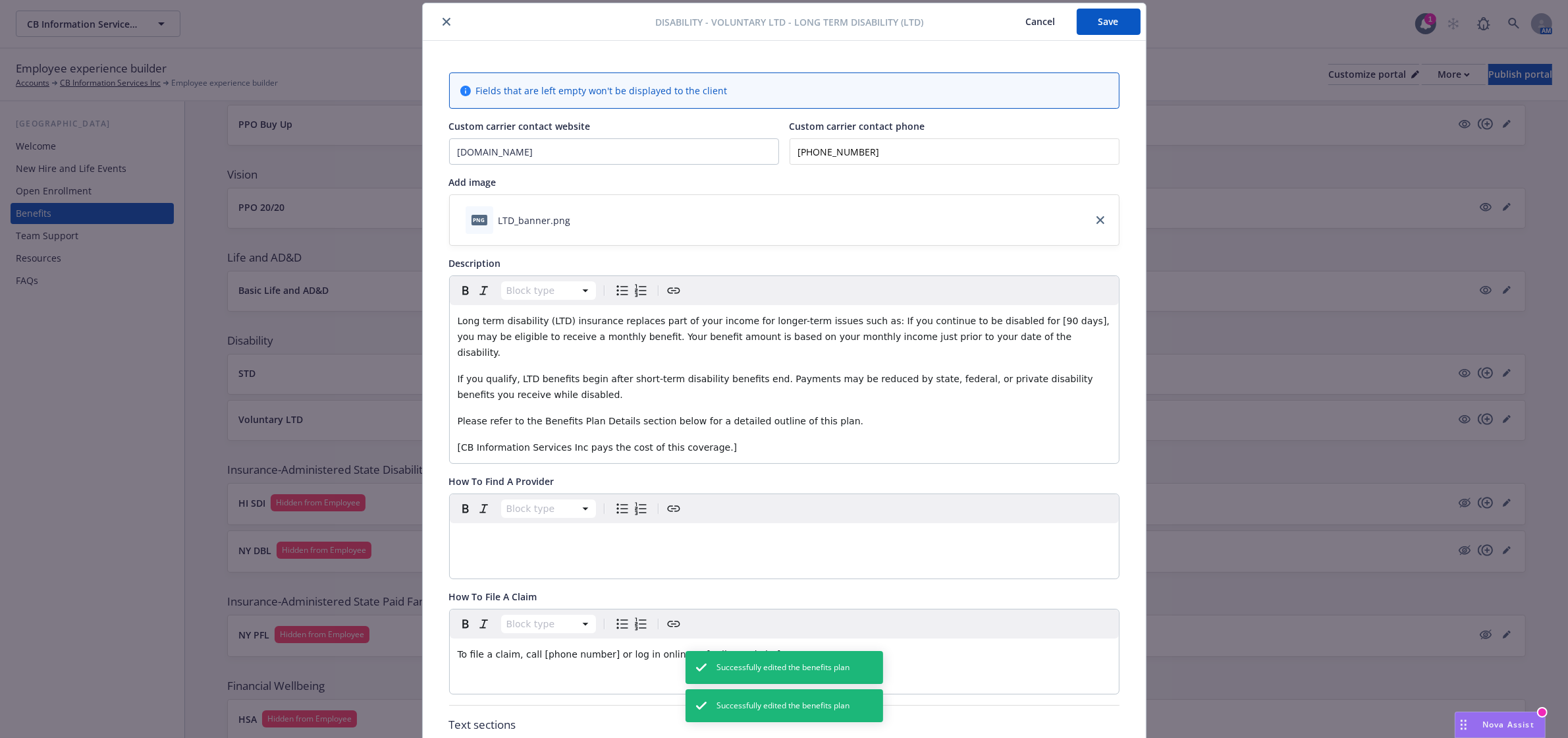
click at [1483, 720] on span "Nova Assist" at bounding box center [1507, 724] width 52 height 11
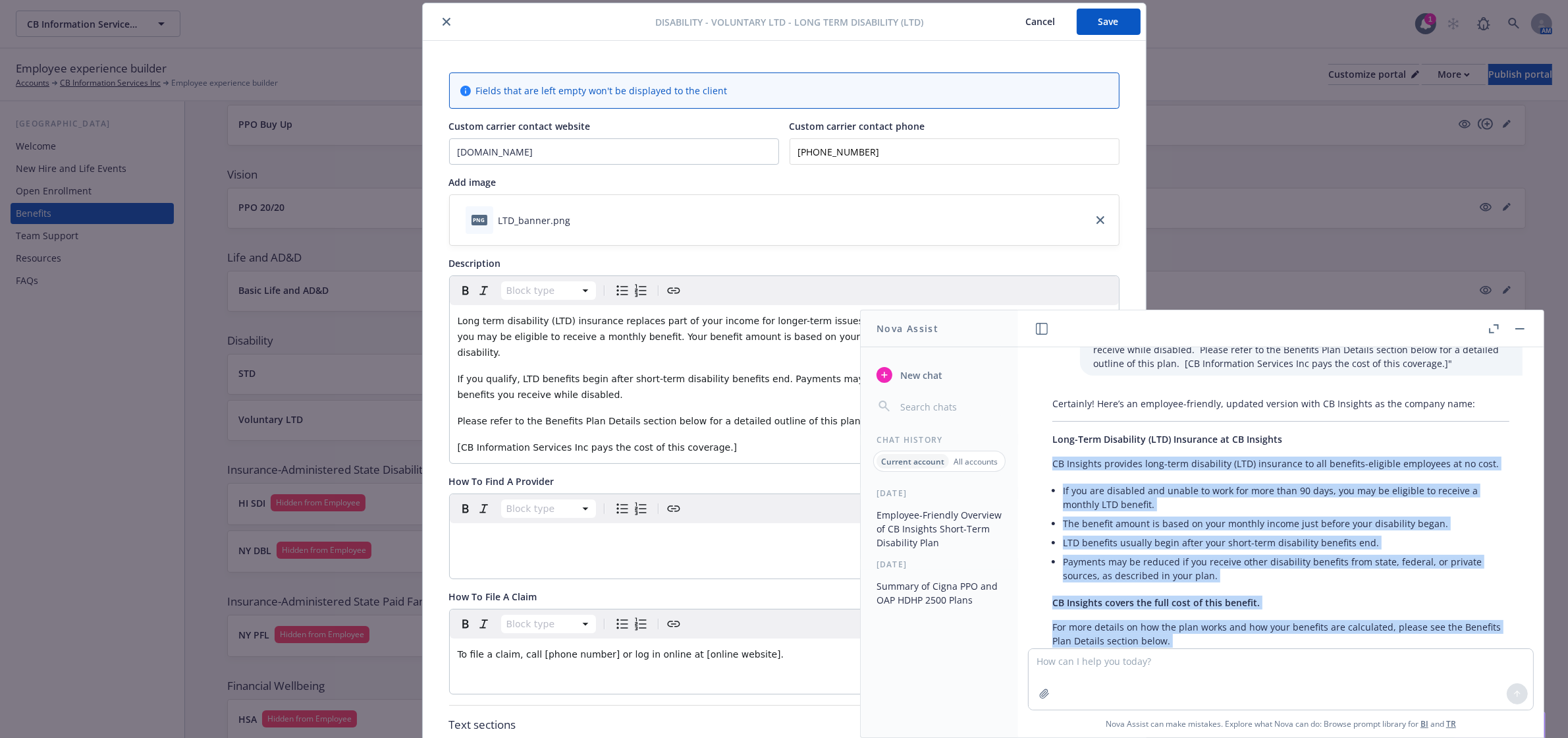
scroll to position [1306, 0]
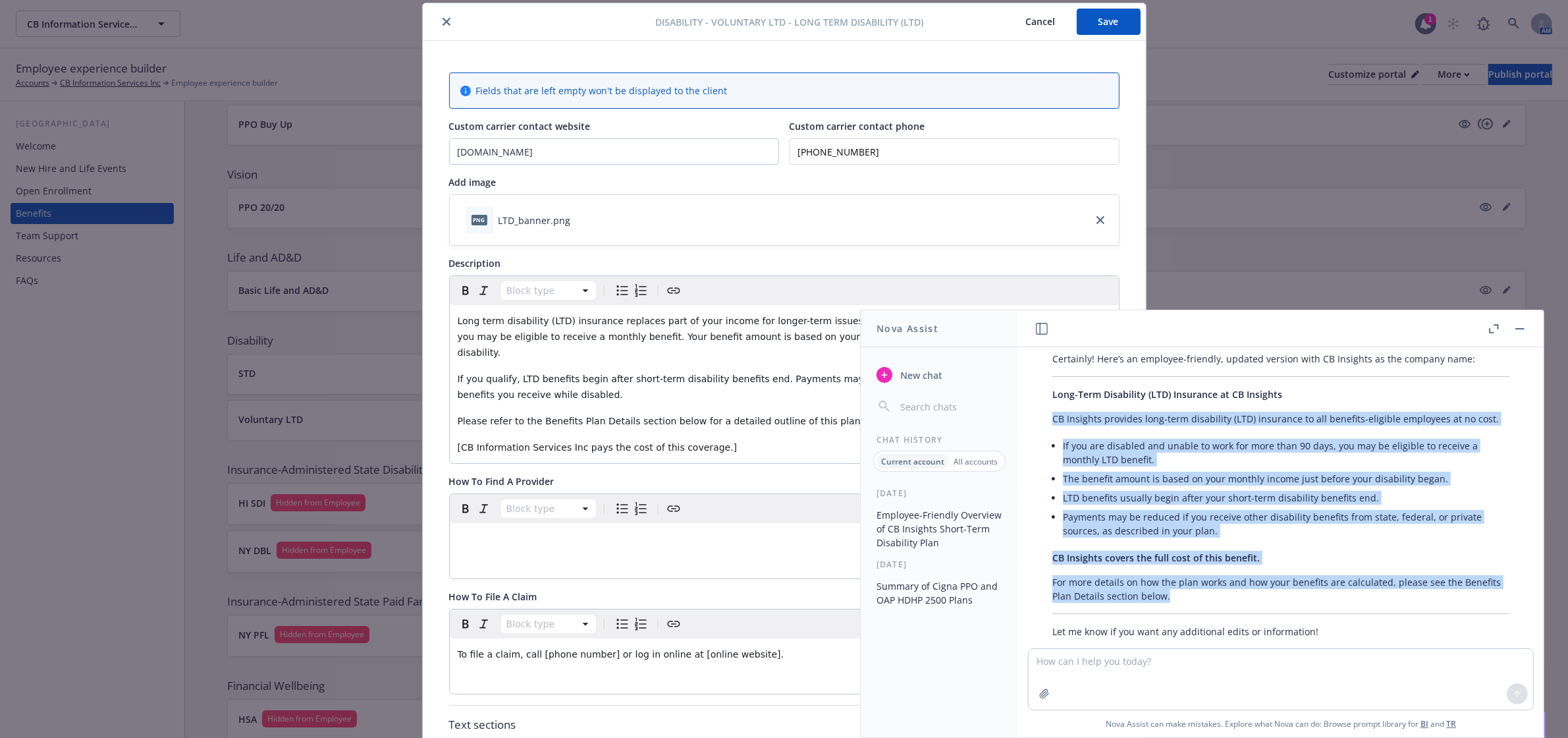
drag, startPoint x: 1053, startPoint y: 436, endPoint x: 1440, endPoint y: 567, distance: 408.6
click at [1440, 567] on div "Certainly! Here’s an employee-friendly, updated version with CB Insights as the…" at bounding box center [1280, 495] width 484 height 297
copy div "CB Insights provides long-term disability (LTD) insurance to all benefits-eligi…"
click at [1521, 328] on icon "button" at bounding box center [1520, 329] width 10 height 2
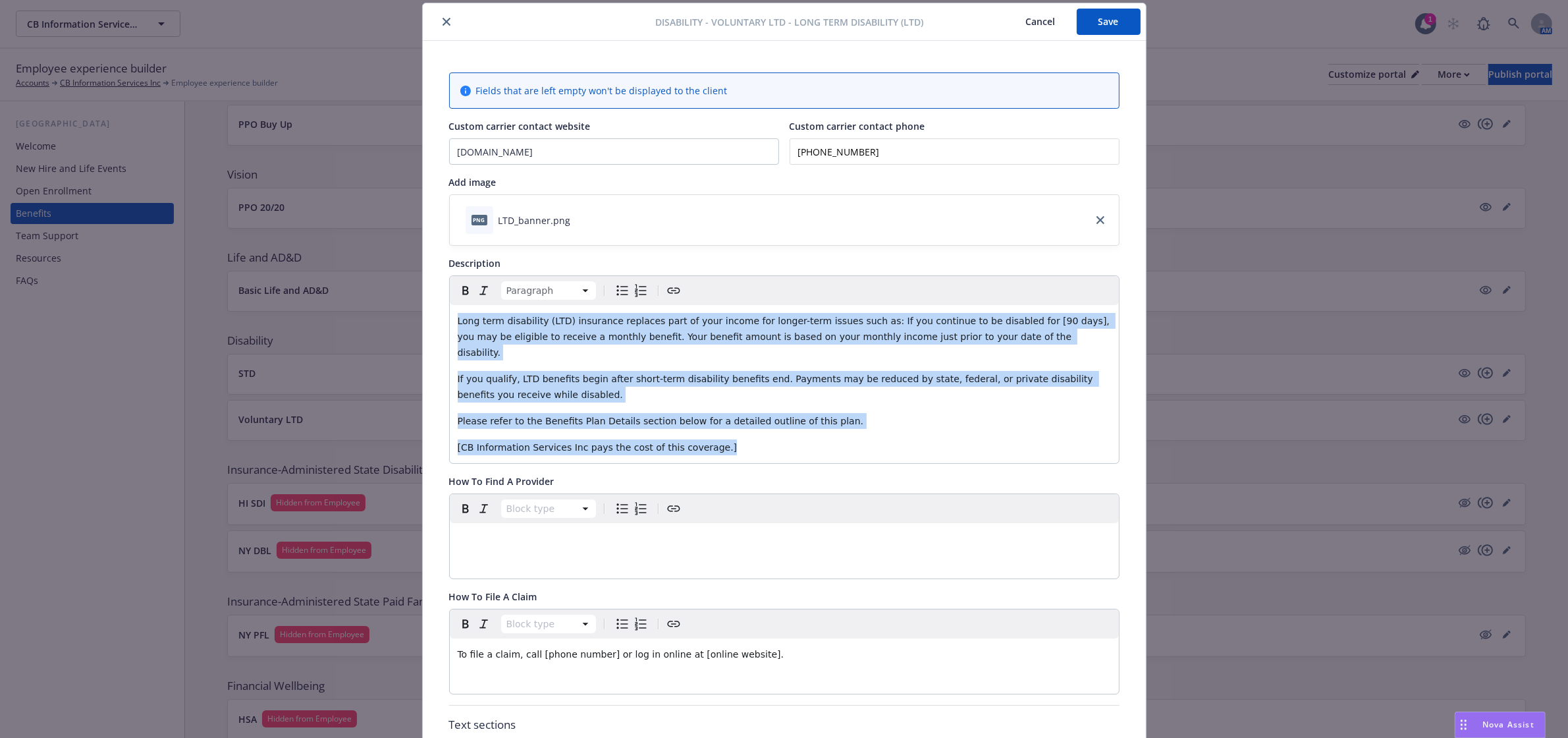
drag, startPoint x: 718, startPoint y: 439, endPoint x: 402, endPoint y: 328, distance: 334.9
click at [402, 328] on div "Disability - Voluntary LTD - Long Term Disability (LTD) Cancel Save Fields that…" at bounding box center [784, 369] width 1568 height 738
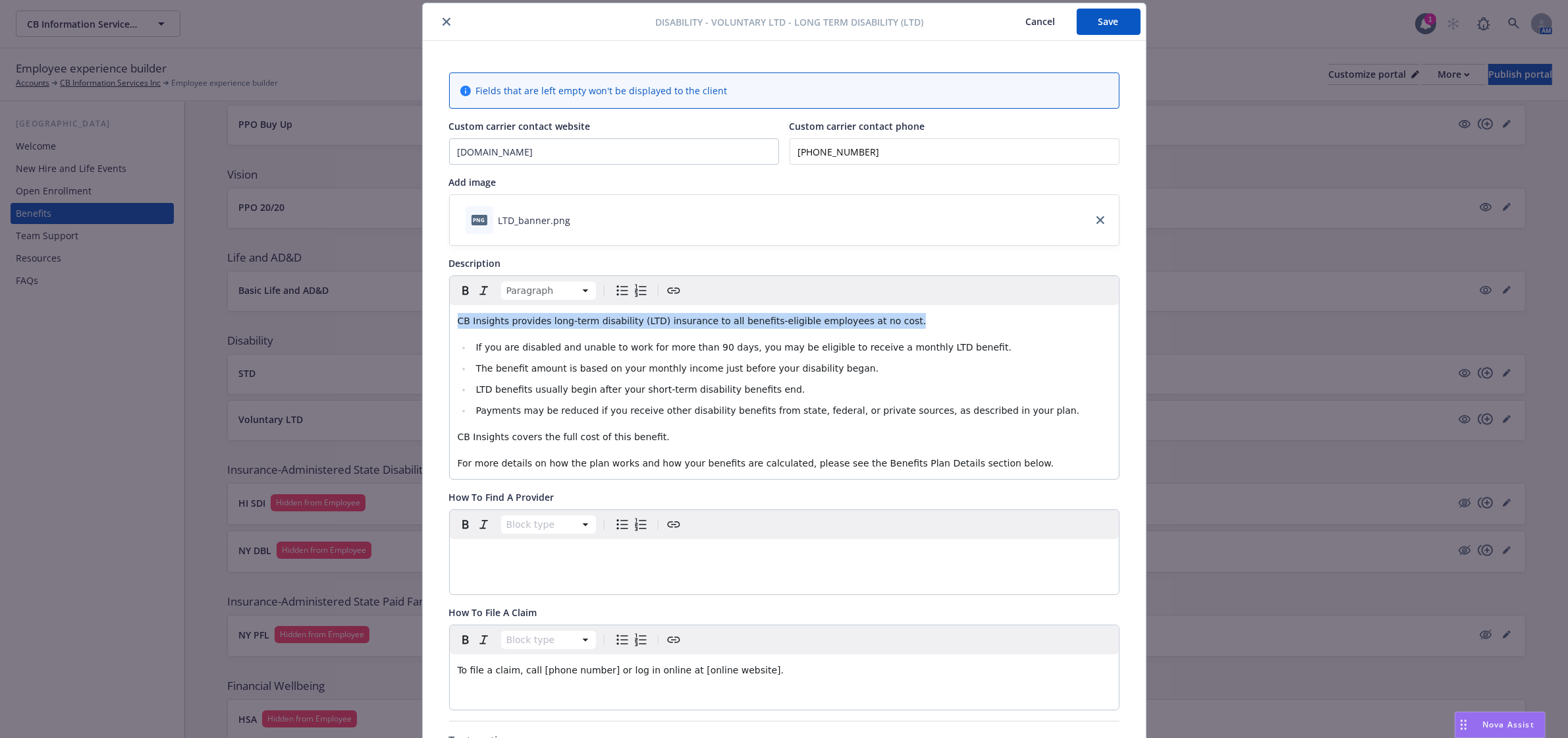
drag, startPoint x: 864, startPoint y: 321, endPoint x: 432, endPoint y: 303, distance: 432.4
click at [458, 289] on icon "Bold" at bounding box center [466, 290] width 16 height 16
click at [742, 371] on span "The benefit amount is based on your monthly income just before your disability …" at bounding box center [677, 368] width 403 height 10
drag, startPoint x: 594, startPoint y: 320, endPoint x: 542, endPoint y: 320, distance: 52.0
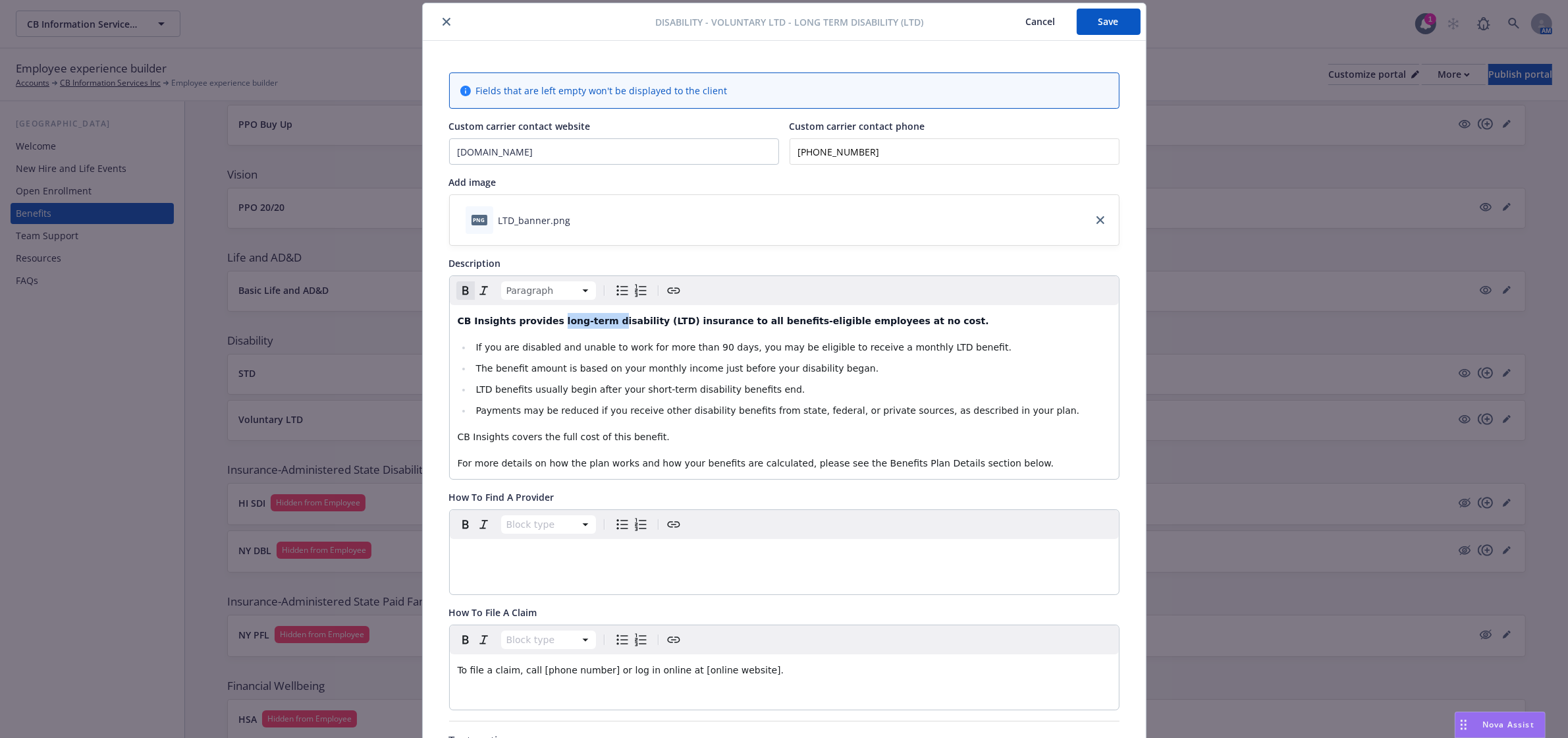
click at [542, 320] on strong "CB Insights provides long-term disability (LTD) insurance to all benefits-eligi…" at bounding box center [723, 321] width 531 height 10
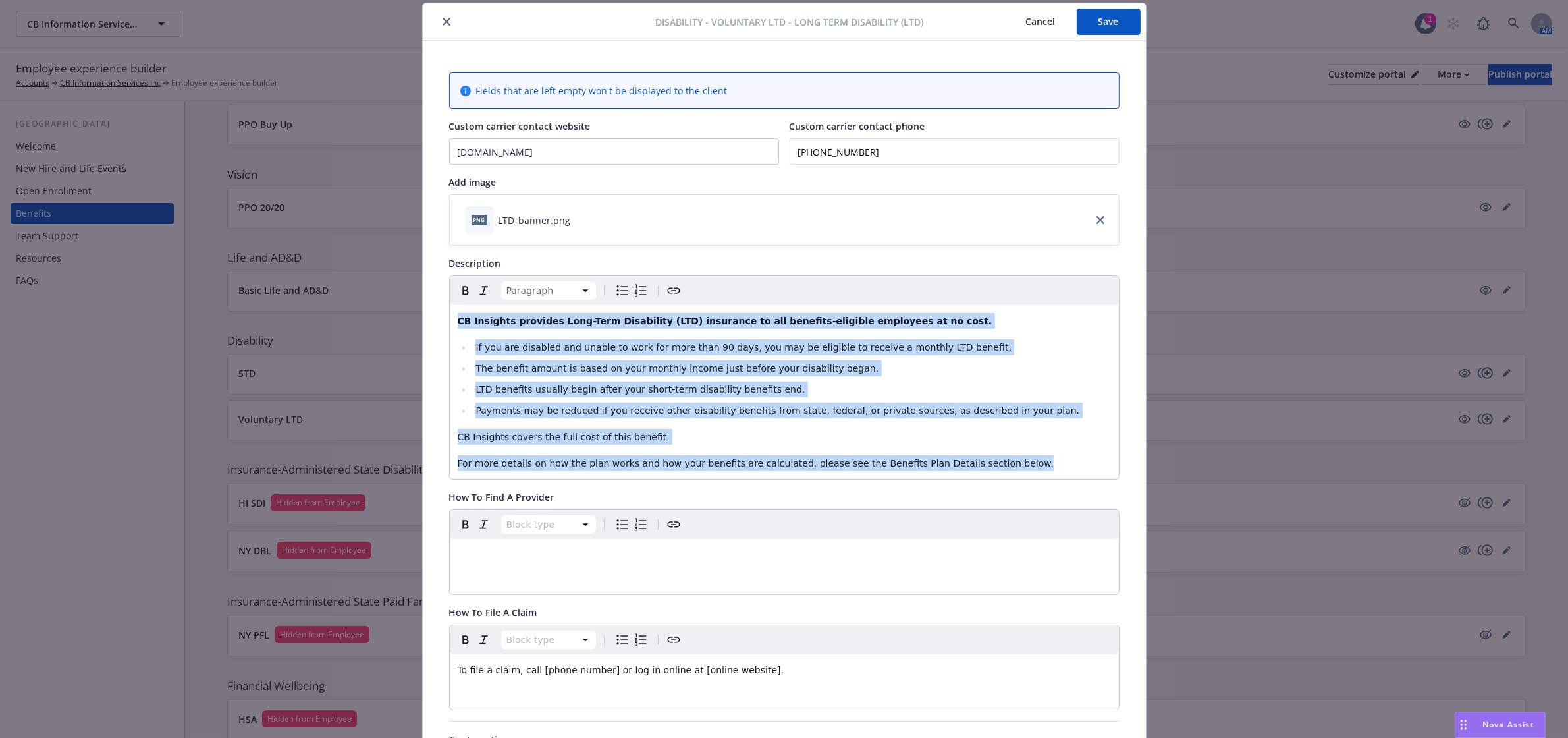
drag, startPoint x: 983, startPoint y: 465, endPoint x: 379, endPoint y: 324, distance: 620.2
click at [379, 324] on div "Disability - Voluntary LTD - Long Term Disability (LTD) Cancel Save Fields that…" at bounding box center [784, 369] width 1568 height 738
copy div "CB Insights provides Long-Term Disability (LTD) insurance to all benefits-eligi…"
click at [1478, 716] on div "Nova Assist" at bounding box center [1500, 724] width 90 height 25
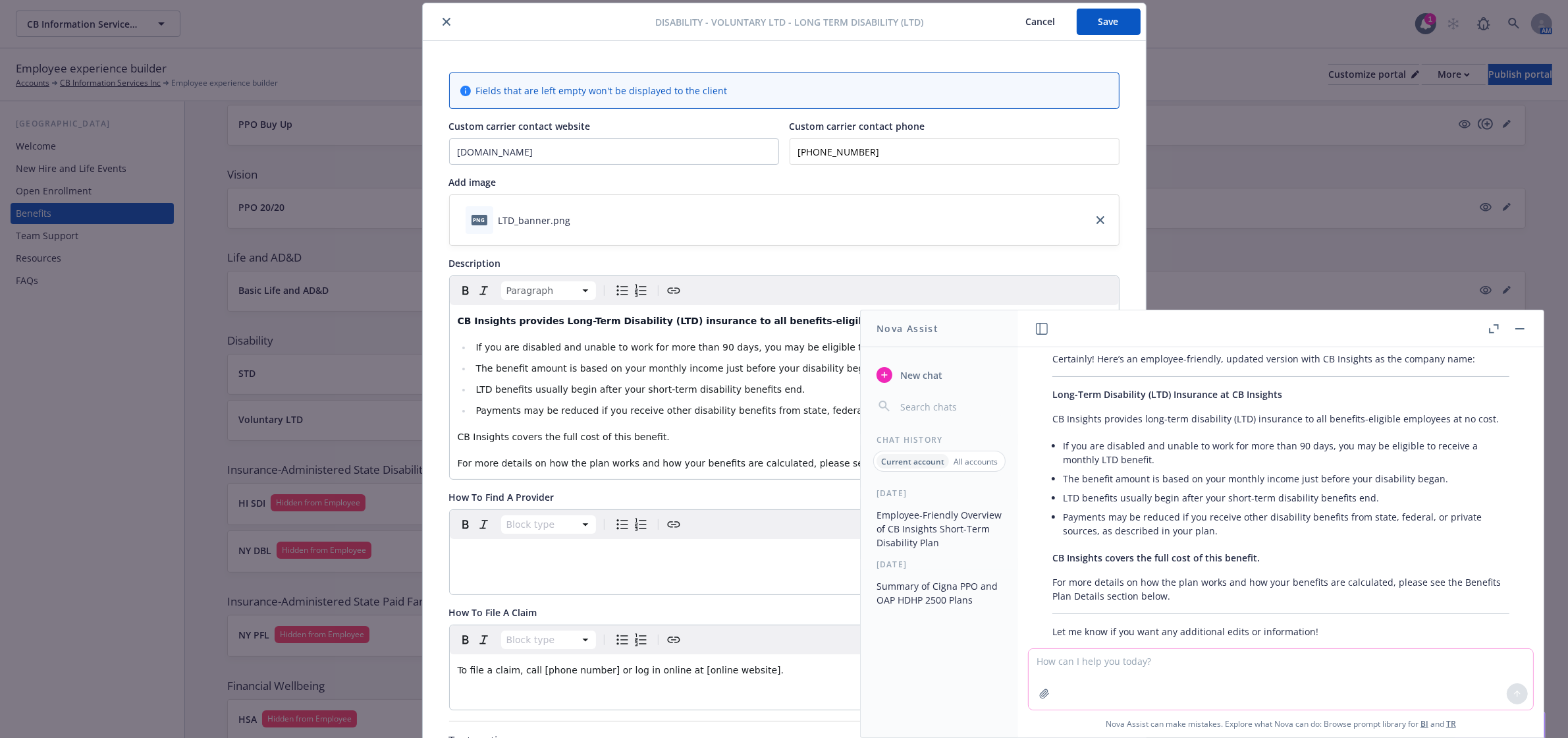
click at [1286, 672] on textarea at bounding box center [1280, 679] width 504 height 61
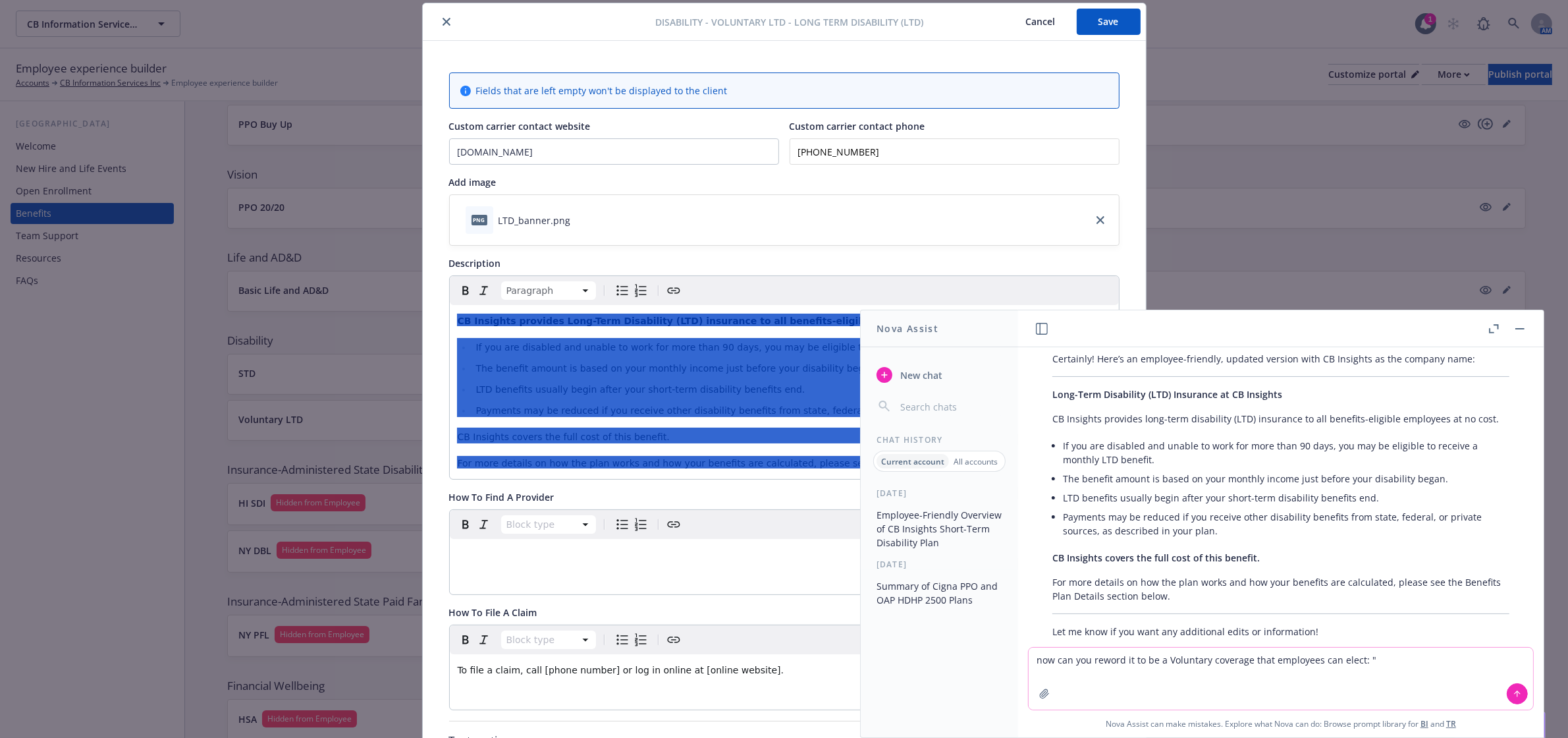
paste textarea "CB Insights provides Long-Term Disability (LTD) insurance to all benefits-eligi…"
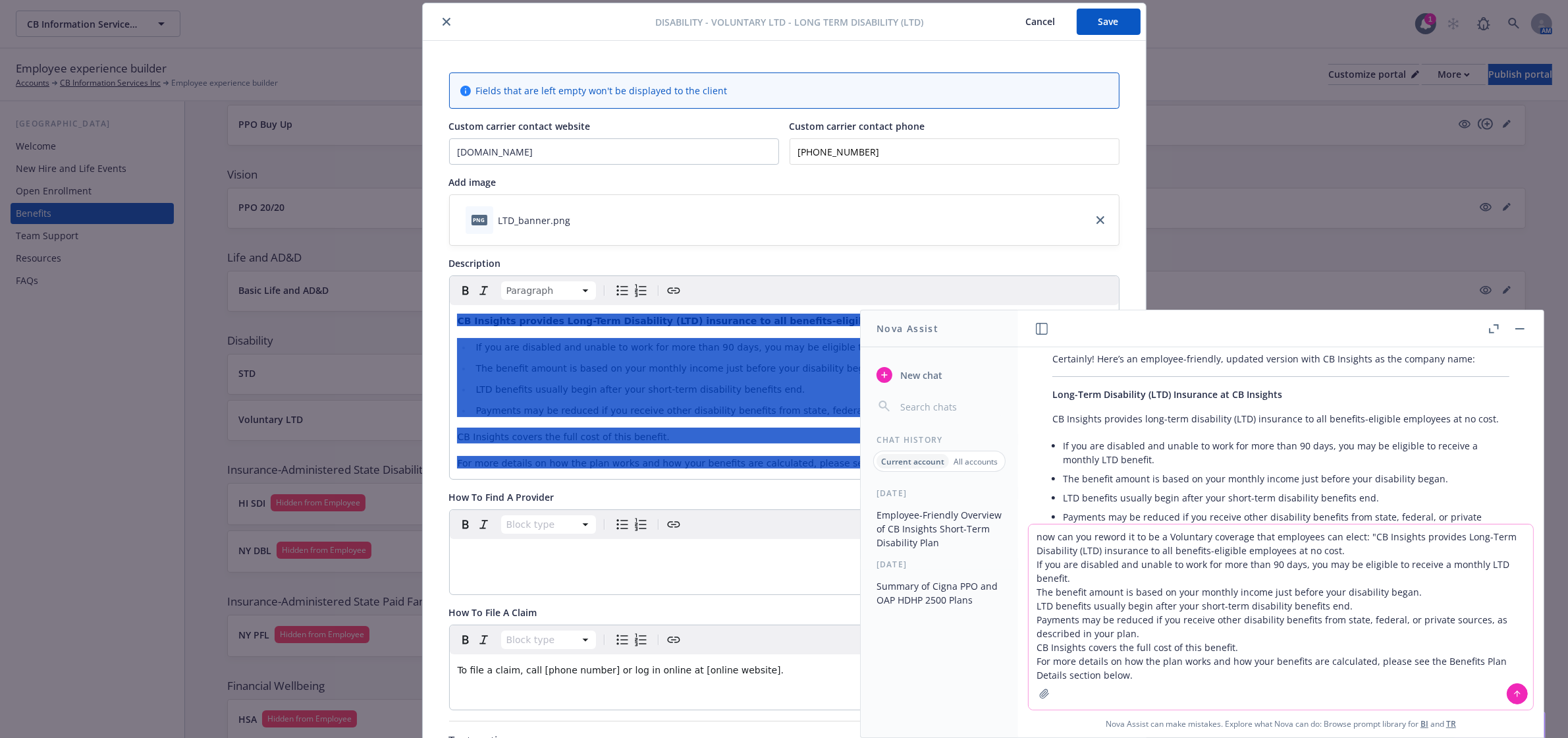
type textarea "now can you reword it to be a Voluntary coverage that employees can elect: "CB …"
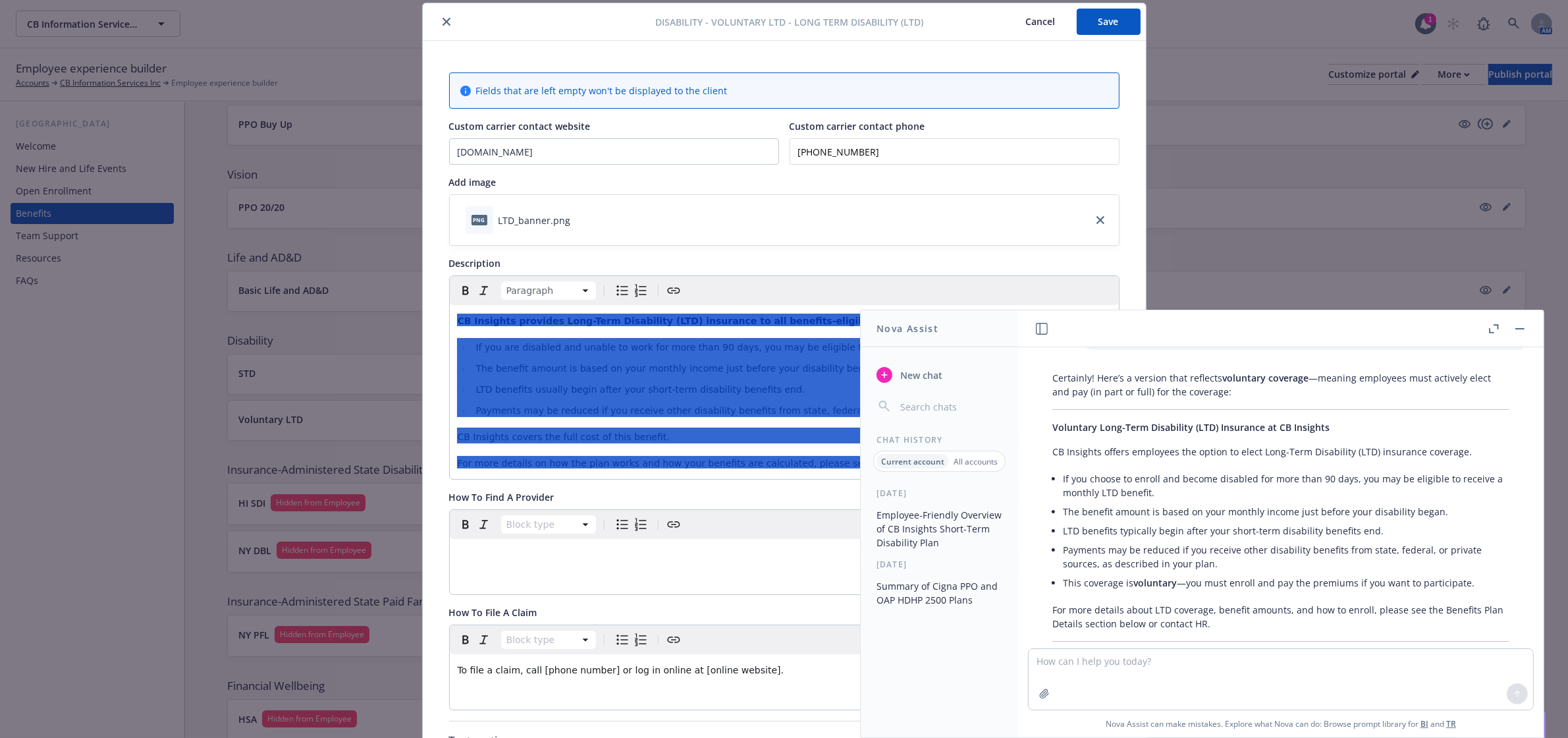
scroll to position [1778, 0]
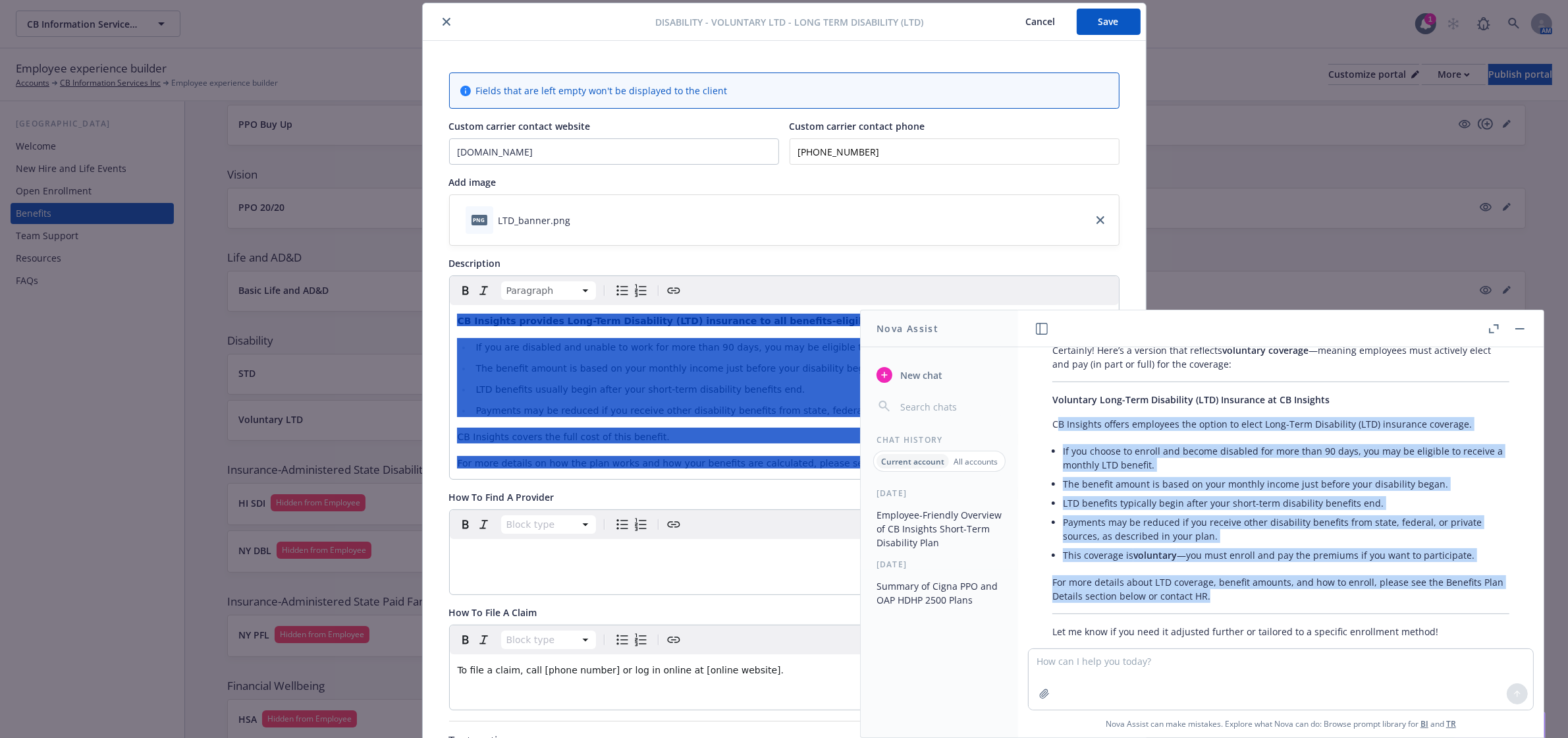
drag, startPoint x: 1057, startPoint y: 397, endPoint x: 1355, endPoint y: 567, distance: 343.1
click at [1355, 567] on div "Certainly! Here’s a version that reflects voluntary coverage —meaning employees…" at bounding box center [1280, 491] width 484 height 305
copy div "B Insights offers employees the option to elect Long-Term Disability (LTD) insu…"
click at [1519, 331] on button "button" at bounding box center [1520, 329] width 16 height 16
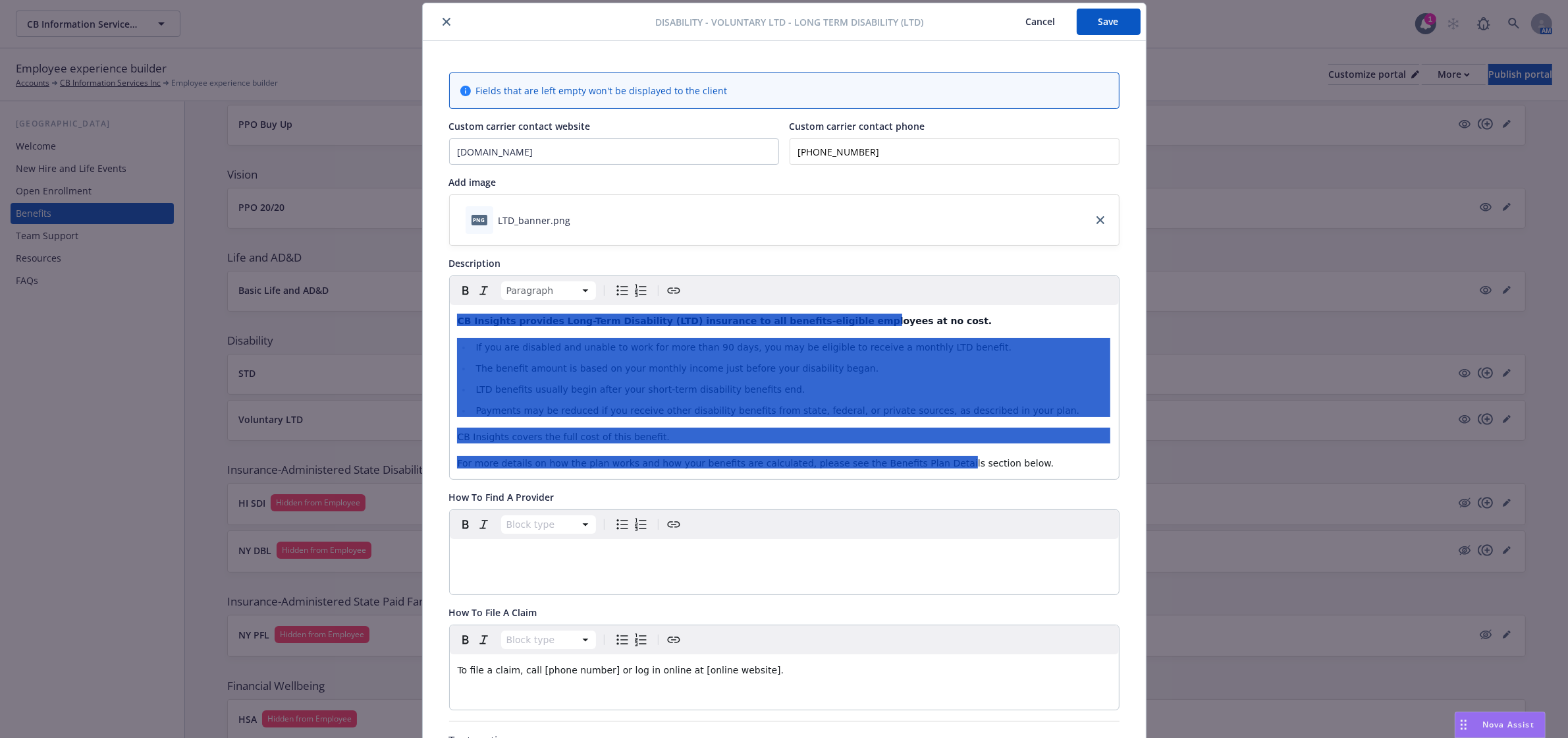
click at [1096, 32] on button "Save" at bounding box center [1108, 22] width 64 height 26
click at [439, 26] on button "close" at bounding box center [447, 22] width 16 height 16
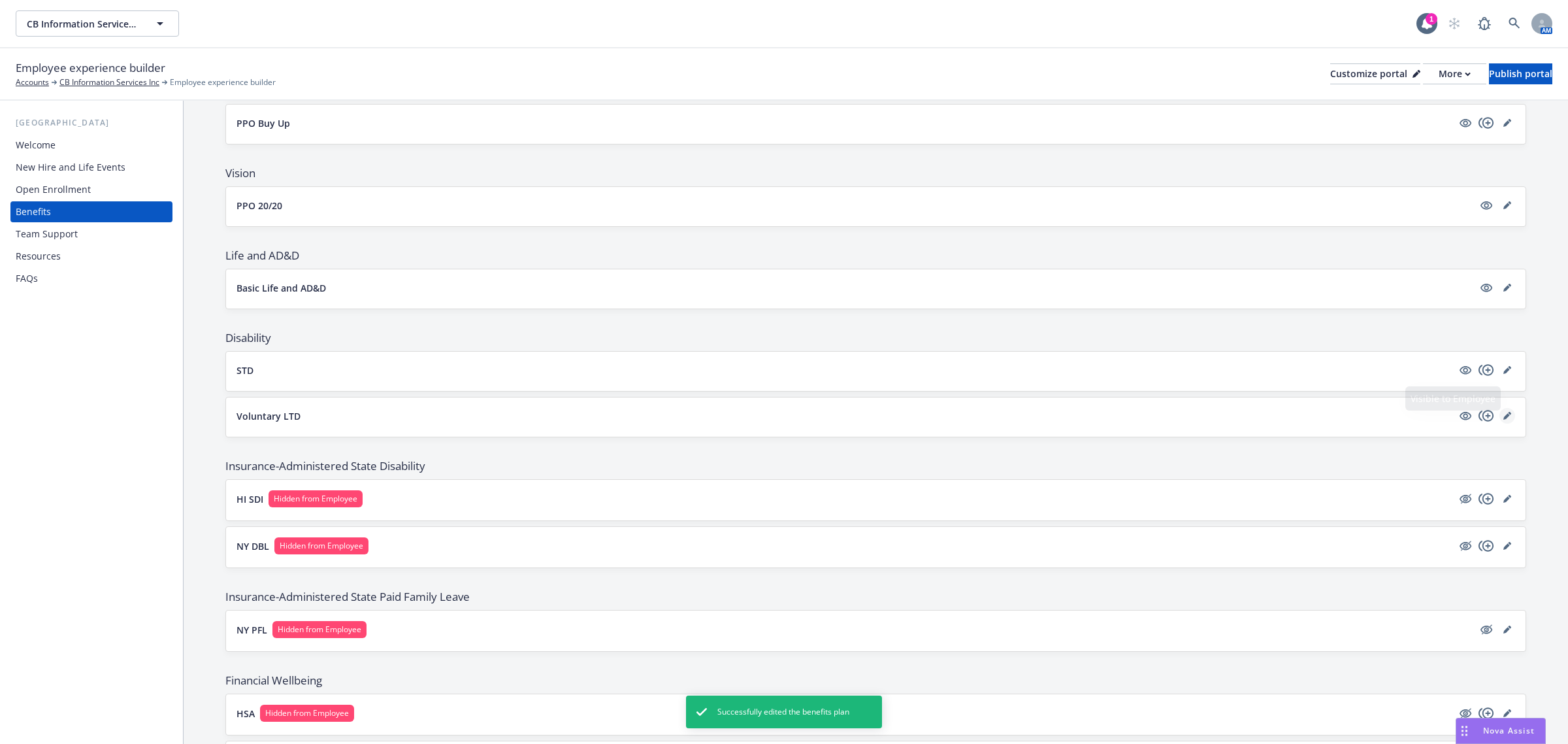
click at [1504, 416] on icon "editPencil" at bounding box center [1508, 416] width 8 height 8
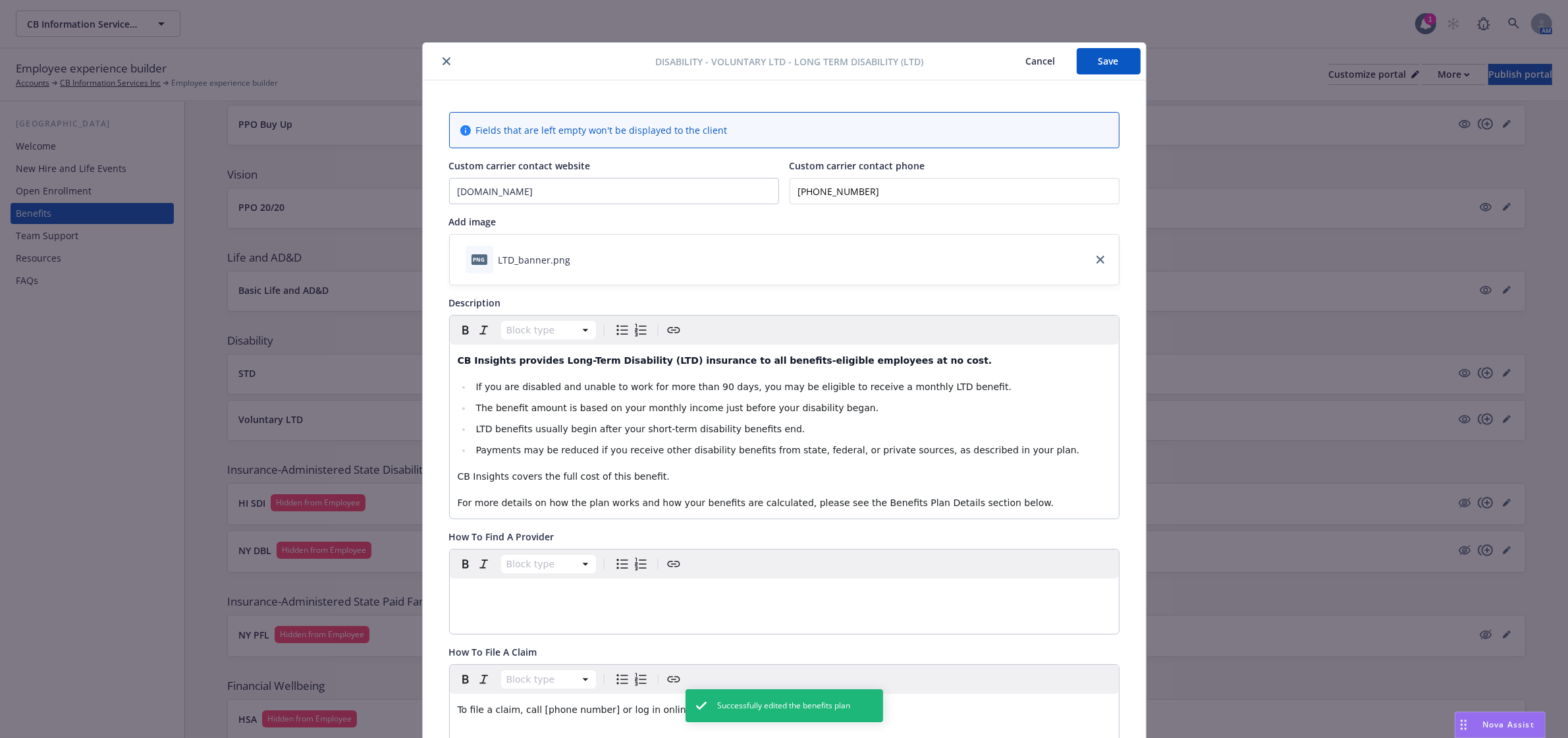
scroll to position [39, 0]
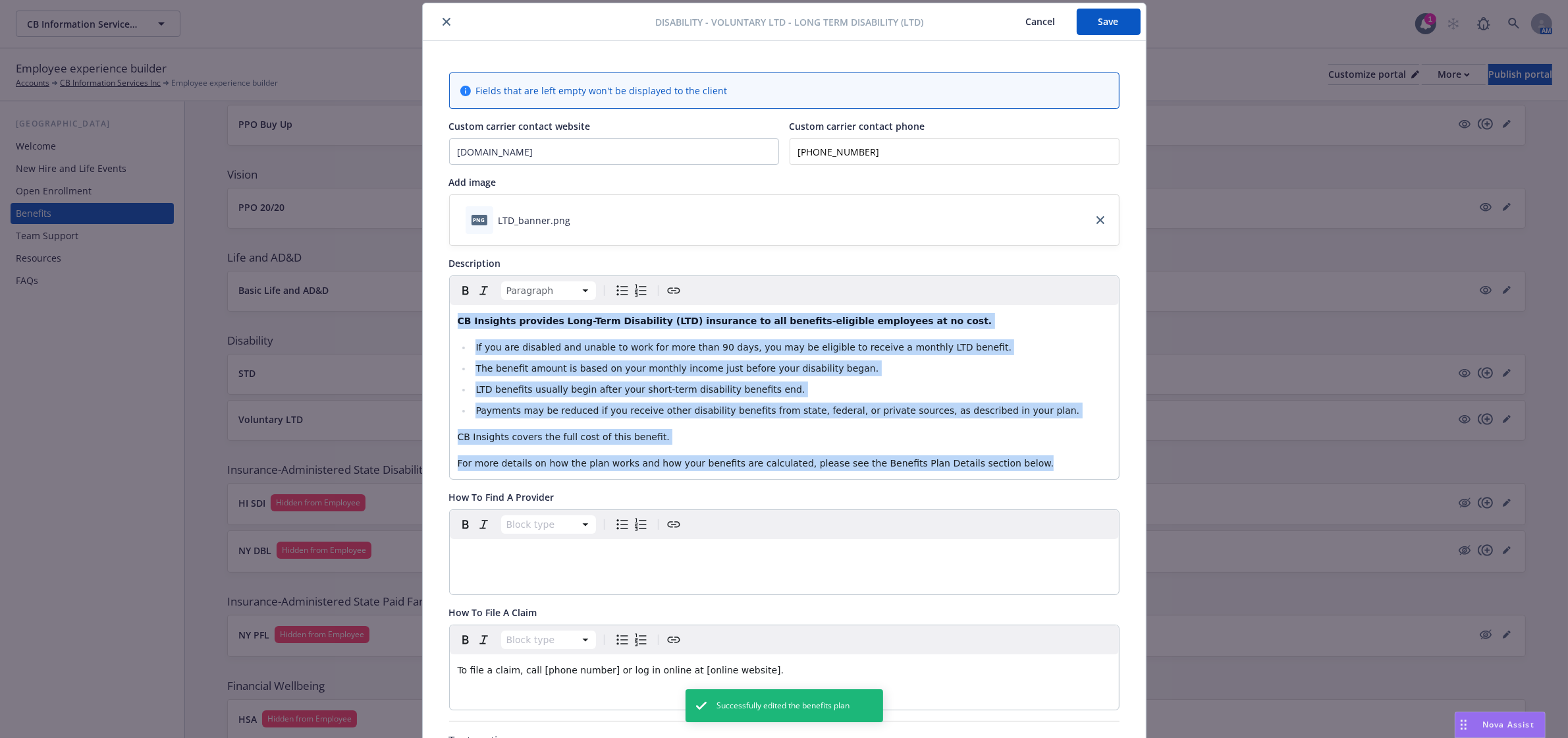
drag, startPoint x: 999, startPoint y: 459, endPoint x: 379, endPoint y: 321, distance: 635.2
click at [379, 321] on div "Disability - Voluntary LTD - Long Term Disability (LTD) Cancel Save Fields that…" at bounding box center [784, 369] width 1568 height 738
paste div "editable markdown"
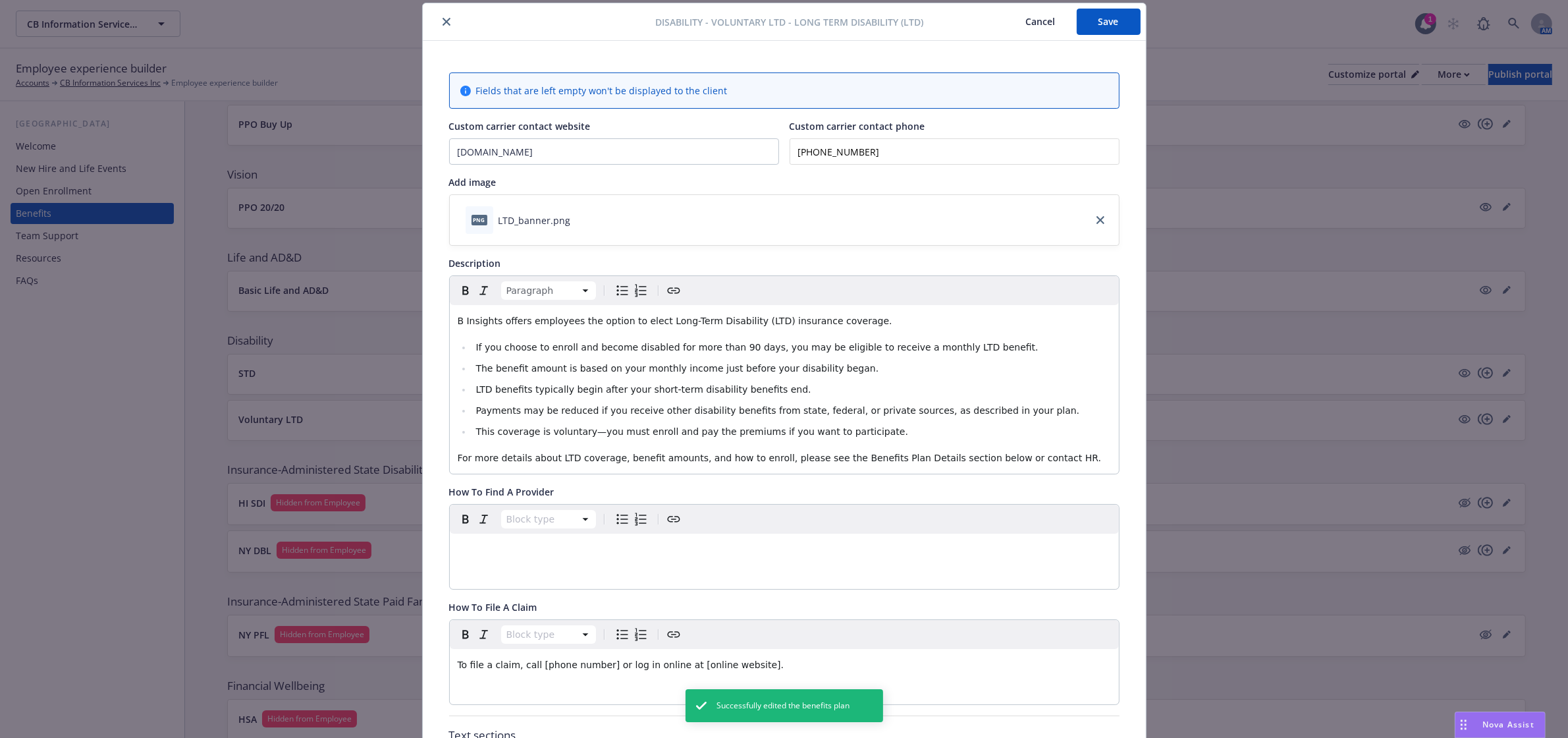
click at [458, 321] on span "B Insights offers employees the option to elect Long-Term Disability (LTD) insu…" at bounding box center [675, 321] width 435 height 10
click at [862, 325] on p "CB Insights offers employees the option to elect Long-Term Disability (LTD) ins…" at bounding box center [784, 321] width 653 height 16
click at [1497, 720] on span "Nova Assist" at bounding box center [1507, 724] width 52 height 11
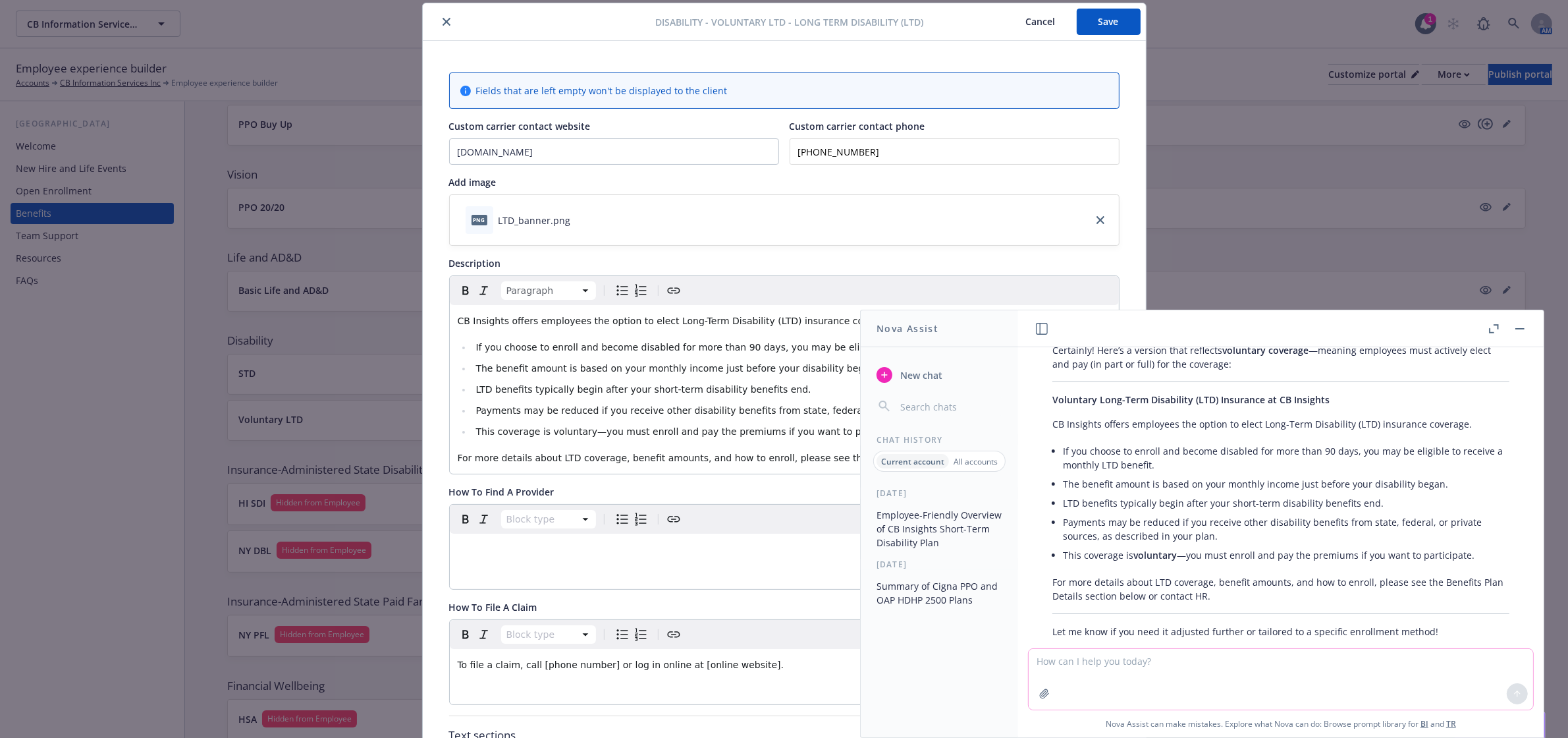
click at [1168, 664] on textarea at bounding box center [1280, 679] width 504 height 61
type textarea "what is LTD"
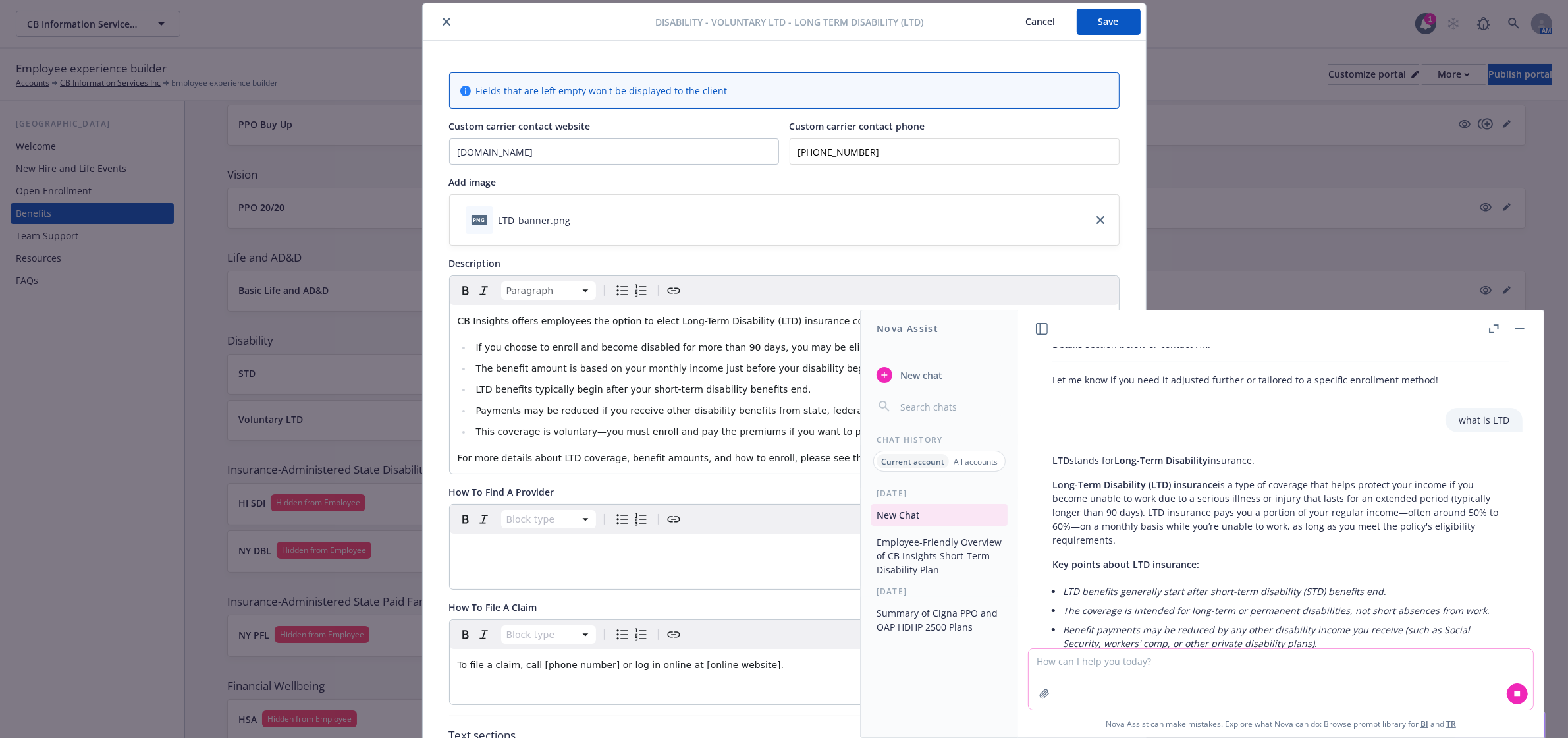
scroll to position [2102, 0]
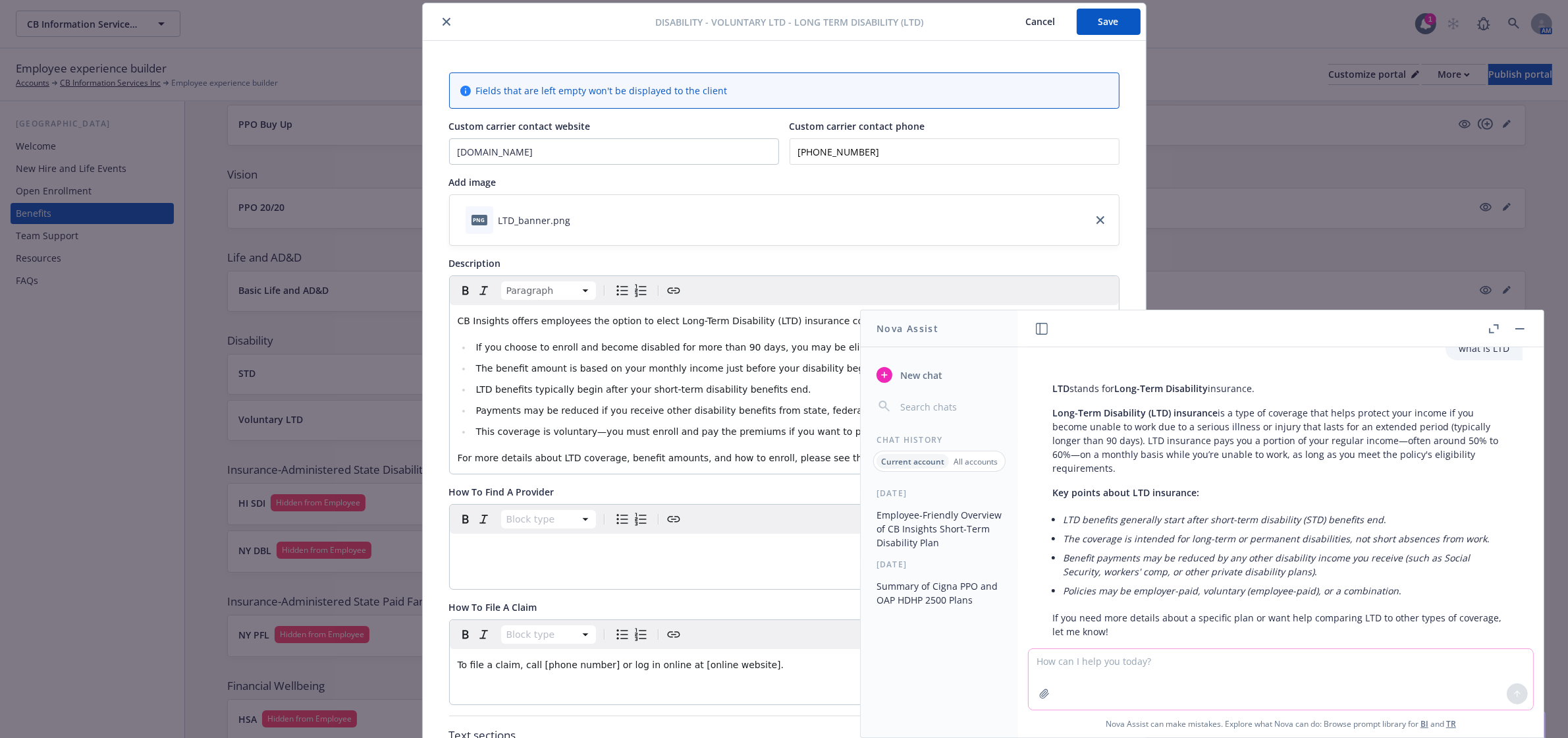
click at [1114, 671] on textarea at bounding box center [1280, 679] width 504 height 61
type textarea "can you insert some of that information into the above you prepared?"
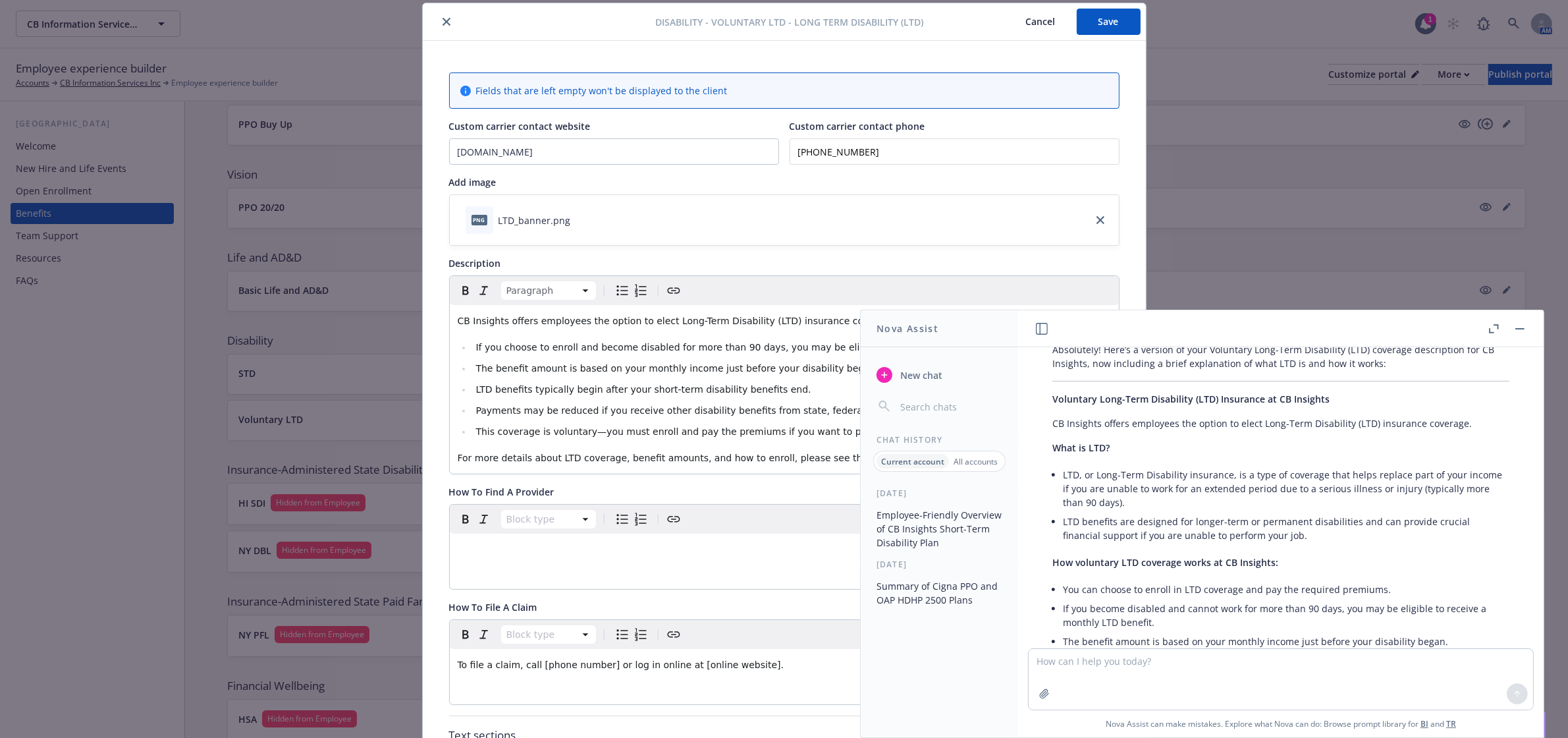
scroll to position [2635, 0]
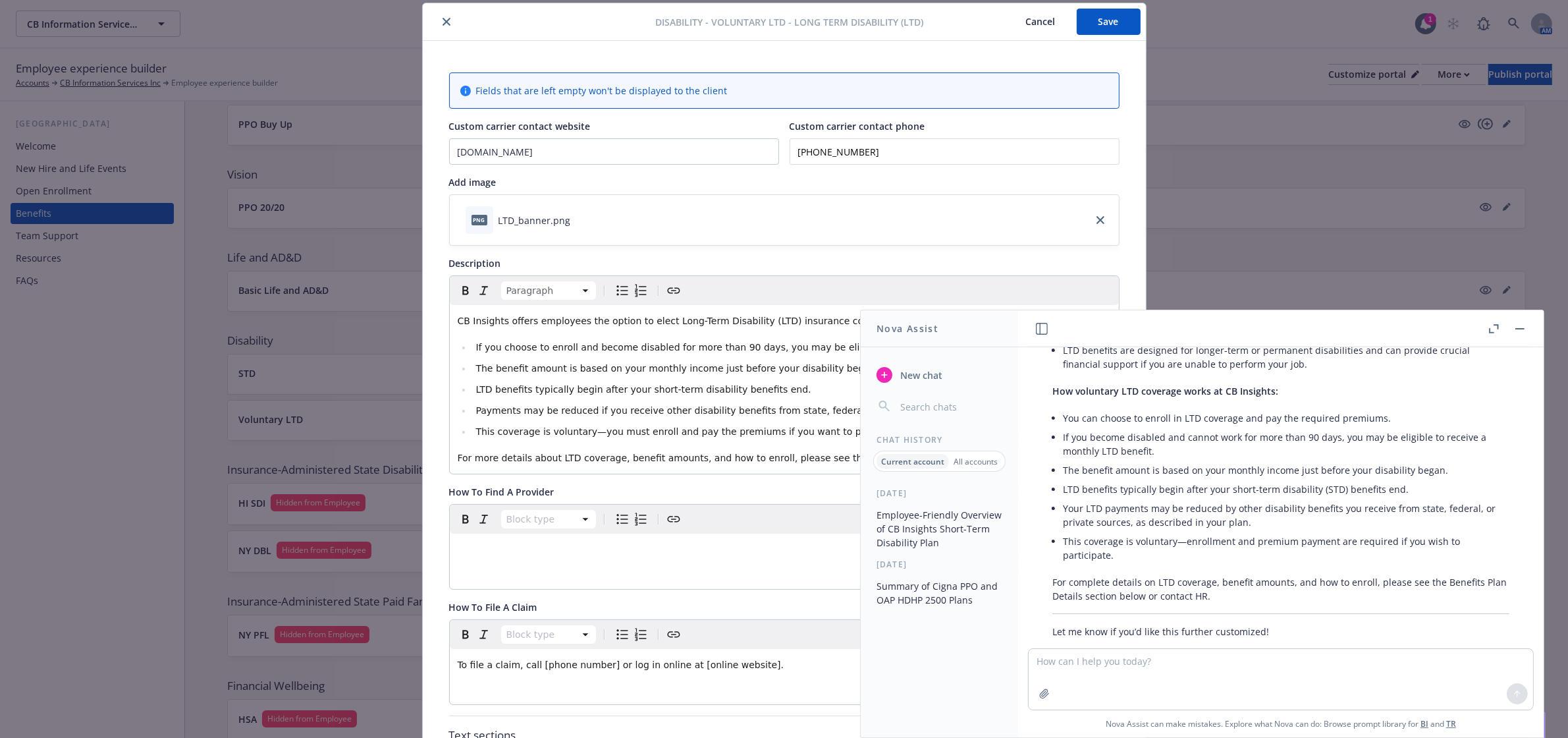
drag, startPoint x: 1052, startPoint y: 469, endPoint x: 1386, endPoint y: 564, distance: 347.2
click at [1386, 564] on div "Absolutely! Here’s a version of your Voluntary Long-Term Disability (LTD) cover…" at bounding box center [1280, 405] width 484 height 477
click at [1519, 325] on button "button" at bounding box center [1520, 329] width 16 height 16
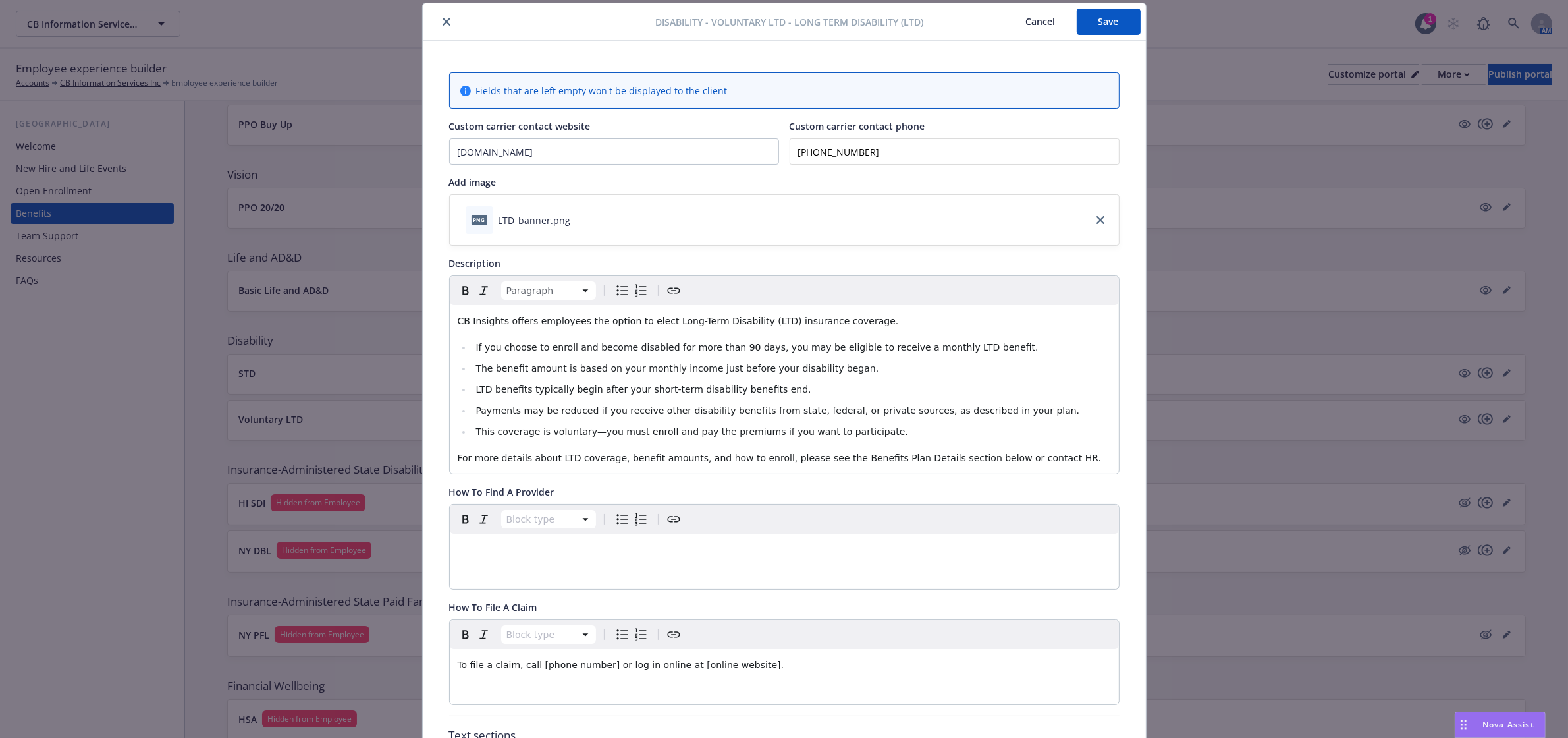
click at [792, 383] on li "LTD benefits typically begin after your short-term disability benefits end." at bounding box center [791, 389] width 639 height 16
drag, startPoint x: 1042, startPoint y: 458, endPoint x: 413, endPoint y: 307, distance: 646.9
click at [413, 307] on div "Disability - Voluntary LTD - Long Term Disability (LTD) Cancel Save Fields that…" at bounding box center [784, 369] width 1568 height 738
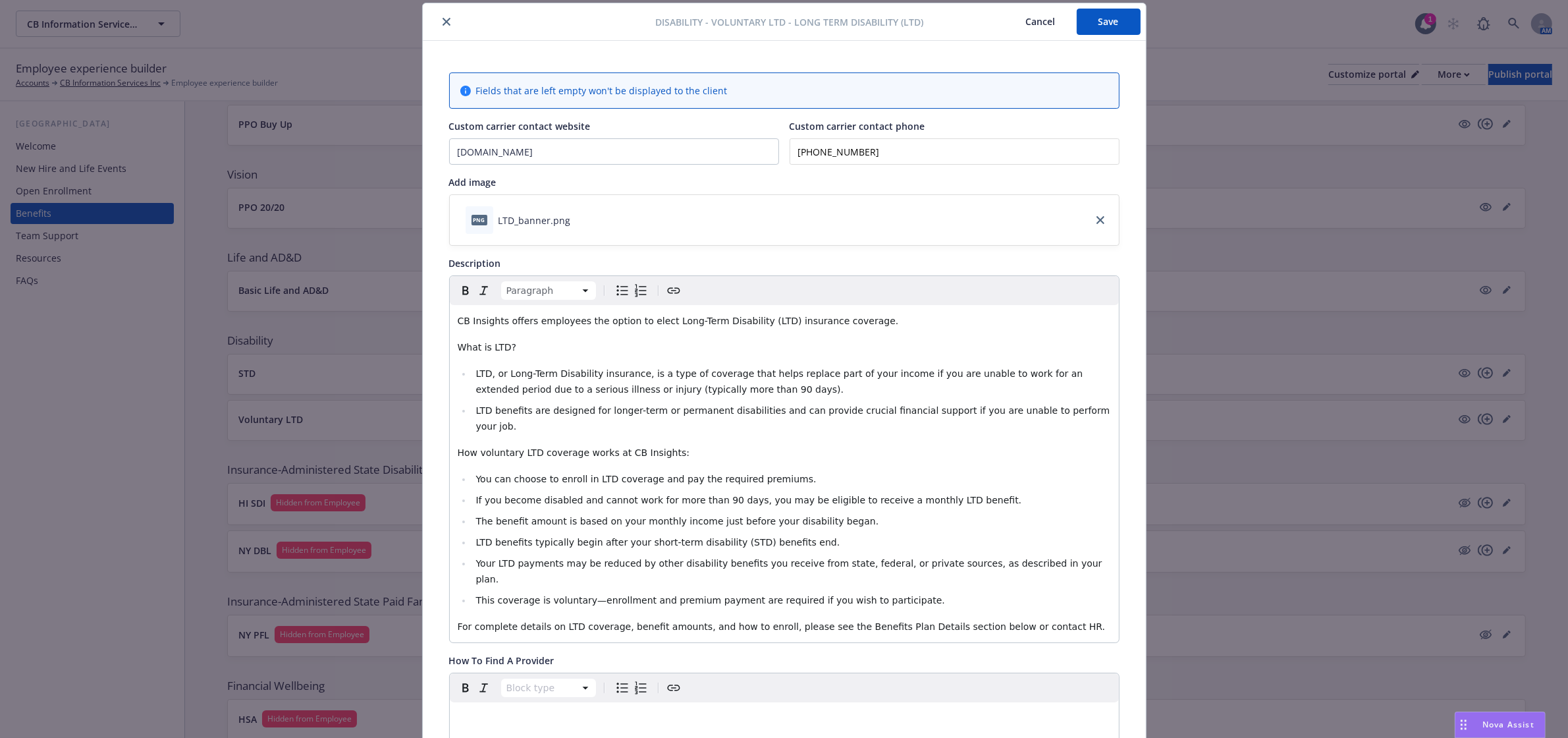
drag, startPoint x: 505, startPoint y: 349, endPoint x: 440, endPoint y: 343, distance: 65.3
click at [460, 289] on icon "Bold" at bounding box center [466, 290] width 16 height 16
click at [512, 391] on span "LTD, or Long-Term Disability insurance, is a type of coverage that helps replac…" at bounding box center [780, 381] width 610 height 26
drag, startPoint x: 667, startPoint y: 436, endPoint x: 425, endPoint y: 435, distance: 242.0
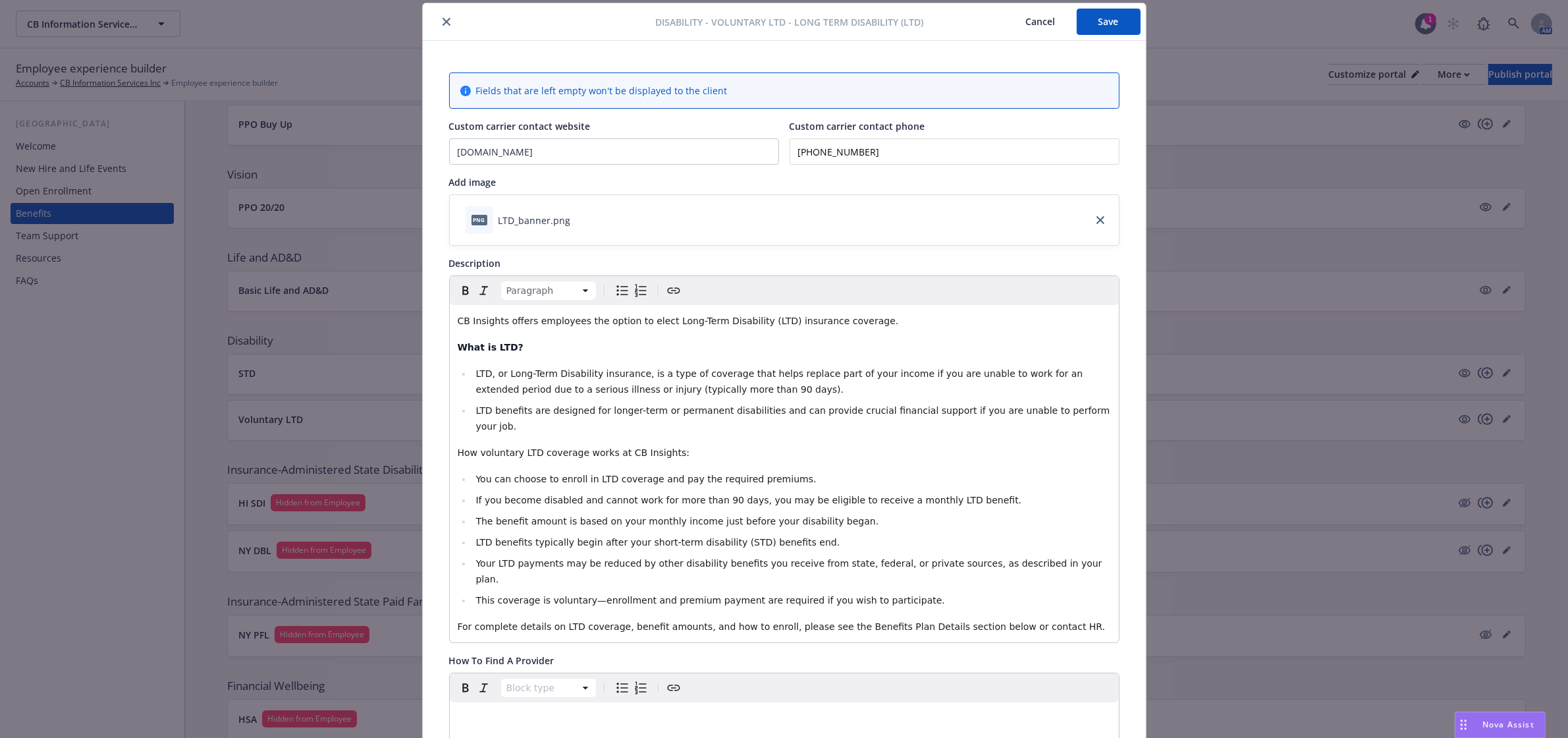
drag, startPoint x: 462, startPoint y: 289, endPoint x: 476, endPoint y: 387, distance: 99.0
click at [462, 289] on icon "Bold" at bounding box center [464, 290] width 6 height 9
click at [482, 447] on strong "How voluntary LTD coverage works at CB Insights:" at bounding box center [588, 452] width 261 height 10
drag, startPoint x: 675, startPoint y: 527, endPoint x: 626, endPoint y: 525, distance: 49.0
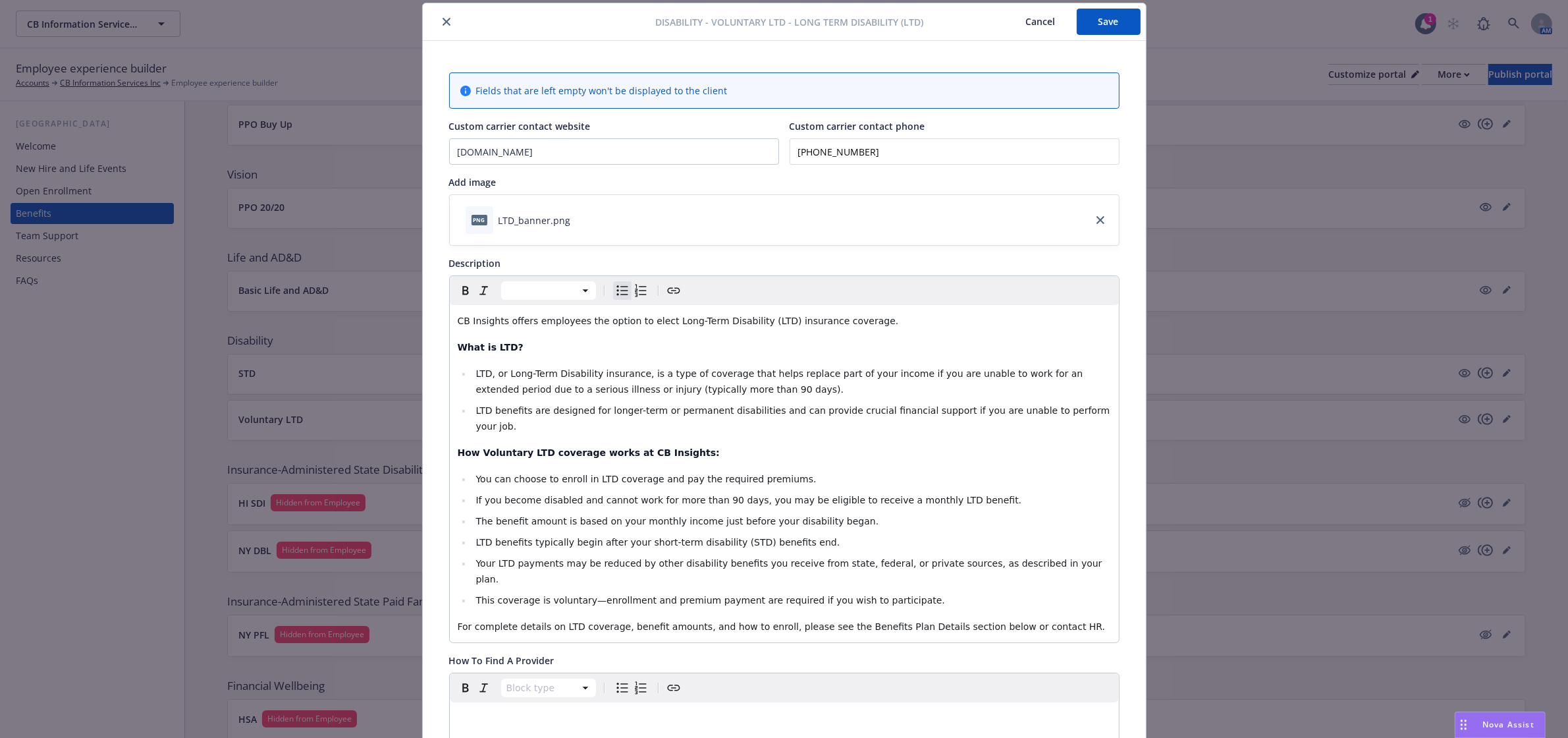
click at [626, 537] on span "LTD benefits typically begin after your short-term disability (STD) benefits en…" at bounding box center [658, 541] width 364 height 10
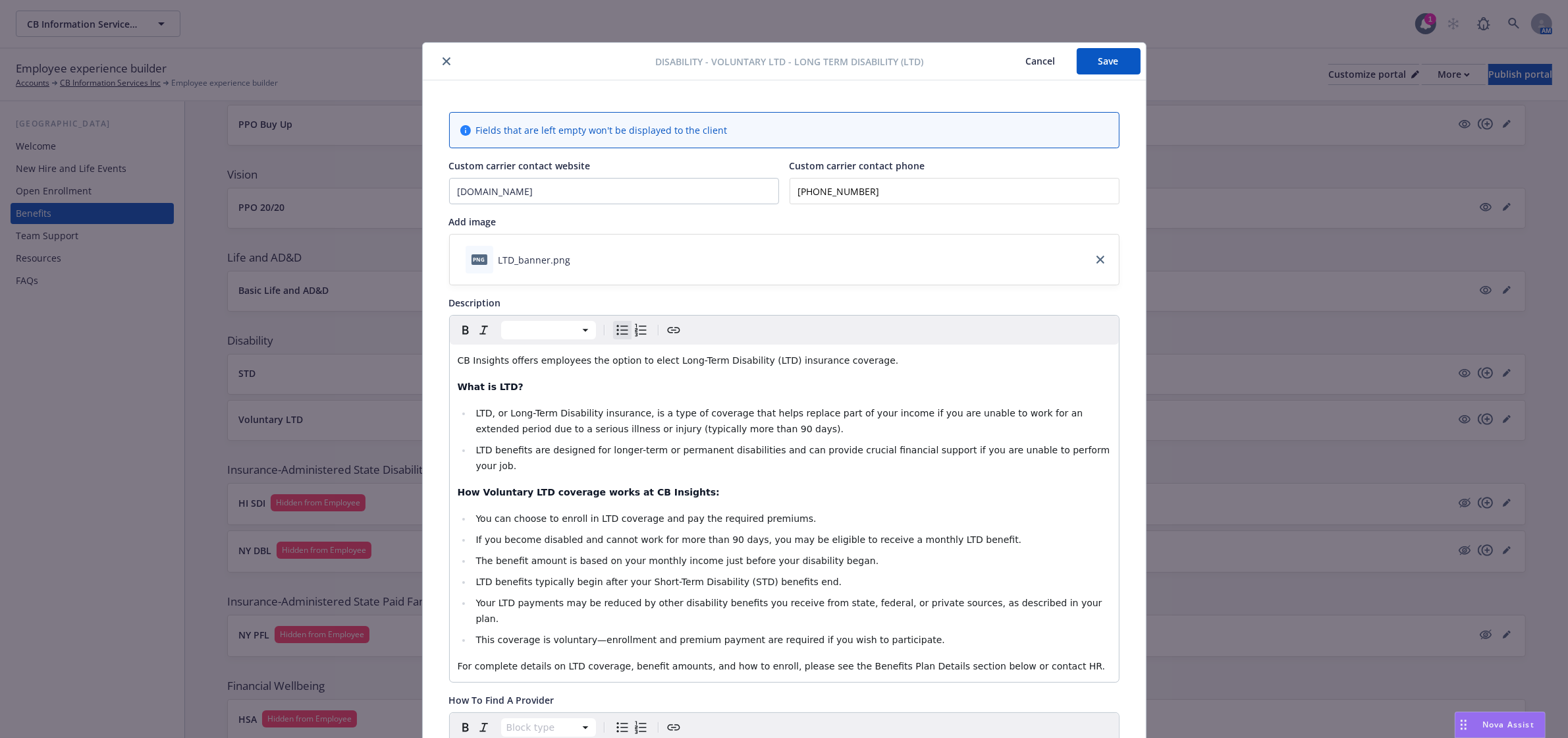
click at [1096, 66] on button "Save" at bounding box center [1108, 61] width 64 height 26
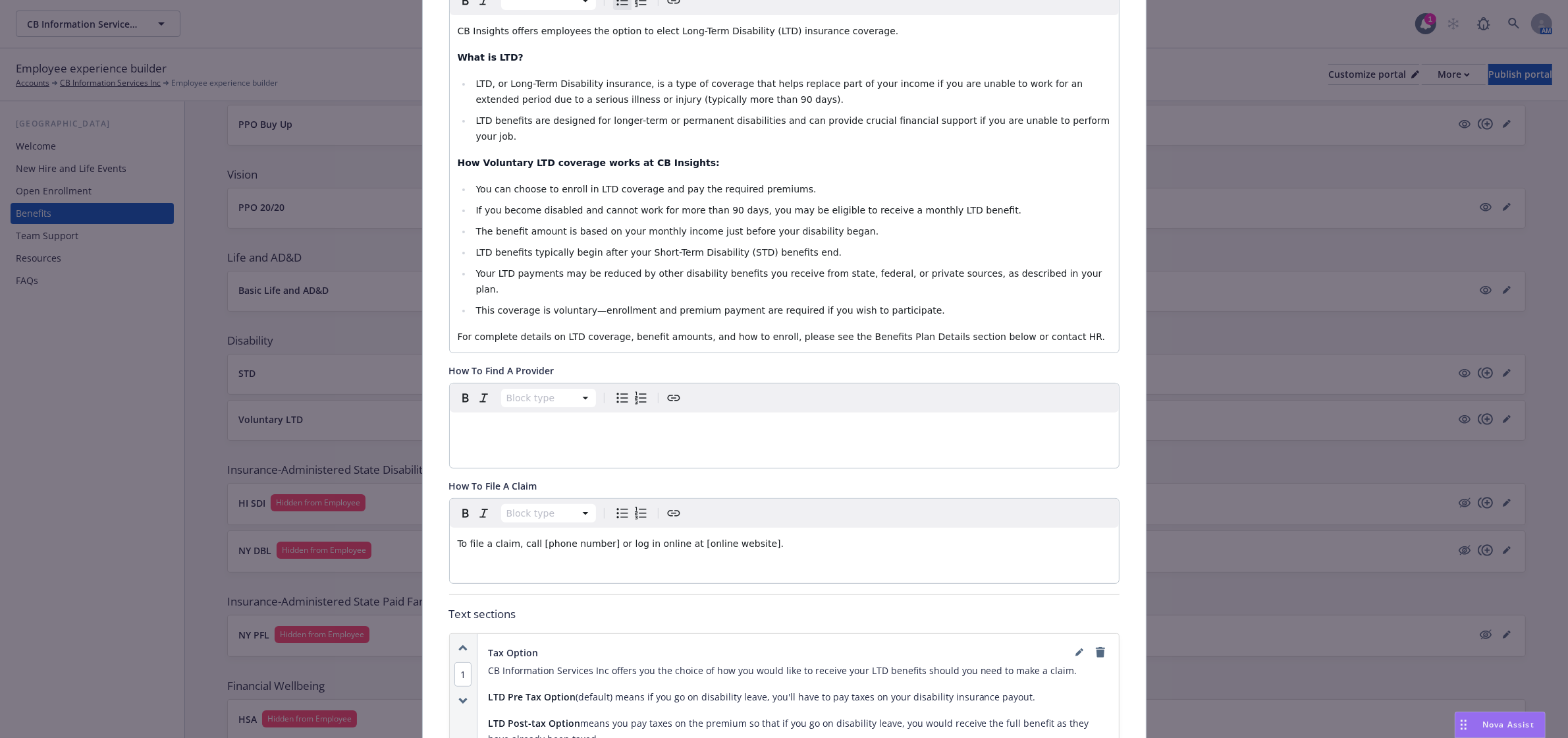
scroll to position [412, 0]
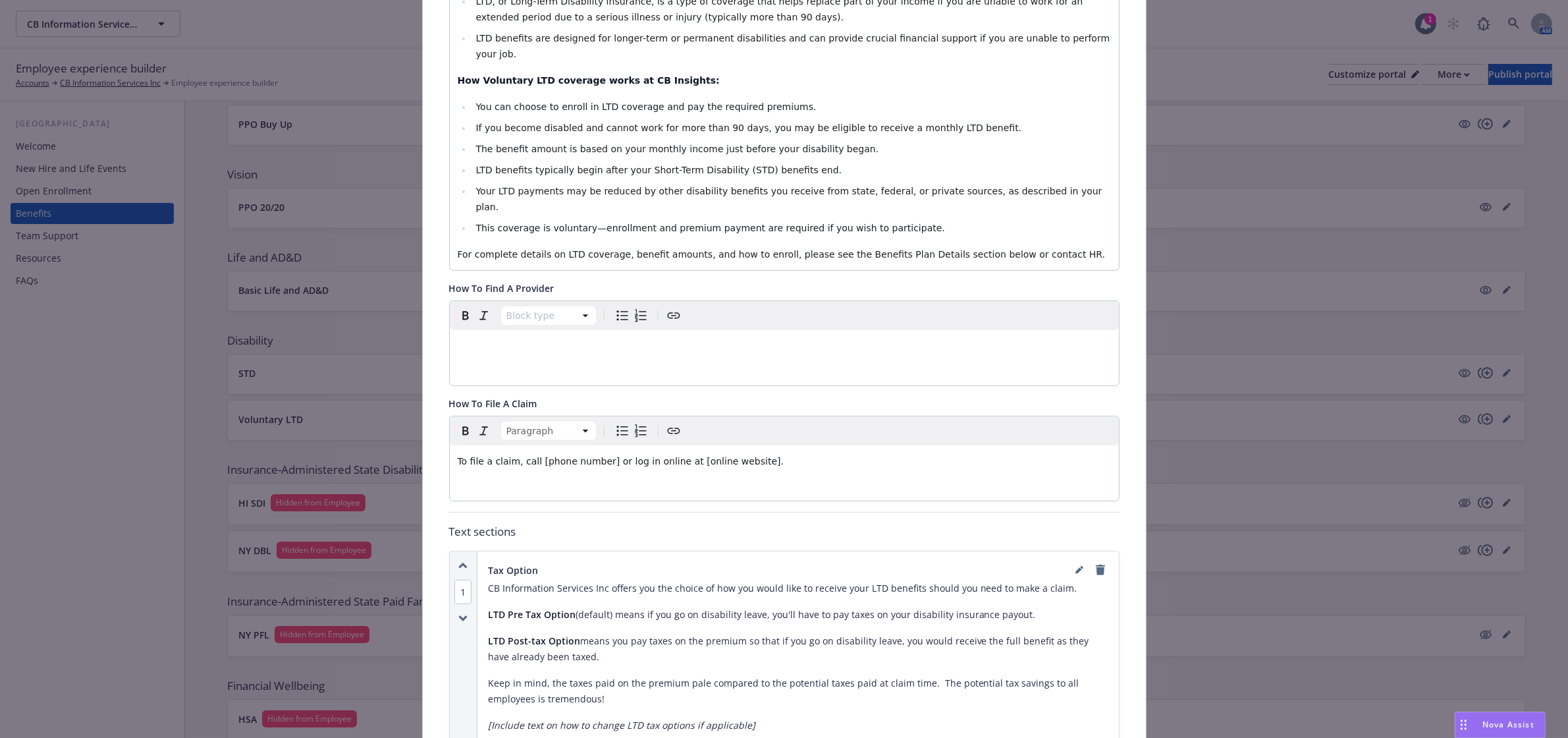
click at [955, 445] on div "To file a claim, call [phone number] or log in online at [online website]." at bounding box center [784, 461] width 669 height 32
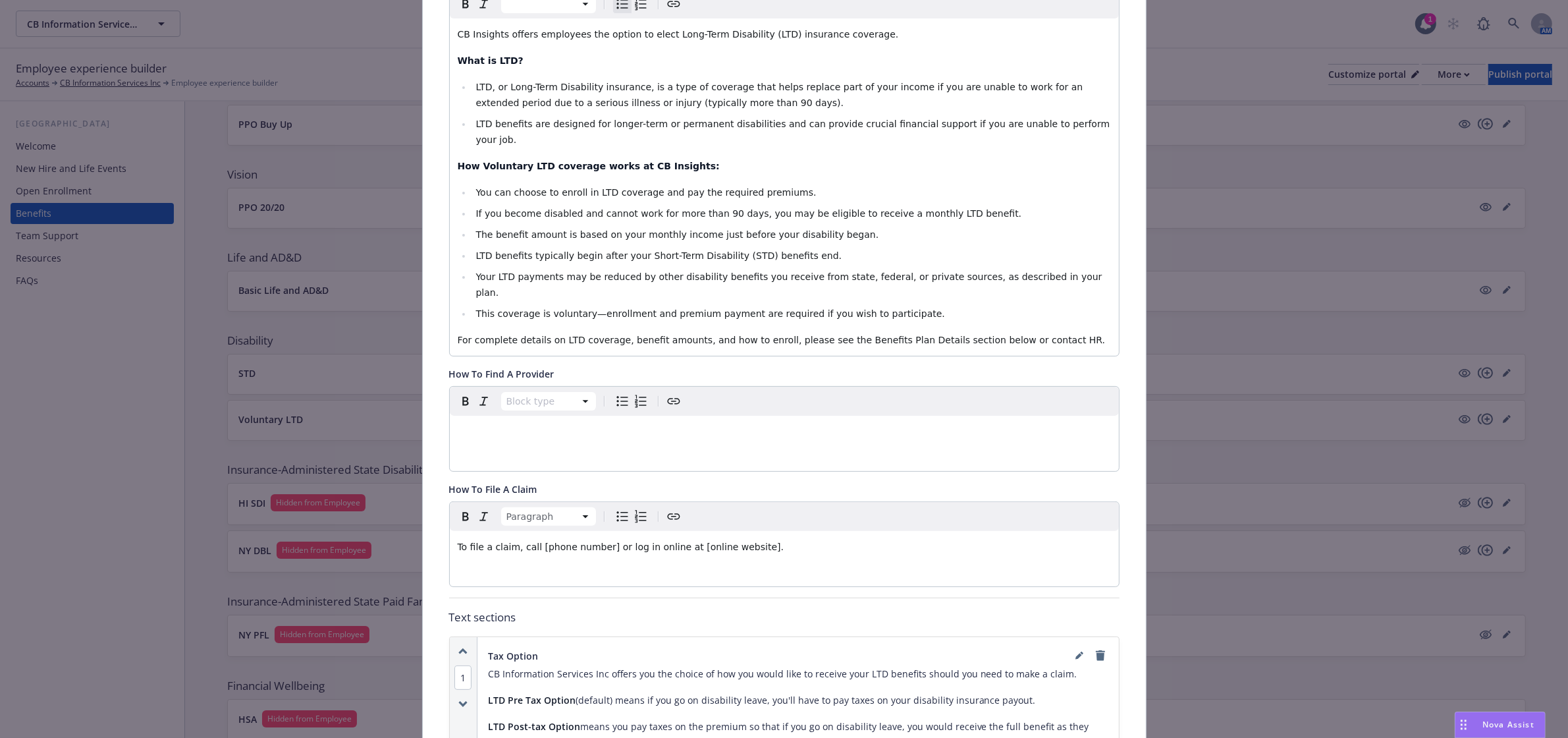
scroll to position [0, 0]
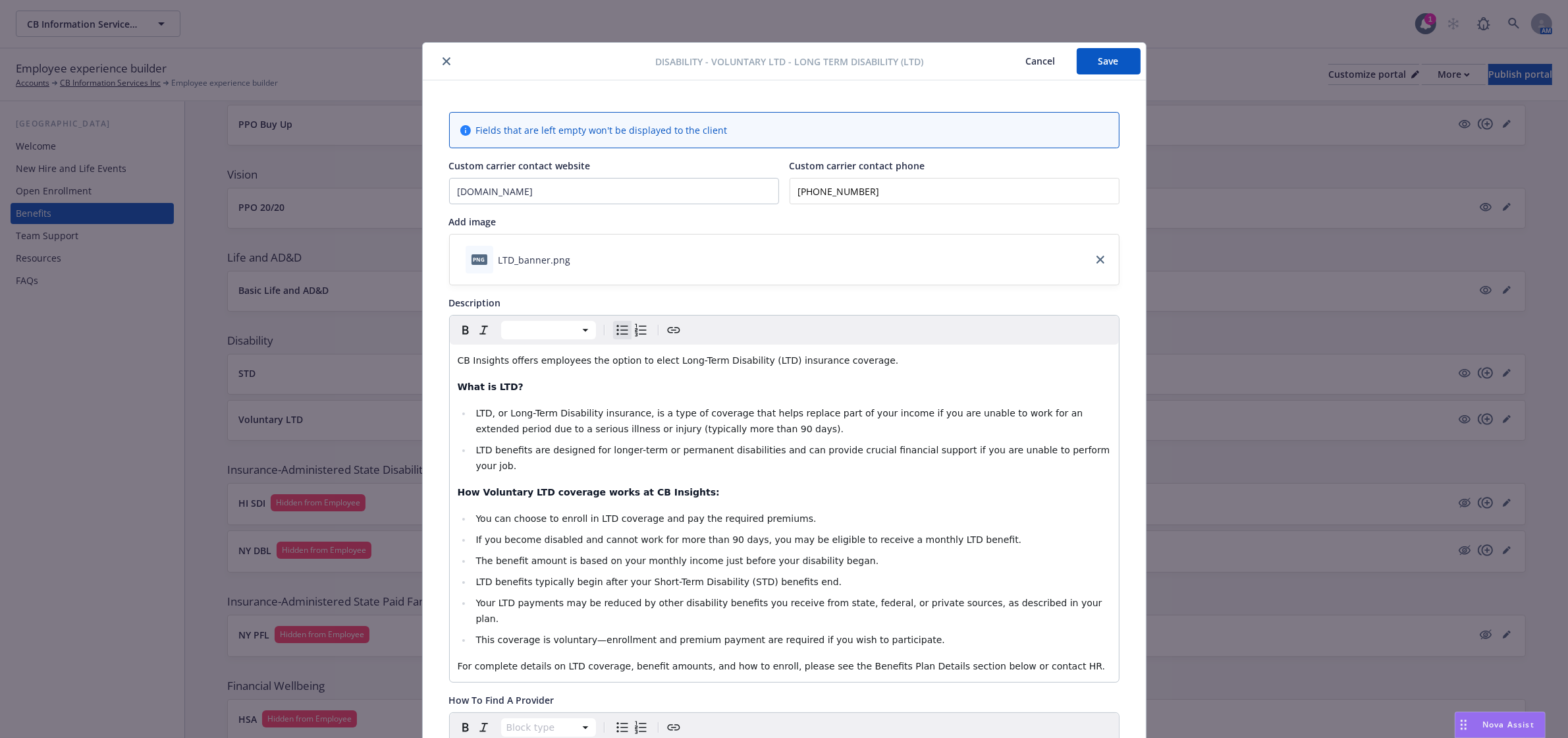
click at [1110, 74] on button "Save" at bounding box center [1108, 61] width 64 height 26
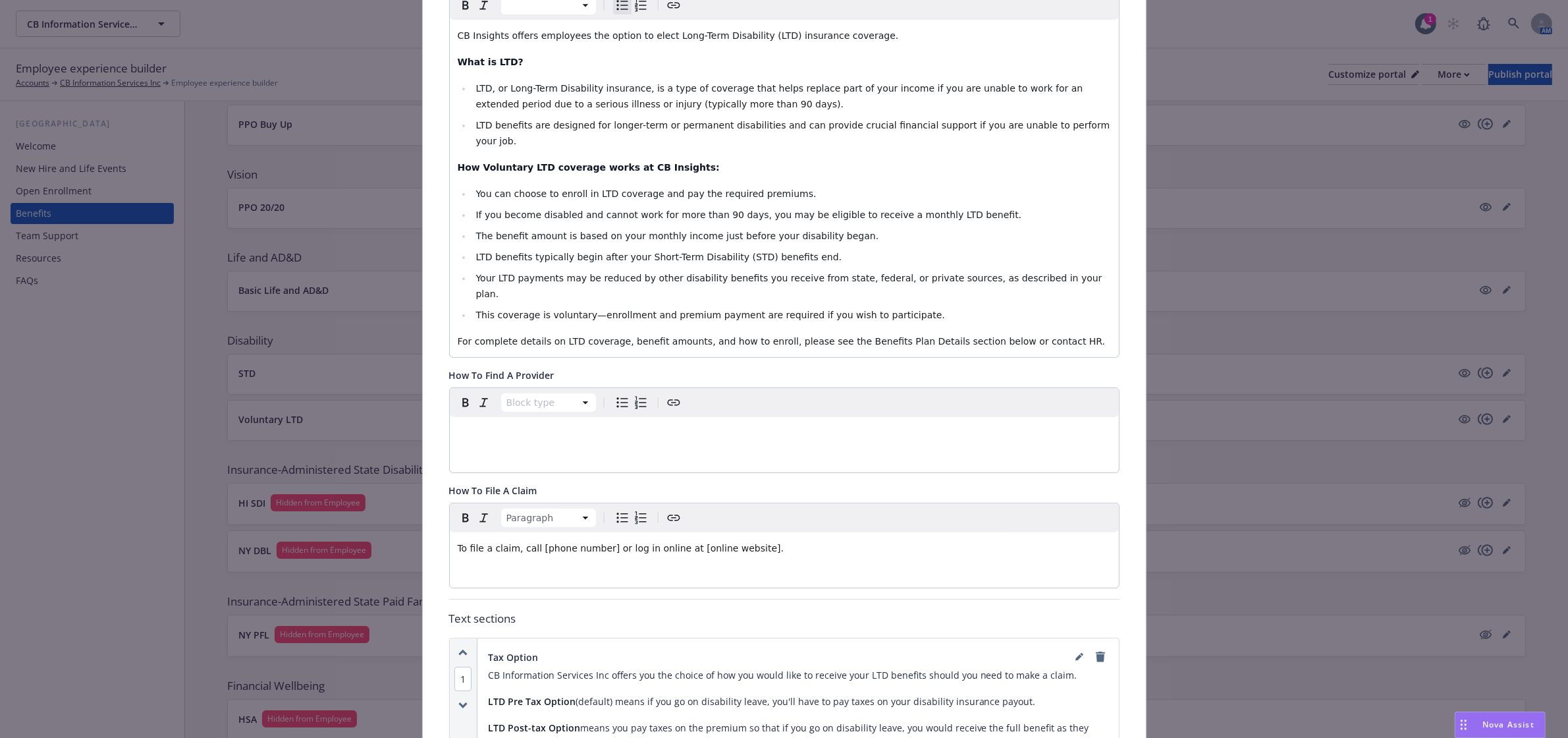
scroll to position [326, 0]
drag, startPoint x: 757, startPoint y: 519, endPoint x: 397, endPoint y: 522, distance: 360.0
click at [397, 522] on div "Disability - Voluntary LTD - Long Term Disability (LTD) Cancel Save Fields that…" at bounding box center [784, 369] width 1568 height 738
drag, startPoint x: 790, startPoint y: 517, endPoint x: 623, endPoint y: 511, distance: 167.1
click at [623, 541] on span "To file a claim directly with Guardian, visit Guardian's Long-Term Disability I…" at bounding box center [667, 546] width 418 height 10
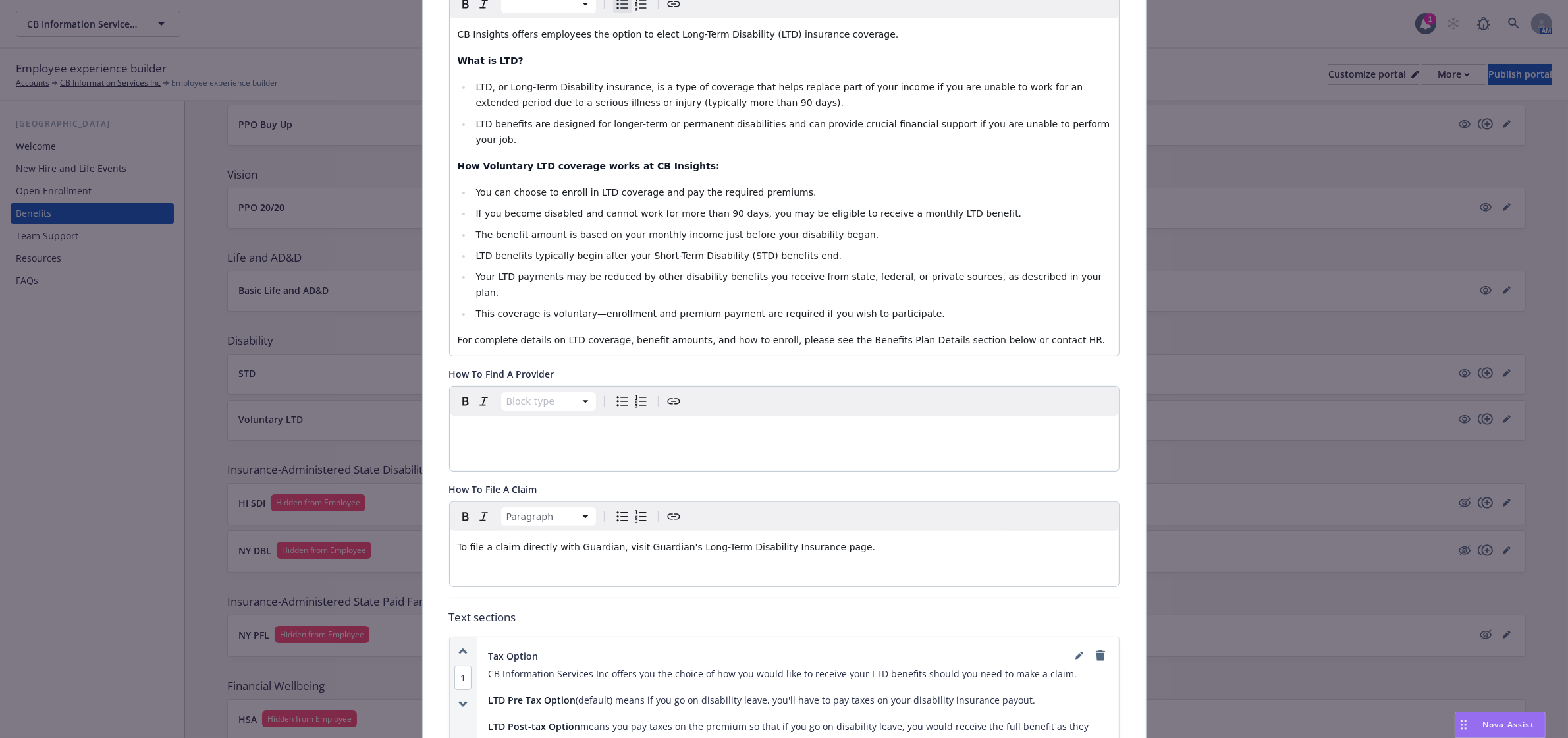
click at [666, 509] on icon "Create link" at bounding box center [674, 517] width 16 height 16
type input "https://www.guardianlife.com/forms-and-claims/group/long-term-disability-insura…"
click at [779, 608] on button "Save" at bounding box center [770, 605] width 42 height 26
click at [854, 539] on p "To file a claim directly with Guardian, visit Guardian's Long-Term Disability I…" at bounding box center [784, 547] width 653 height 16
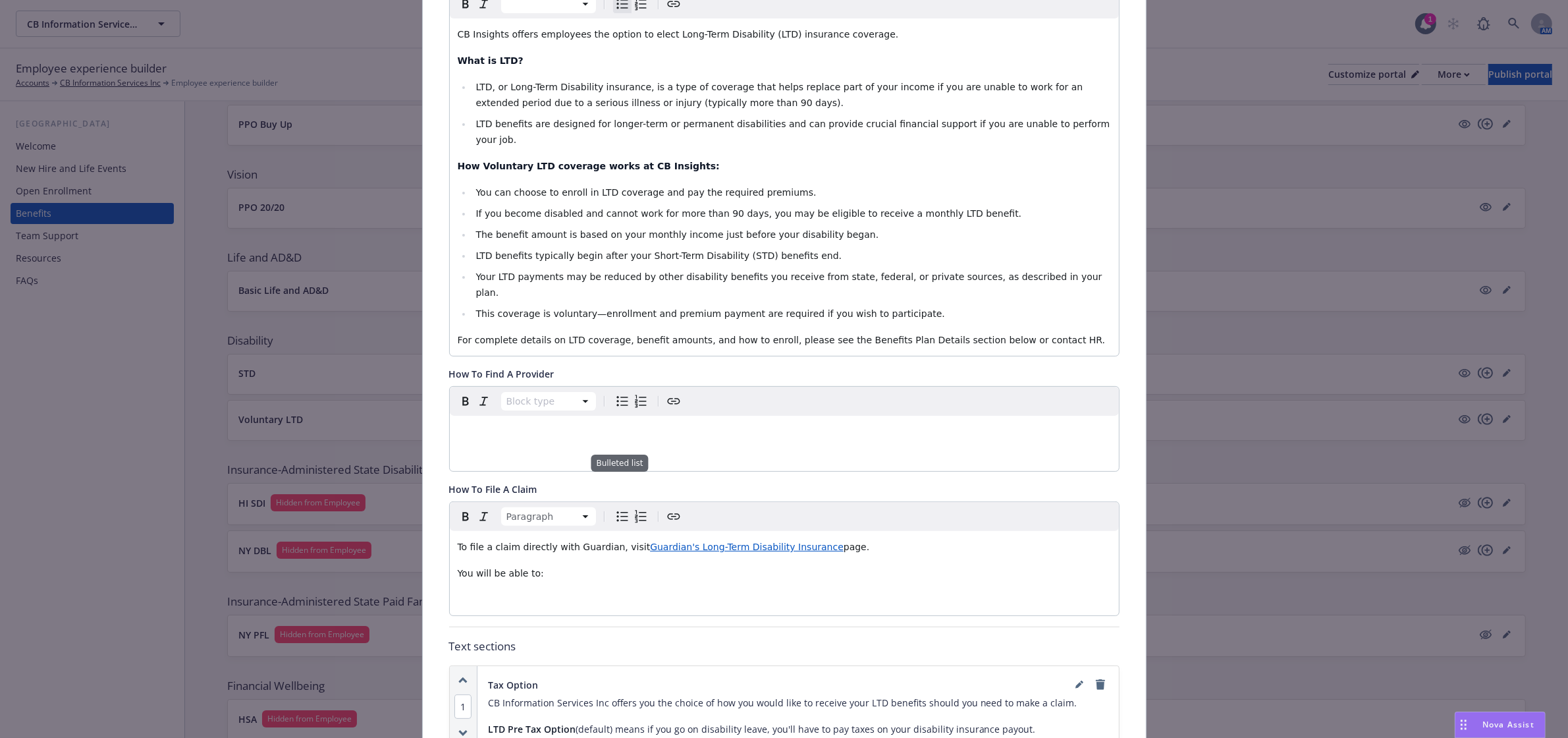
click at [617, 509] on icon "Bulleted list" at bounding box center [623, 517] width 16 height 16
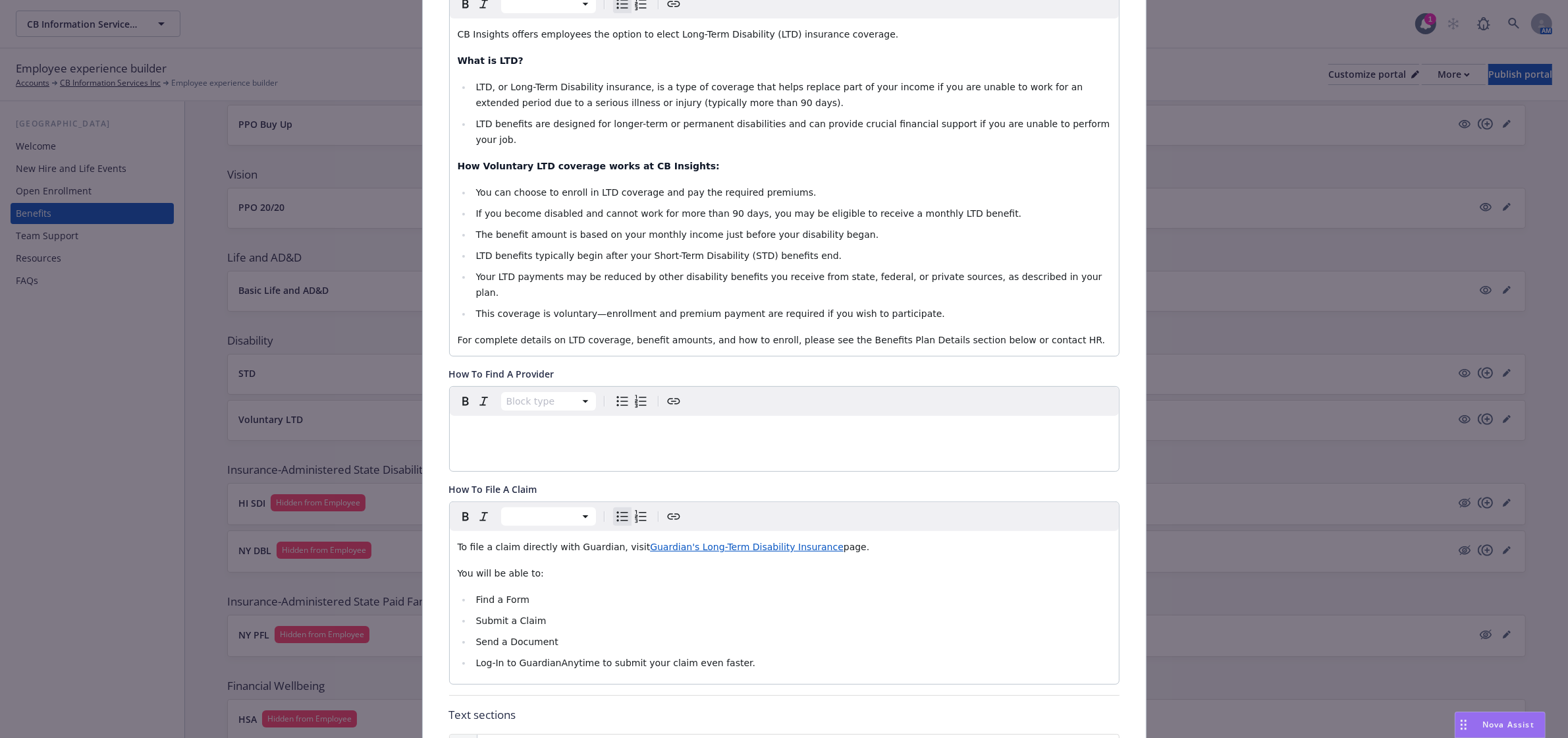
click at [603, 592] on li "Find a Form" at bounding box center [791, 600] width 639 height 16
click at [476, 657] on span "Log-In to GuardianAnytime to submit your claim even faster." at bounding box center [615, 662] width 280 height 10
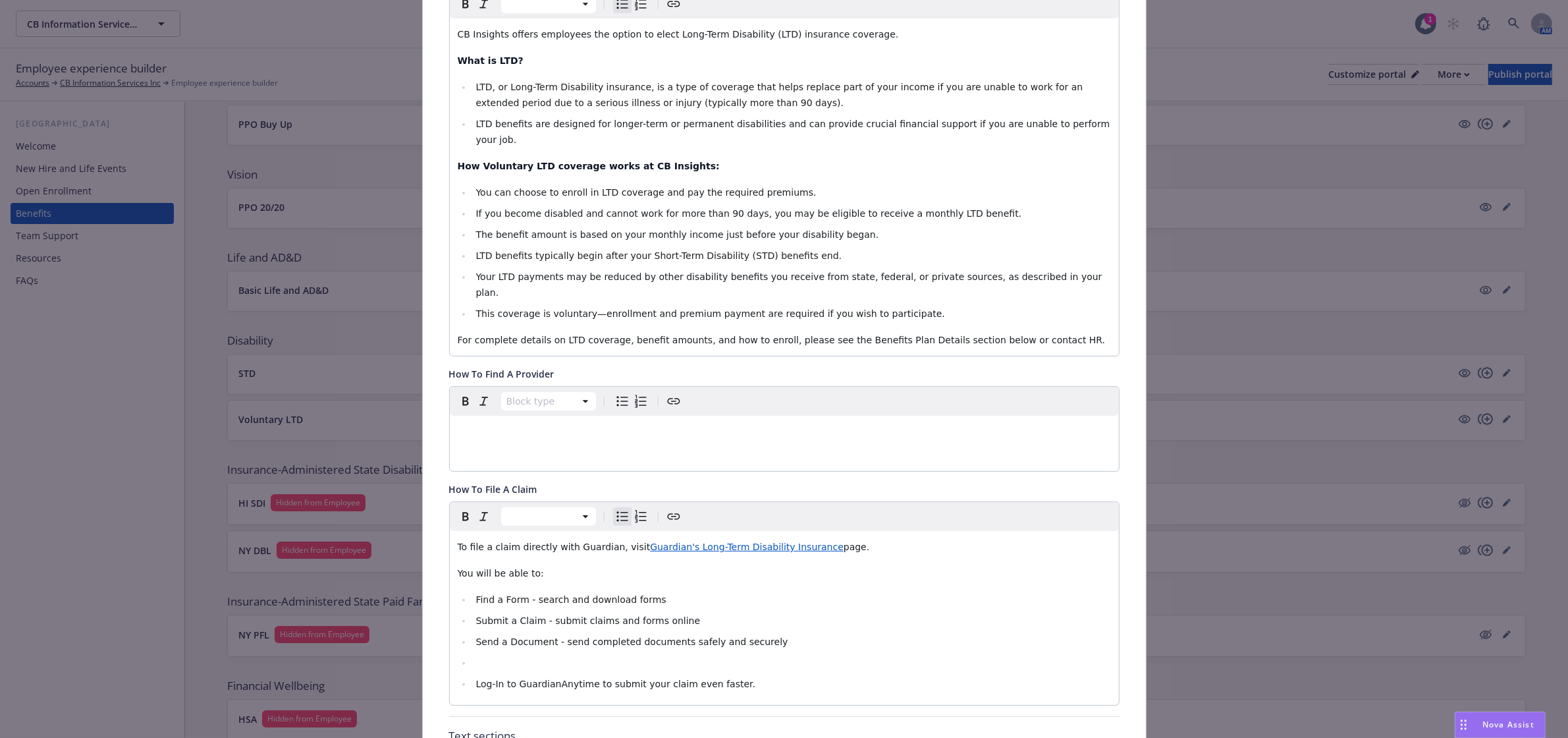
click at [480, 640] on ul "Find a Form - search and download forms Submit a Claim - submit claims and form…" at bounding box center [784, 641] width 653 height 100
click at [488, 655] on li "editable markdown" at bounding box center [791, 663] width 639 height 16
click at [476, 657] on span "Log-In to GuardianAnytime to submit your claim even faster." at bounding box center [615, 662] width 280 height 10
click at [495, 655] on li "editable markdown" at bounding box center [791, 663] width 639 height 16
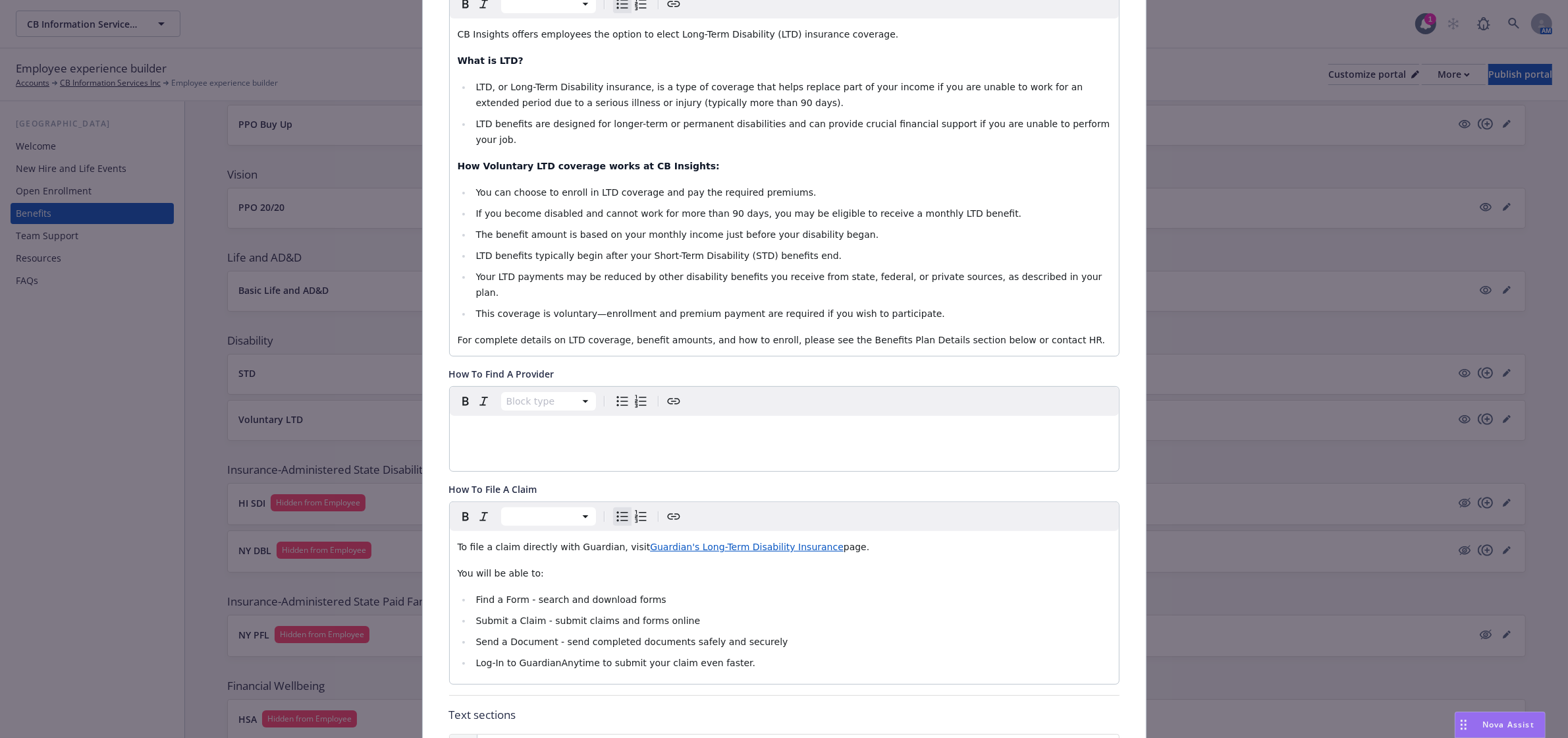
drag, startPoint x: 735, startPoint y: 634, endPoint x: 469, endPoint y: 636, distance: 266.0
click at [472, 655] on li "Log-In to GuardianAnytime to submit your claim even faster." at bounding box center [791, 663] width 639 height 16
click at [478, 509] on icon "Italic" at bounding box center [484, 517] width 16 height 16
drag, startPoint x: 543, startPoint y: 609, endPoint x: 468, endPoint y: 609, distance: 75.0
click at [472, 634] on li "Send a Document - send completed documents safely and securely" at bounding box center [791, 642] width 639 height 16
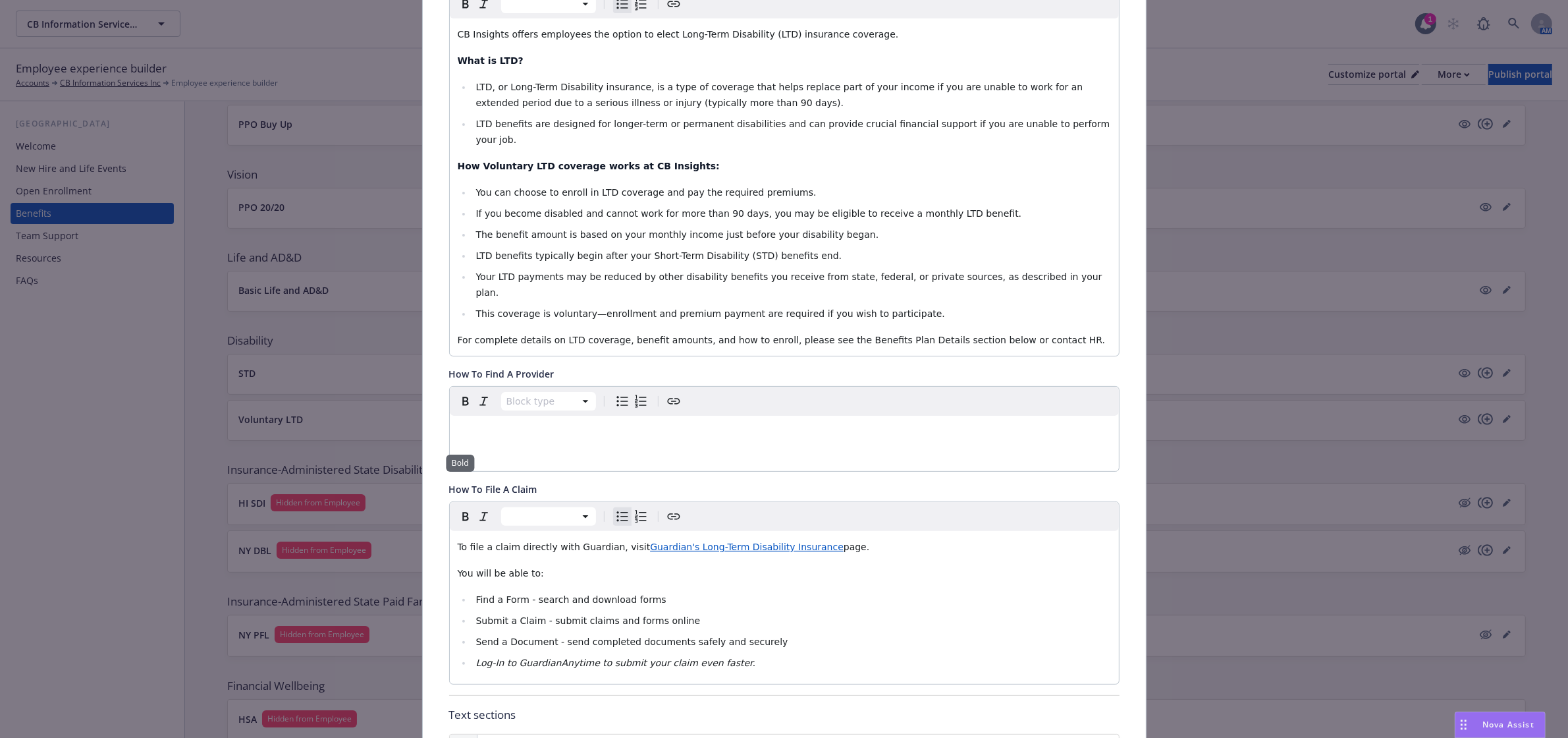
click at [458, 509] on icon "Bold" at bounding box center [466, 517] width 16 height 16
click at [528, 615] on span "Submit a Claim - submit claims and forms online" at bounding box center [587, 620] width 225 height 10
drag, startPoint x: 530, startPoint y: 590, endPoint x: 468, endPoint y: 589, distance: 62.0
click at [472, 612] on li "Submit a Claim - submit claims and forms online" at bounding box center [791, 620] width 639 height 16
click at [458, 509] on icon "Bold" at bounding box center [466, 517] width 16 height 16
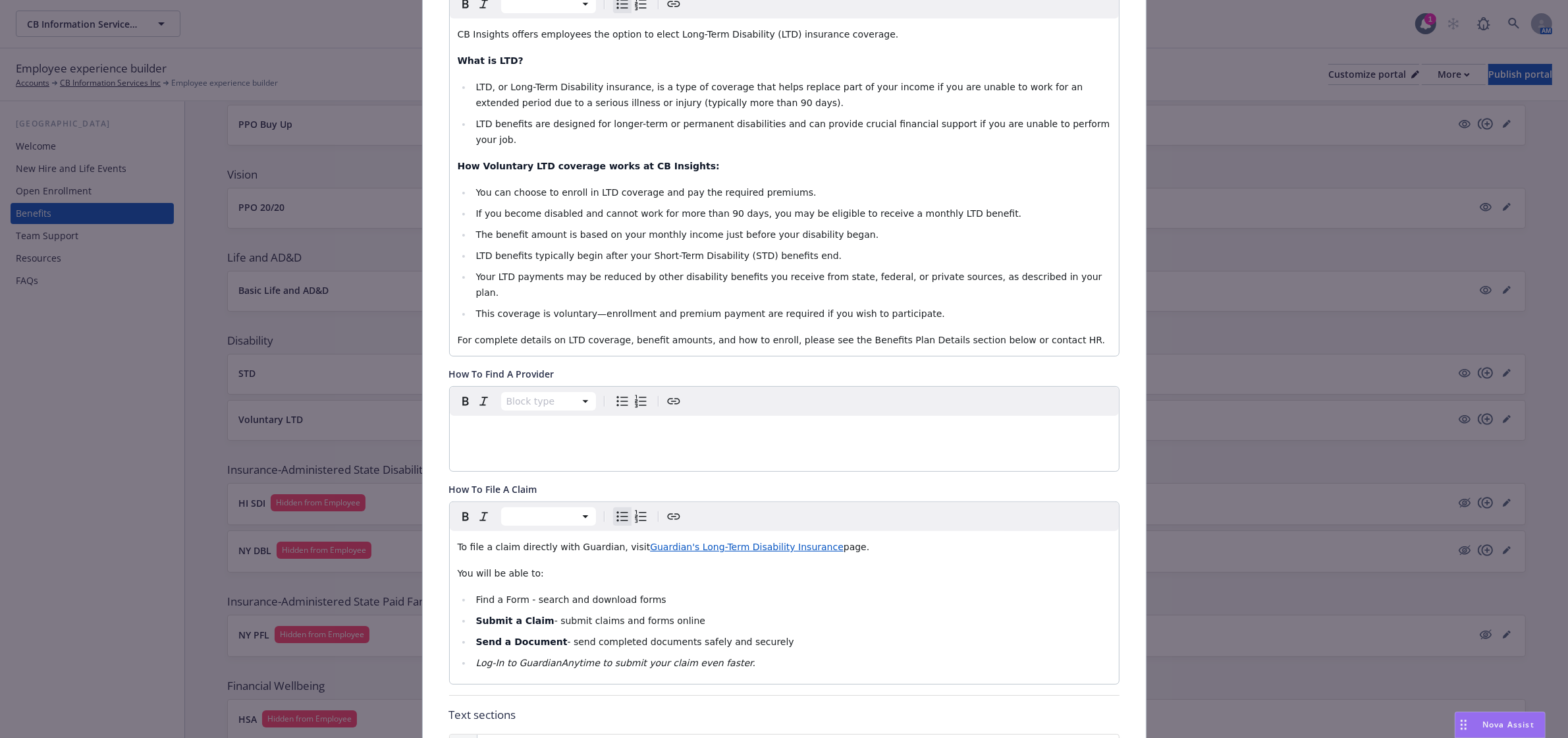
drag, startPoint x: 515, startPoint y: 567, endPoint x: 458, endPoint y: 561, distance: 57.3
click at [458, 592] on ul "Find a Form - search and download forms Submit a Claim - submit claims and form…" at bounding box center [784, 631] width 653 height 79
click at [466, 509] on icon "Bold" at bounding box center [466, 517] width 16 height 16
click at [817, 559] on div "To file a claim directly with Guardian, visit Guardian's Long-Term Disability I…" at bounding box center [784, 607] width 669 height 153
click at [555, 655] on li "Log-In to GuardianAnytime to submit your claim even faster." at bounding box center [791, 663] width 639 height 16
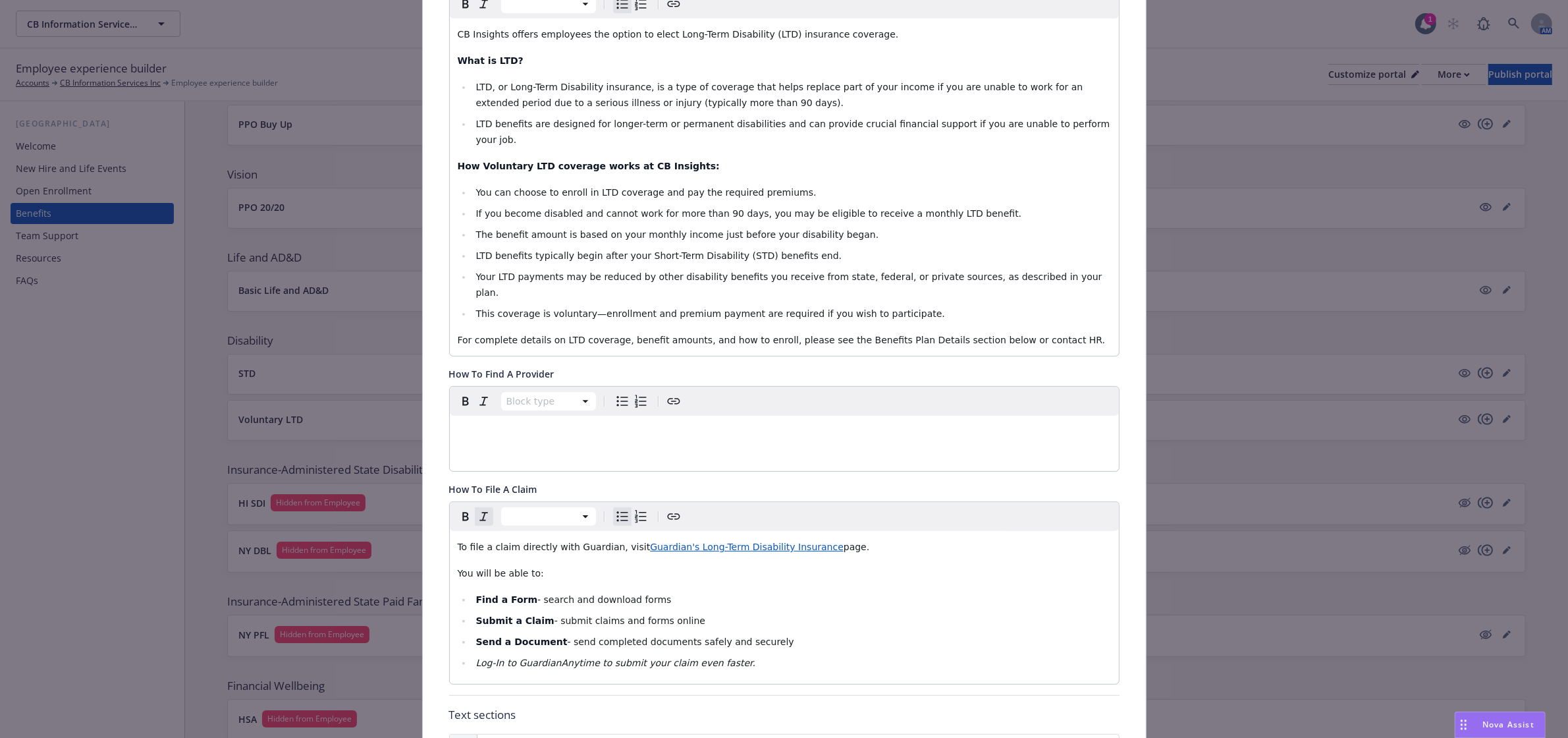
drag, startPoint x: 577, startPoint y: 630, endPoint x: 511, endPoint y: 630, distance: 66.0
click at [511, 657] on em "Log-In to GuardianAnytime to submit your claim even faster." at bounding box center [615, 662] width 280 height 10
click at [671, 509] on icon "Create link" at bounding box center [674, 517] width 16 height 16
type input "https://login.guardianlife.com/oauth2/default/v1/authorize?client_id=0oa3l1gpjz…"
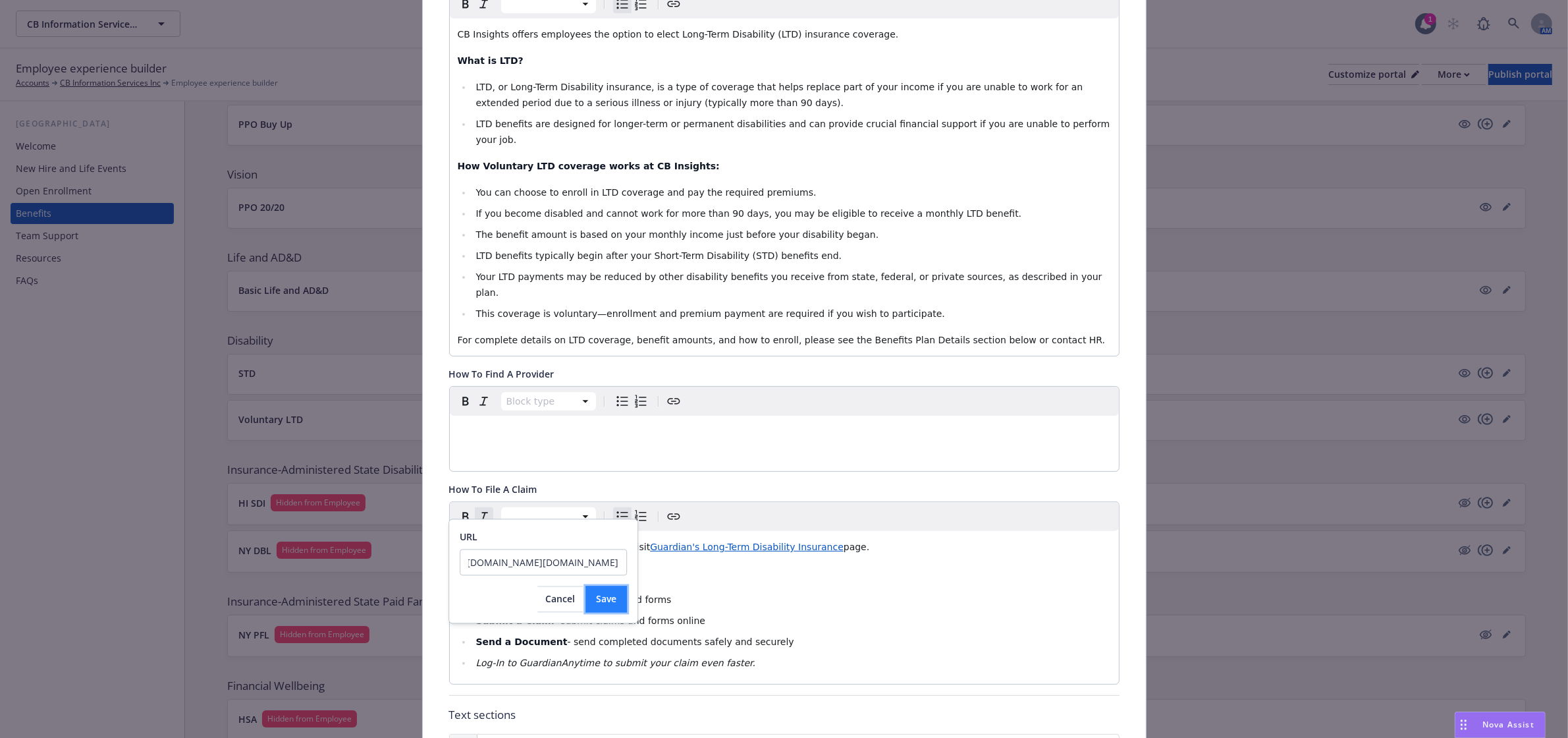
click at [587, 597] on button "Save" at bounding box center [606, 599] width 42 height 26
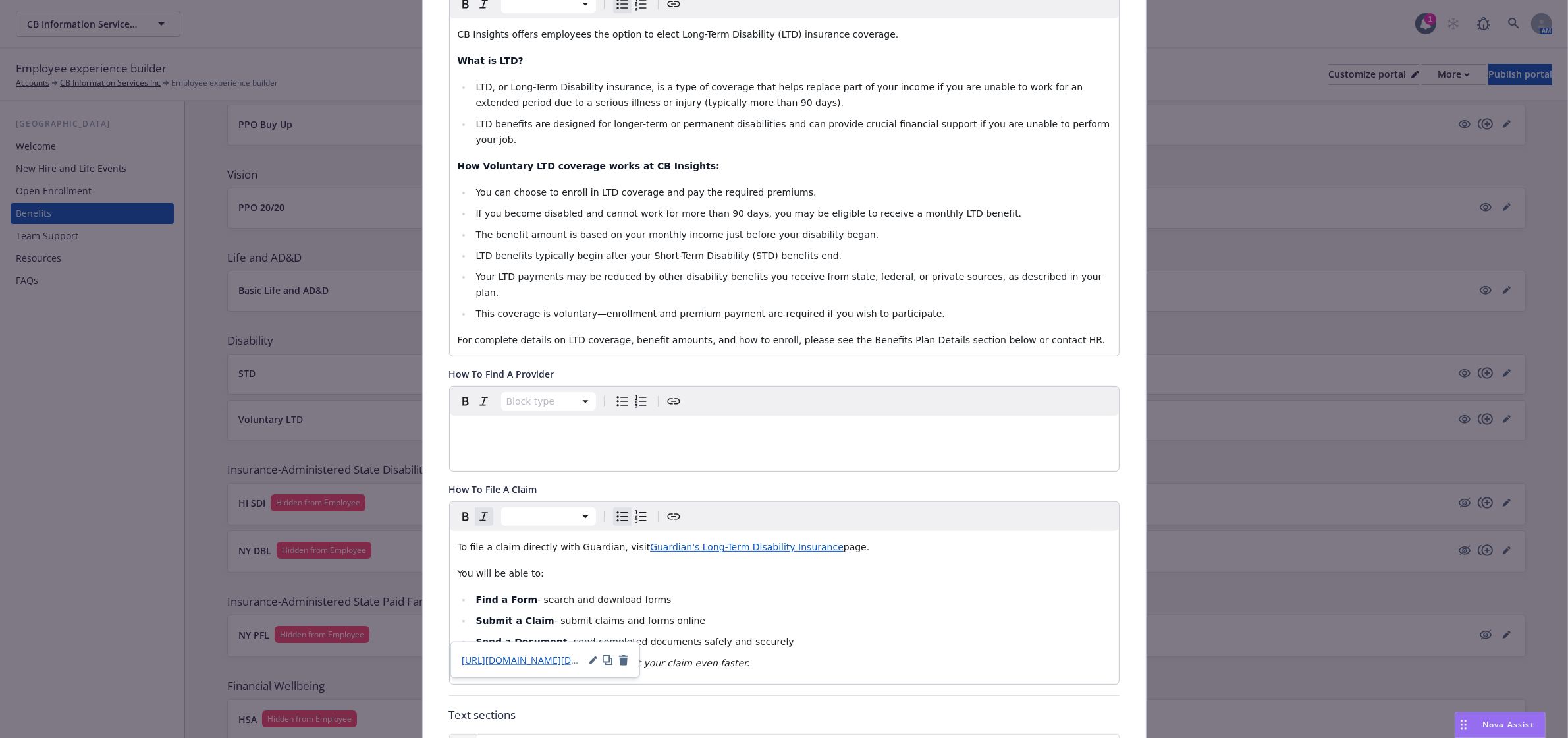
click at [803, 600] on ul "Find a Form - search and download forms Submit a Claim - submit claims and form…" at bounding box center [784, 631] width 653 height 79
drag, startPoint x: 547, startPoint y: 541, endPoint x: 432, endPoint y: 533, distance: 115.3
click at [432, 533] on div "Fields that are left empty won't be displayed to the client Custom carrier cont…" at bounding box center [784, 638] width 723 height 1768
click at [458, 509] on icon "Bold" at bounding box center [466, 517] width 16 height 16
click at [827, 592] on li "Find a Form - search and download forms" at bounding box center [791, 600] width 639 height 16
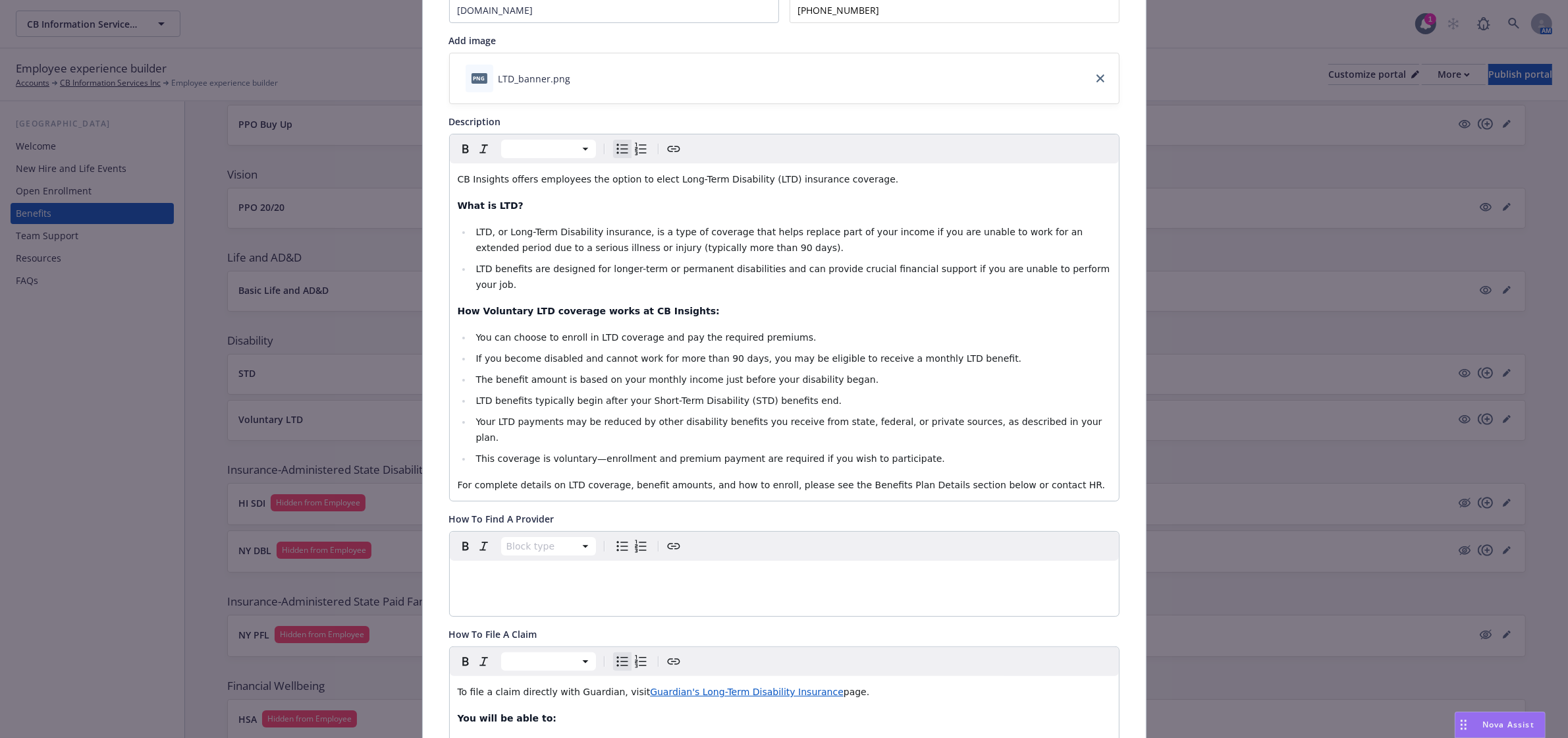
scroll to position [0, 0]
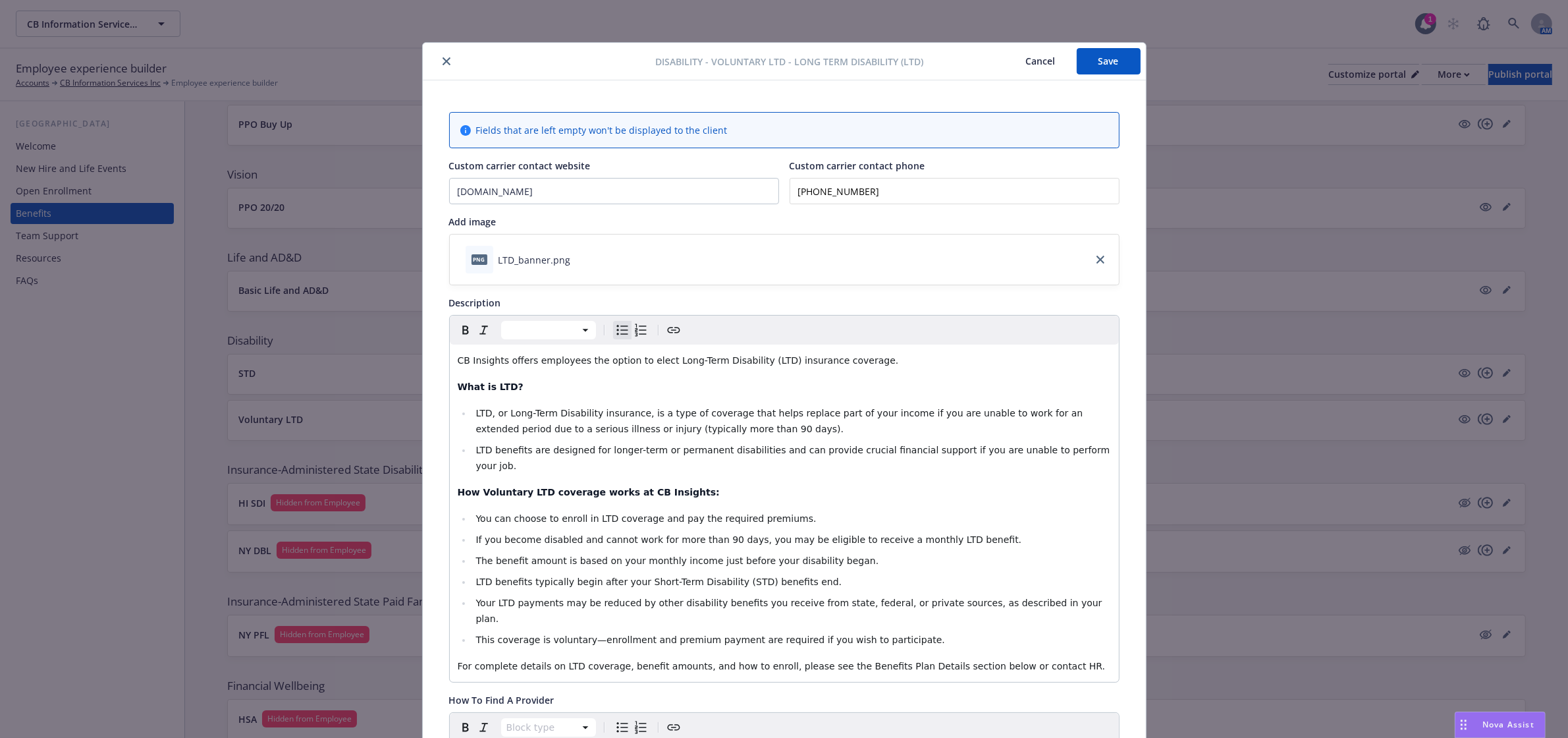
click at [1095, 63] on button "Save" at bounding box center [1108, 61] width 64 height 26
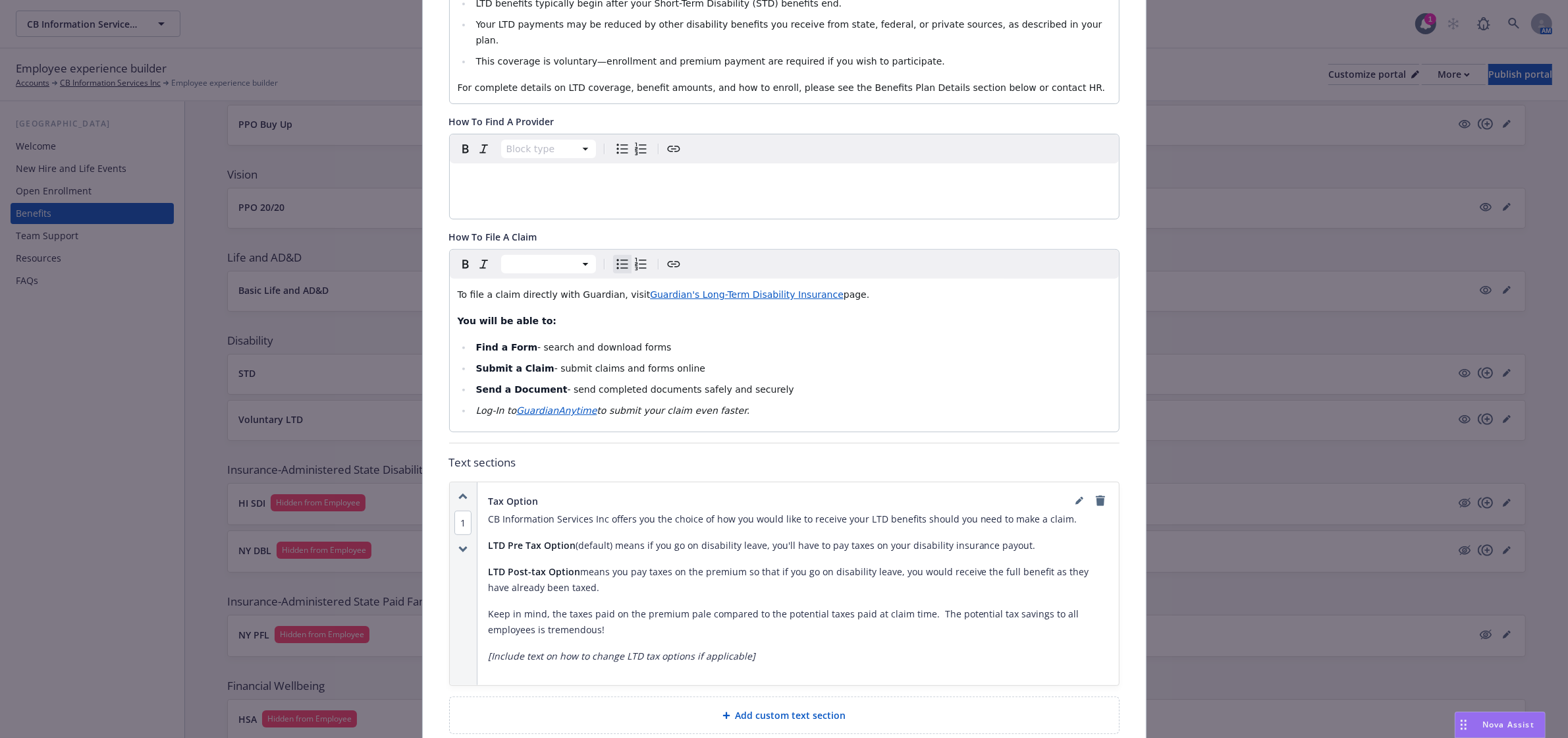
scroll to position [576, 0]
drag, startPoint x: 519, startPoint y: 314, endPoint x: 469, endPoint y: 321, distance: 50.5
click at [476, 344] on strong "Find a Form" at bounding box center [506, 349] width 62 height 10
click at [675, 258] on icon "Create link" at bounding box center [674, 266] width 16 height 16
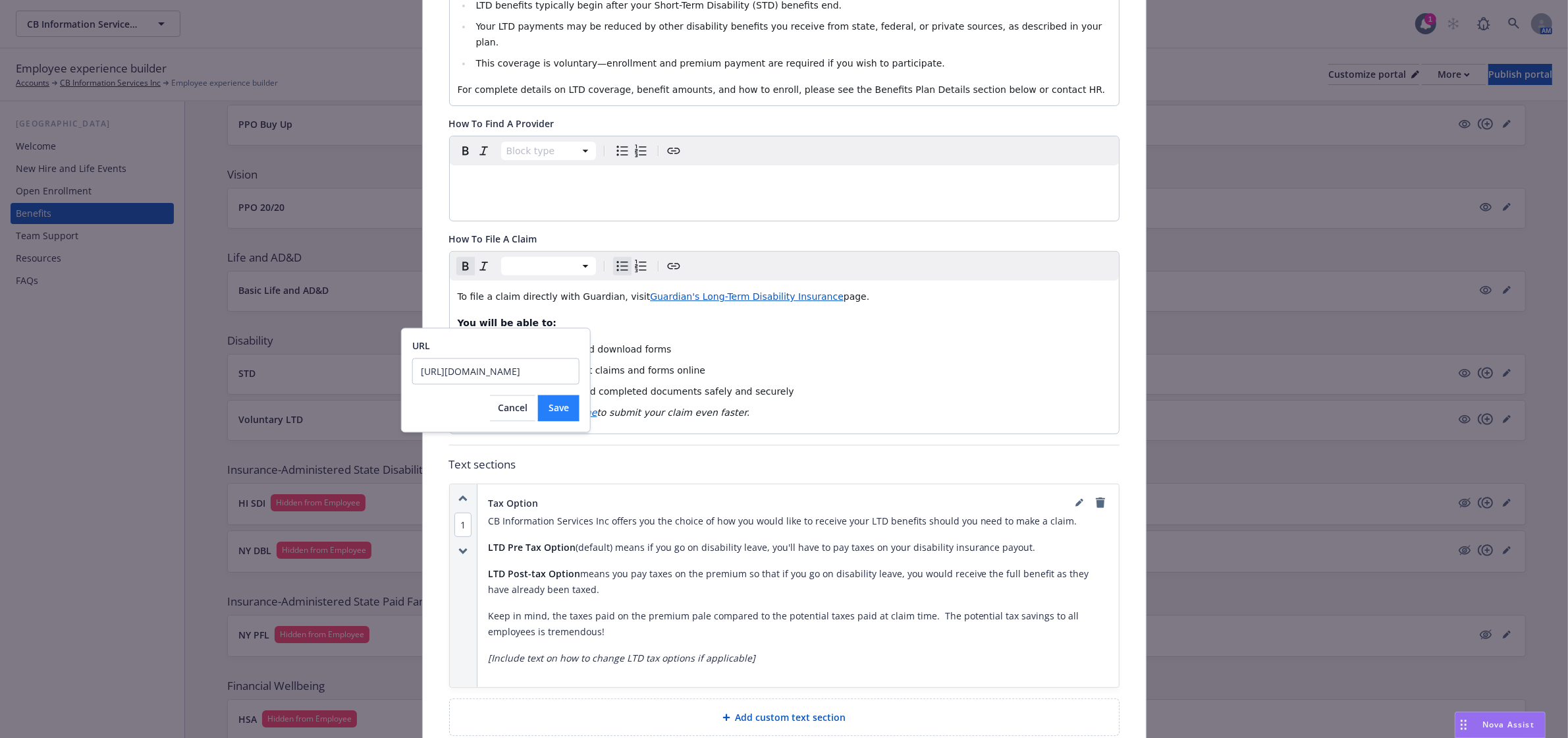
type input "https://www.guardiananytime.com/forms/search"
click at [551, 402] on span "Save" at bounding box center [559, 409] width 21 height 13
click at [812, 341] on ul "Find a Form - search and download forms Submit a Claim - submit claims and form…" at bounding box center [784, 381] width 653 height 79
drag, startPoint x: 535, startPoint y: 341, endPoint x: 469, endPoint y: 347, distance: 66.3
click at [472, 362] on li "Submit a Claim - submit claims and forms online" at bounding box center [791, 370] width 639 height 16
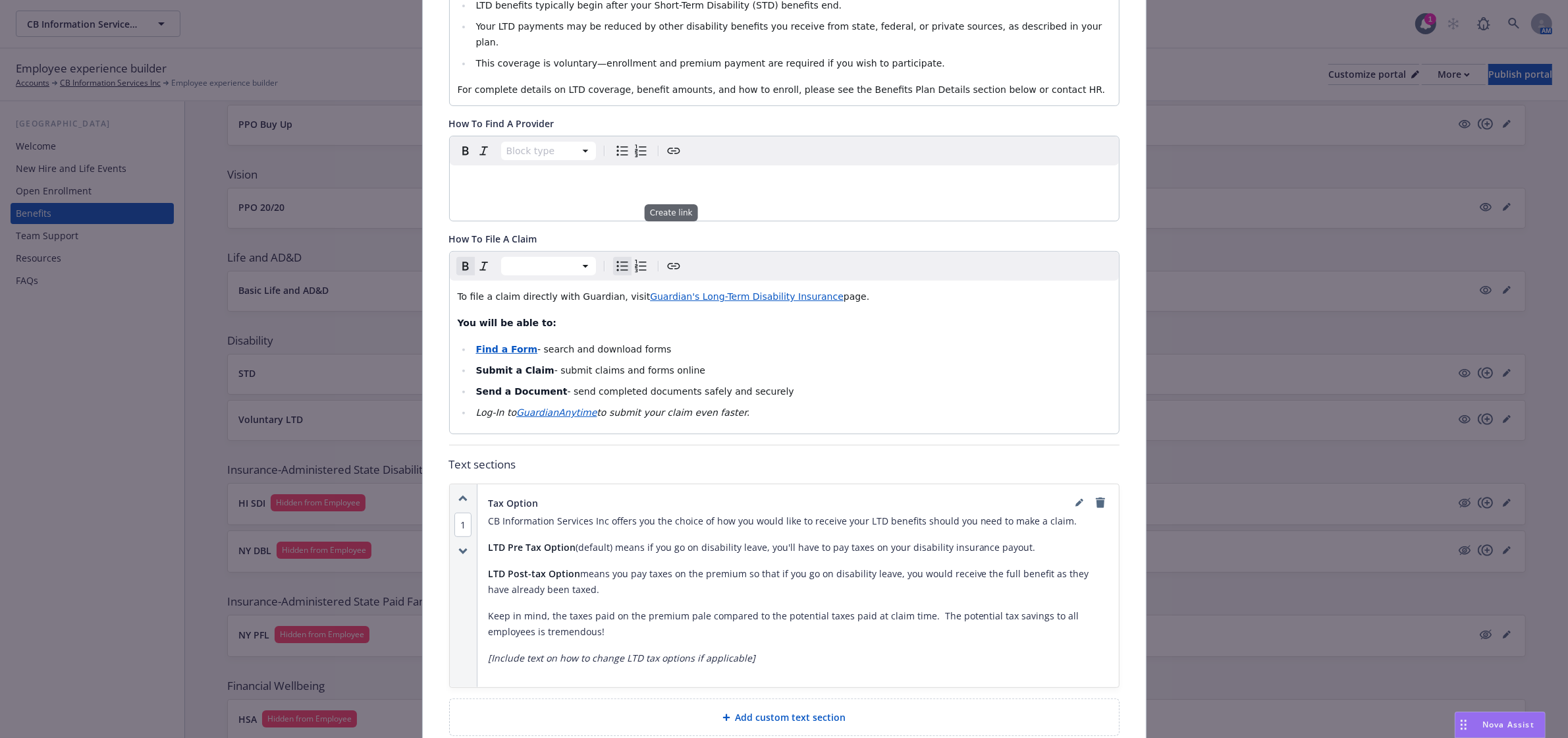
click at [670, 263] on icon "Create link" at bounding box center [674, 265] width 13 height 6
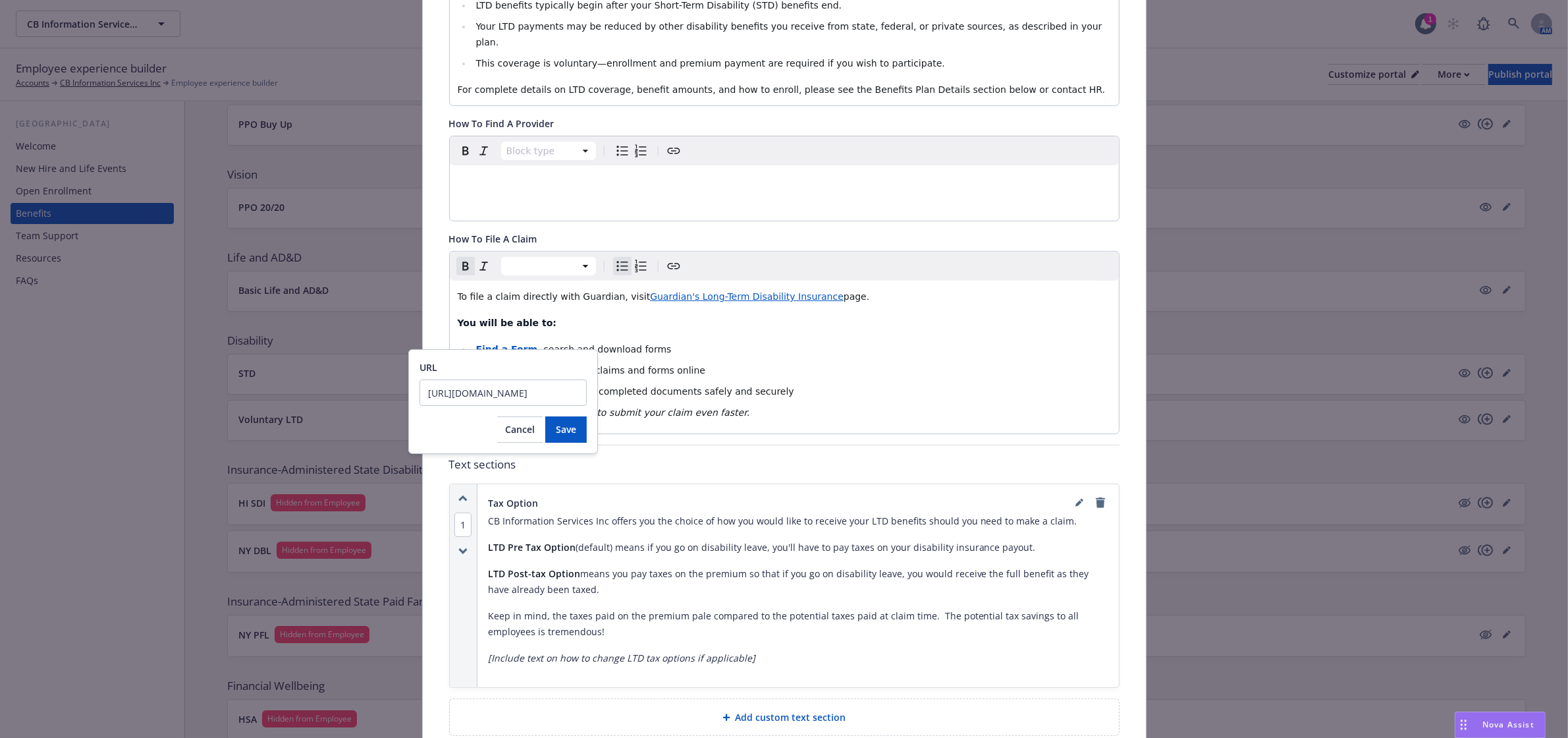
scroll to position [0, 58]
type input "https://www.guardiananytime.com/submitclaim/"
click at [567, 429] on span "Save" at bounding box center [566, 429] width 21 height 13
click at [925, 362] on li "Submit a Claim - submit claims and forms online" at bounding box center [791, 370] width 639 height 16
drag, startPoint x: 547, startPoint y: 364, endPoint x: 472, endPoint y: 360, distance: 75.1
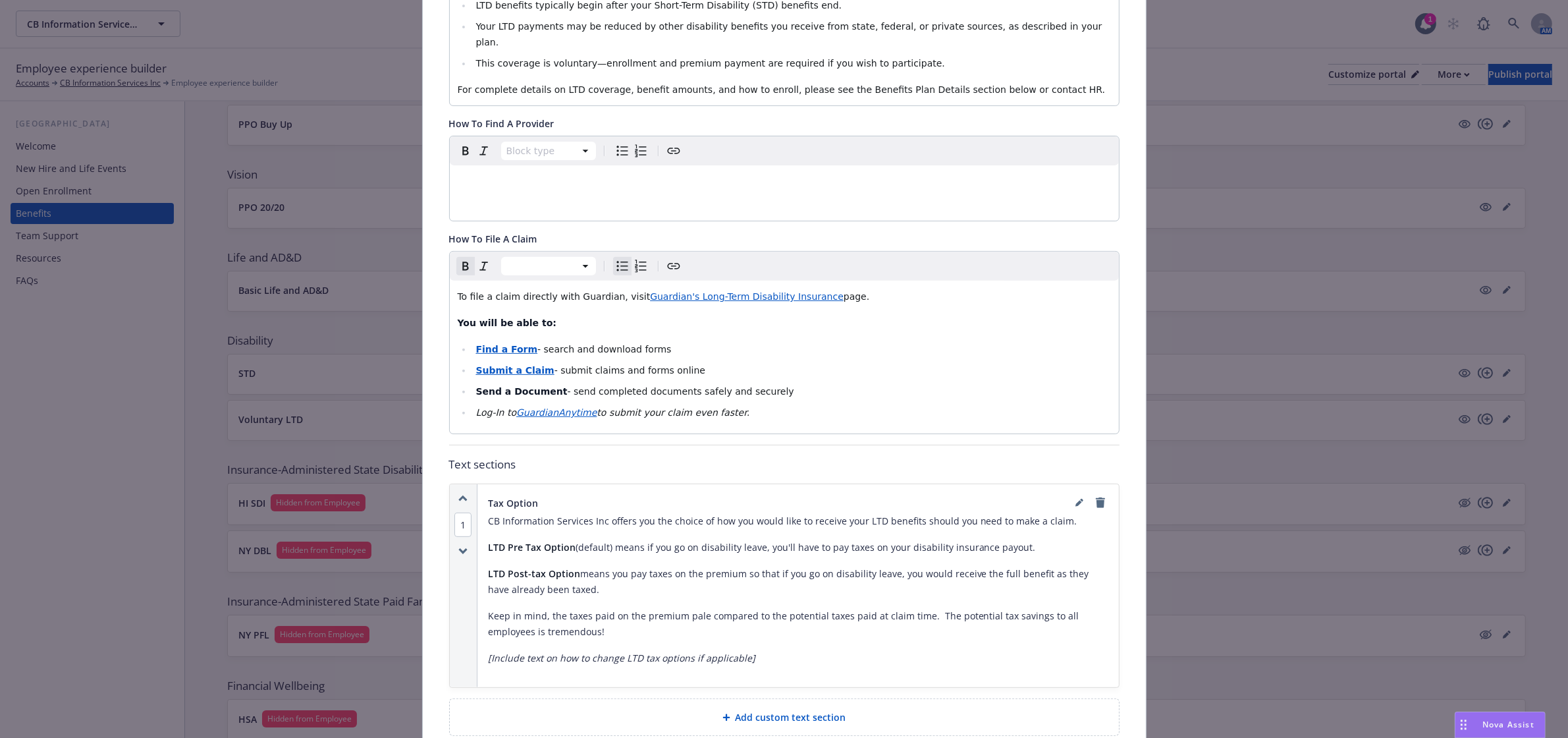
click at [476, 386] on strong "Send a Document" at bounding box center [521, 391] width 92 height 10
click at [668, 258] on icon "Create link" at bounding box center [674, 266] width 16 height 16
type input "https://www.guardiananytime.com/securechannel/contactus"
click at [579, 449] on span "Save" at bounding box center [571, 451] width 21 height 13
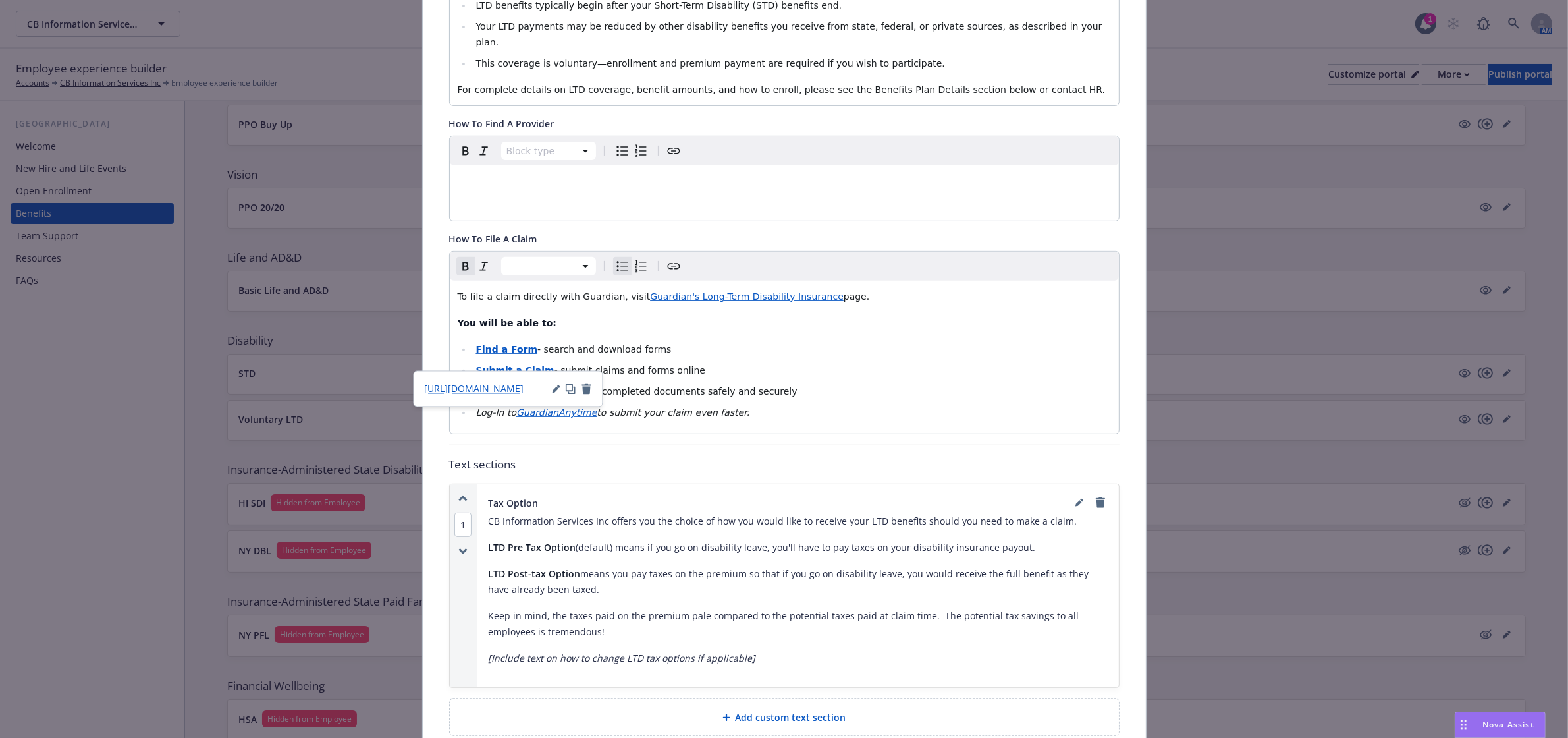
click at [859, 341] on li "Find a Form - search and download forms" at bounding box center [791, 349] width 639 height 16
click at [603, 291] on span "To file a claim directly with Guardian, visit" at bounding box center [554, 296] width 193 height 10
click at [952, 362] on li "Submit a Claim - submit claims and forms online" at bounding box center [791, 370] width 639 height 16
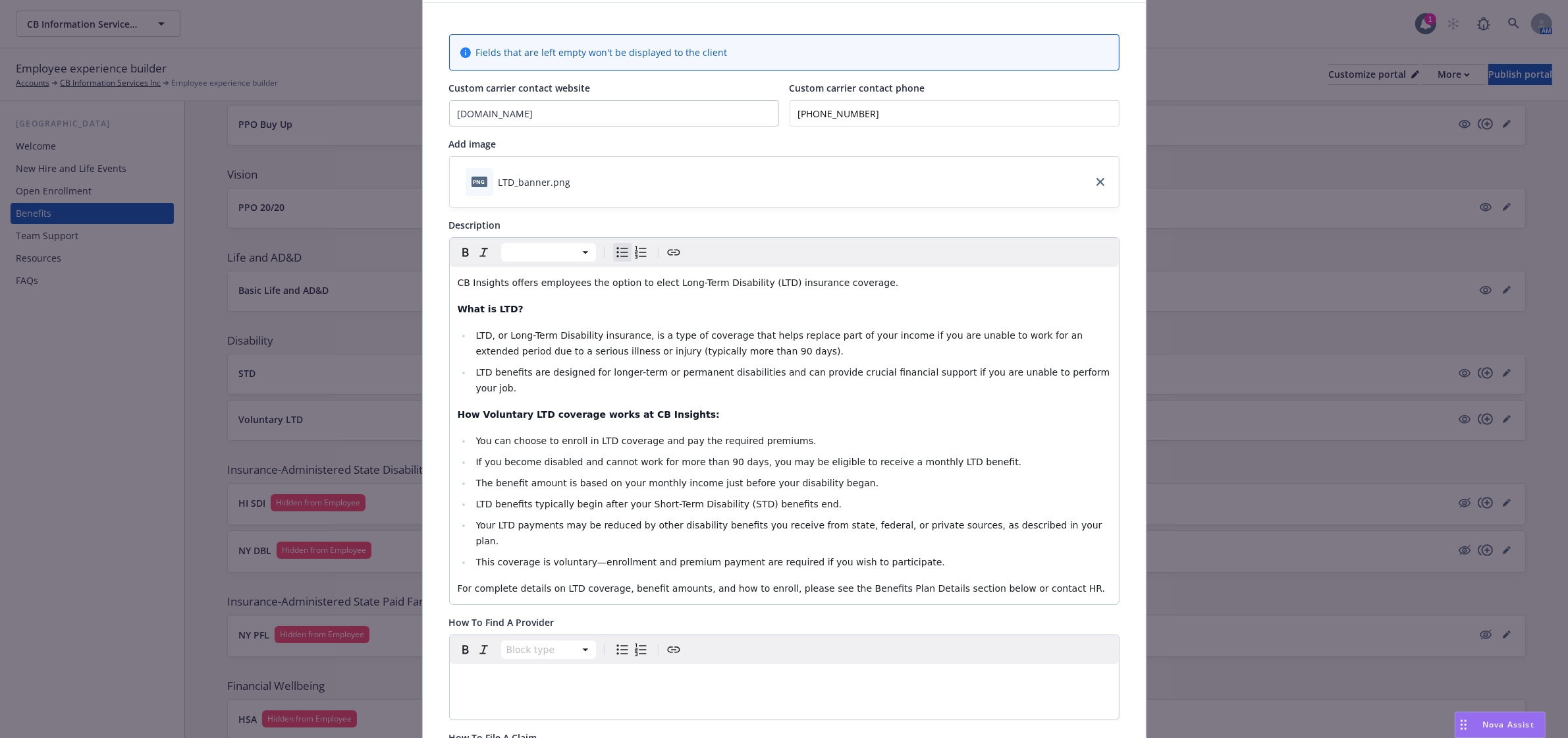
scroll to position [0, 0]
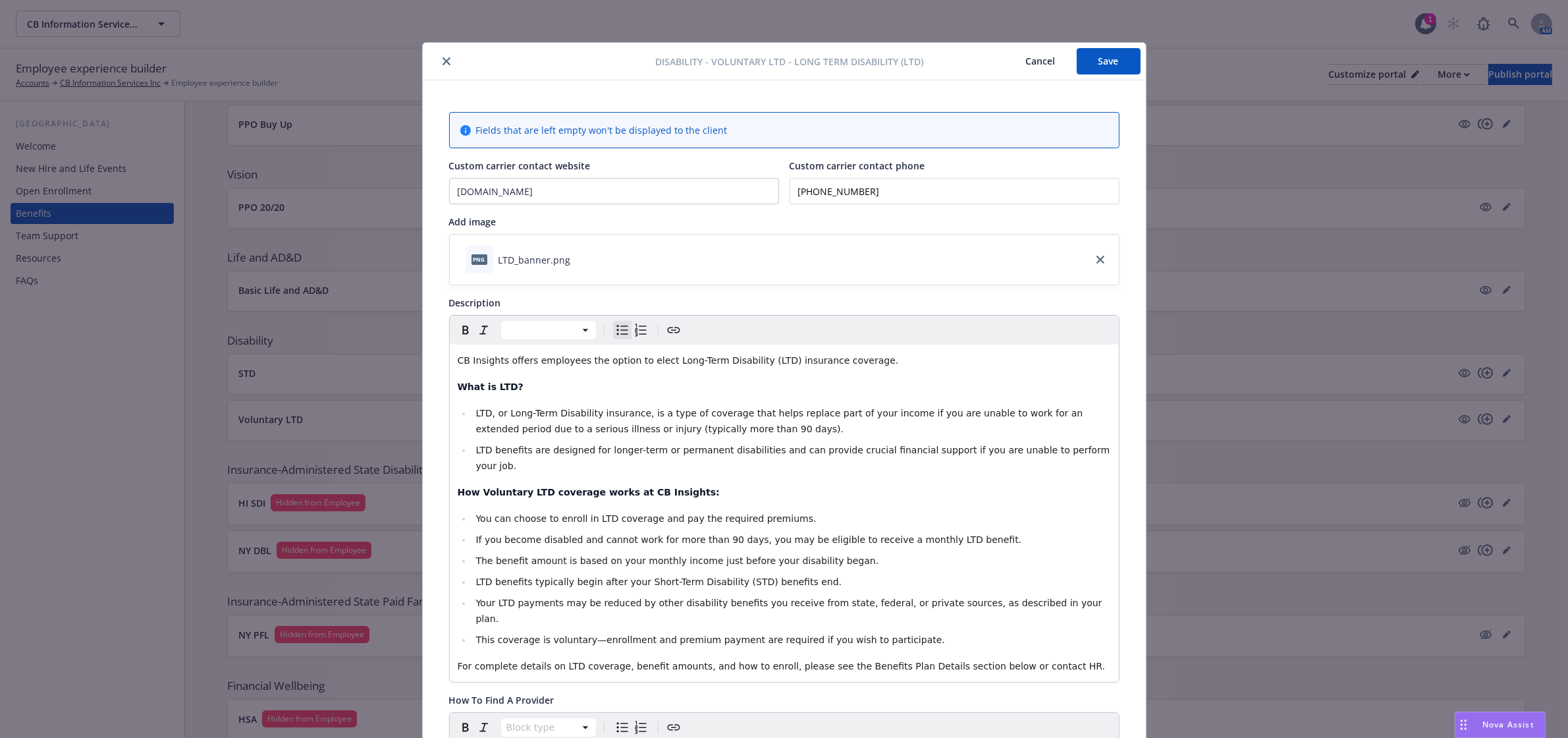
click at [1082, 70] on button "Save" at bounding box center [1108, 61] width 64 height 26
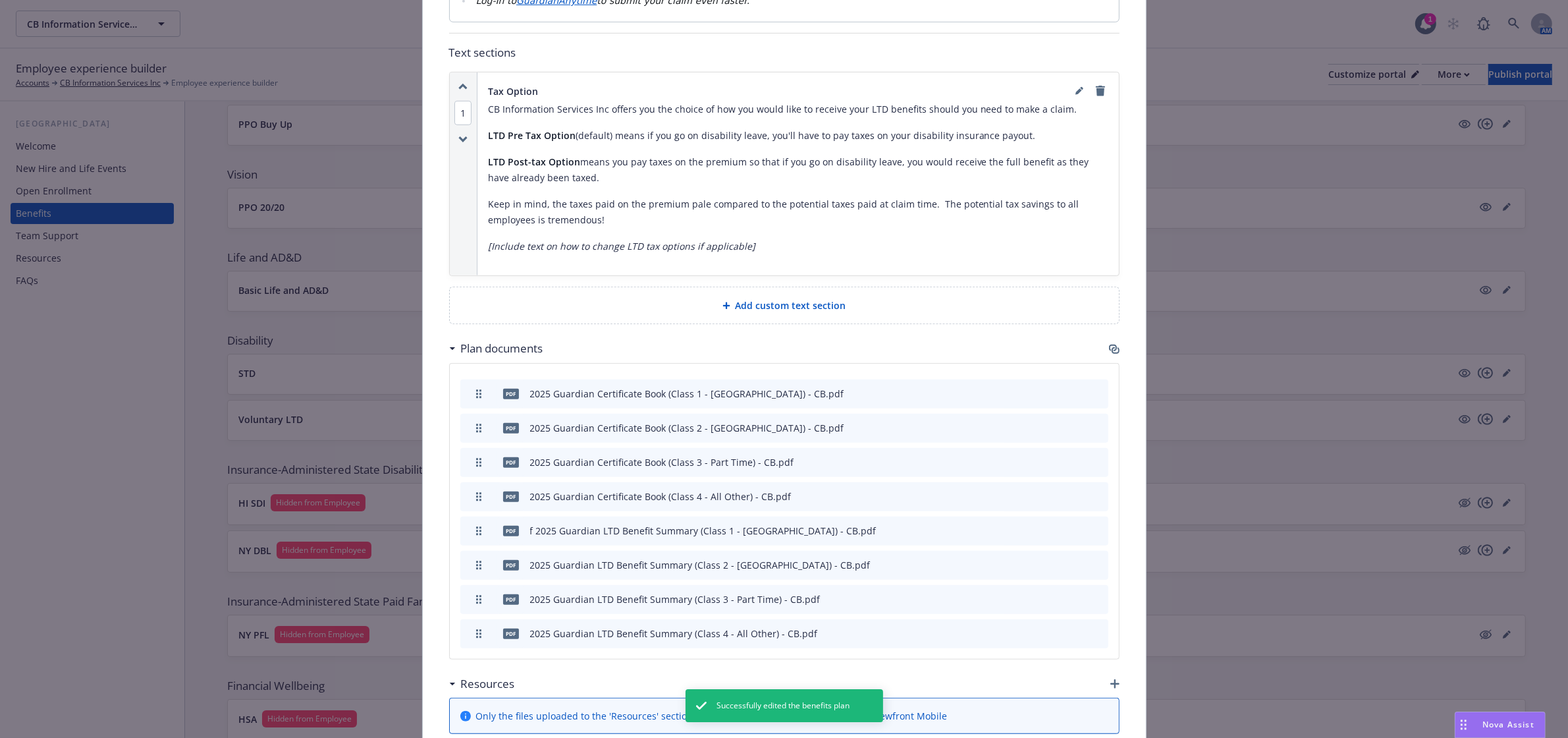
scroll to position [906, 0]
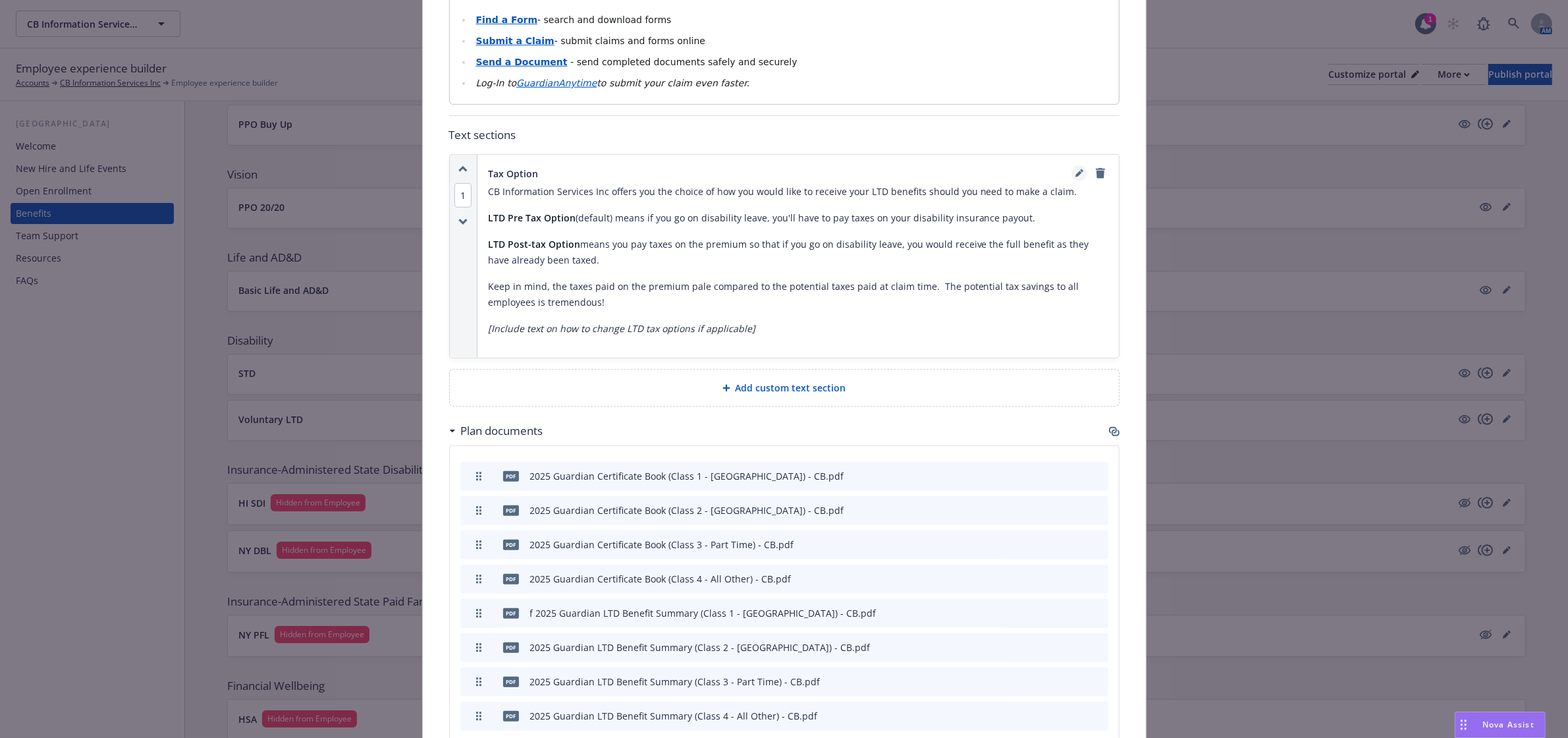
click at [1071, 166] on link "editPencil" at bounding box center [1079, 174] width 16 height 16
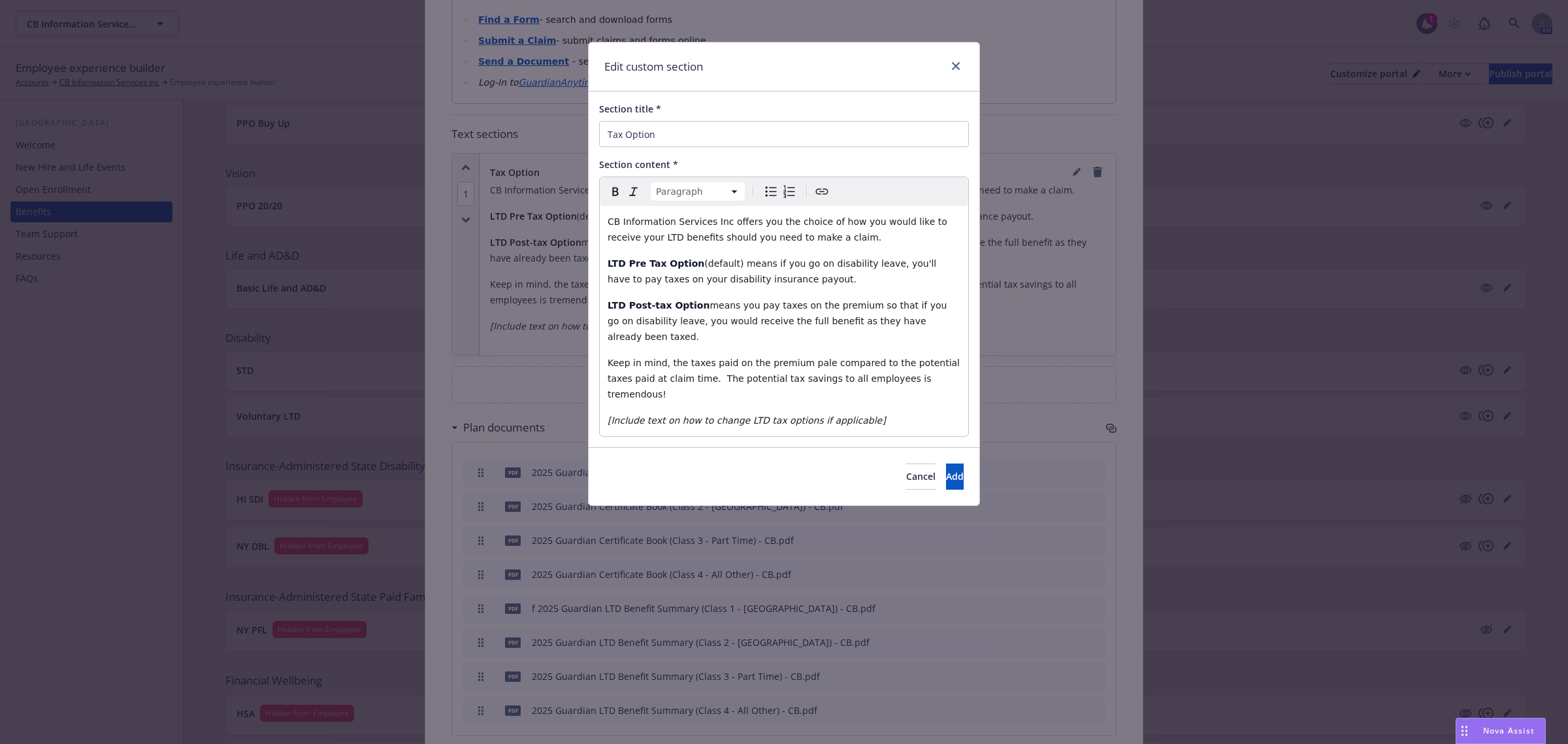
drag, startPoint x: 719, startPoint y: 219, endPoint x: 624, endPoint y: 213, distance: 95.2
click at [624, 213] on div "CB Information Services Inc offers you the choice of how you would like to rece…" at bounding box center [784, 321] width 369 height 230
click at [949, 463] on button "Add" at bounding box center [955, 476] width 17 height 26
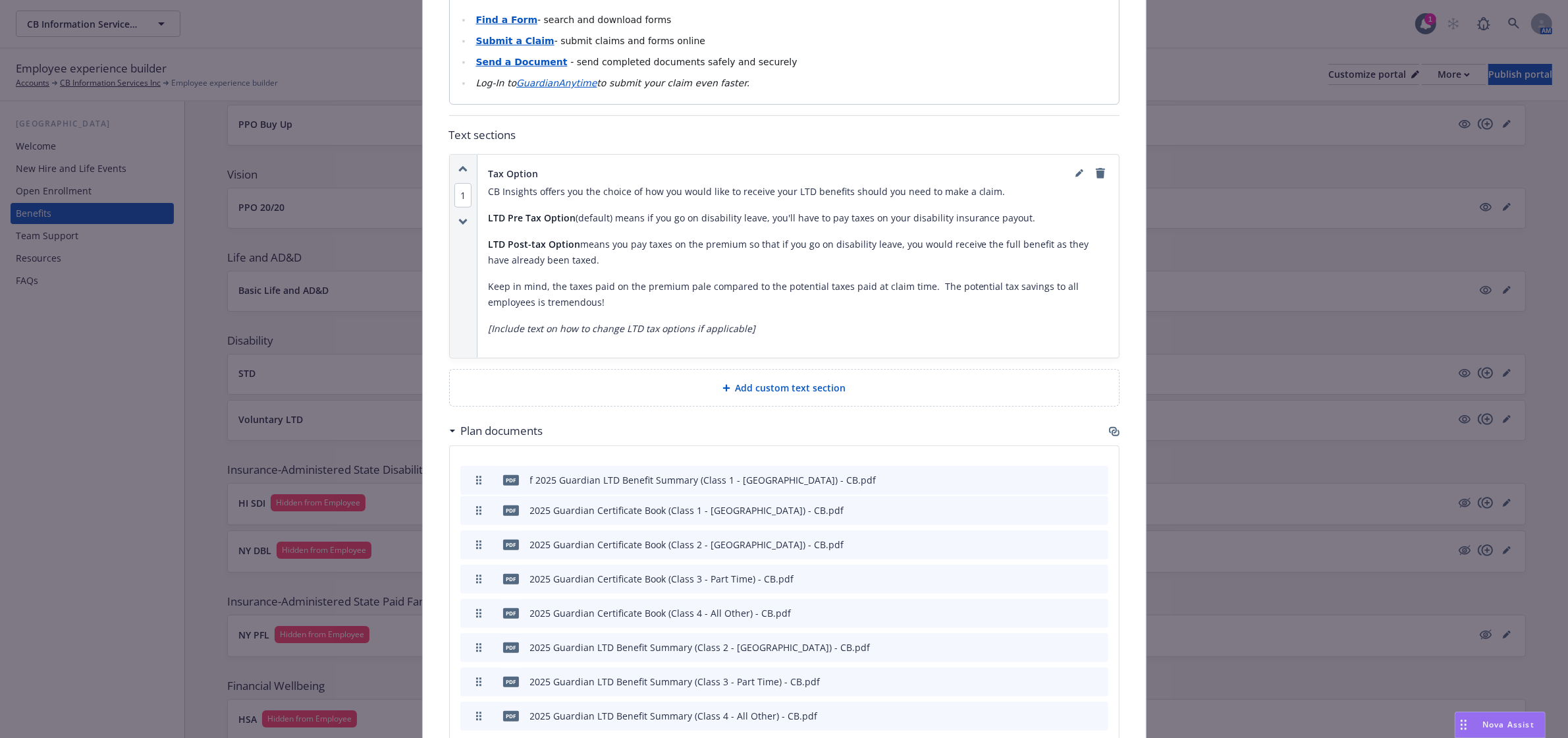
drag, startPoint x: 472, startPoint y: 584, endPoint x: 459, endPoint y: 451, distance: 133.6
drag, startPoint x: 472, startPoint y: 619, endPoint x: 468, endPoint y: 496, distance: 123.1
drag, startPoint x: 468, startPoint y: 652, endPoint x: 476, endPoint y: 514, distance: 138.2
drag, startPoint x: 475, startPoint y: 690, endPoint x: 480, endPoint y: 553, distance: 137.1
click at [1061, 640] on div at bounding box center [1076, 647] width 54 height 14
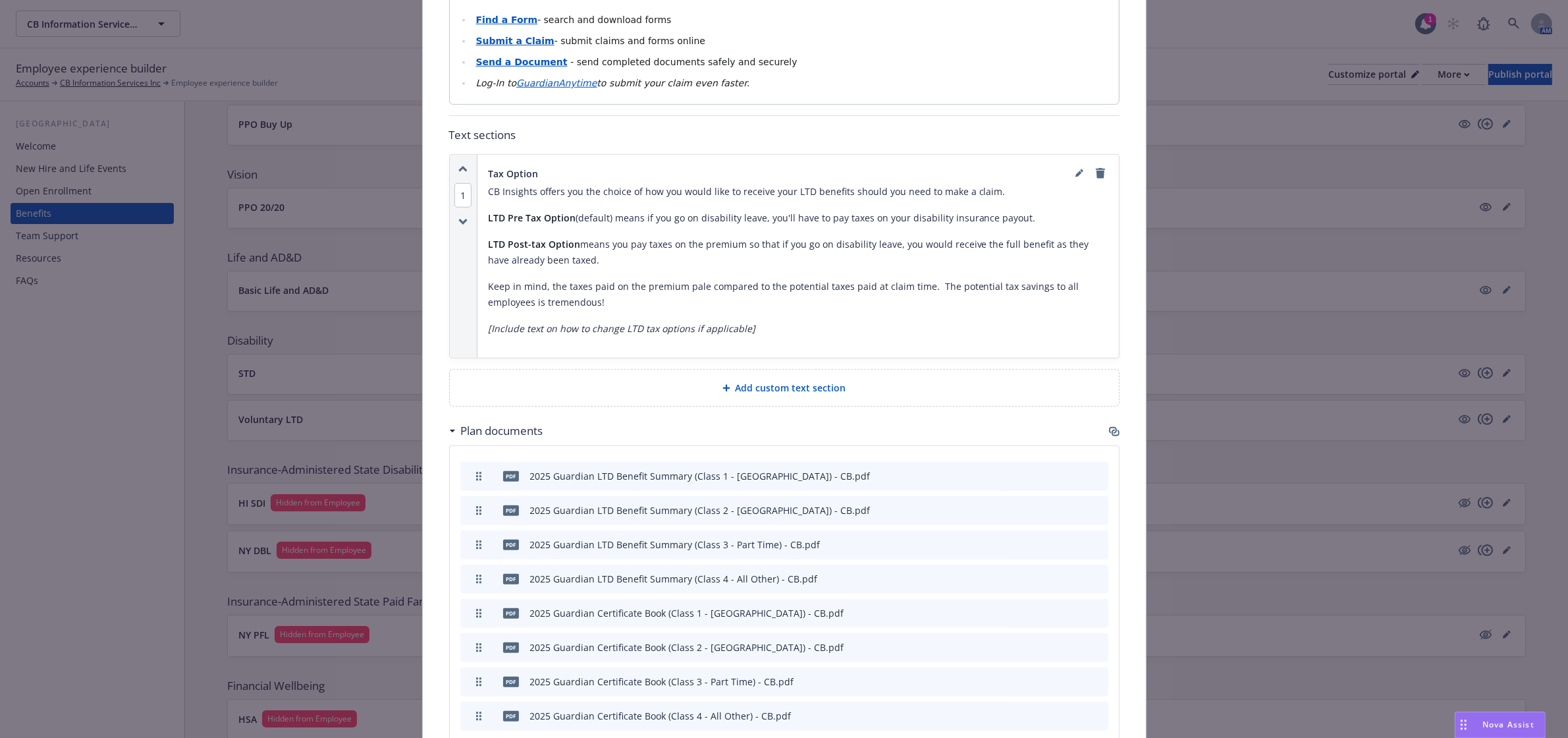
click at [1069, 642] on icon "preview file" at bounding box center [1074, 647] width 12 height 10
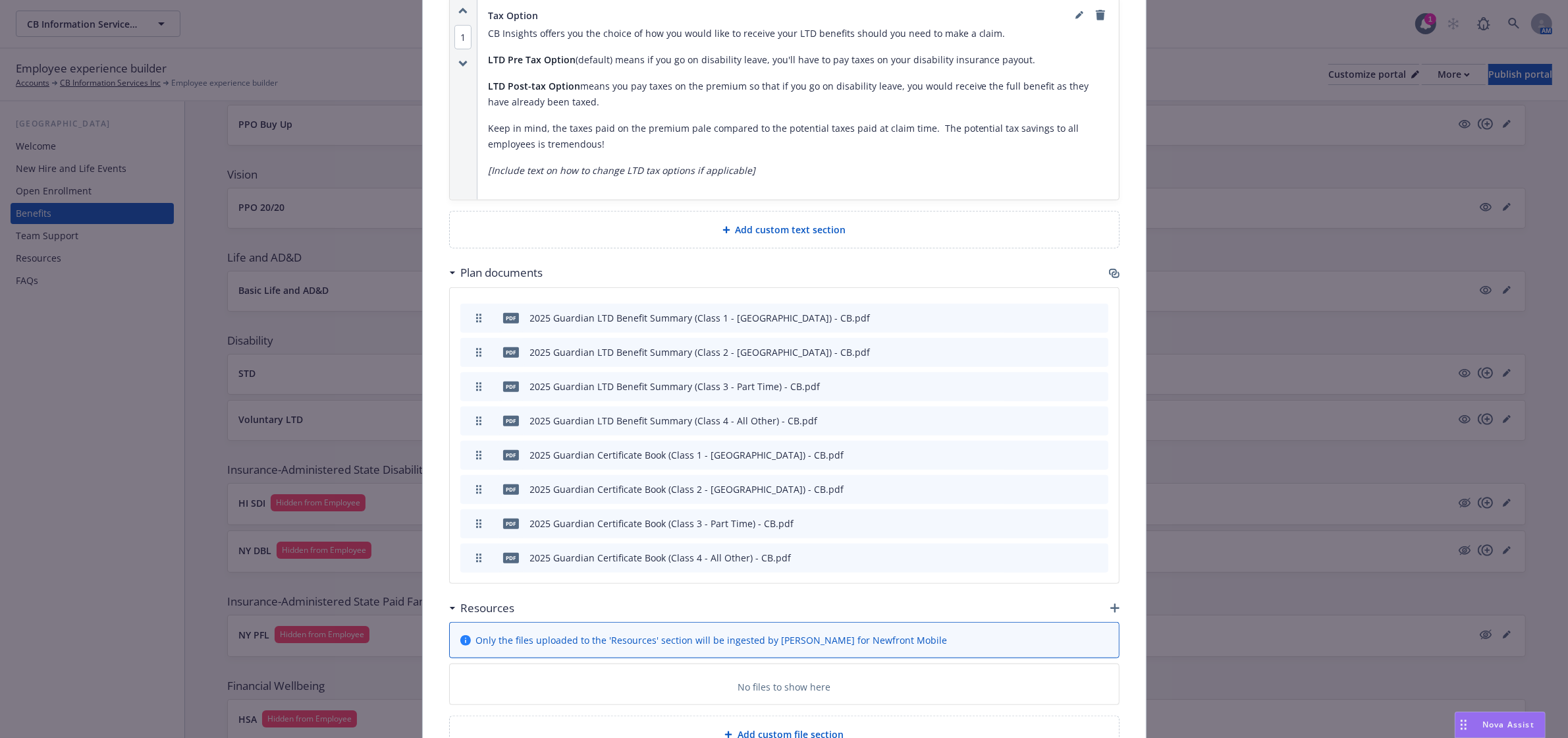
scroll to position [1071, 0]
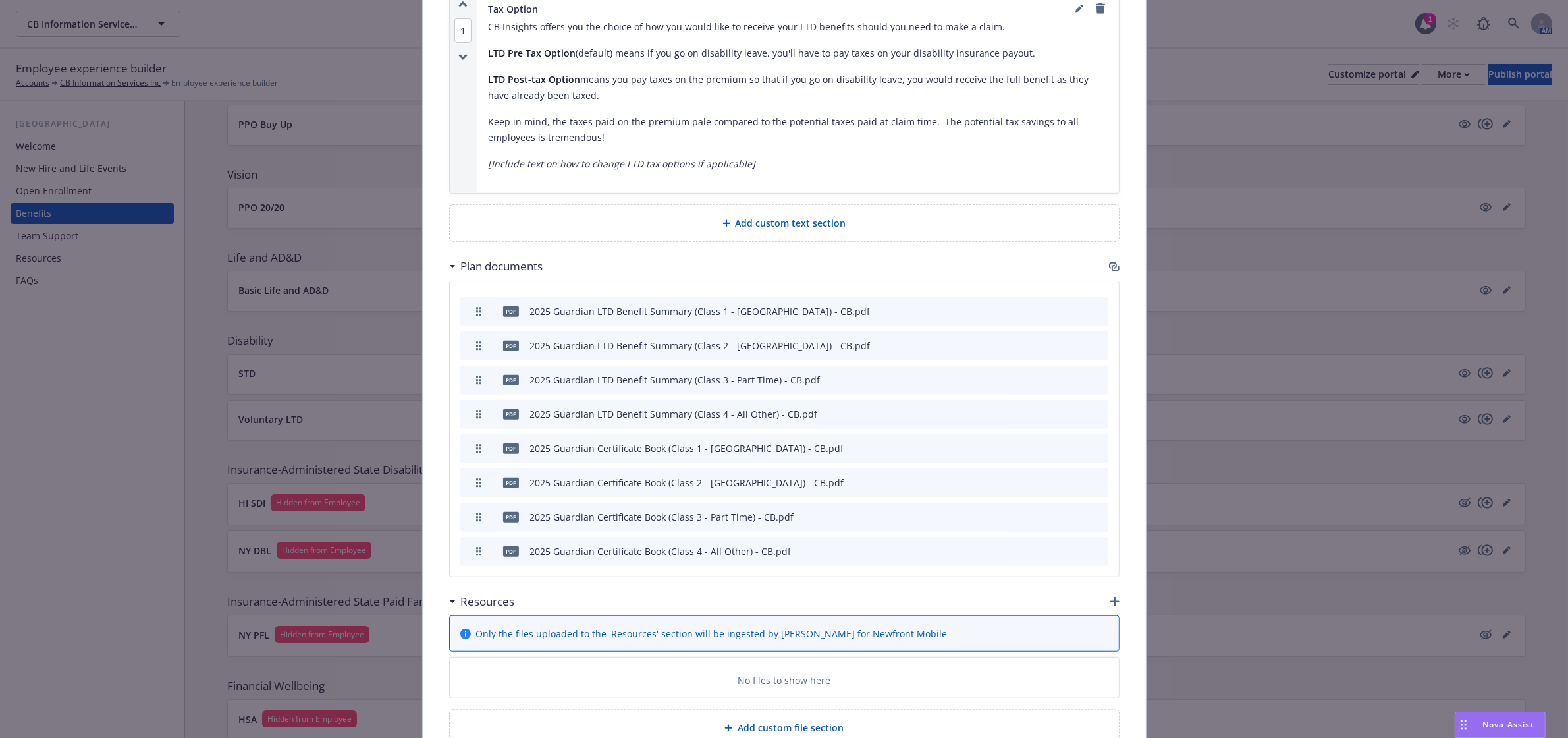
click at [1069, 545] on icon "preview file" at bounding box center [1074, 550] width 12 height 10
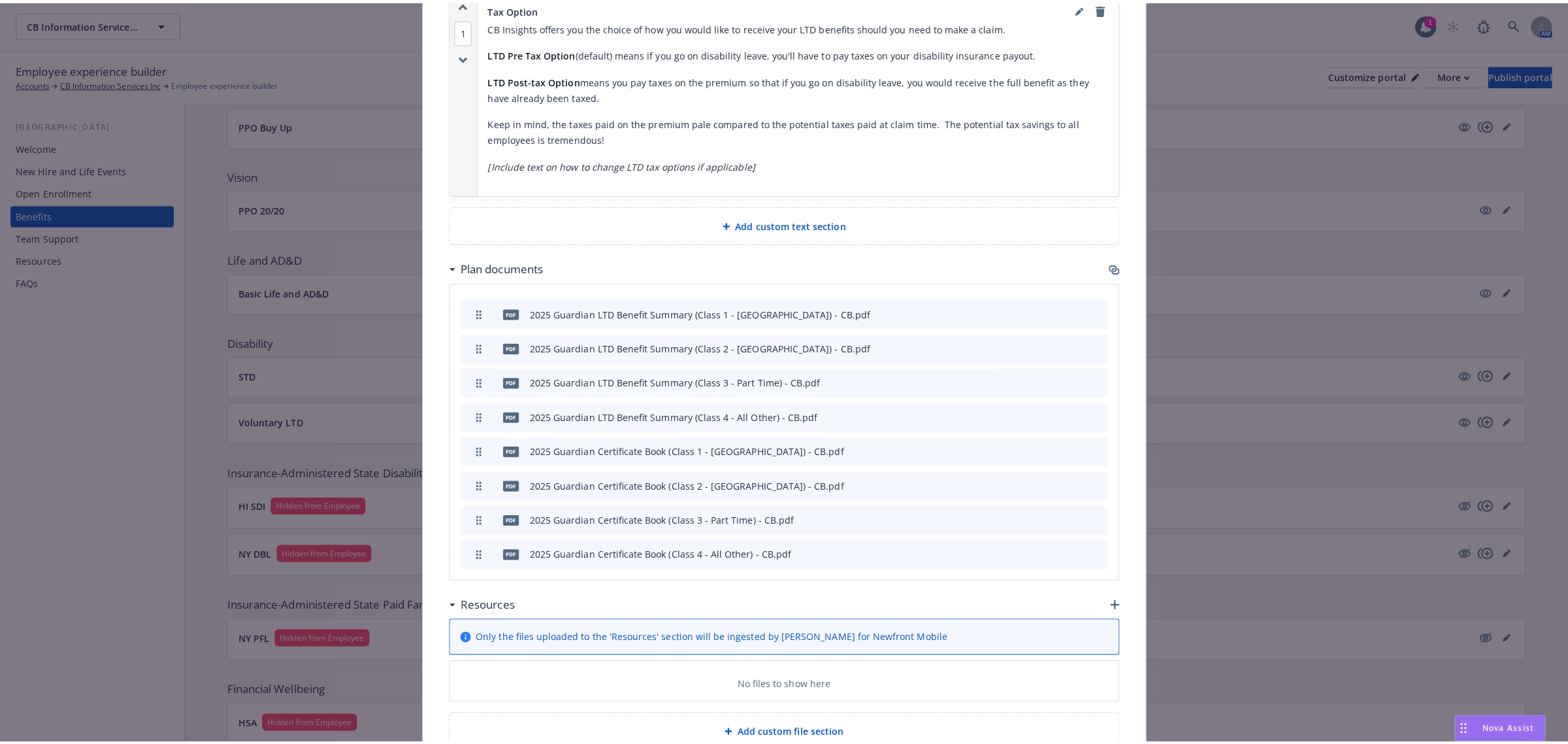
scroll to position [1116, 0]
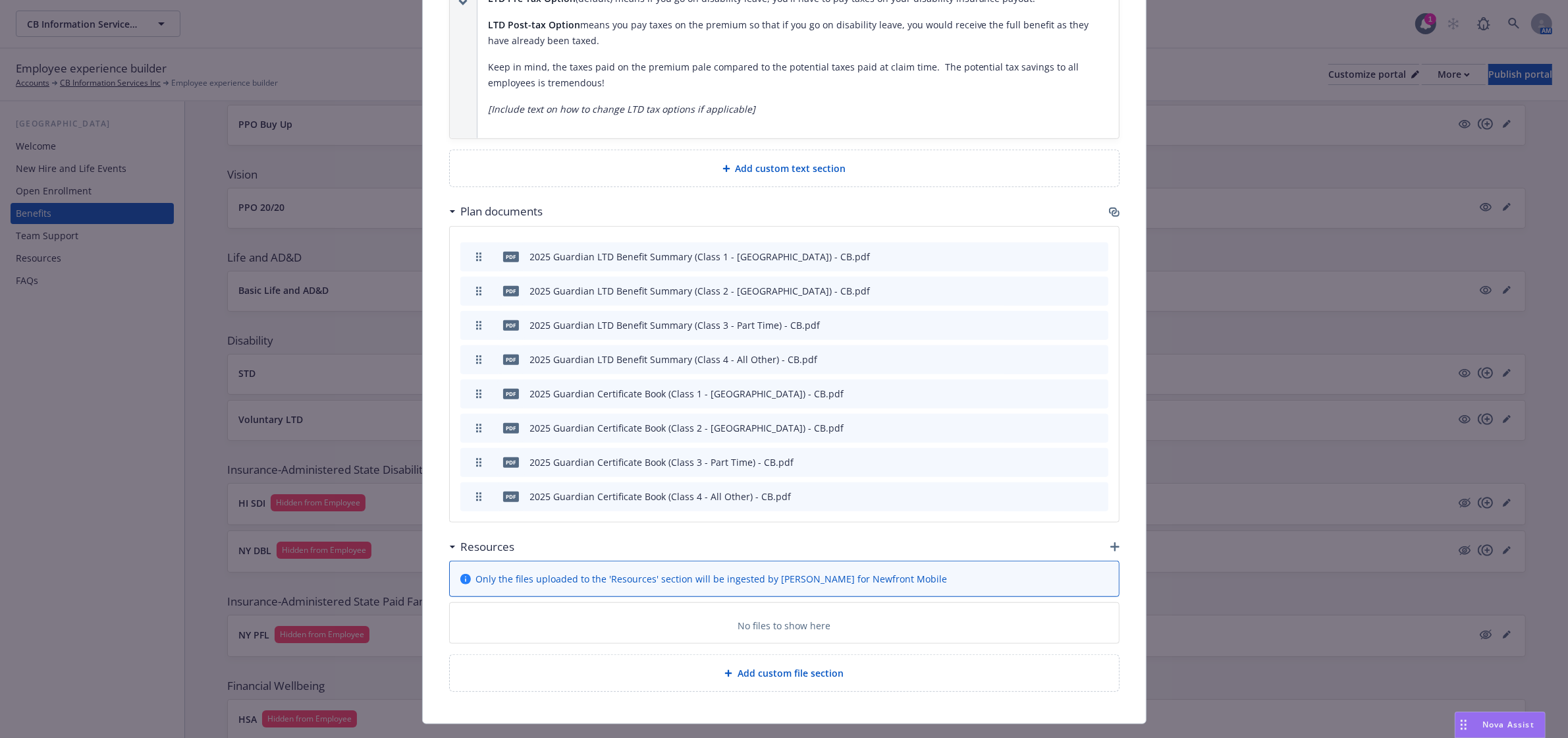
click at [1110, 542] on icon "button" at bounding box center [1115, 547] width 10 height 10
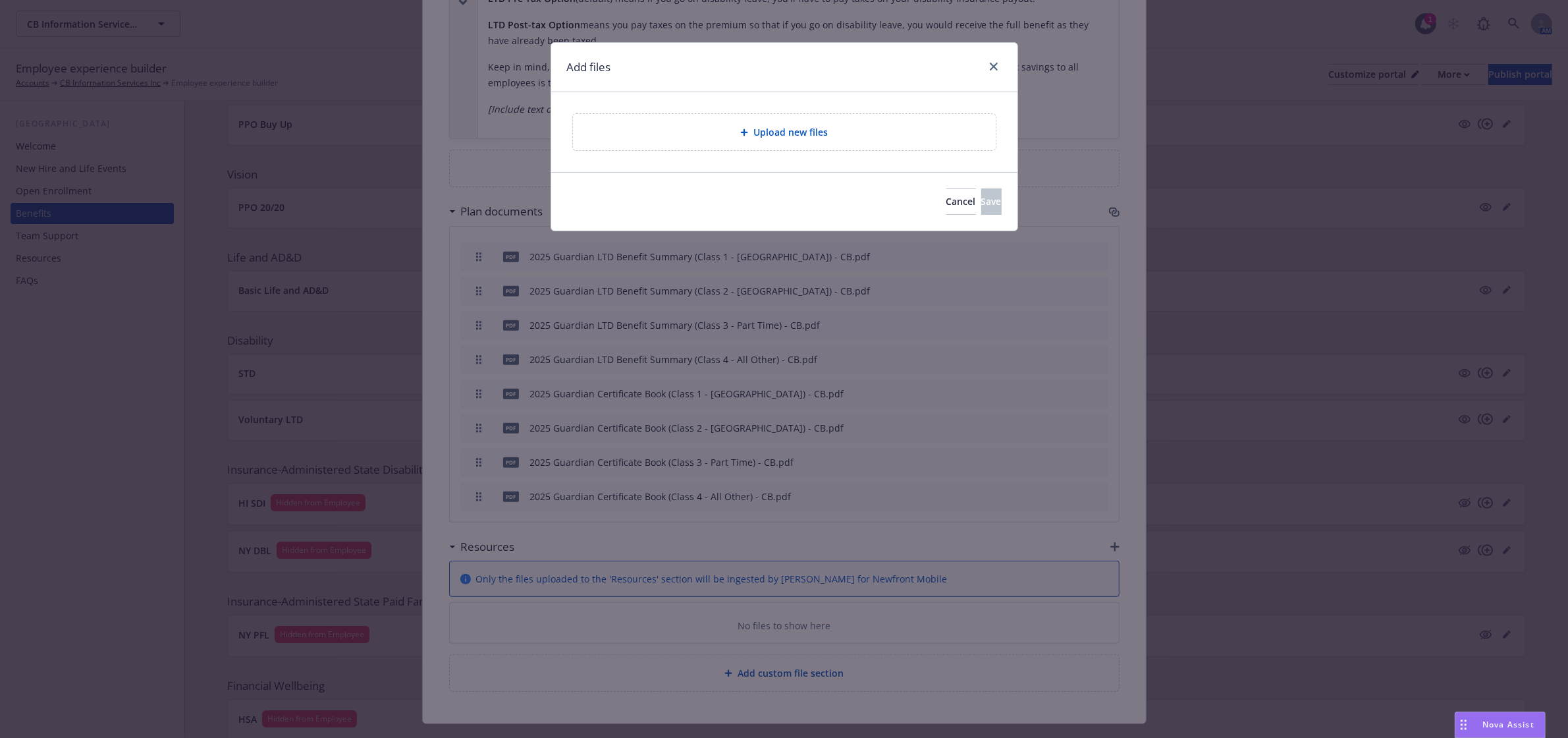
scroll to position [1113, 0]
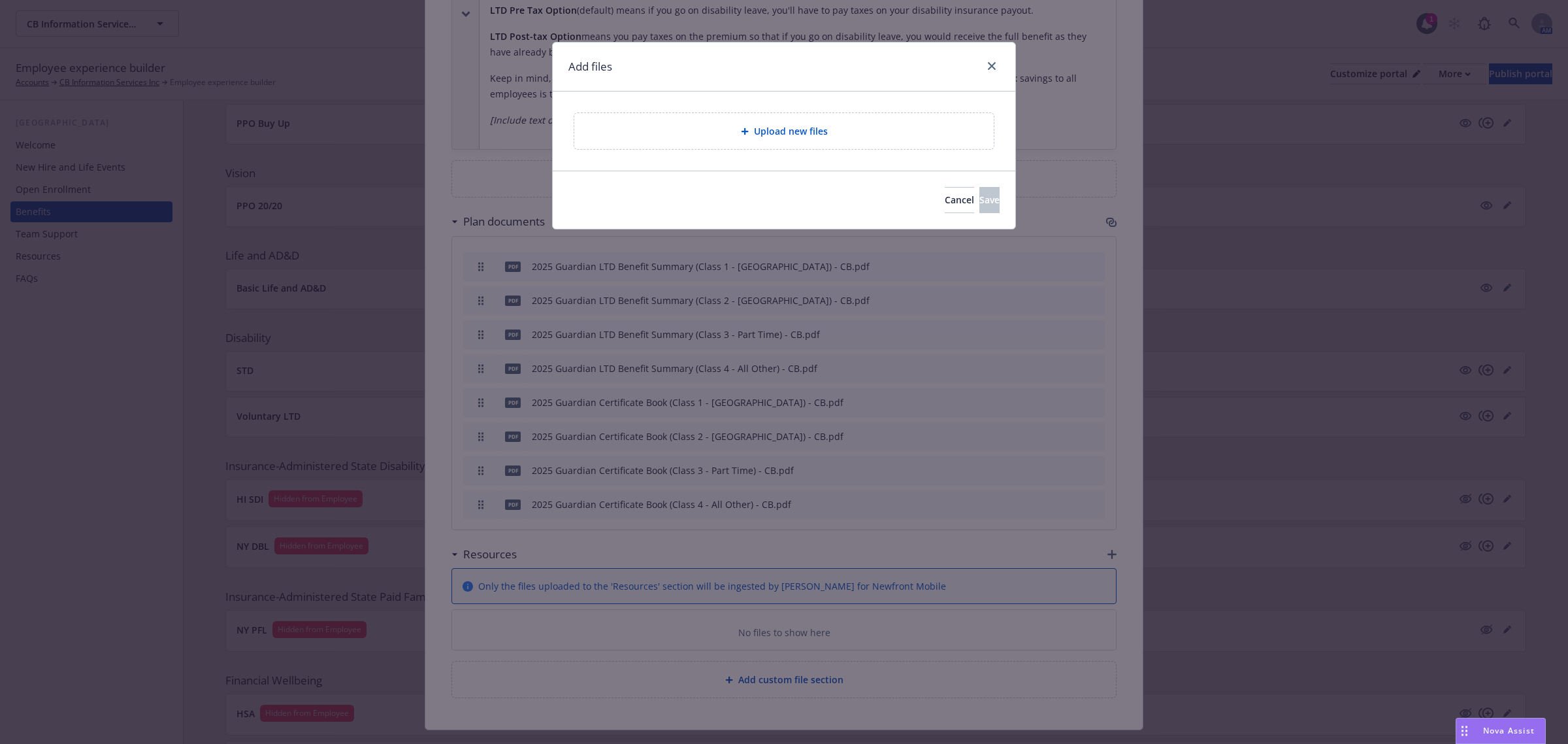
click at [746, 125] on div "Upload new files" at bounding box center [784, 131] width 399 height 15
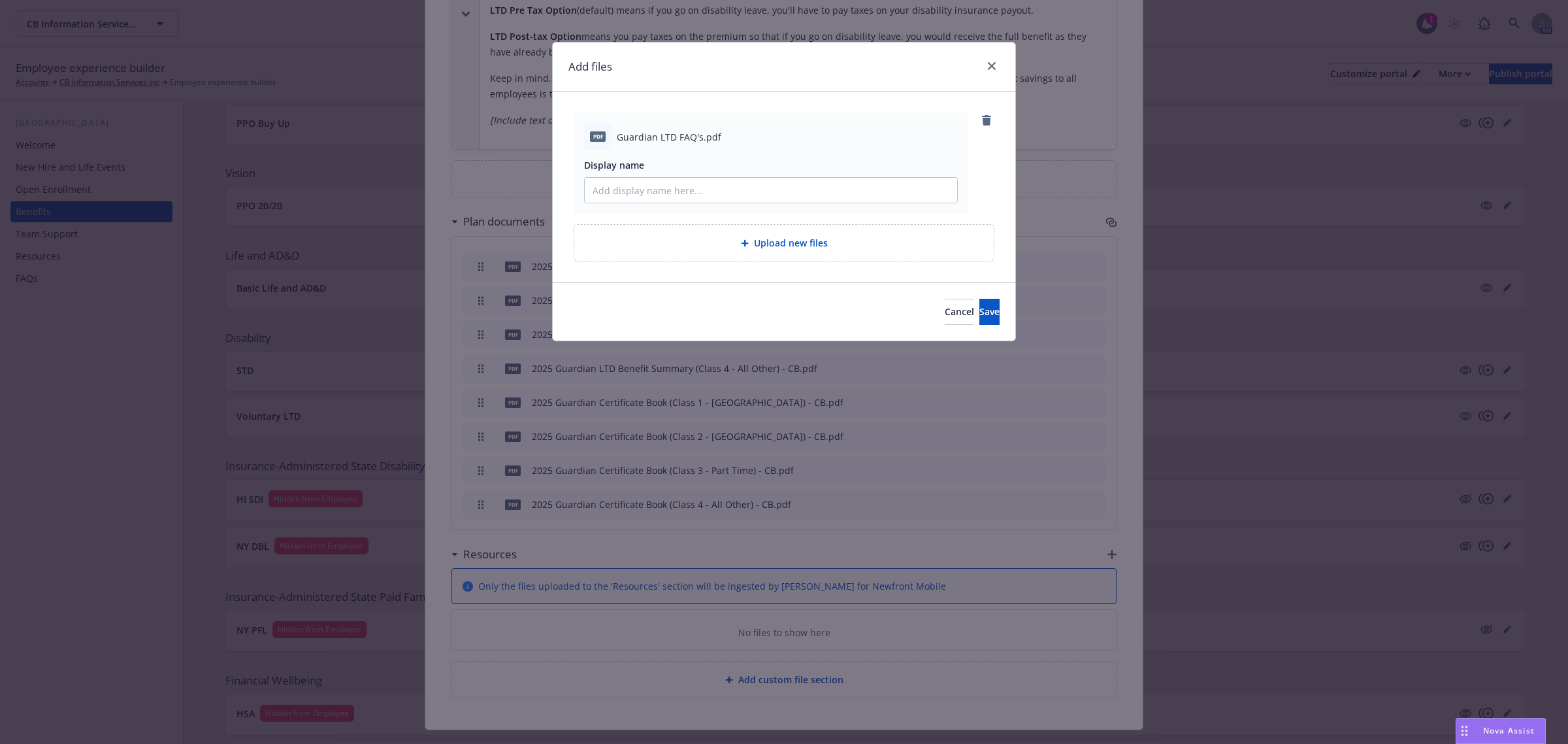
drag, startPoint x: 619, startPoint y: 134, endPoint x: 700, endPoint y: 140, distance: 81.2
click at [700, 140] on span "Guardian LTD FAQ's.pdf" at bounding box center [669, 136] width 105 height 13
click at [662, 190] on input "Display name" at bounding box center [771, 190] width 373 height 25
paste input "Guardian LTD FAQ's"
type input "Guardian LTD FAQ's"
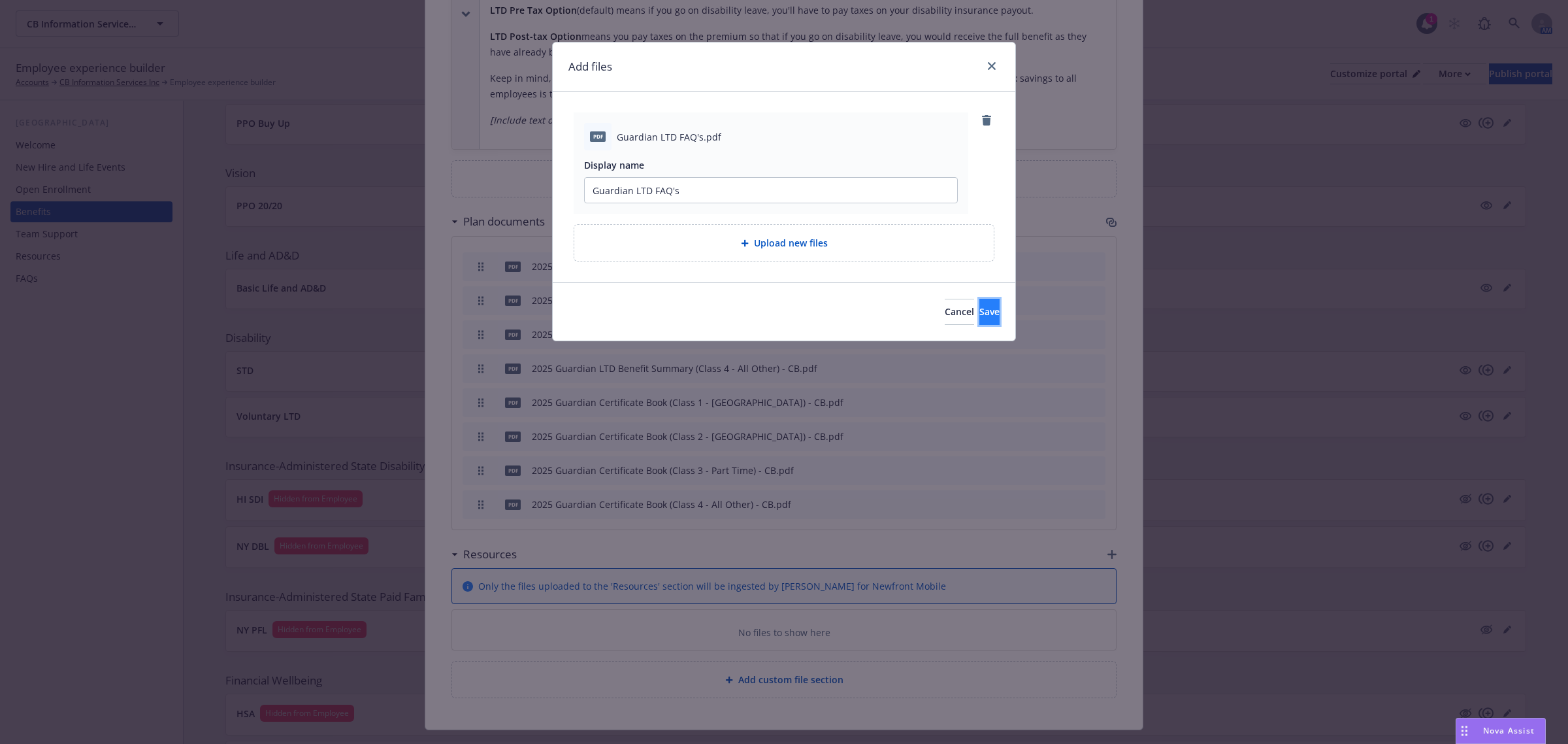
click at [980, 317] on button "Save" at bounding box center [990, 311] width 21 height 26
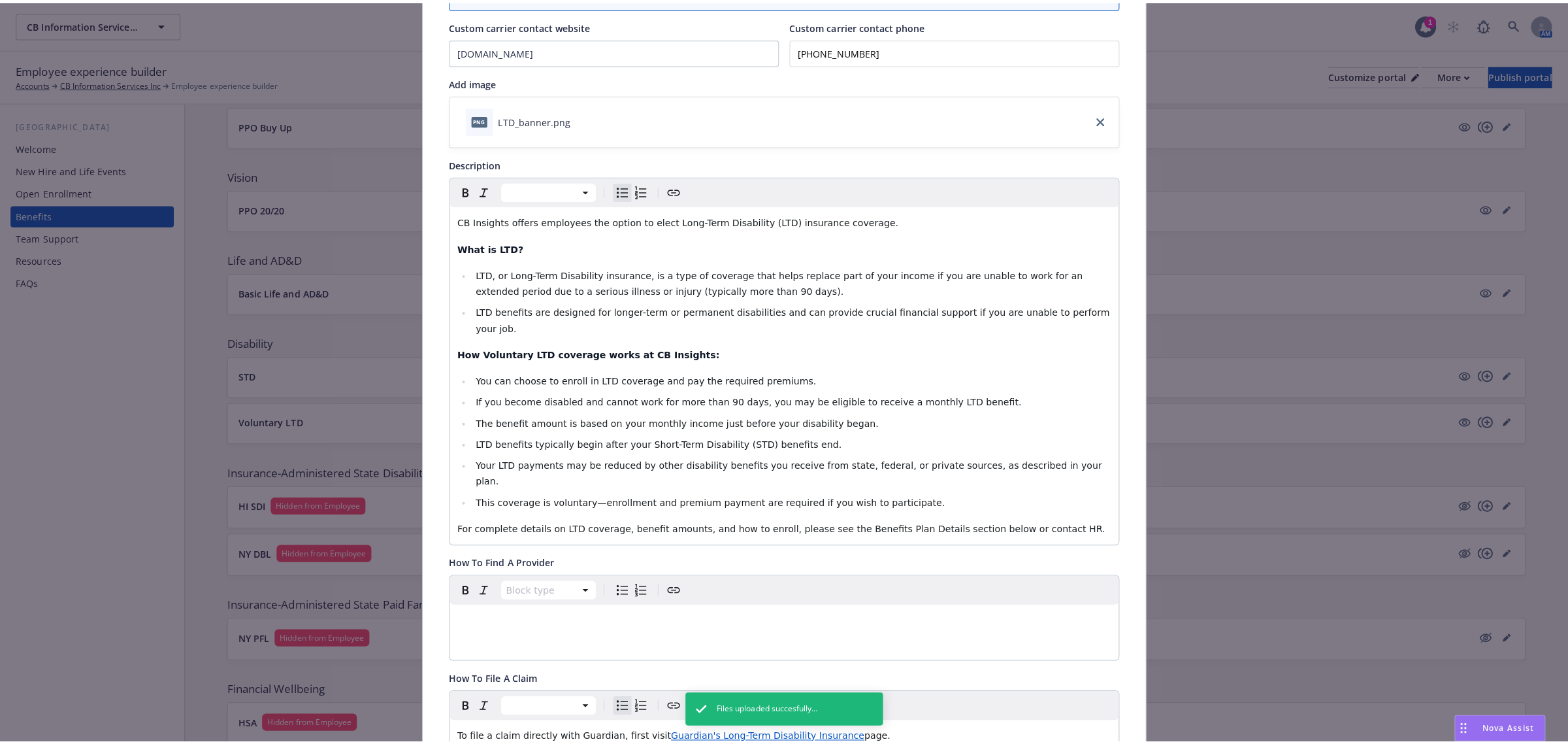
scroll to position [0, 0]
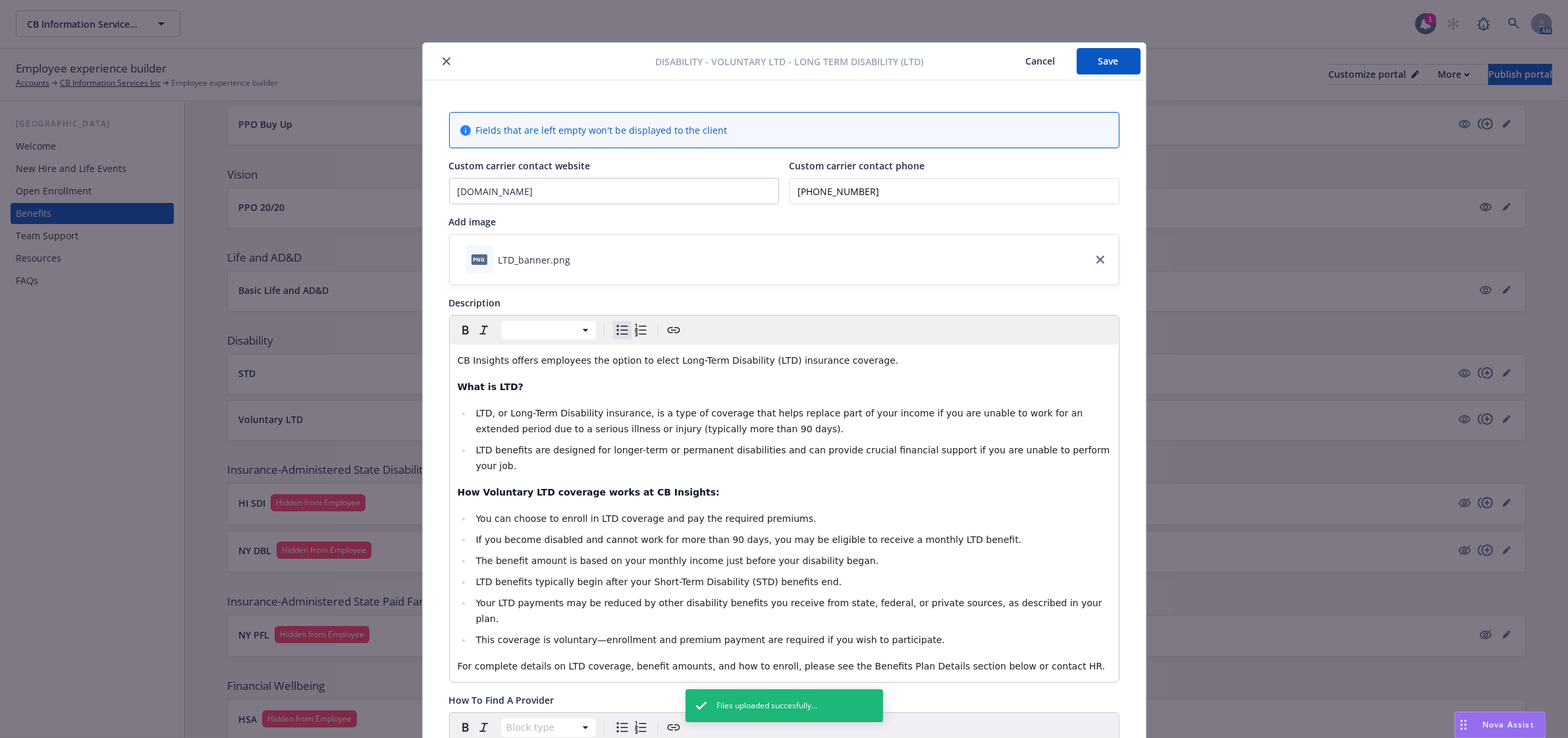
click at [1094, 67] on button "Save" at bounding box center [1108, 61] width 64 height 26
click at [443, 59] on icon "close" at bounding box center [447, 62] width 8 height 8
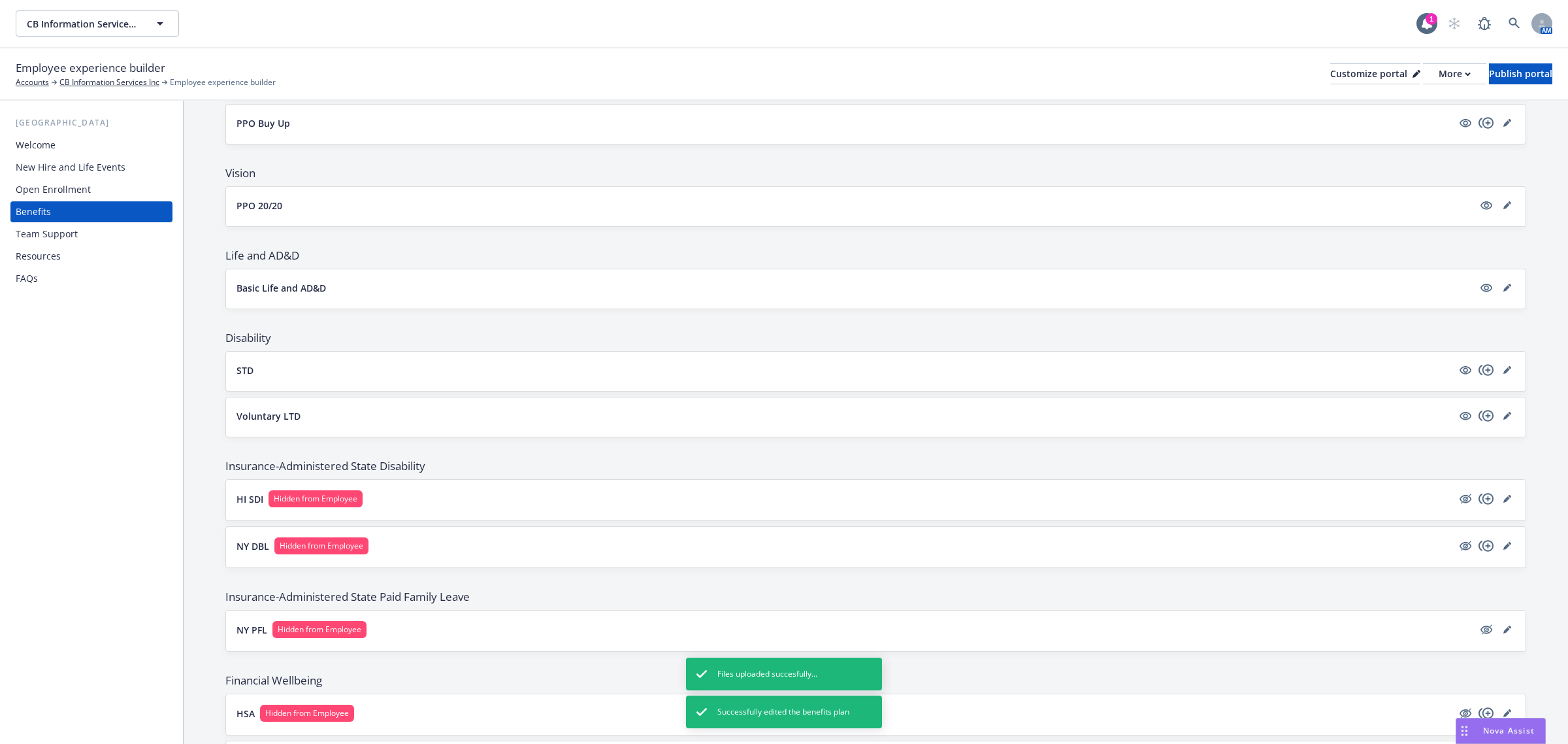
click at [562, 417] on button "Voluntary LTD" at bounding box center [844, 416] width 1216 height 13
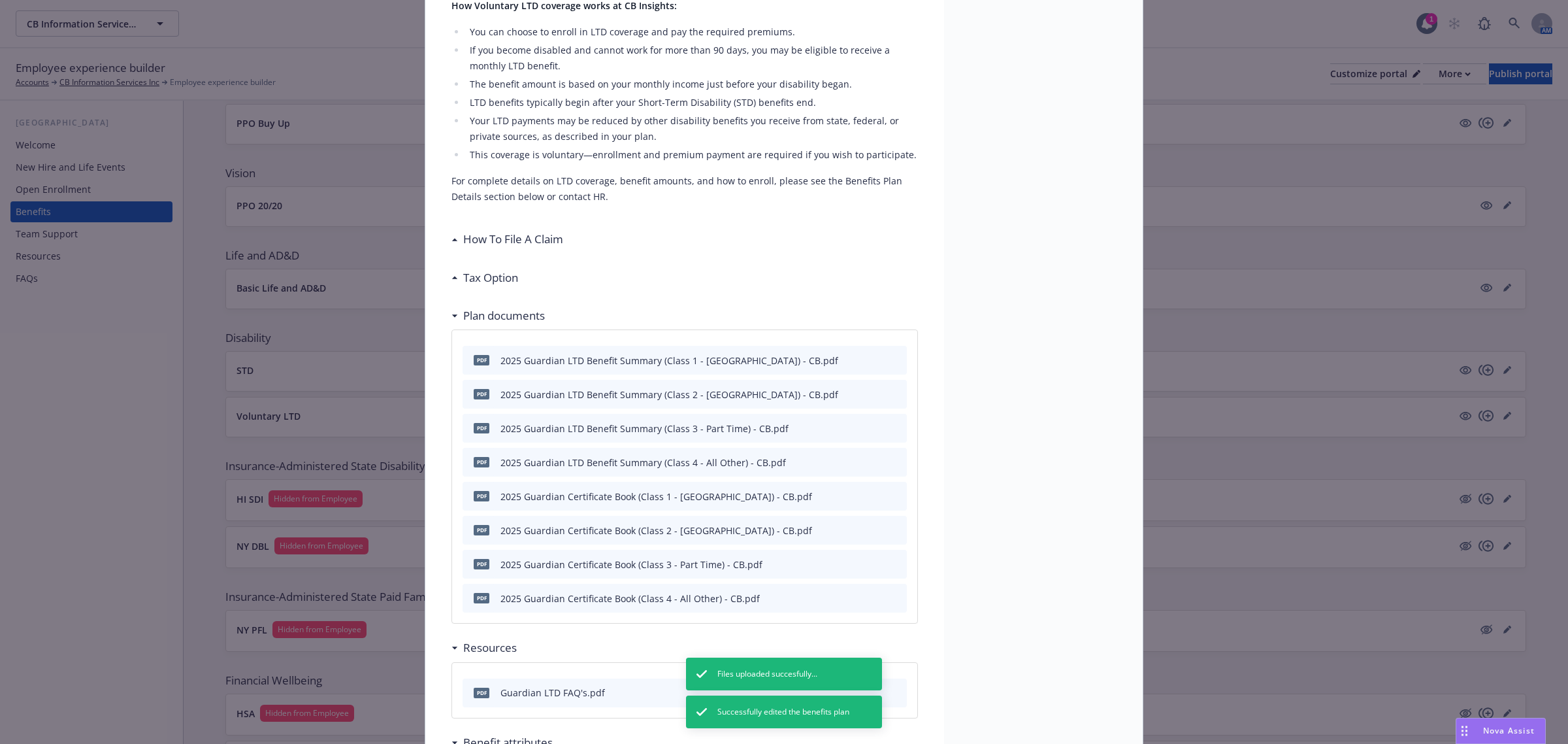
scroll to position [447, 0]
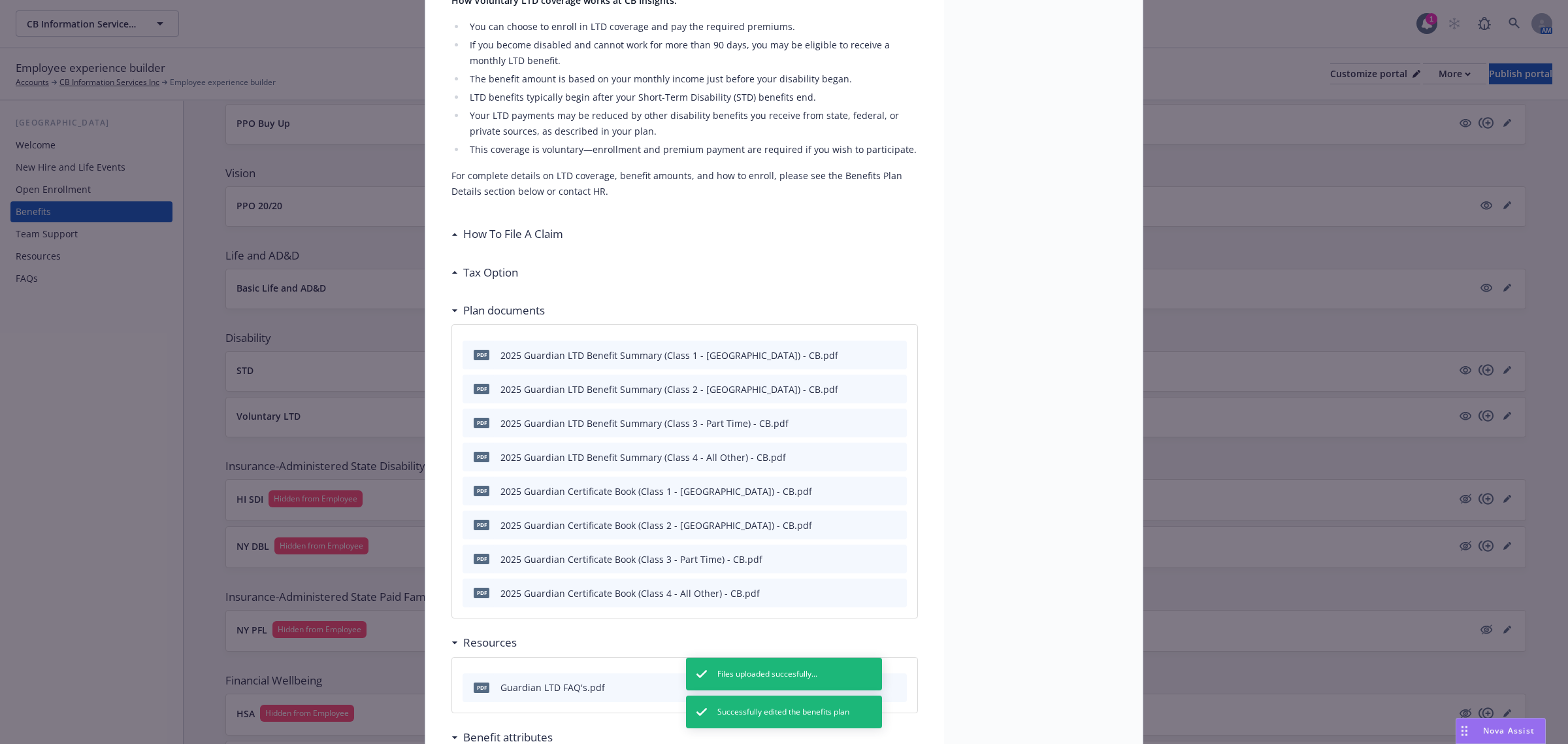
click at [547, 229] on div "How To File A Claim" at bounding box center [684, 234] width 466 height 28
click at [547, 225] on h3 "How To File A Claim" at bounding box center [513, 233] width 100 height 17
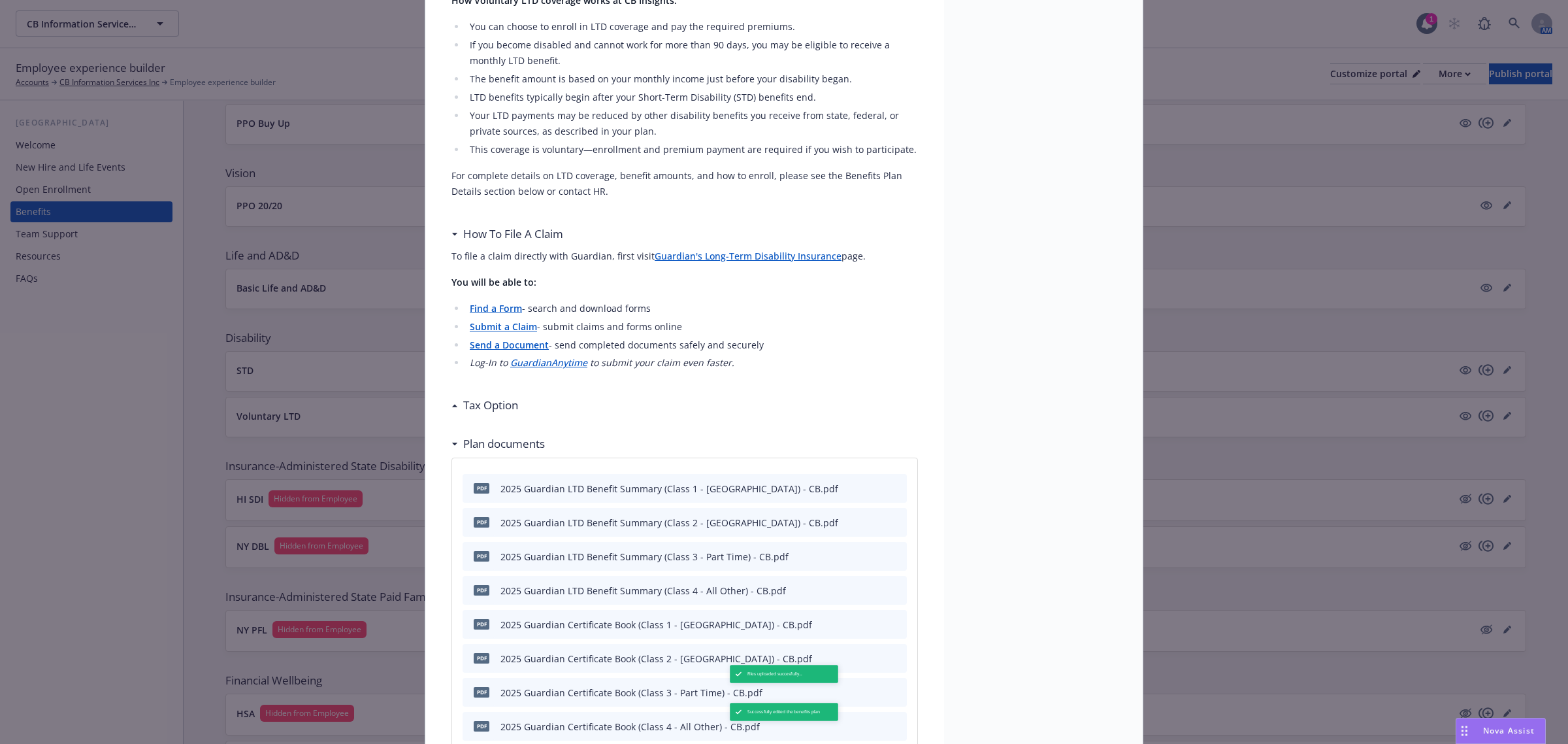
drag, startPoint x: 497, startPoint y: 390, endPoint x: 541, endPoint y: 392, distance: 44.0
click at [497, 397] on h3 "Tax Option" at bounding box center [490, 405] width 55 height 17
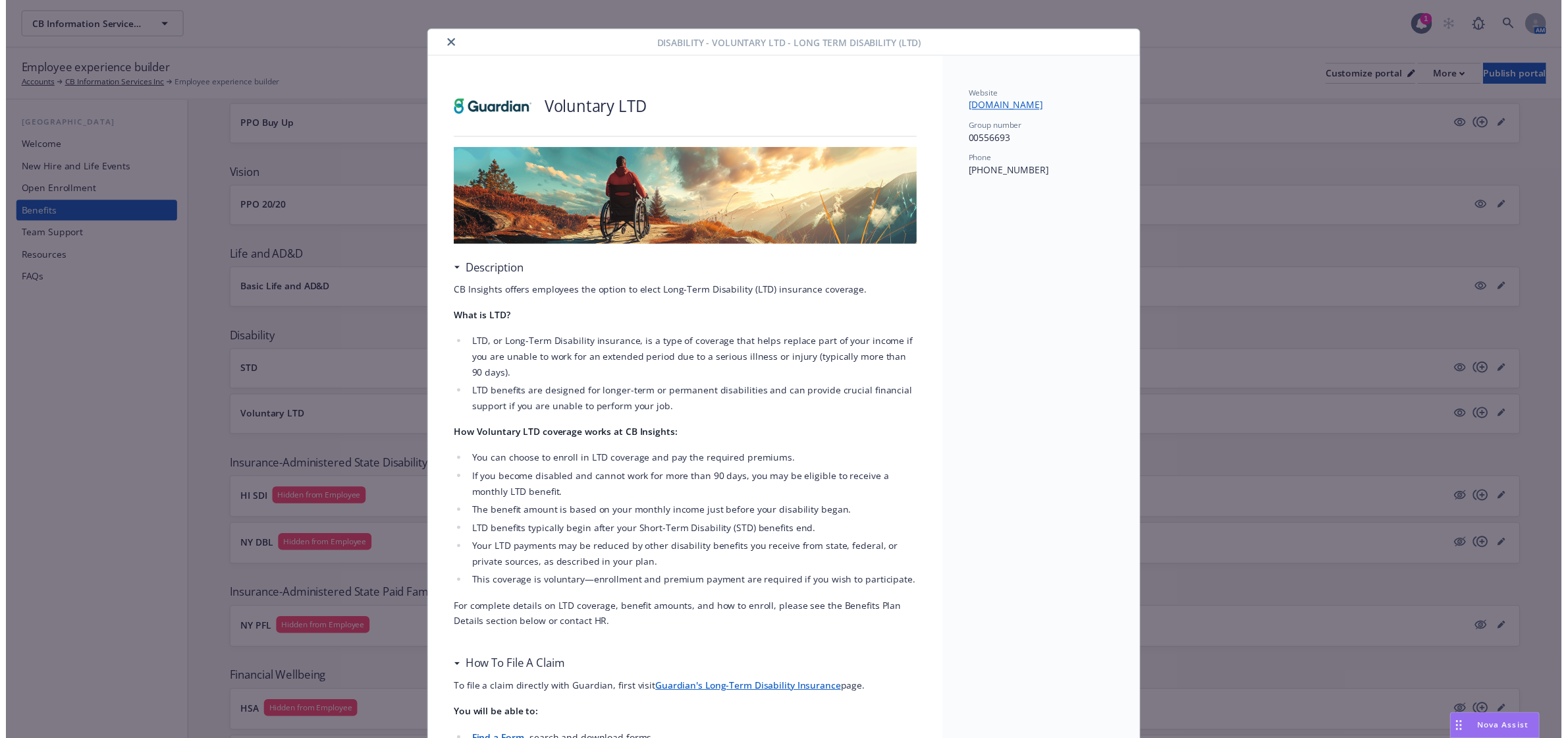
scroll to position [0, 0]
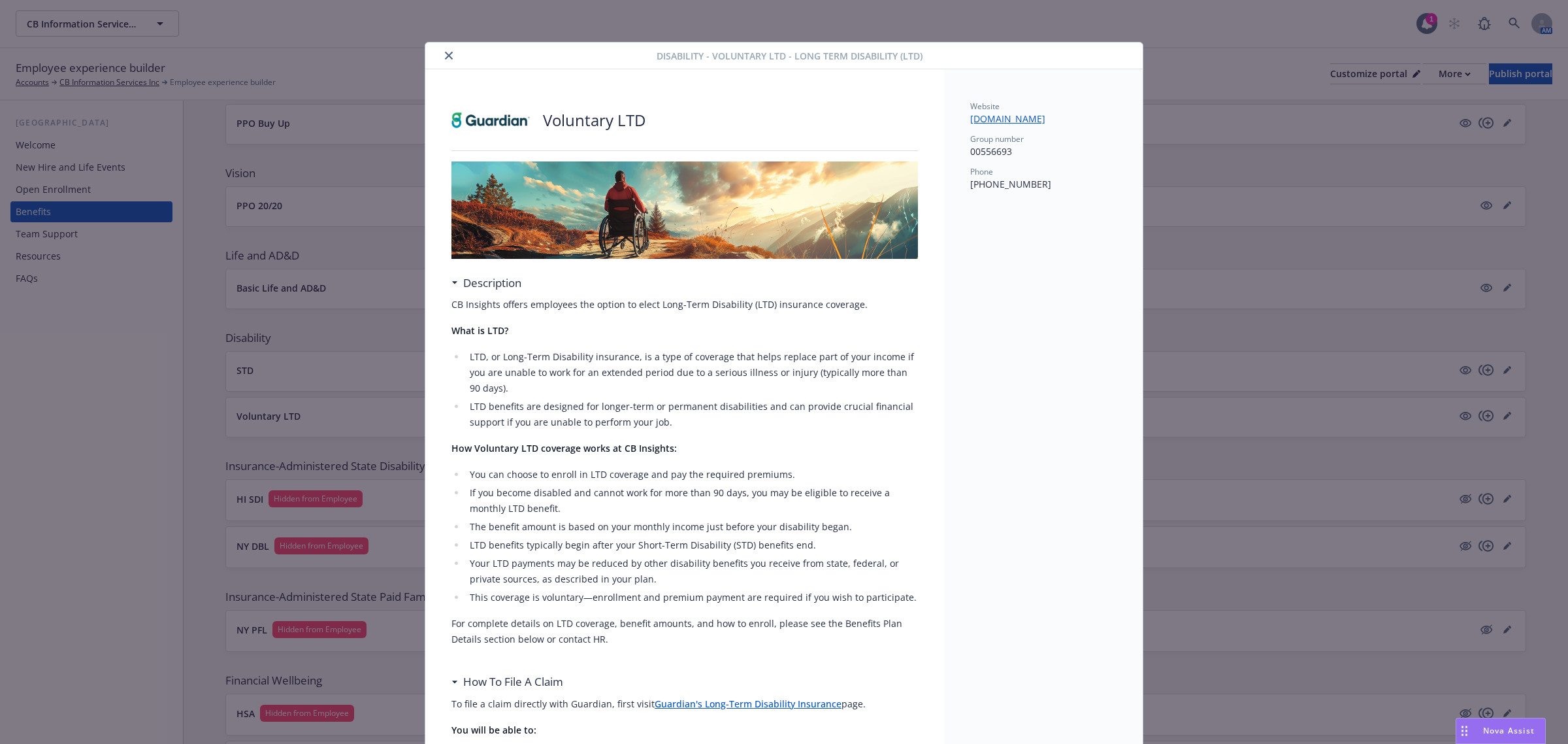
click at [445, 56] on icon "close" at bounding box center [449, 56] width 8 height 8
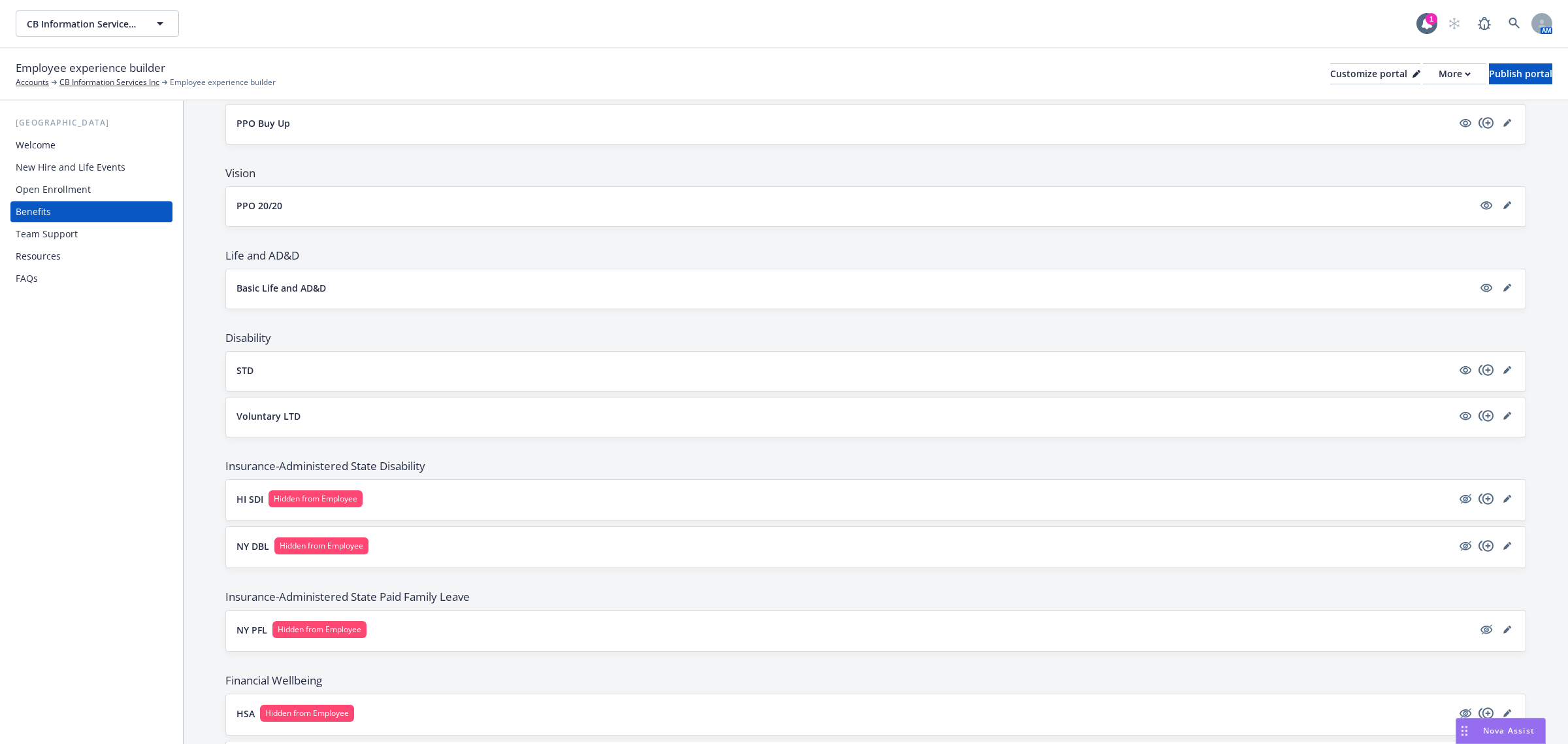
click at [1500, 410] on div at bounding box center [1486, 416] width 57 height 16
click at [1500, 416] on link "editPencil" at bounding box center [1508, 416] width 16 height 16
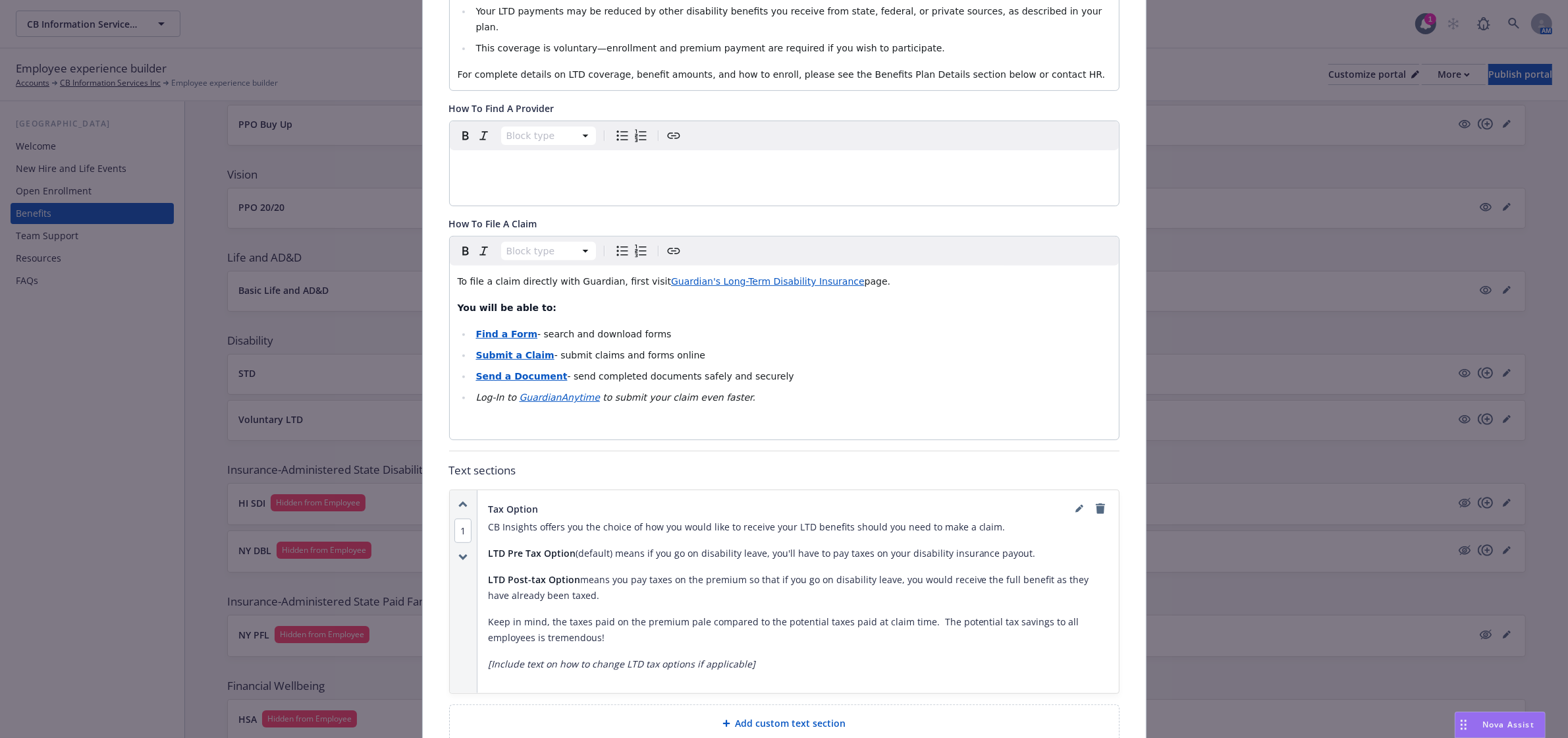
scroll to position [585, 0]
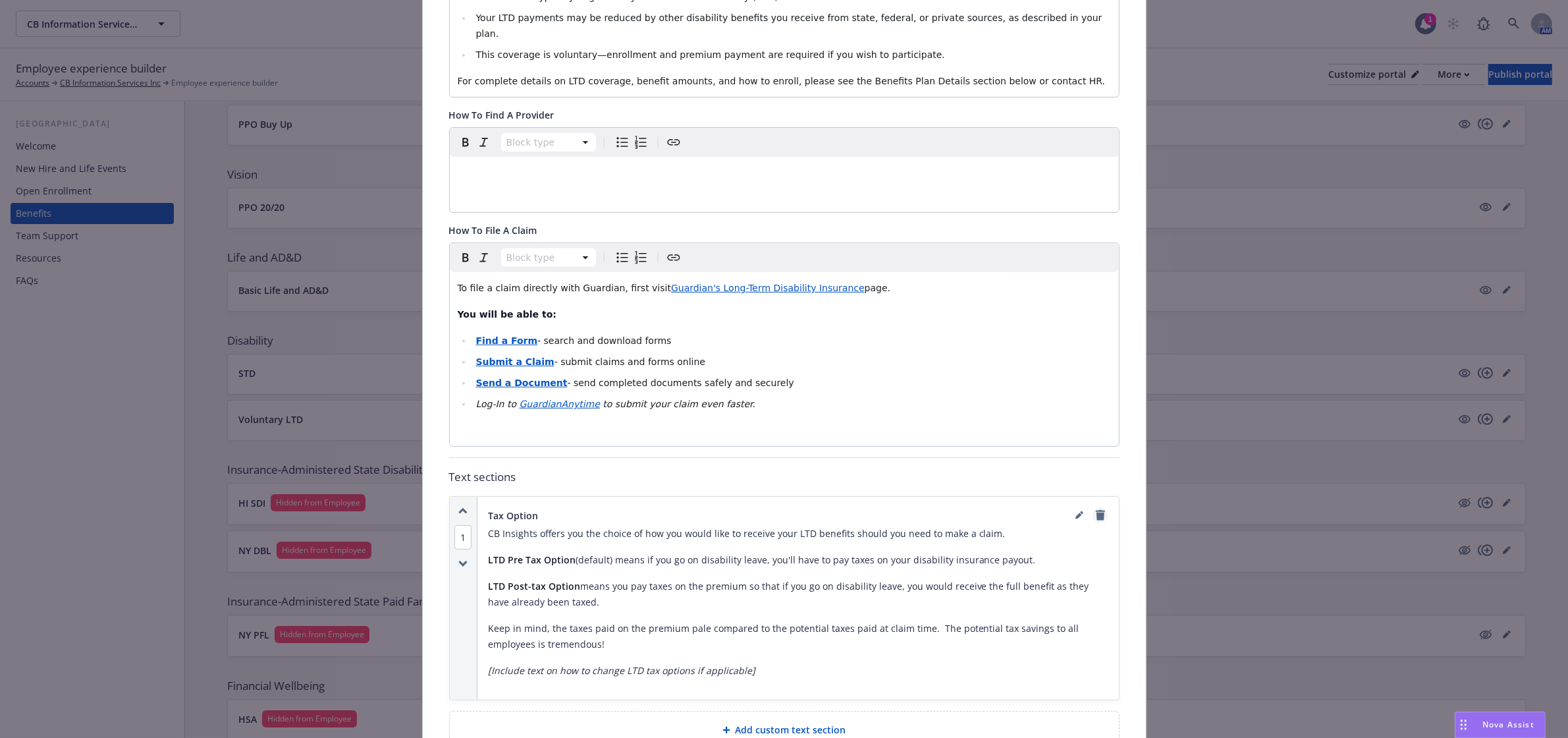
click at [1096, 510] on icon "remove" at bounding box center [1100, 515] width 10 height 10
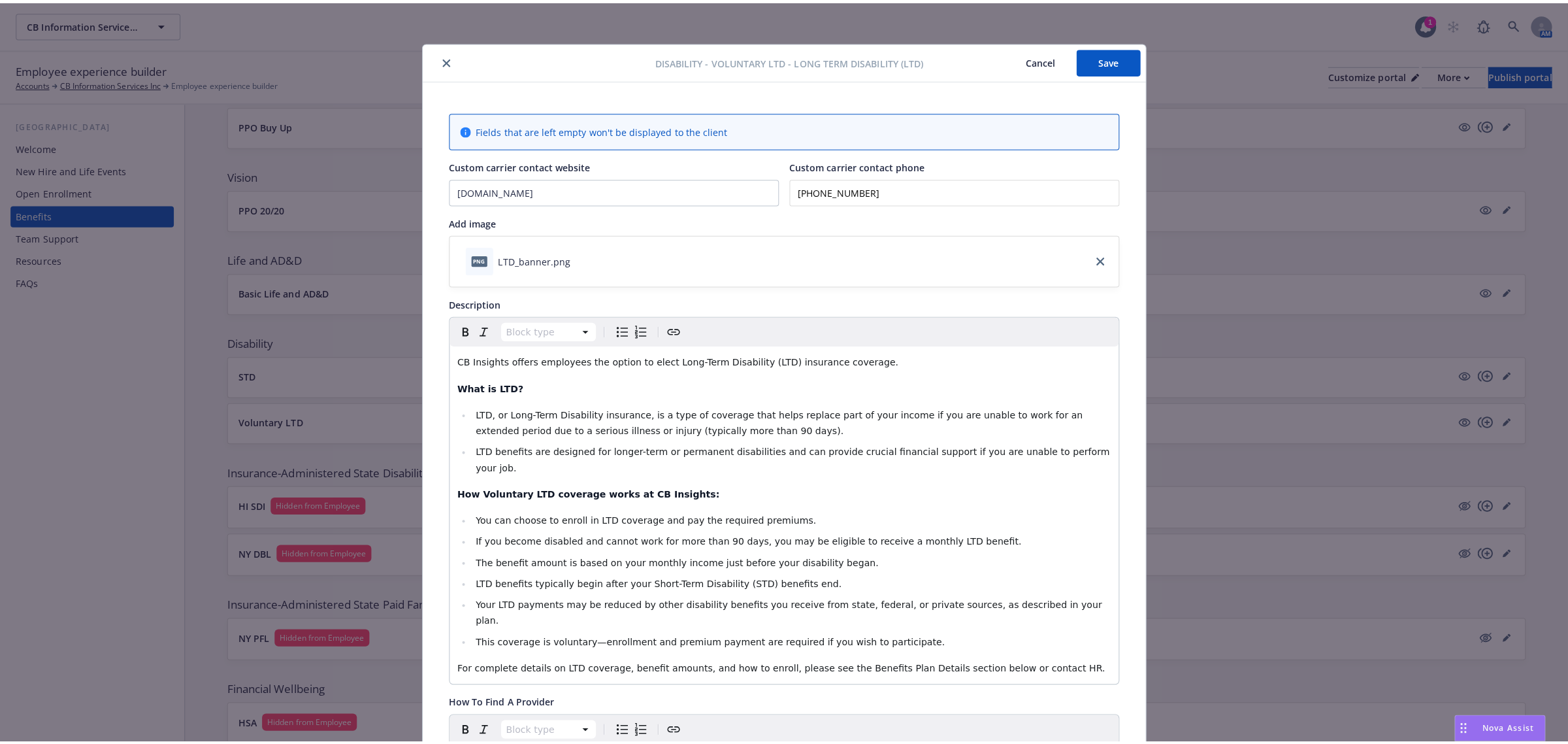
scroll to position [0, 0]
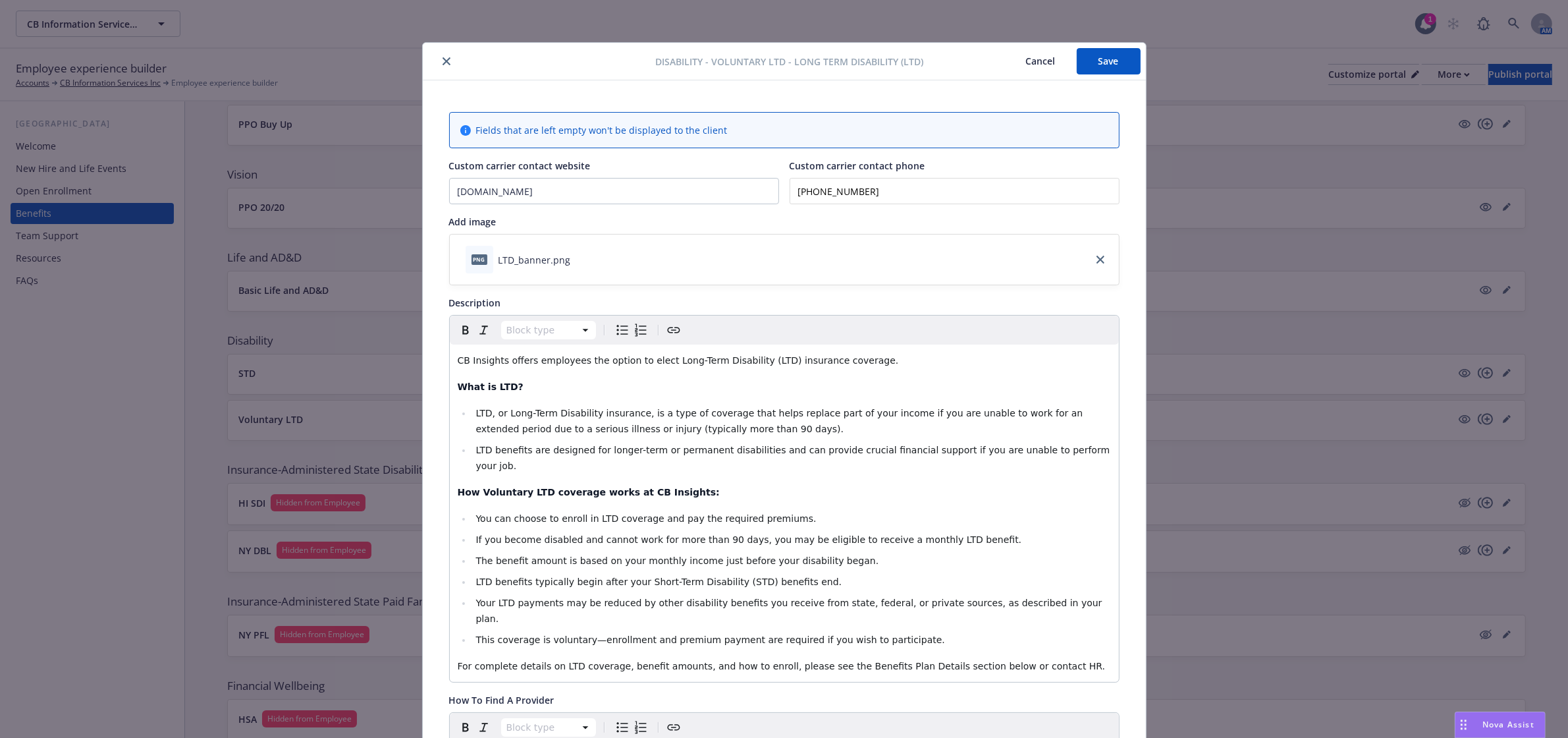
click at [1074, 78] on div "Disability - Voluntary LTD - Long Term Disability (LTD) Cancel Save" at bounding box center [784, 62] width 723 height 38
click at [1088, 62] on button "Save" at bounding box center [1108, 61] width 64 height 26
click at [443, 62] on icon "close" at bounding box center [447, 62] width 8 height 8
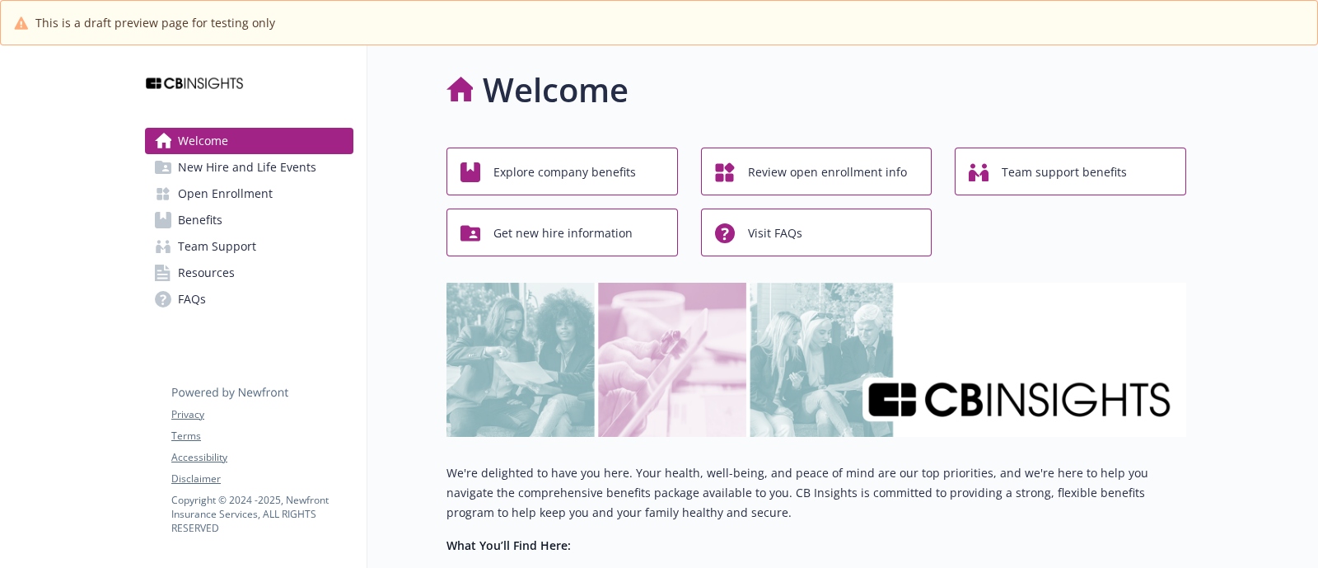
click at [298, 222] on link "Benefits" at bounding box center [249, 220] width 208 height 26
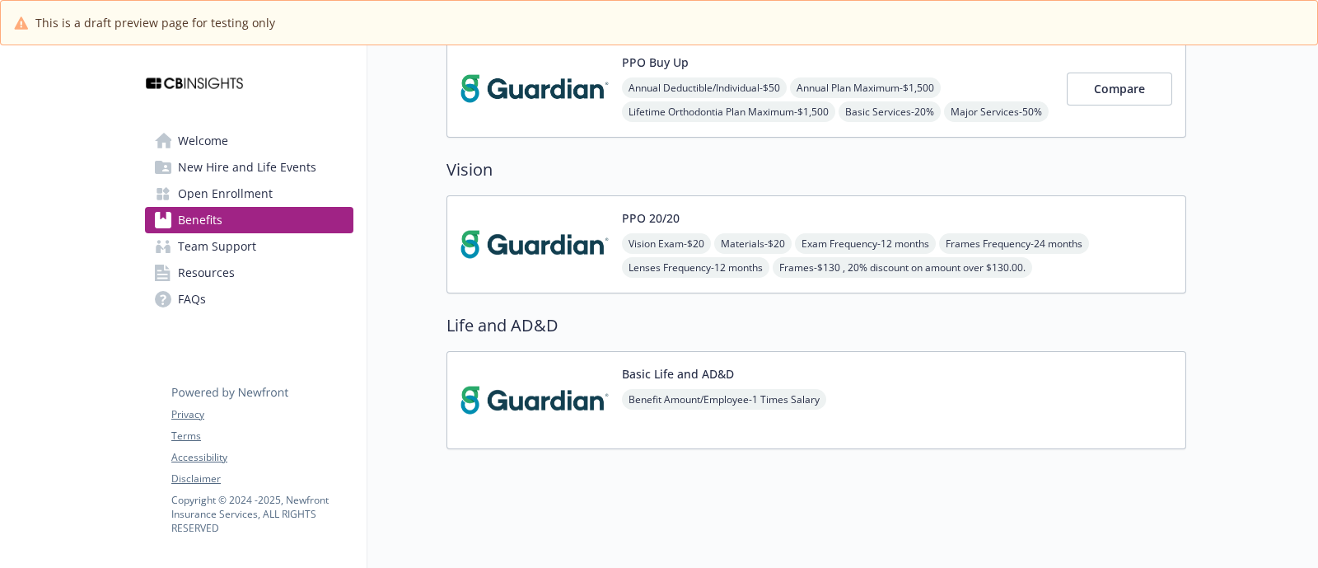
scroll to position [774, 0]
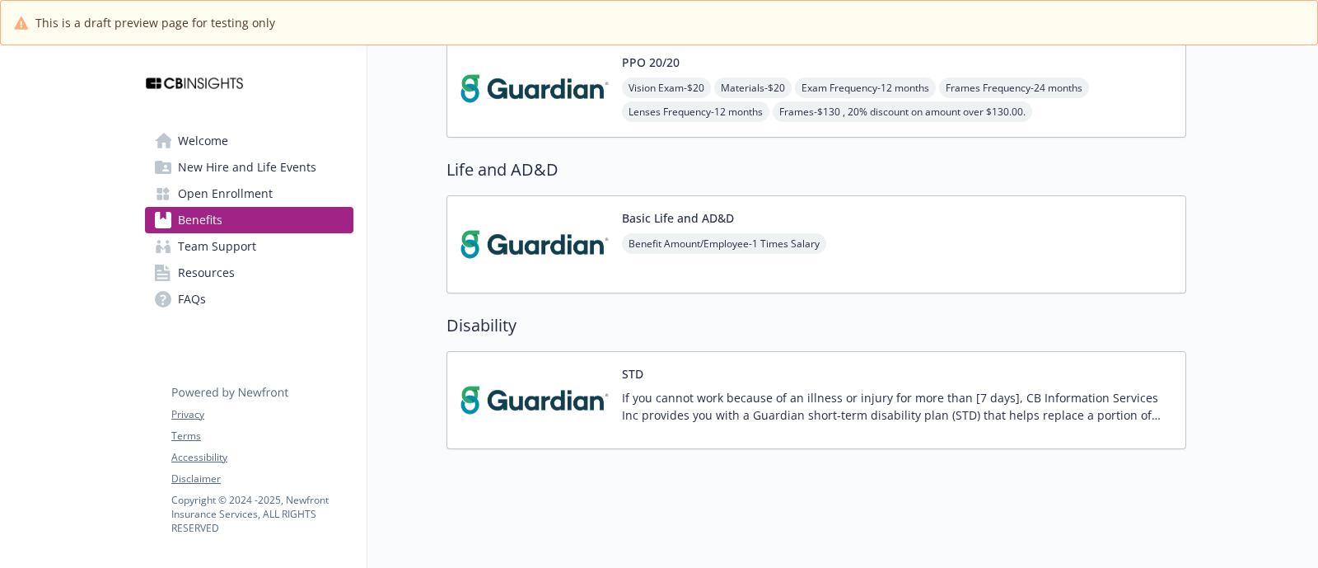
click at [513, 368] on img at bounding box center [535, 400] width 148 height 70
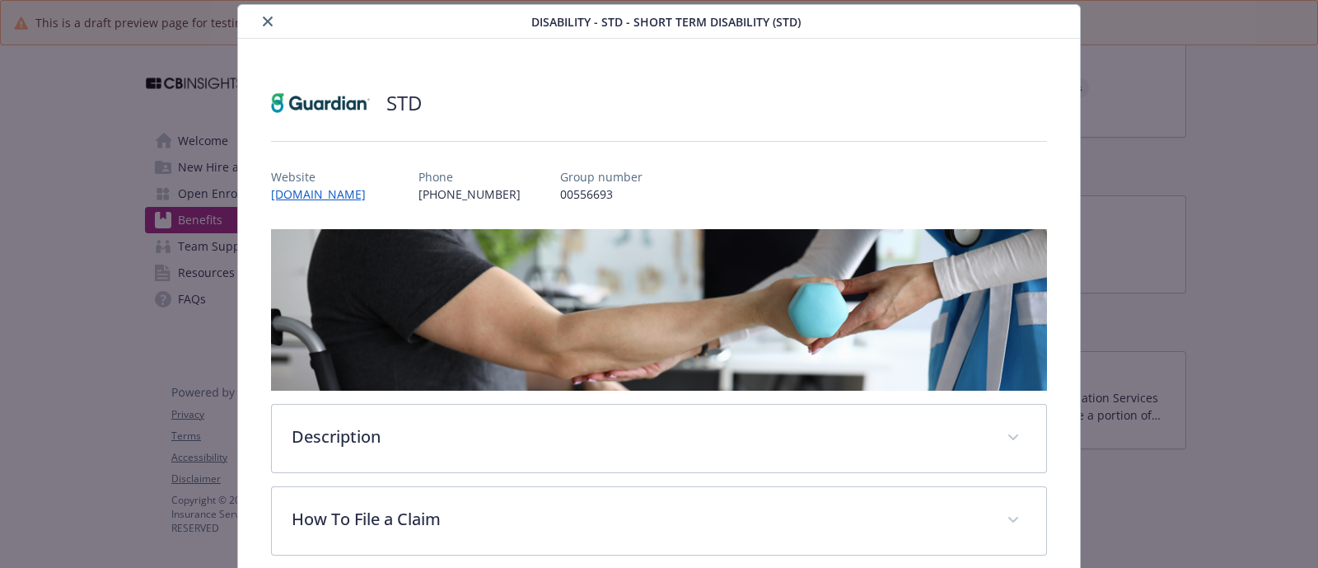
scroll to position [152, 0]
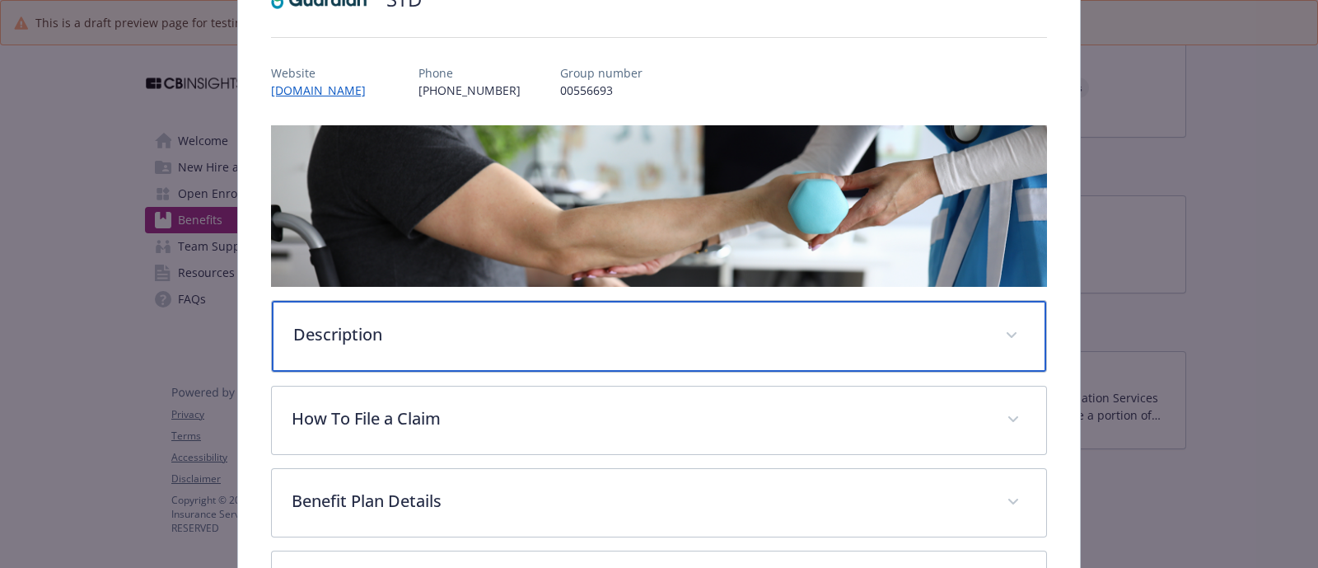
click at [578, 344] on div "Description" at bounding box center [659, 336] width 774 height 71
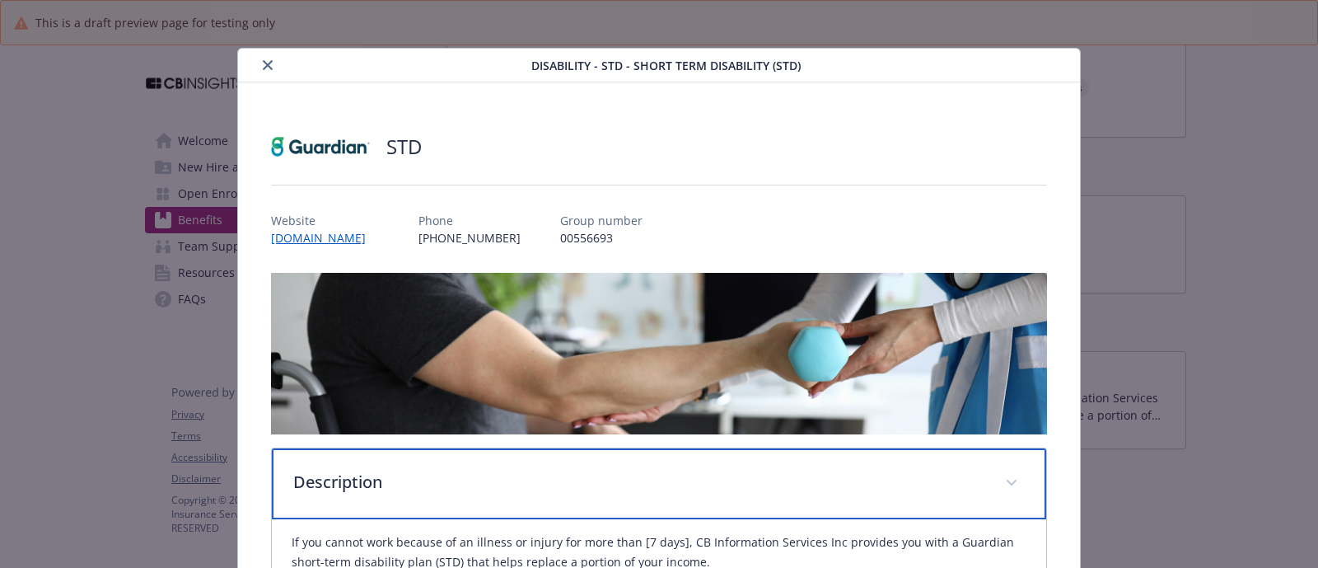
scroll to position [0, 0]
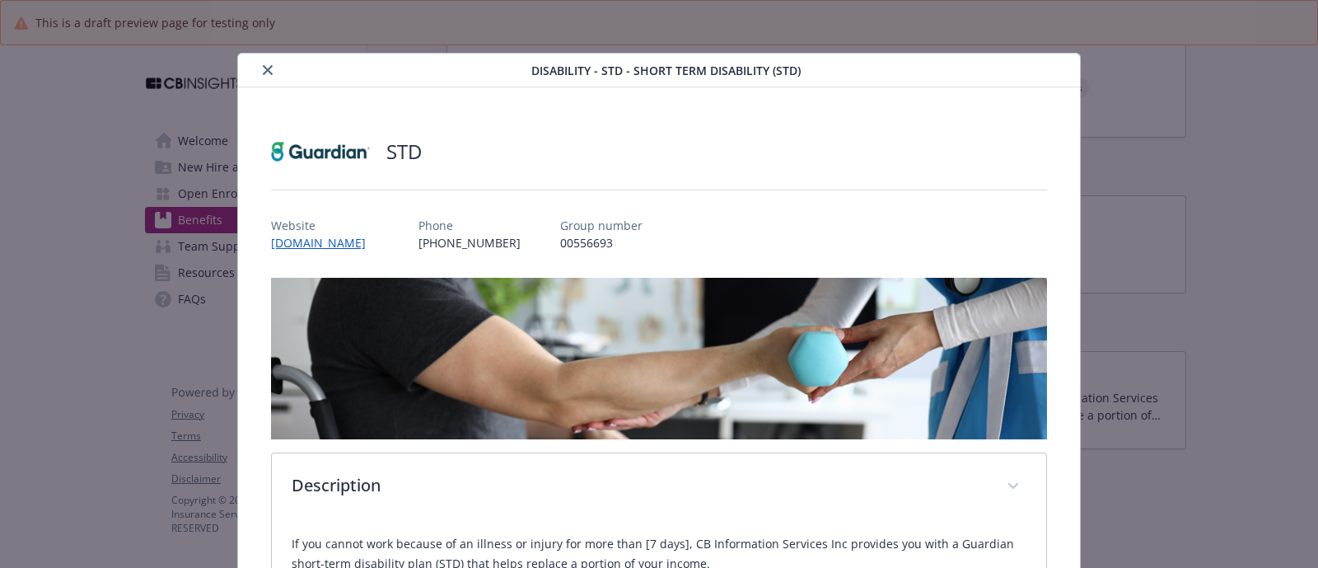
click at [264, 72] on icon "close" at bounding box center [268, 70] width 10 height 10
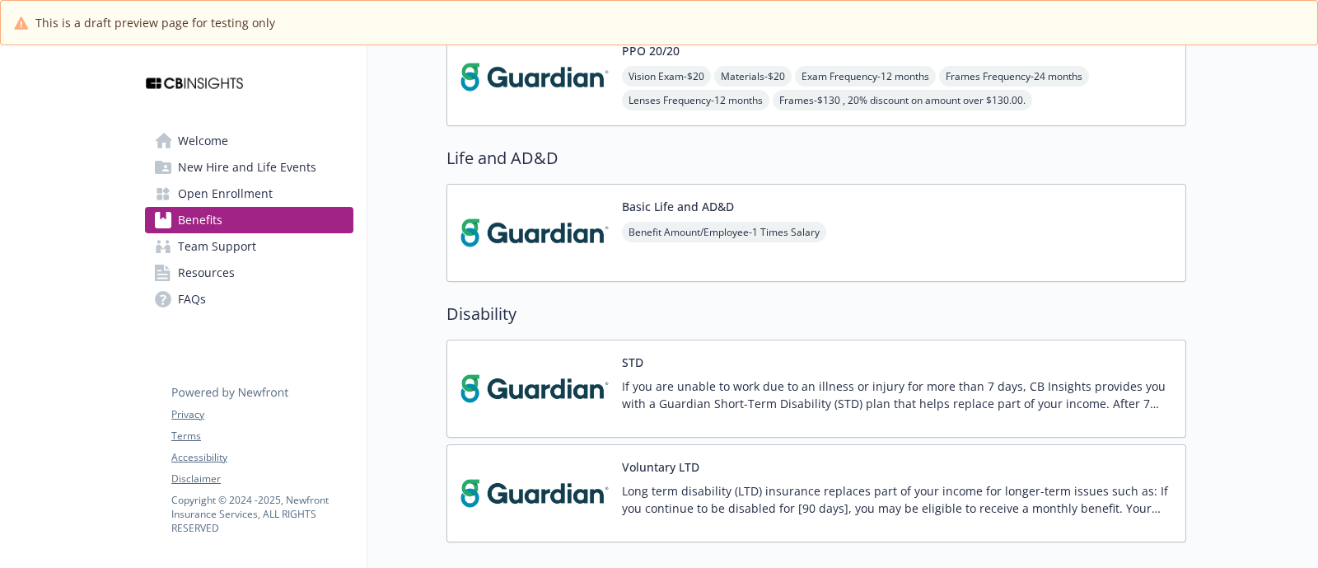
click at [590, 475] on img at bounding box center [535, 493] width 148 height 70
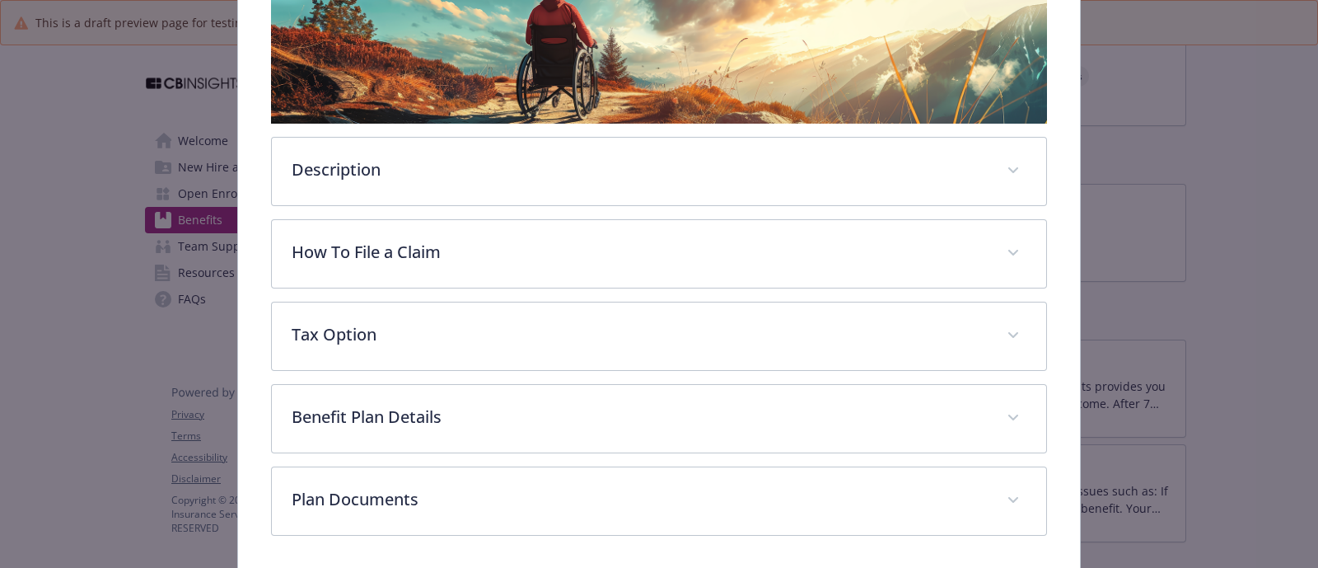
scroll to position [358, 0]
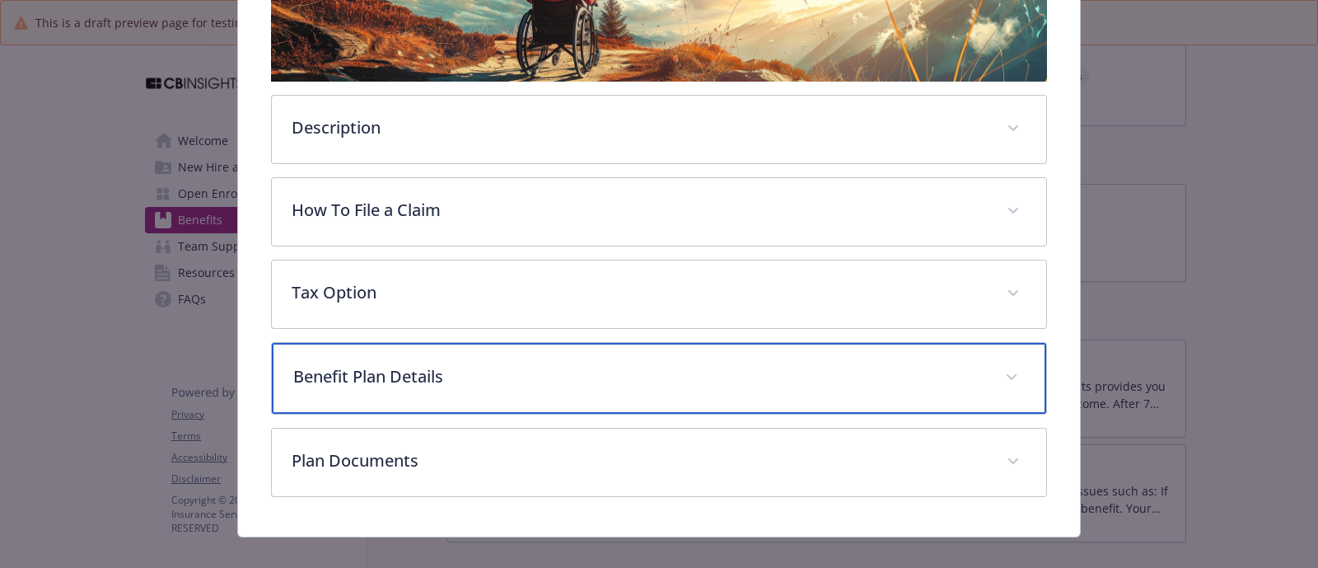
click at [443, 397] on div "Benefit Plan Details" at bounding box center [659, 378] width 774 height 71
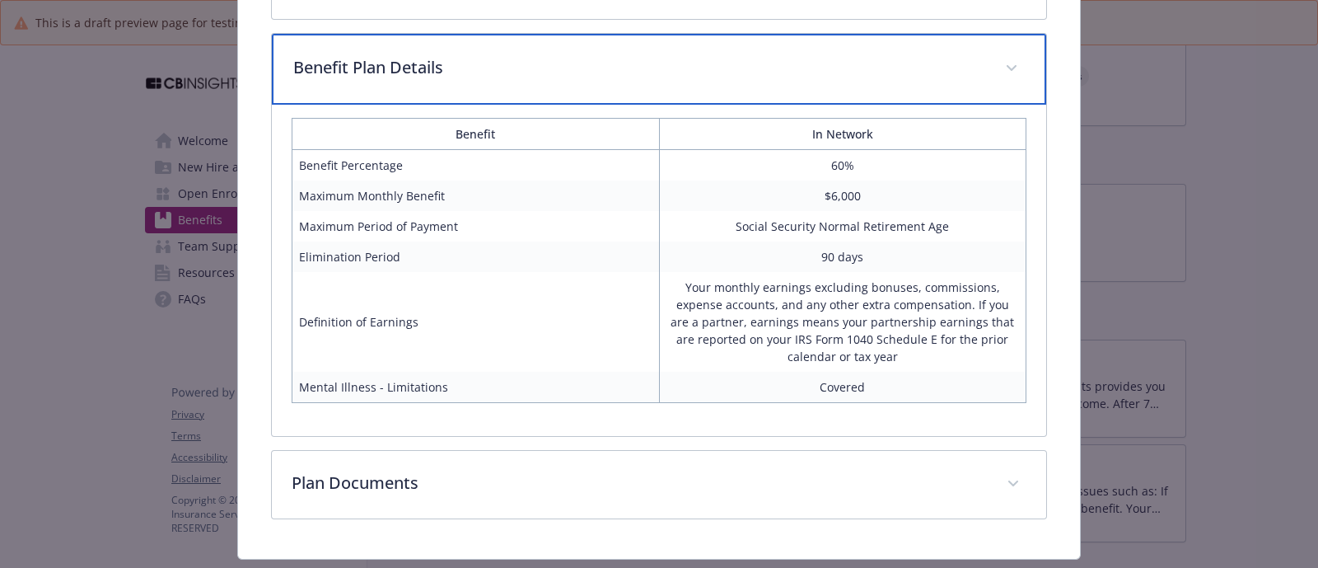
scroll to position [461, 0]
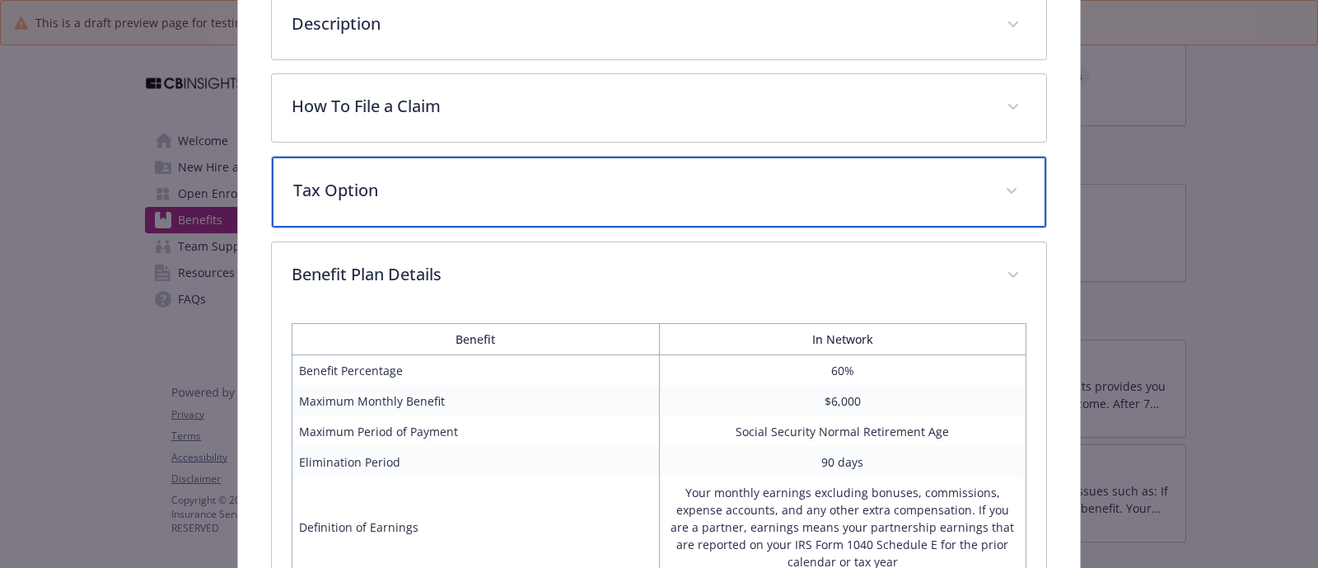
click at [372, 180] on p "Tax Option" at bounding box center [639, 190] width 692 height 25
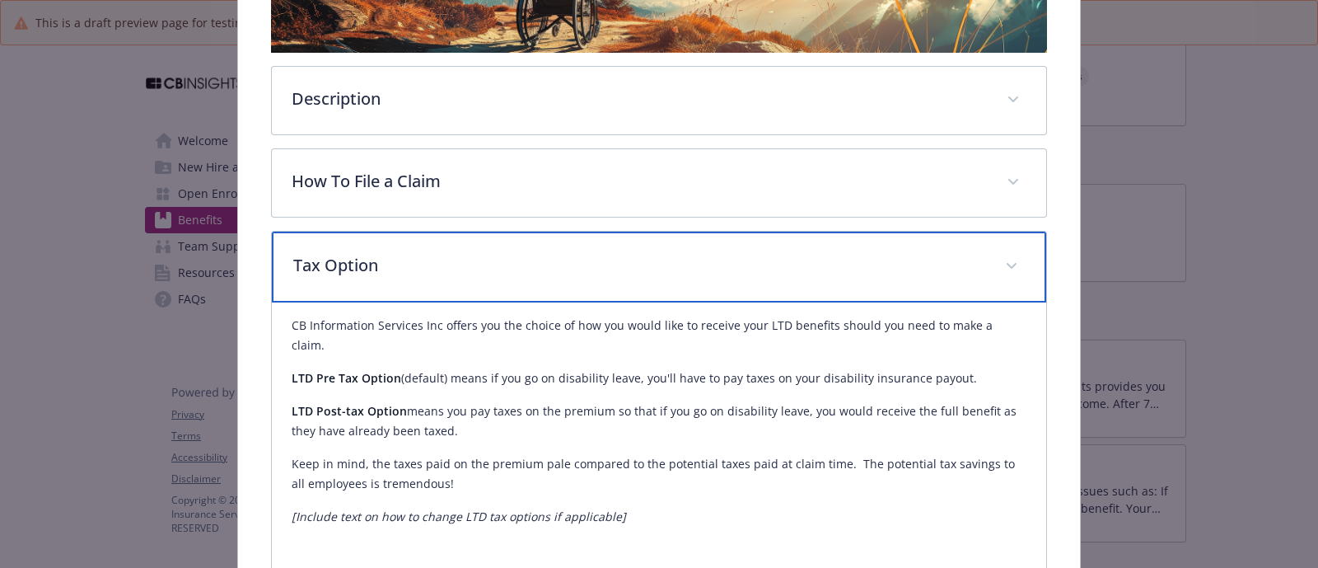
scroll to position [358, 0]
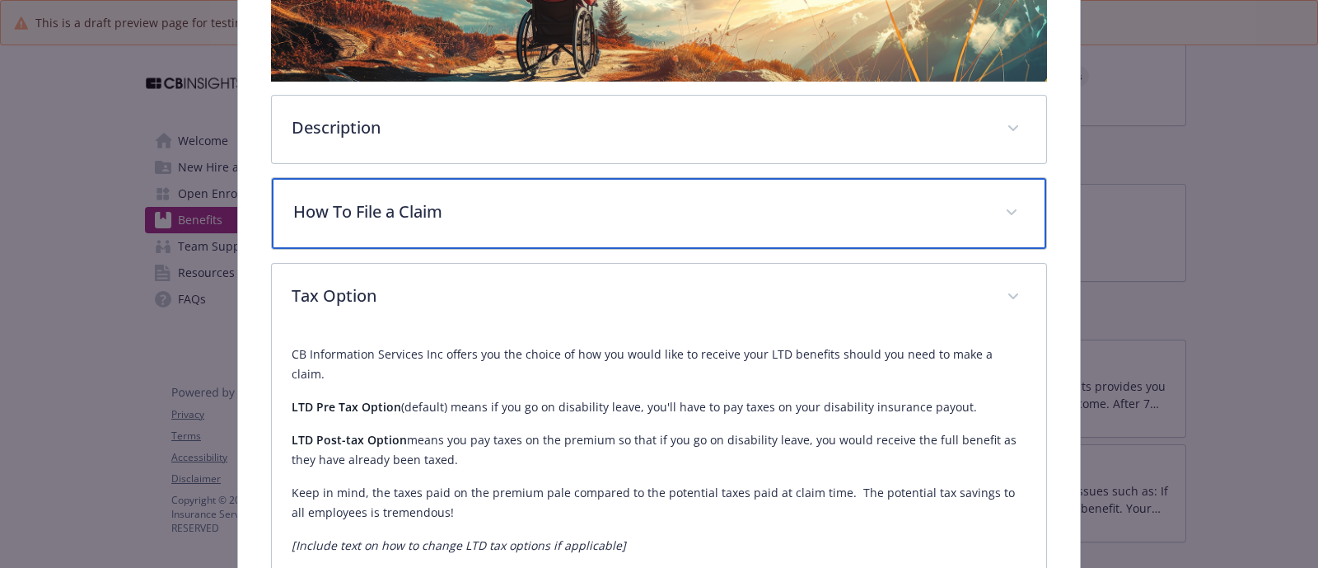
click at [414, 188] on div "How To File a Claim" at bounding box center [659, 213] width 774 height 71
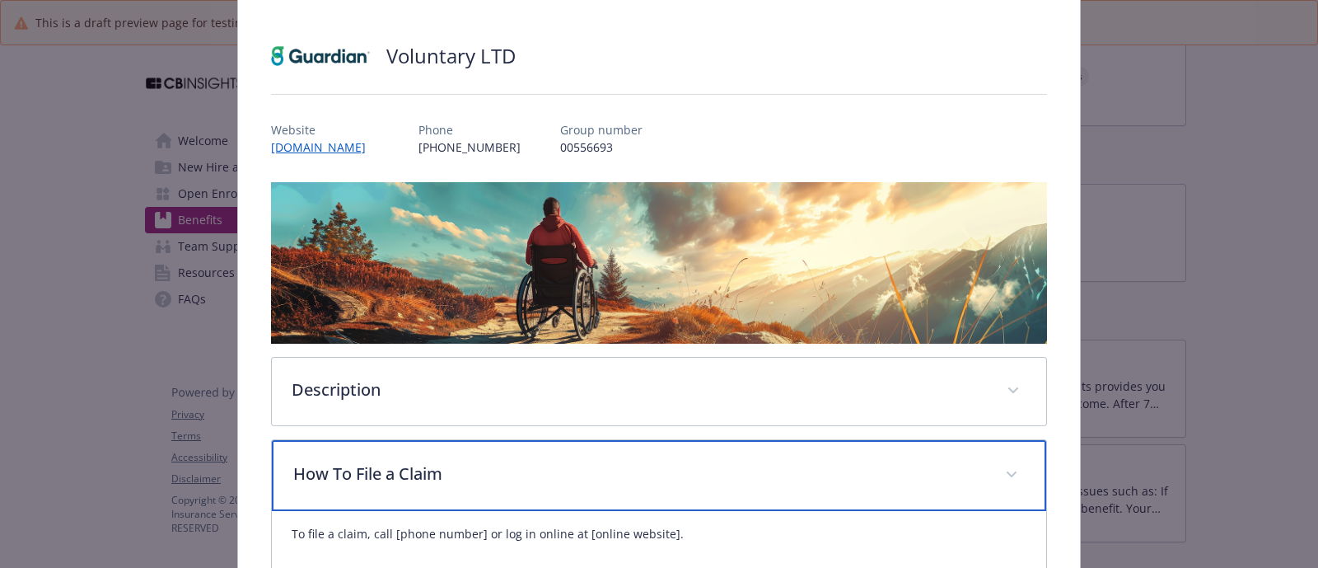
scroll to position [0, 0]
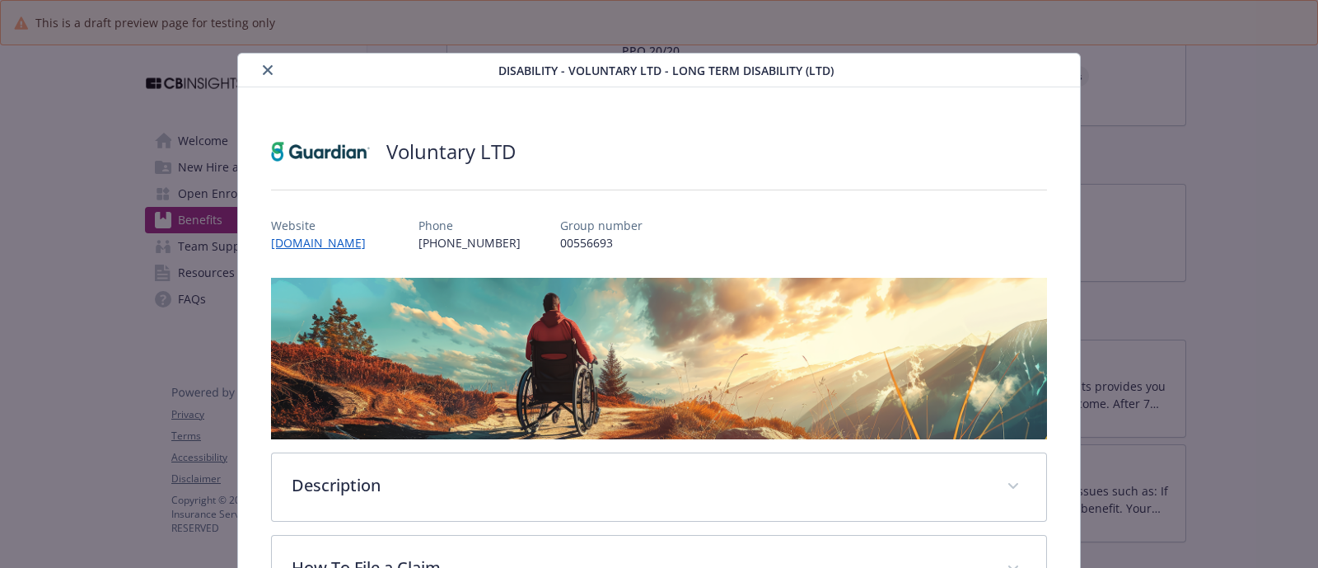
click at [263, 65] on icon "close" at bounding box center [268, 70] width 10 height 10
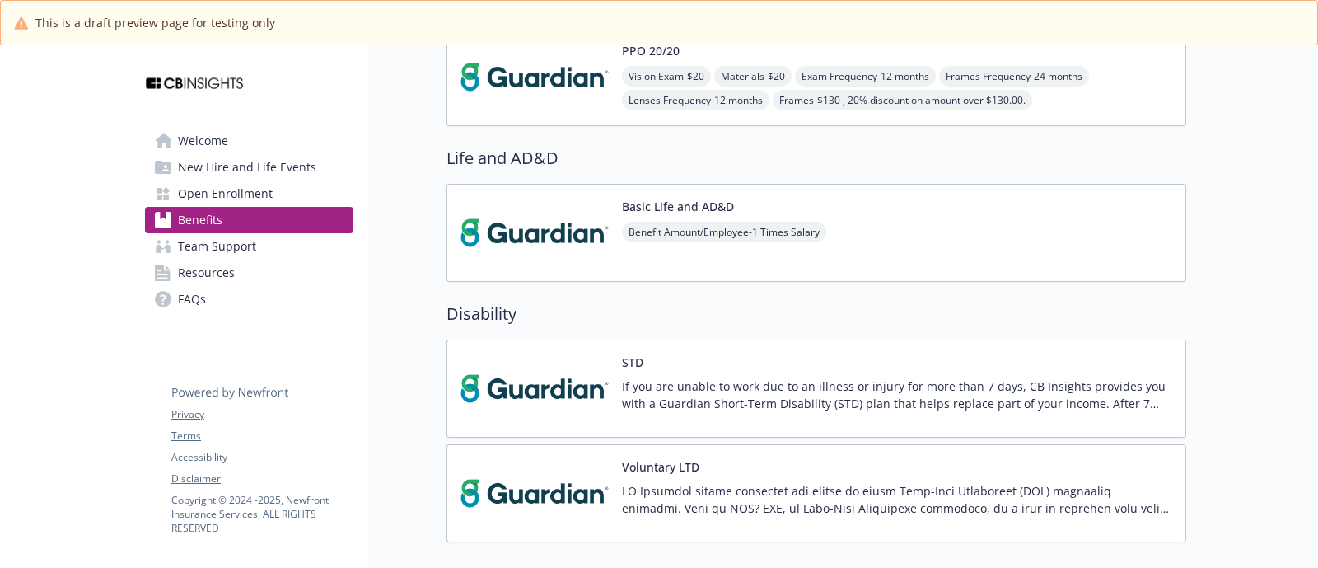
click at [571, 501] on img at bounding box center [535, 493] width 148 height 70
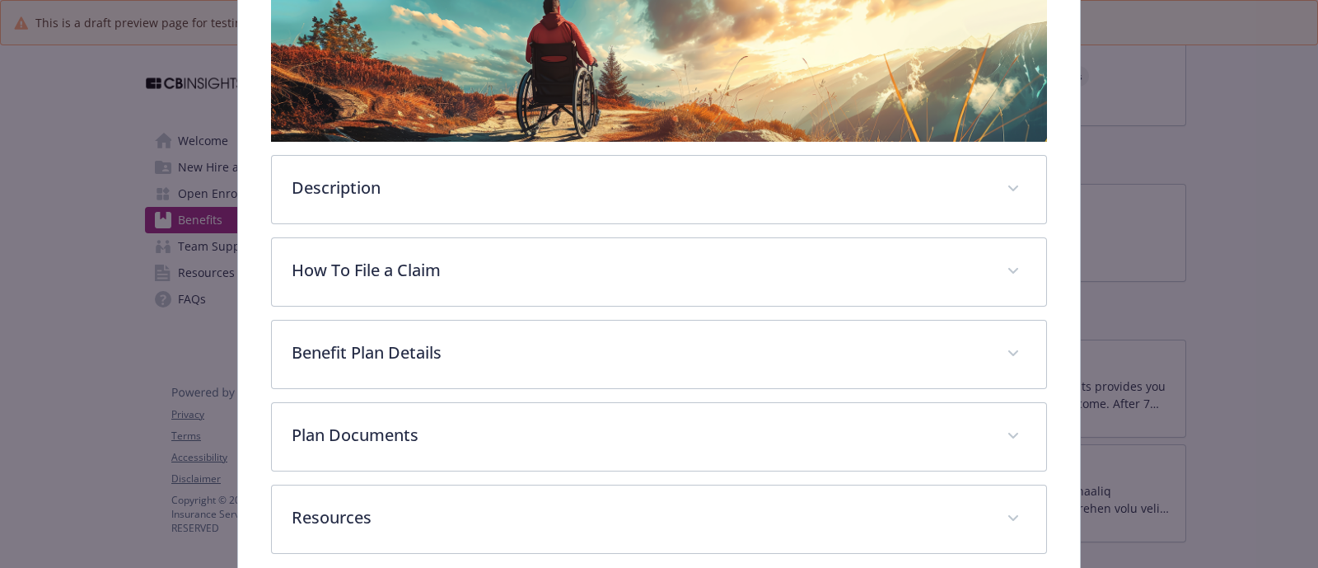
scroll to position [358, 0]
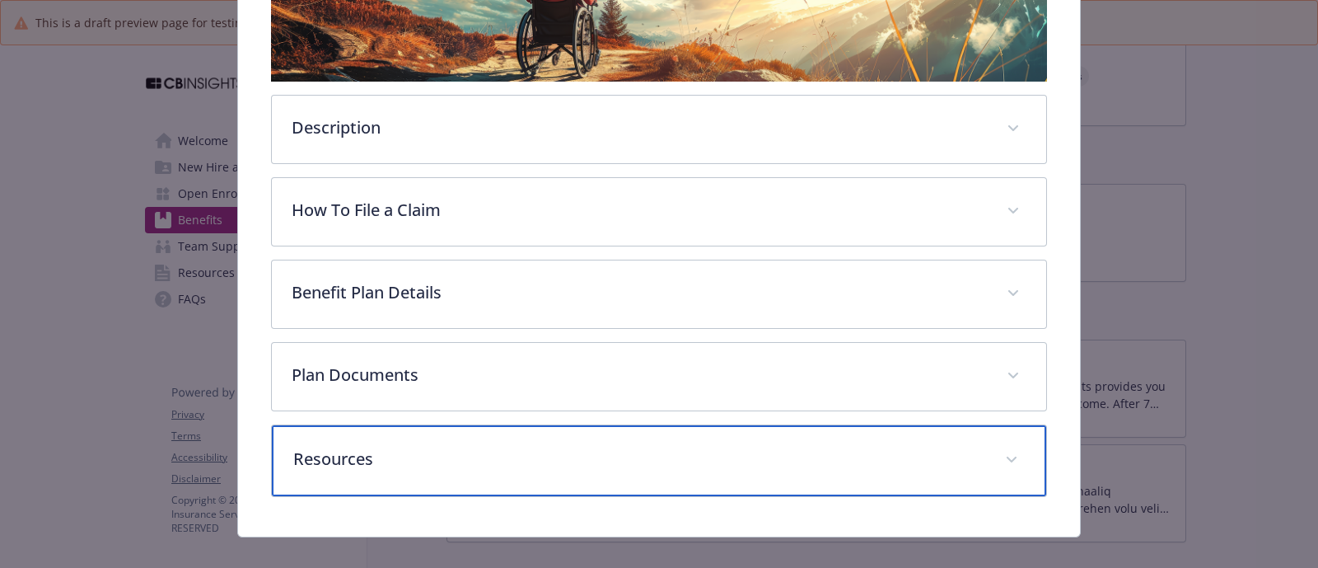
click at [573, 465] on div "Resources" at bounding box center [659, 460] width 774 height 71
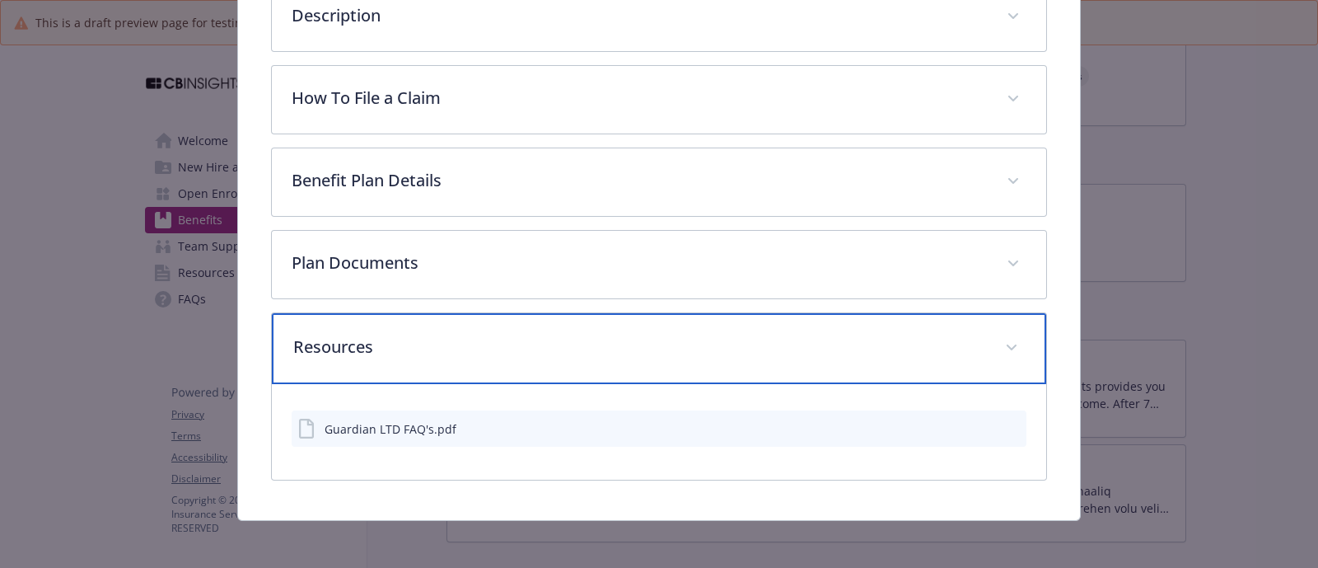
scroll to position [470, 0]
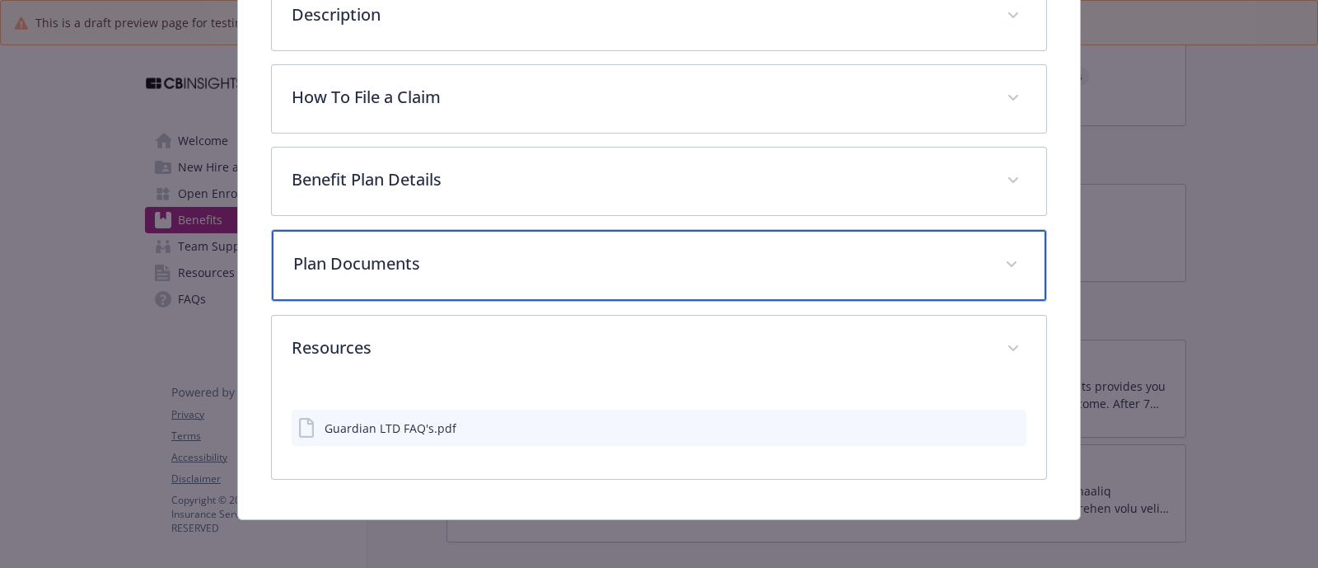
click at [454, 251] on p "Plan Documents" at bounding box center [639, 263] width 692 height 25
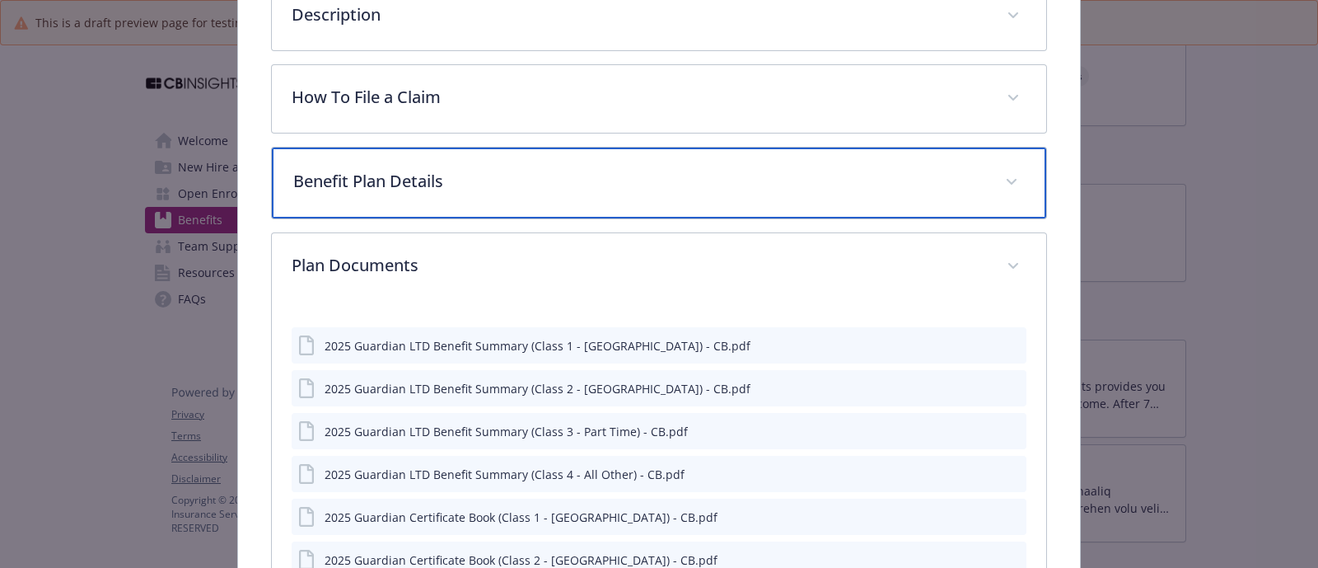
click at [478, 183] on p "Benefit Plan Details" at bounding box center [639, 181] width 692 height 25
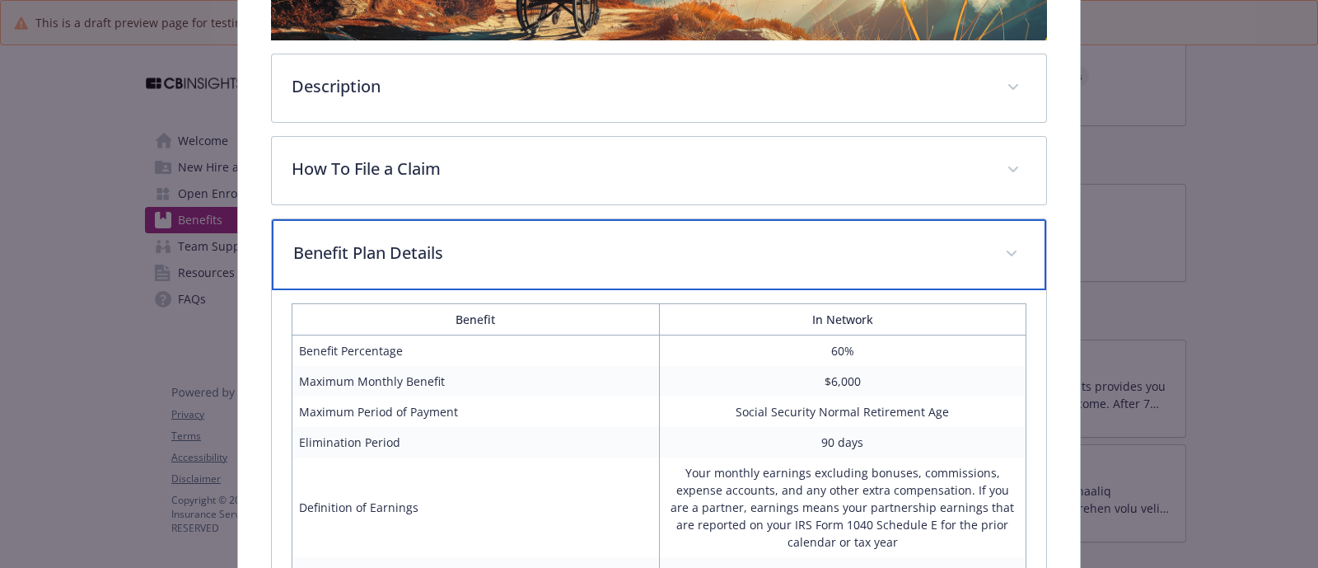
scroll to position [367, 0]
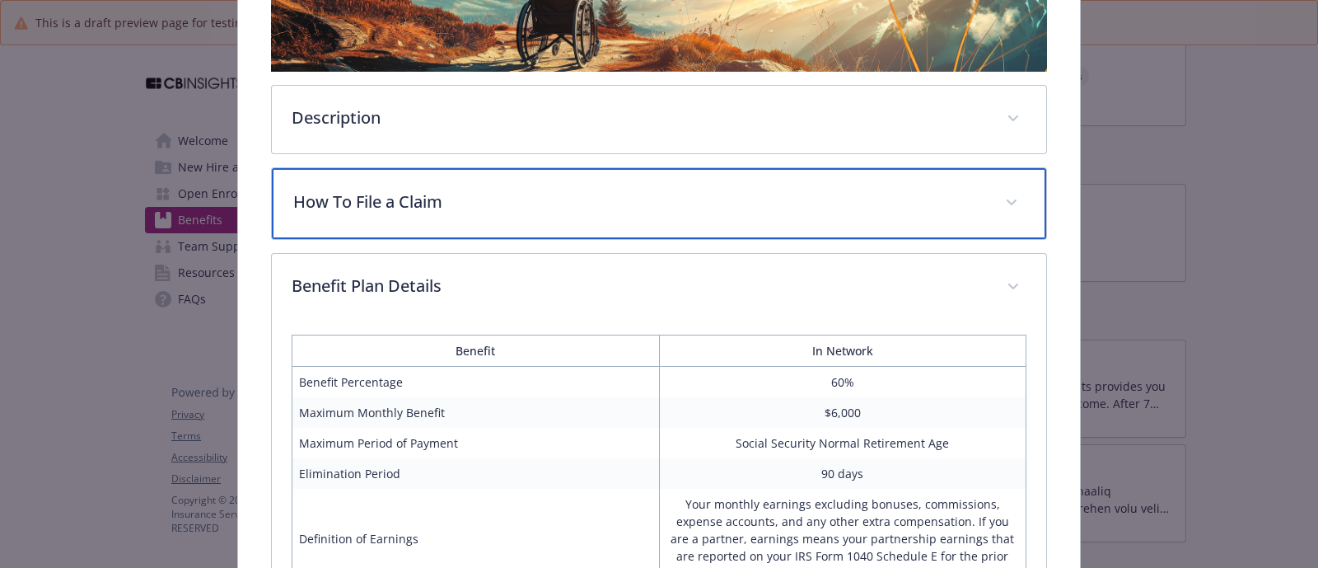
click at [428, 205] on p "How To File a Claim" at bounding box center [639, 201] width 692 height 25
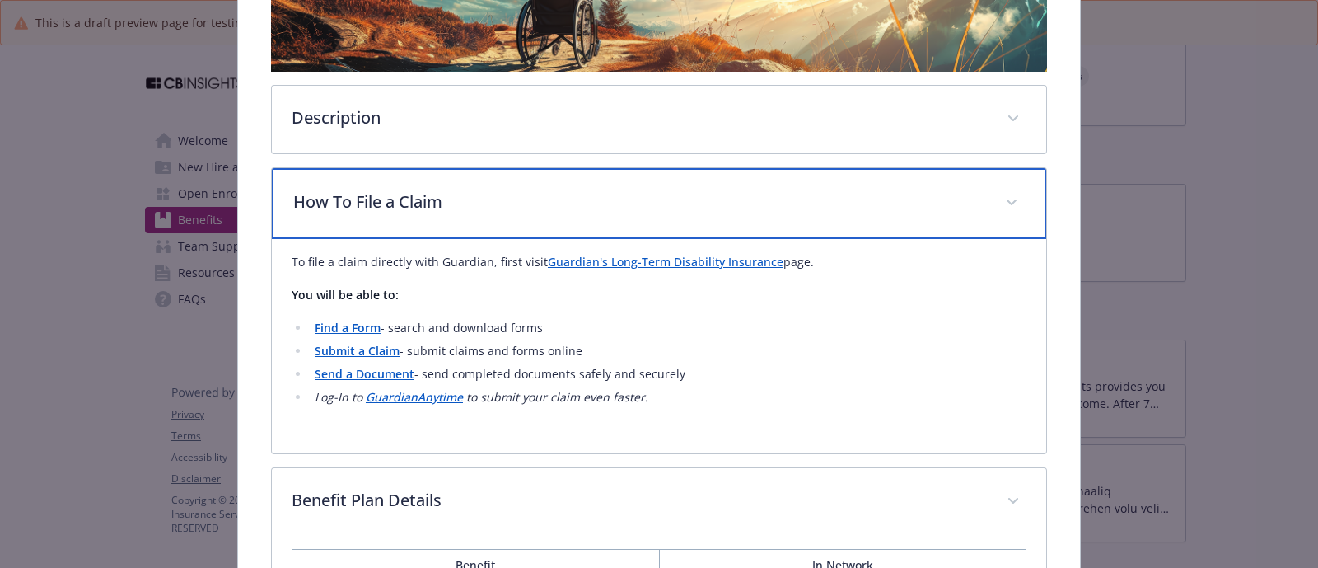
scroll to position [264, 0]
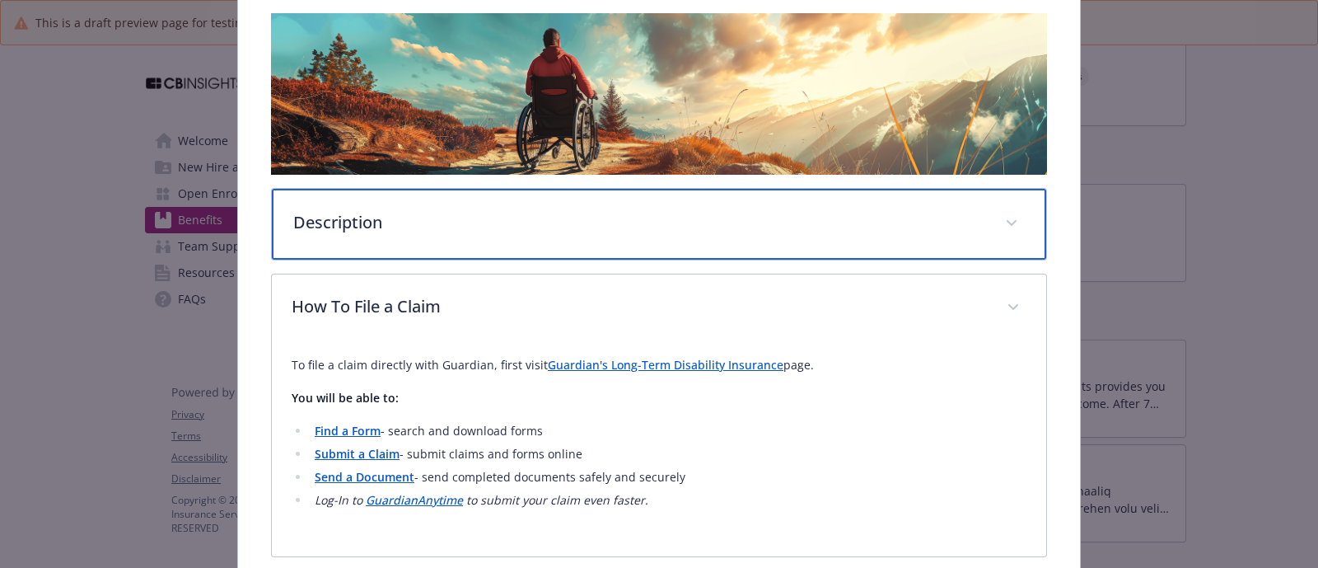
click at [484, 236] on div "Description" at bounding box center [659, 224] width 774 height 71
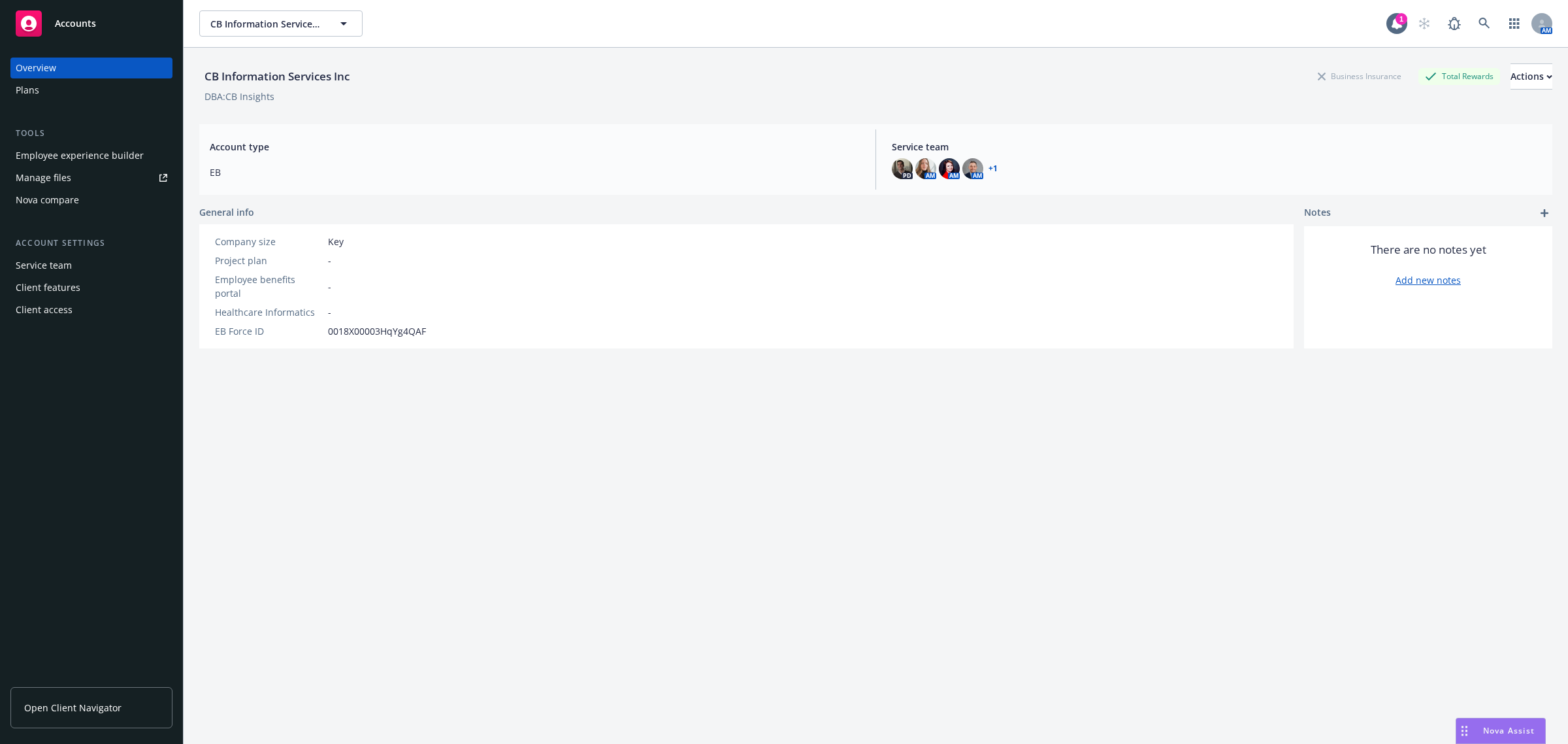
drag, startPoint x: 0, startPoint y: 0, endPoint x: 66, endPoint y: 95, distance: 115.7
click at [66, 95] on div "Plans" at bounding box center [91, 90] width 151 height 21
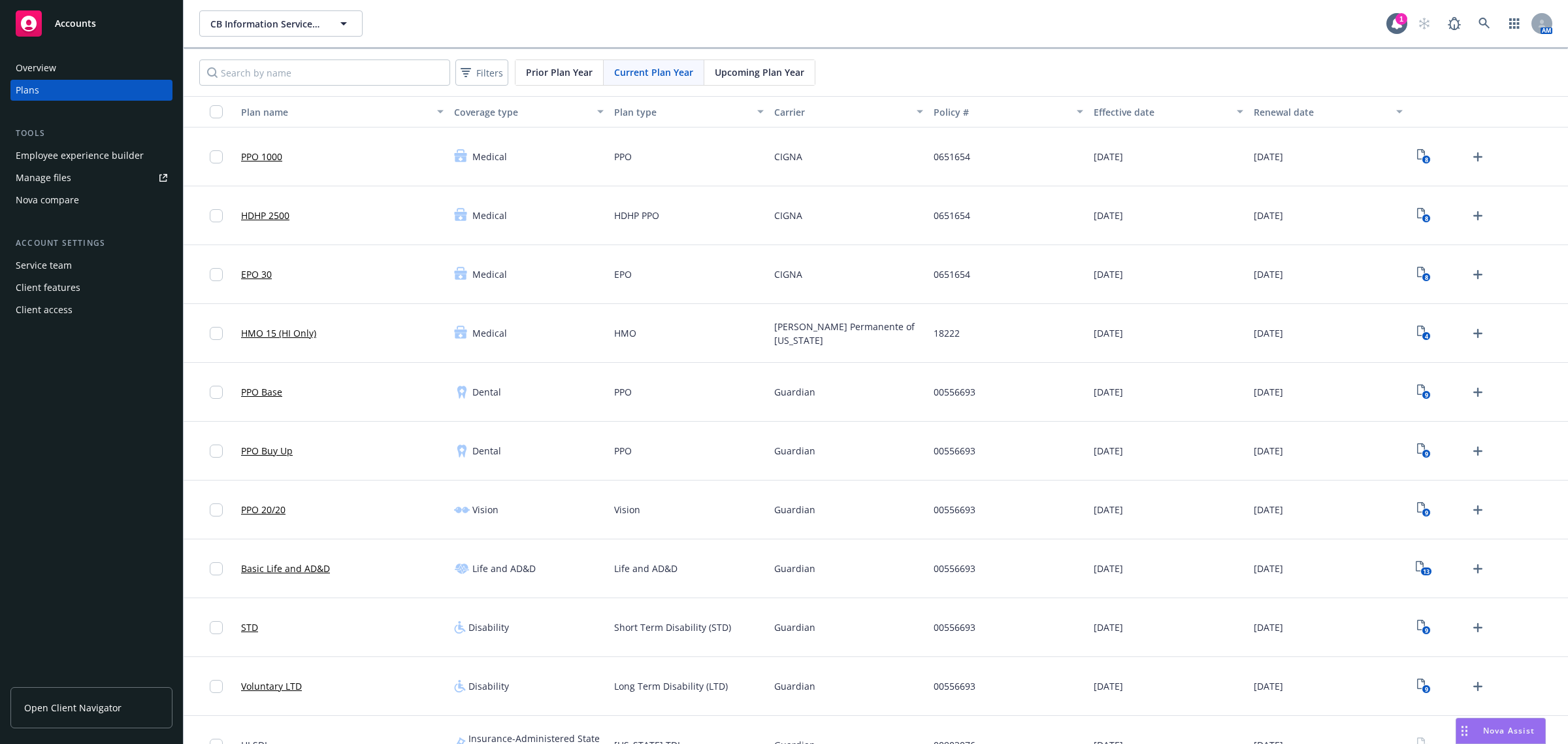
click at [833, 102] on button "Carrier" at bounding box center [849, 112] width 160 height 32
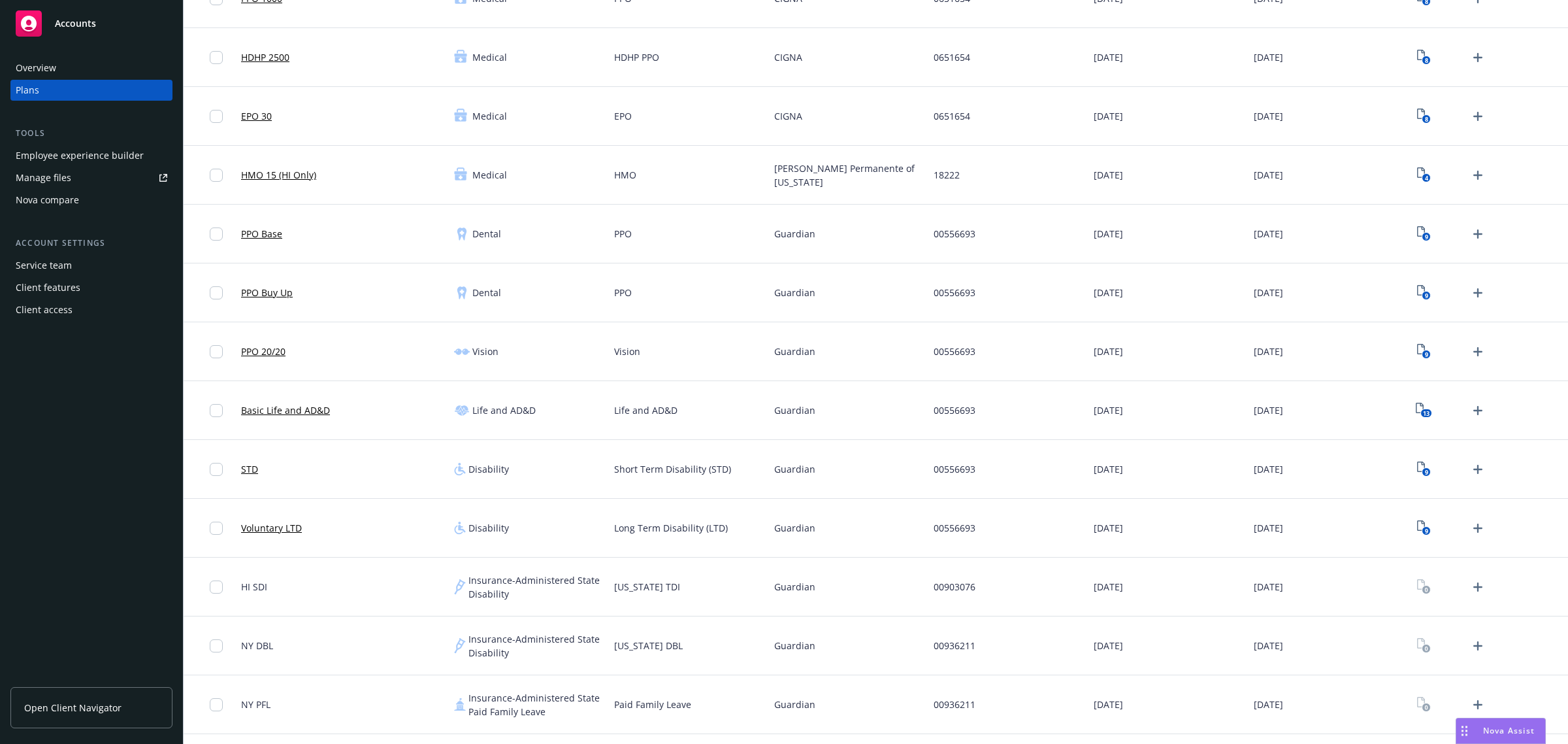
scroll to position [163, 0]
click at [1413, 523] on link "9" at bounding box center [1424, 523] width 21 height 21
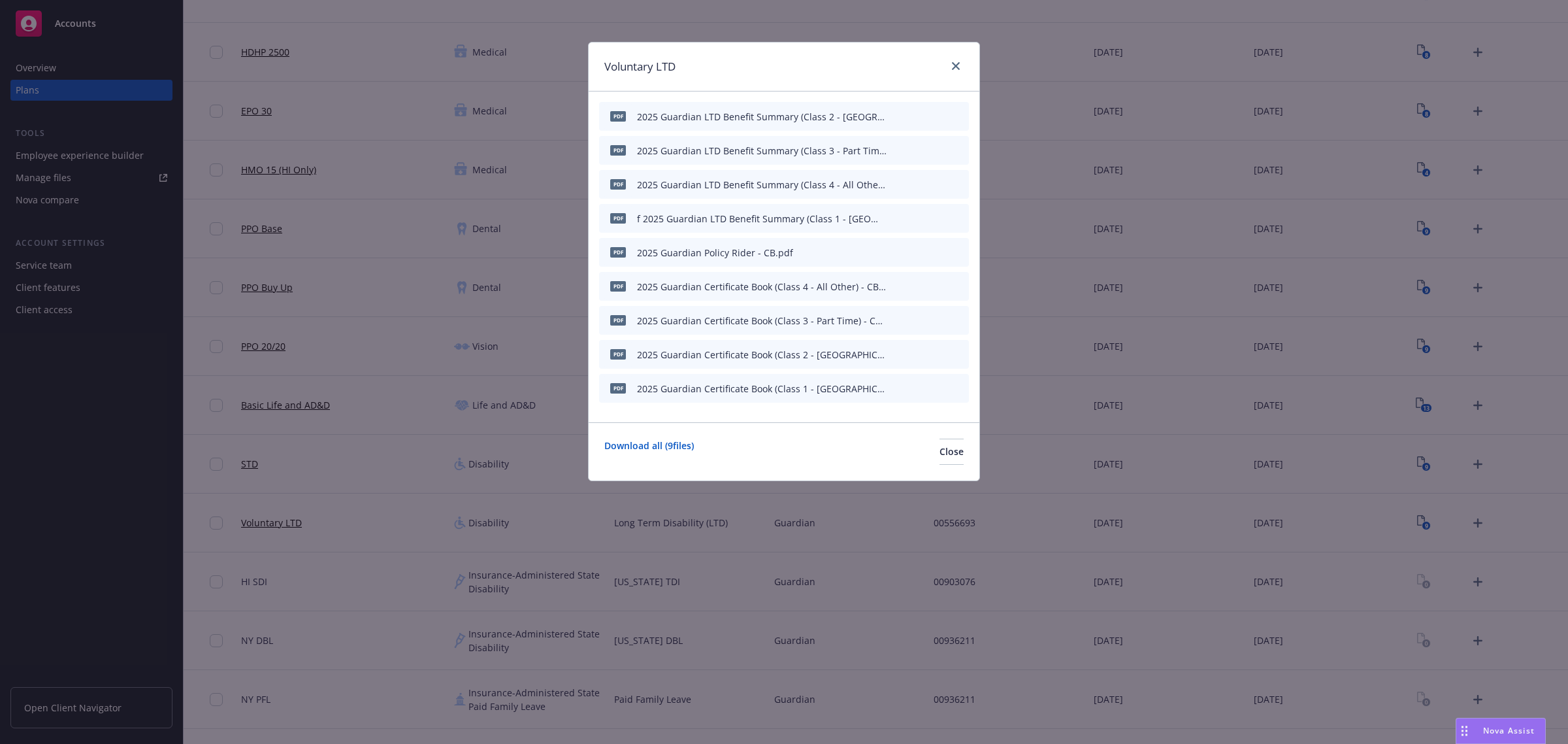
click at [893, 214] on icon "button" at bounding box center [895, 218] width 8 height 8
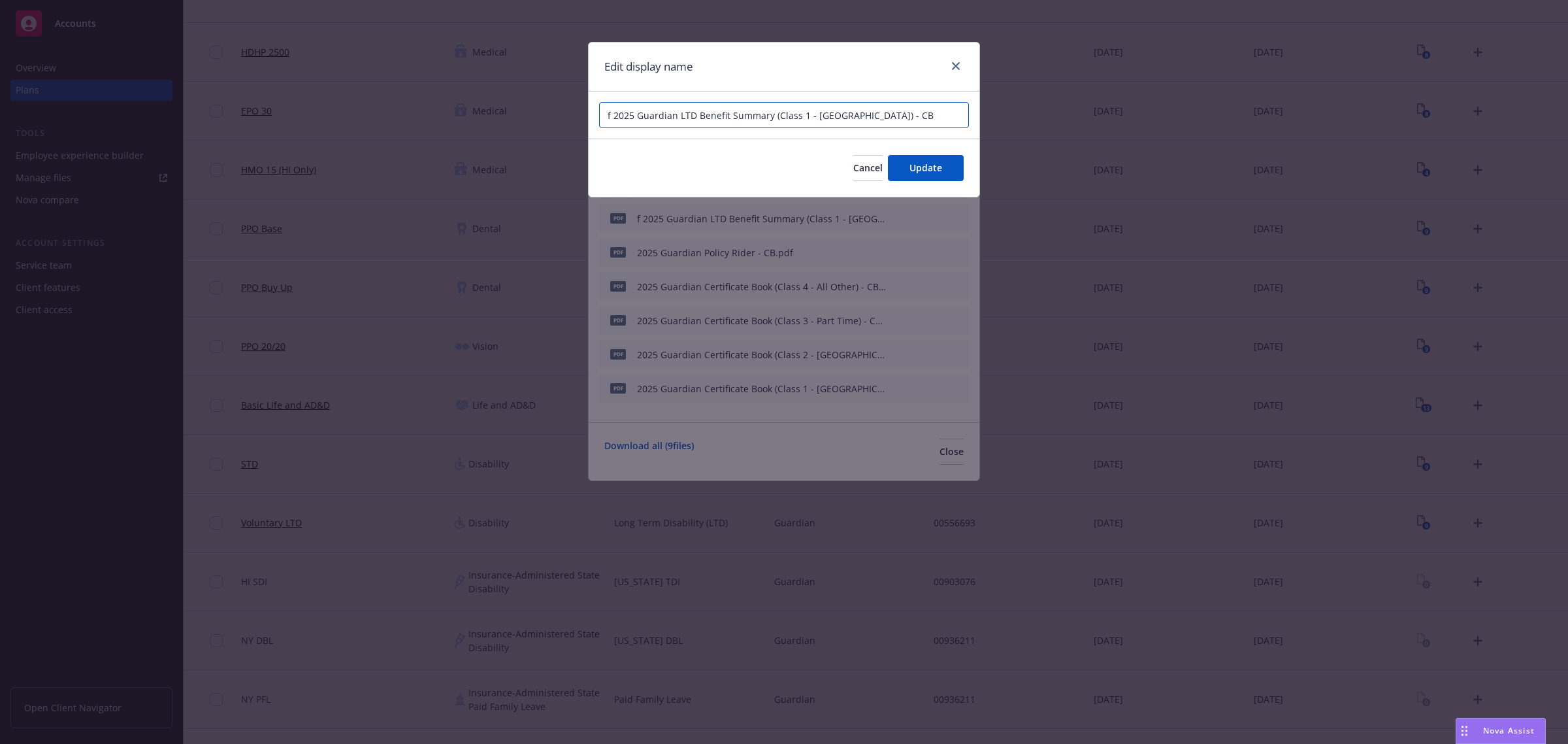
click at [615, 113] on input "f 2025 Guardian LTD Benefit Summary (Class 1 - [GEOGRAPHIC_DATA]) - CB" at bounding box center [784, 115] width 370 height 26
type input "2025 Guardian LTD Benefit Summary (Class 1 - [GEOGRAPHIC_DATA]) - CB"
click at [907, 175] on button "Update" at bounding box center [926, 167] width 76 height 26
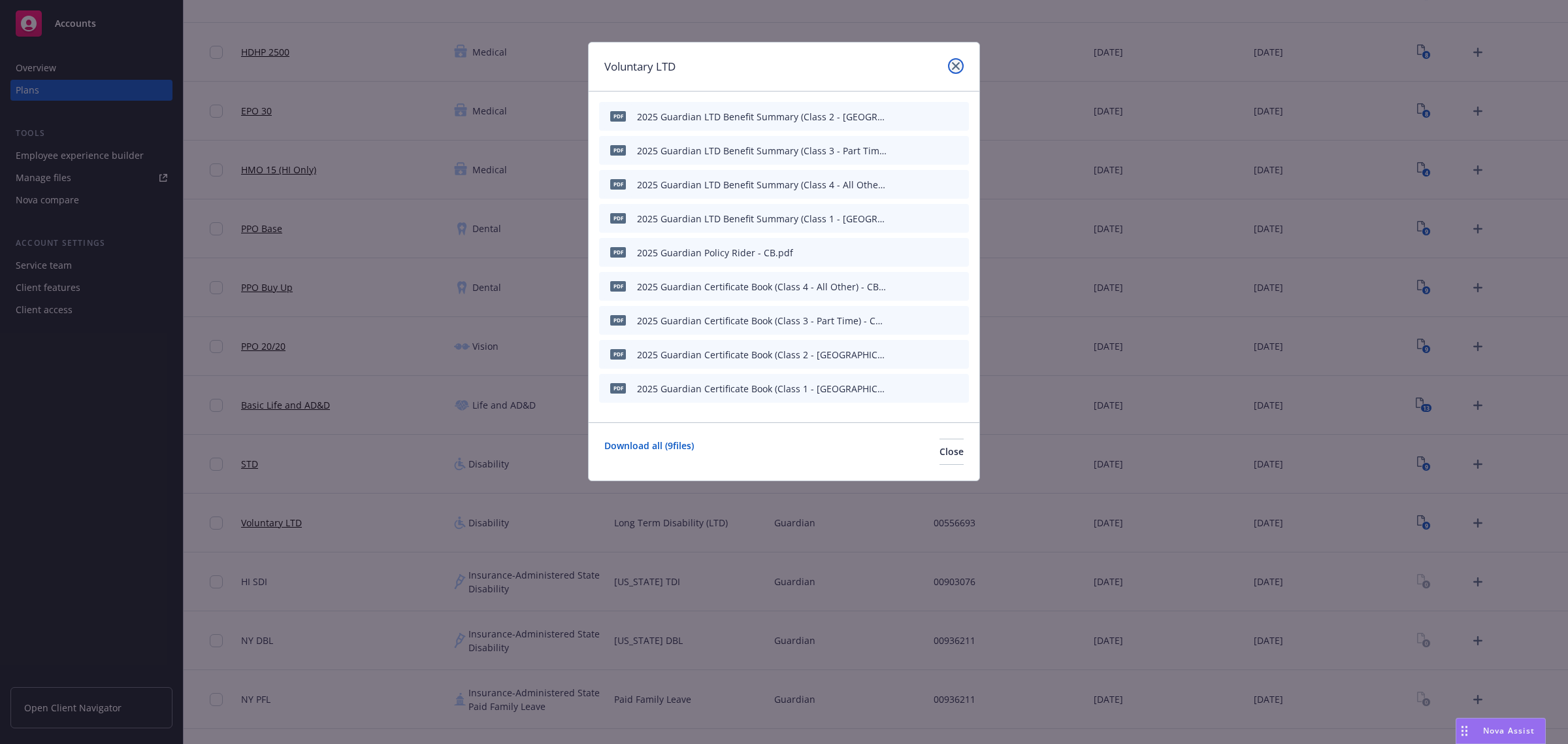
click at [952, 59] on link "close" at bounding box center [956, 66] width 16 height 16
